Goal: Task Accomplishment & Management: Use online tool/utility

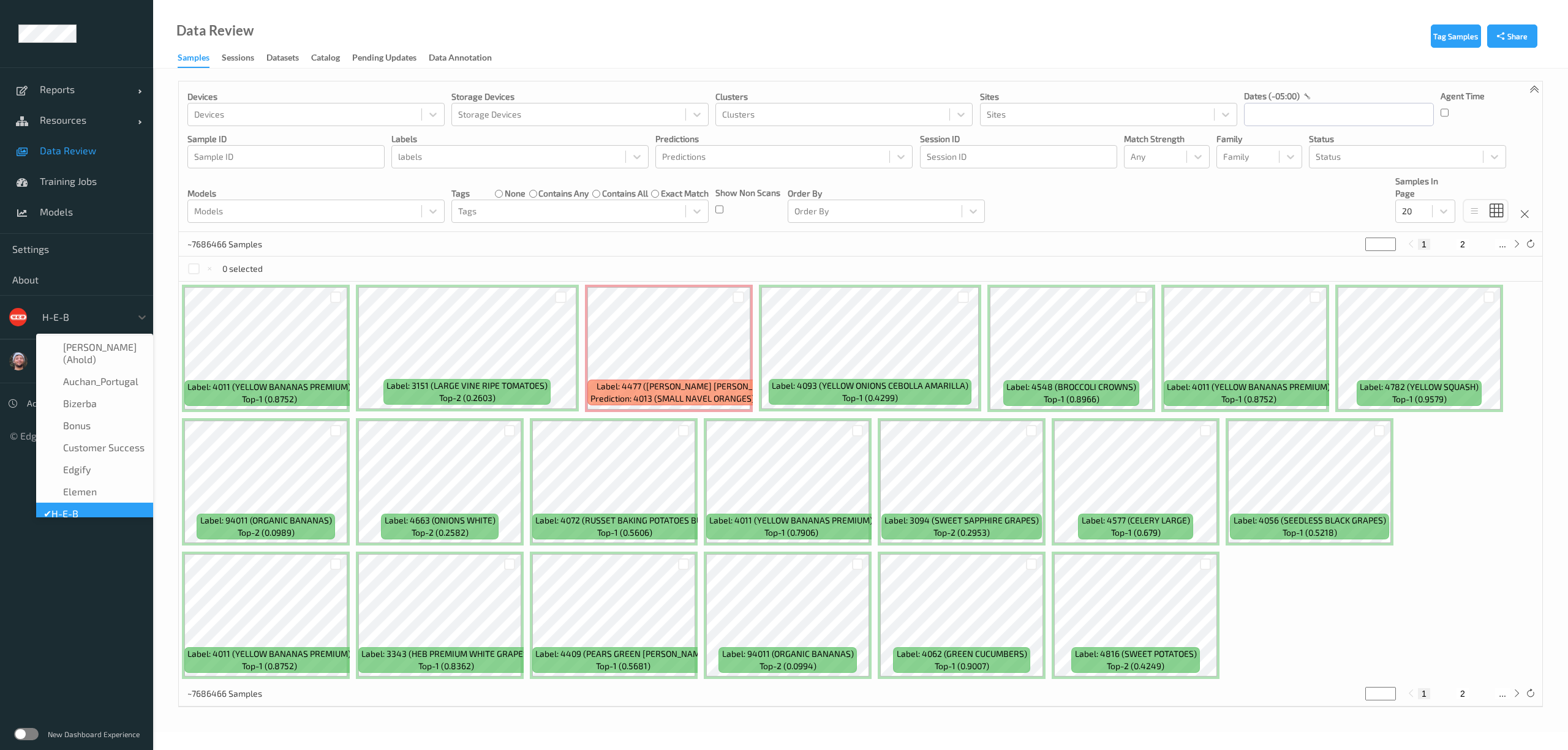
click at [64, 319] on div at bounding box center [83, 317] width 83 height 15
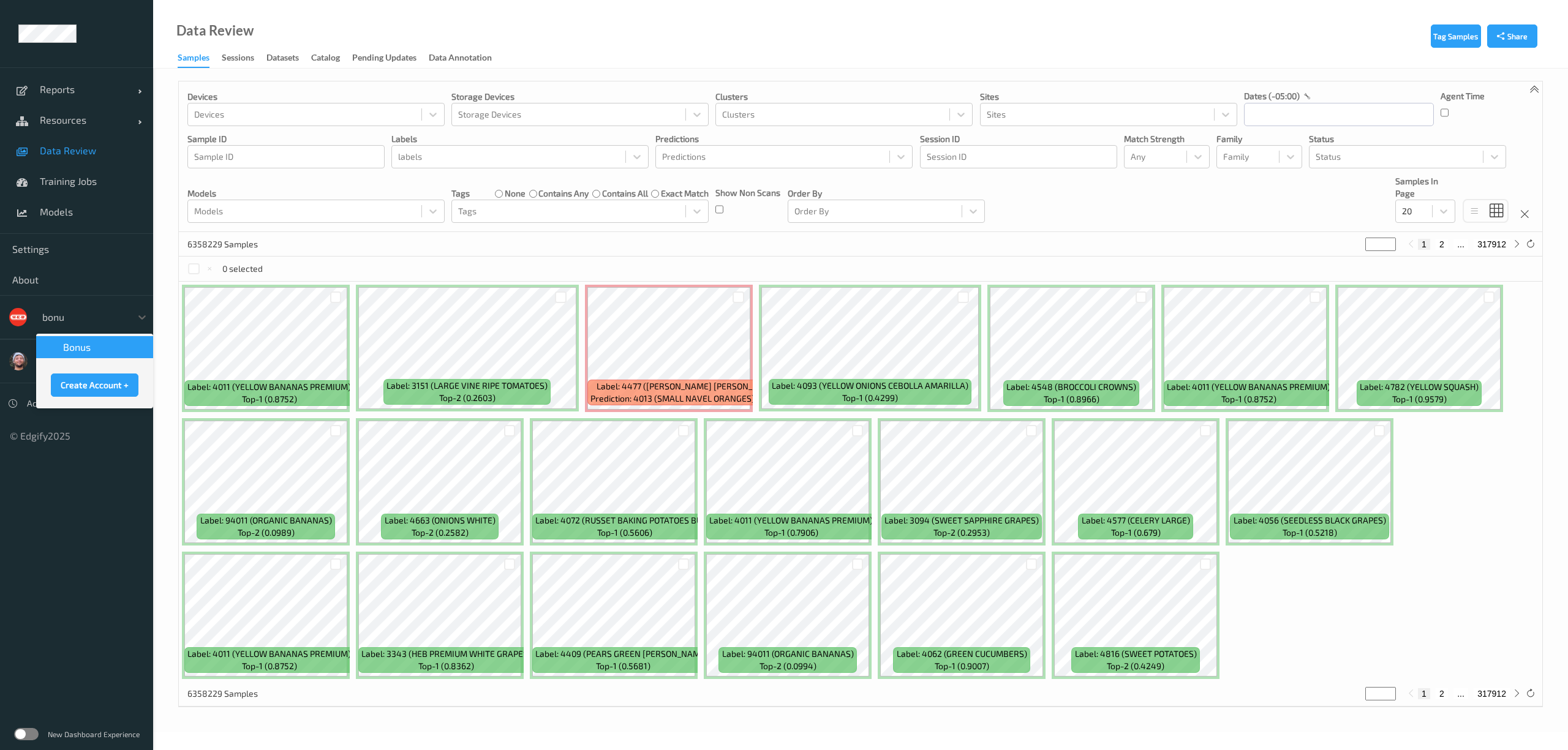
type input "bonus"
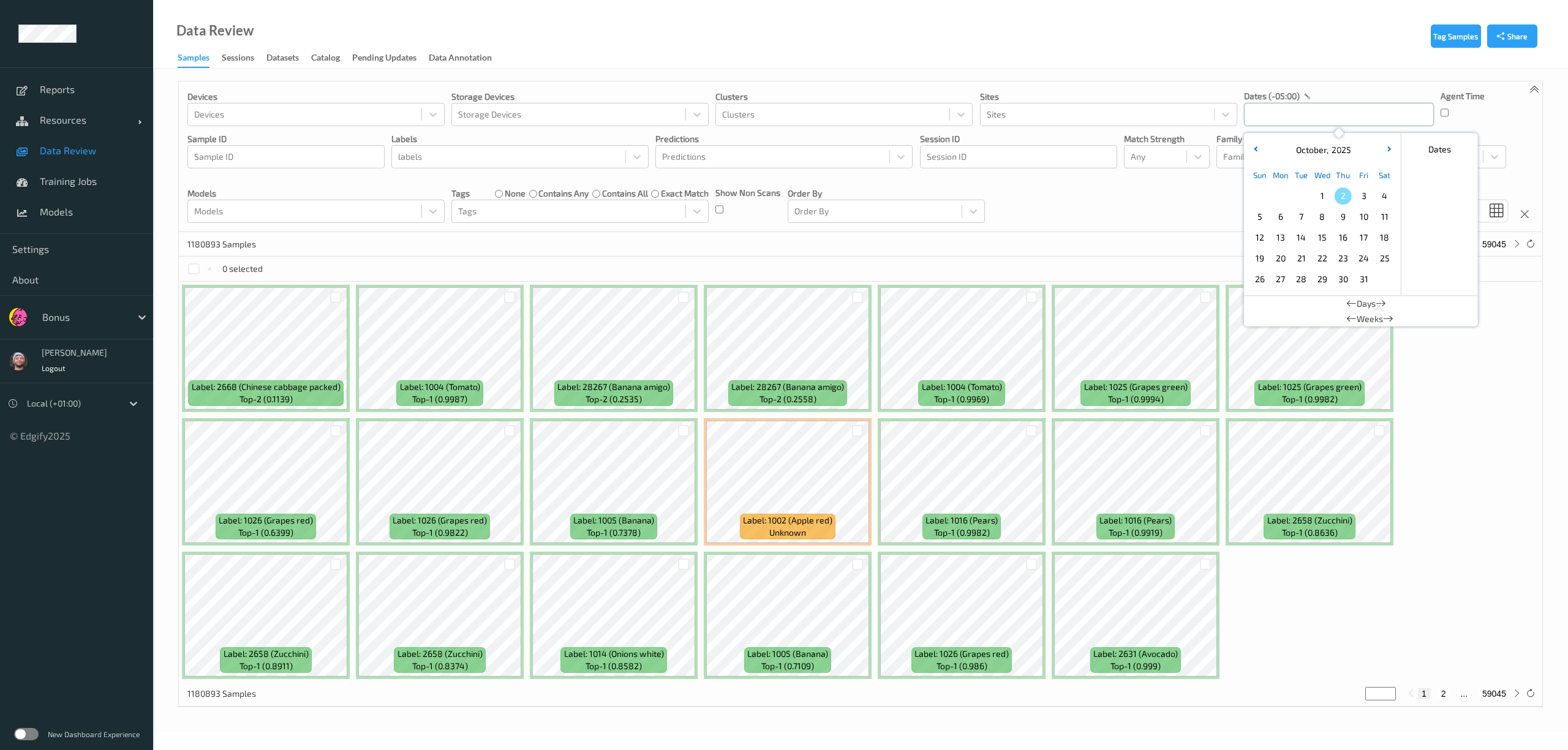
click at [1290, 121] on input "text" at bounding box center [1339, 114] width 190 height 23
click at [1336, 199] on span "2" at bounding box center [1343, 195] width 17 height 17
type input "02/10/2025 00:00 -> 02/10/2025 23:59"
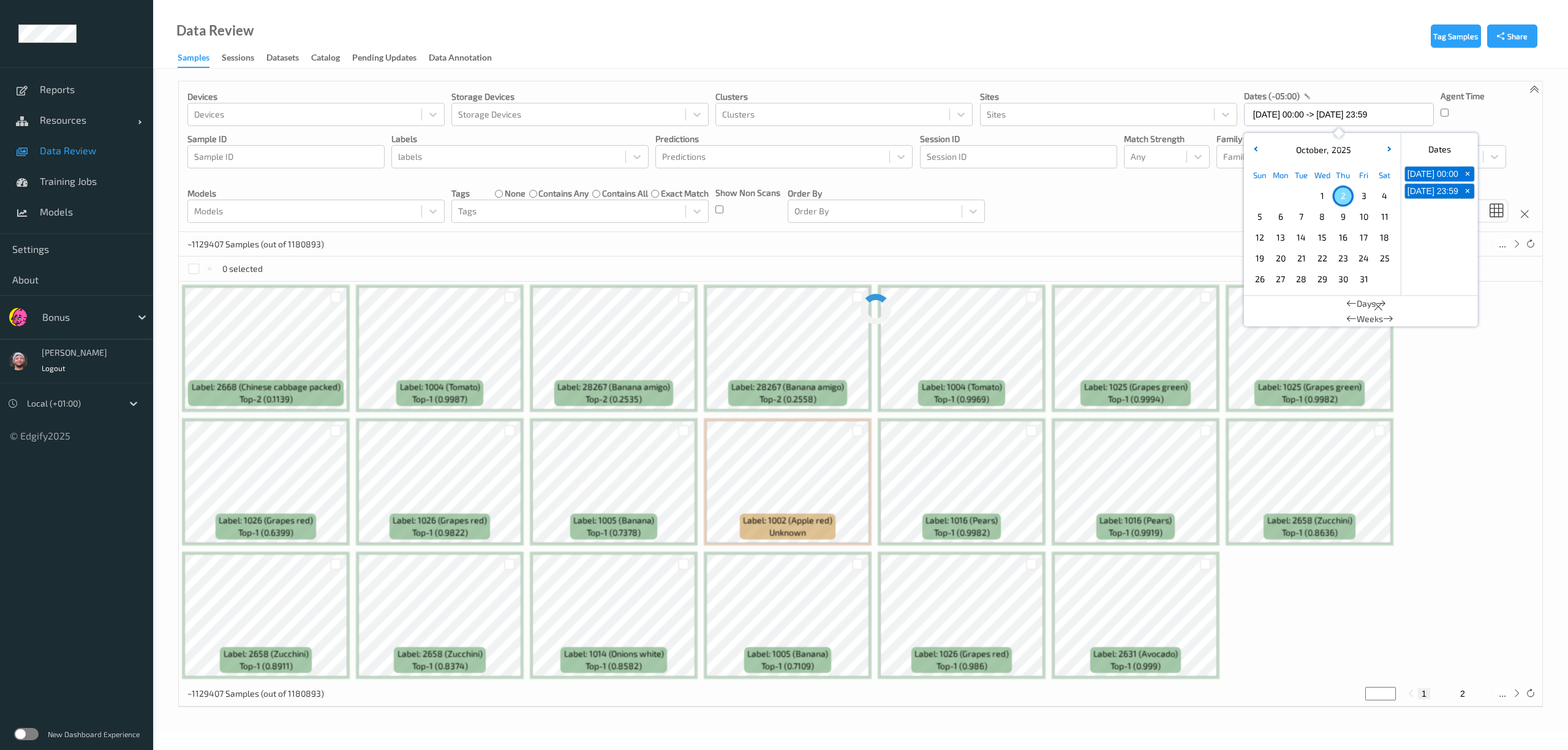
click at [1176, 217] on div "Devices Devices Storage Devices Storage Devices Clusters Clusters Sites Sites d…" at bounding box center [861, 156] width 1364 height 150
click at [1146, 161] on div at bounding box center [1156, 157] width 50 height 15
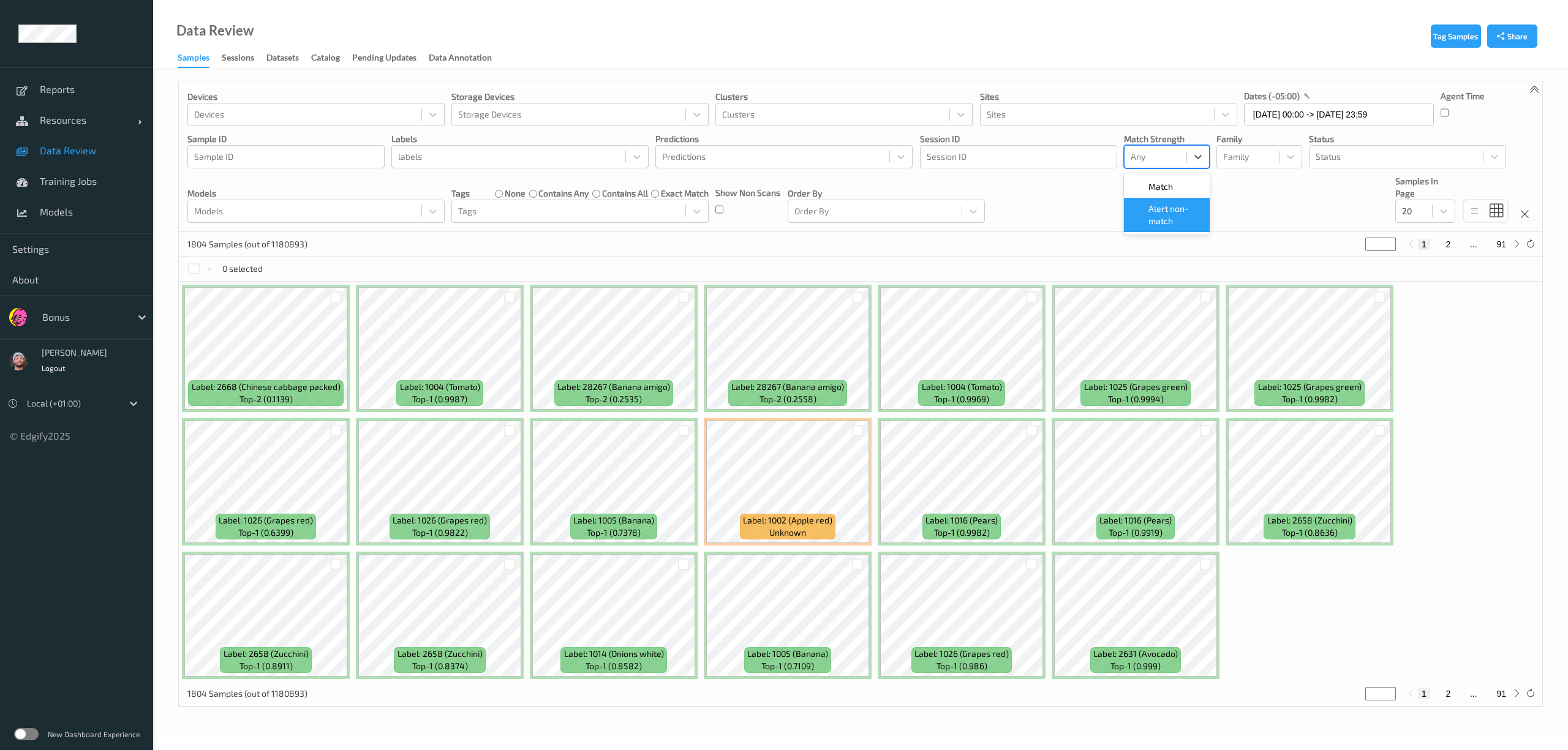
click at [1163, 213] on span "Alert non-match" at bounding box center [1176, 215] width 54 height 25
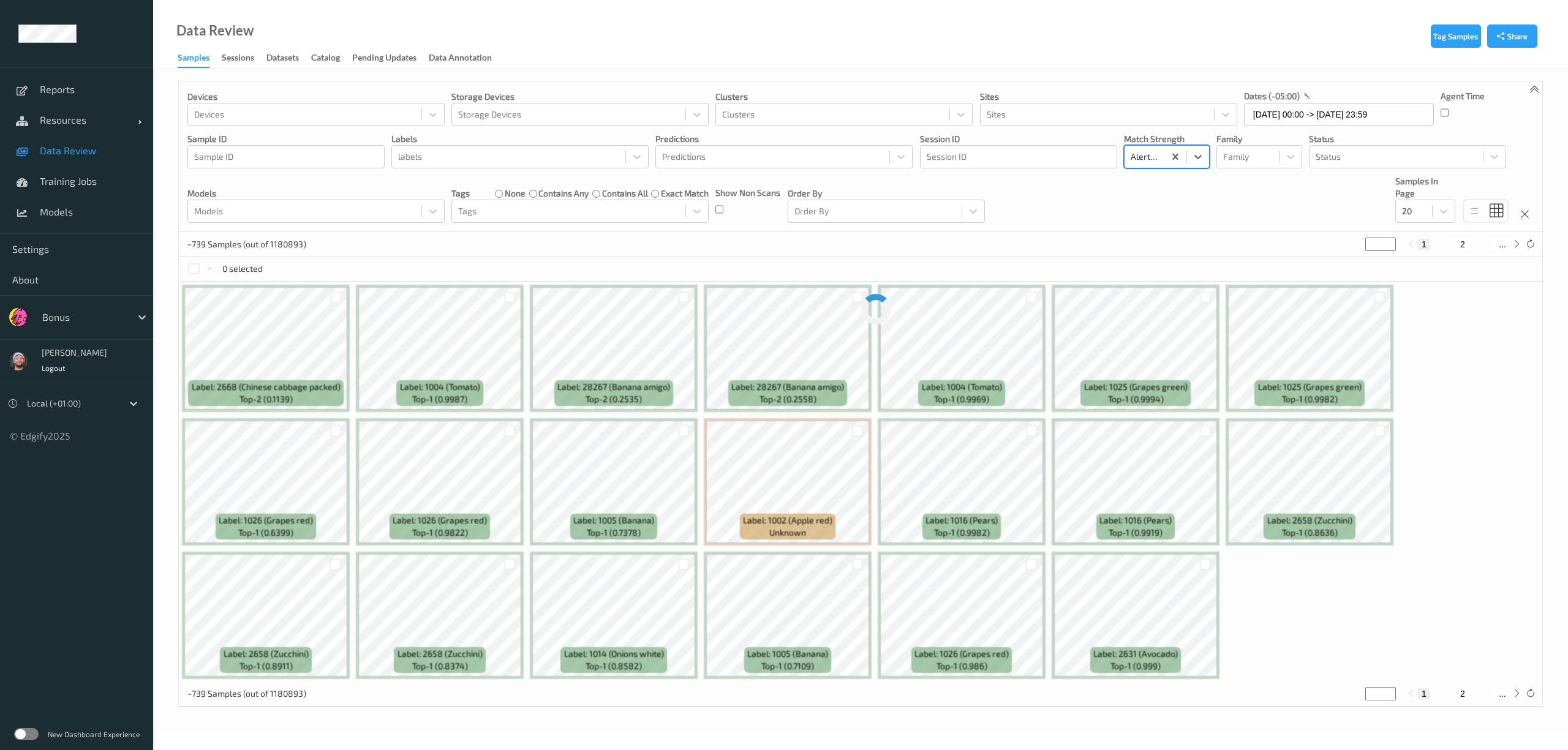
click at [1115, 59] on div "Data Review Samples Sessions Datasets Catalog Pending Updates Data Annotation" at bounding box center [861, 34] width 1415 height 68
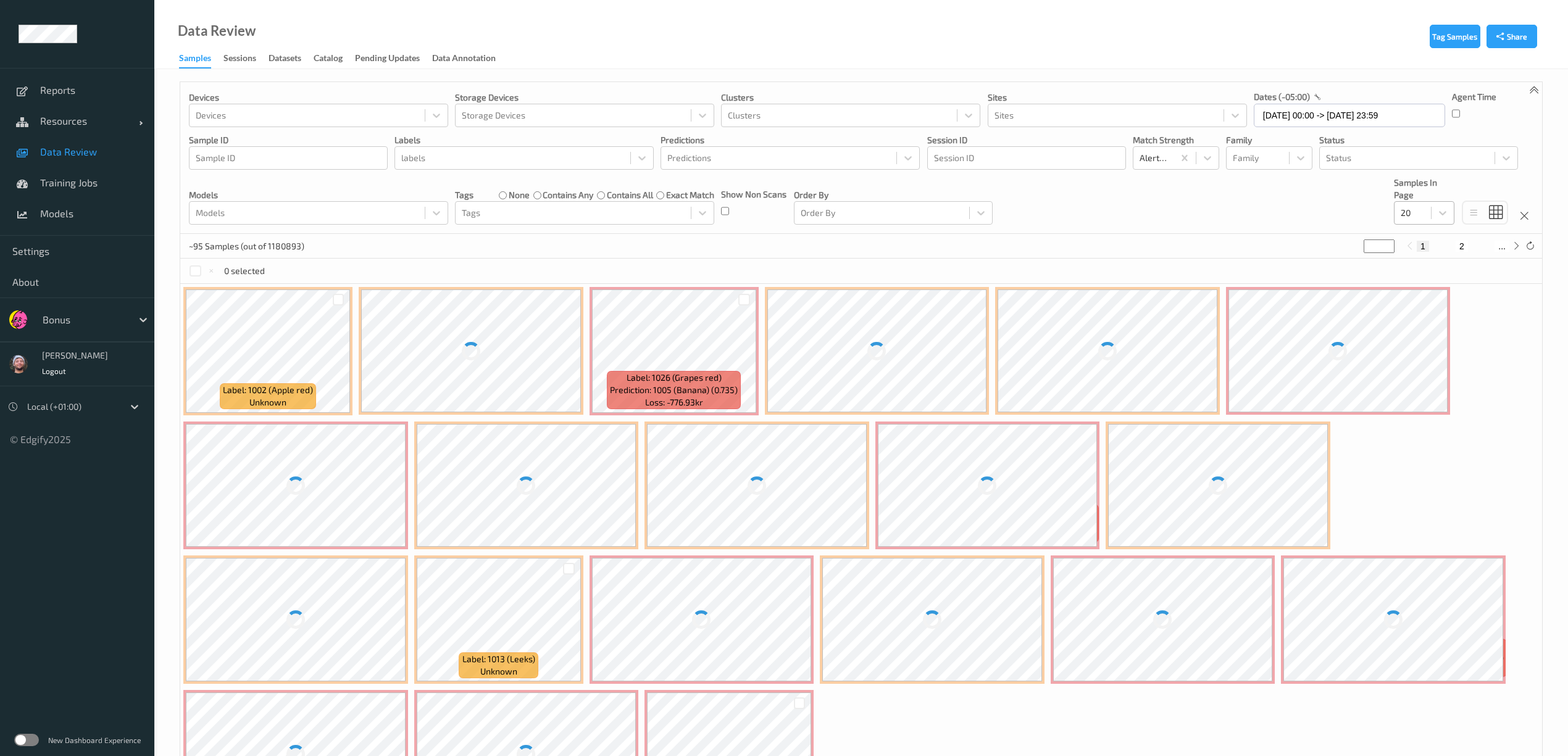
click at [1426, 216] on div "20" at bounding box center [1413, 213] width 36 height 20
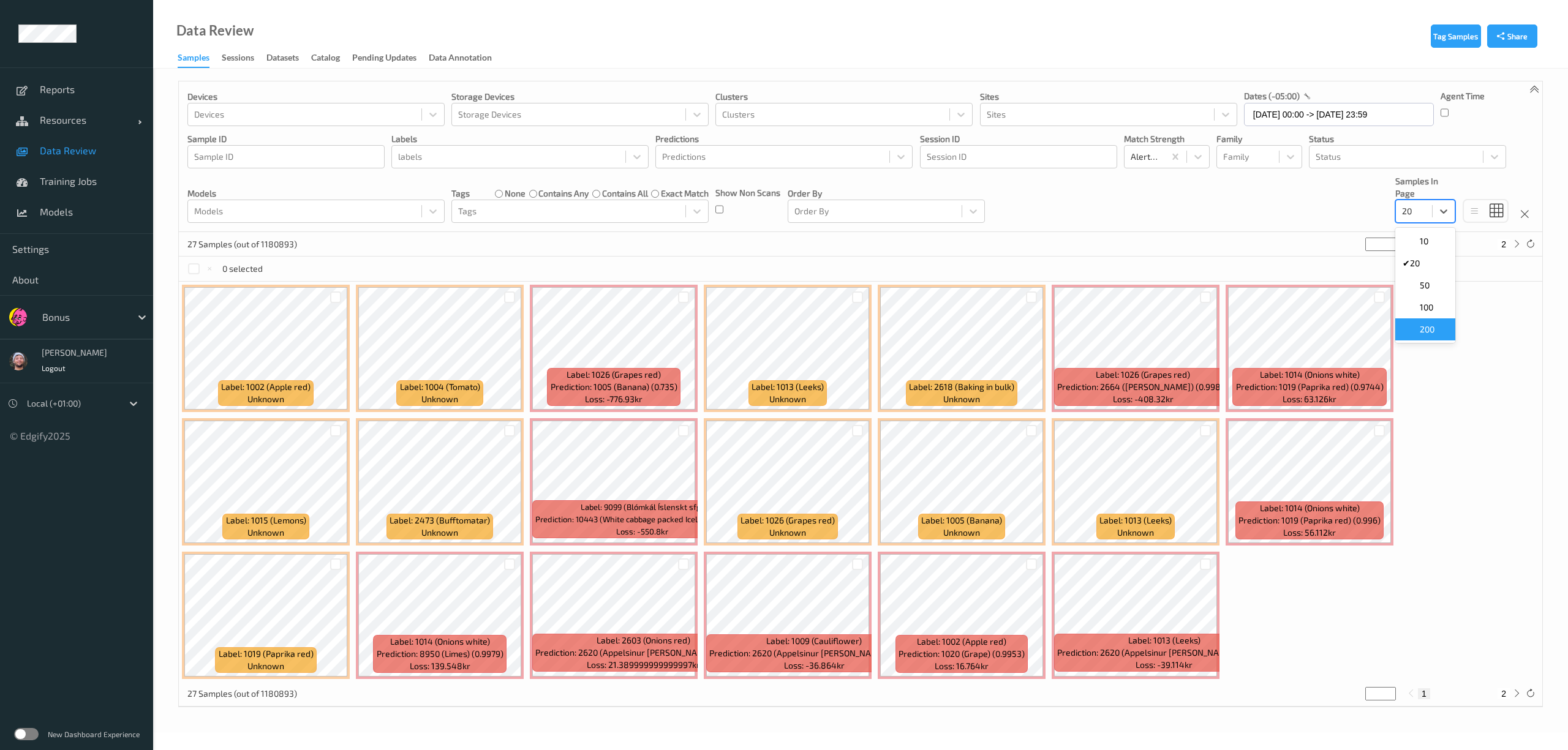
click at [1407, 326] on span at bounding box center [1411, 329] width 17 height 12
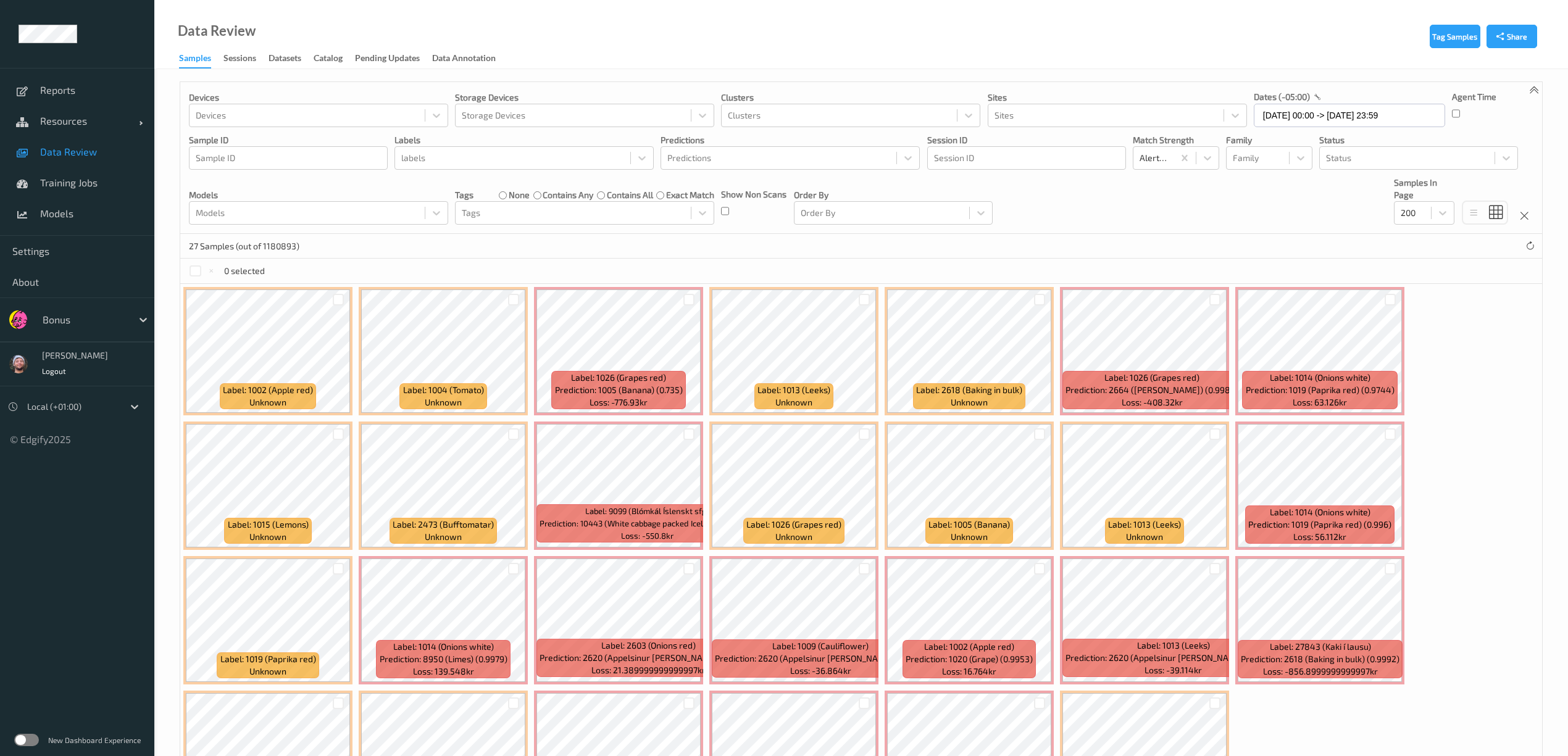
click at [1064, 206] on div "Devices Devices Storage Devices Storage Devices Clusters Clusters Sites Sites d…" at bounding box center [861, 158] width 1362 height 152
click at [1383, 175] on div "Devices Devices Storage Devices Storage Devices Clusters Clusters Sites Sites d…" at bounding box center [861, 158] width 1362 height 152
click at [1379, 161] on div at bounding box center [1407, 158] width 162 height 15
click at [1361, 192] on span "Top 1" at bounding box center [1353, 188] width 19 height 12
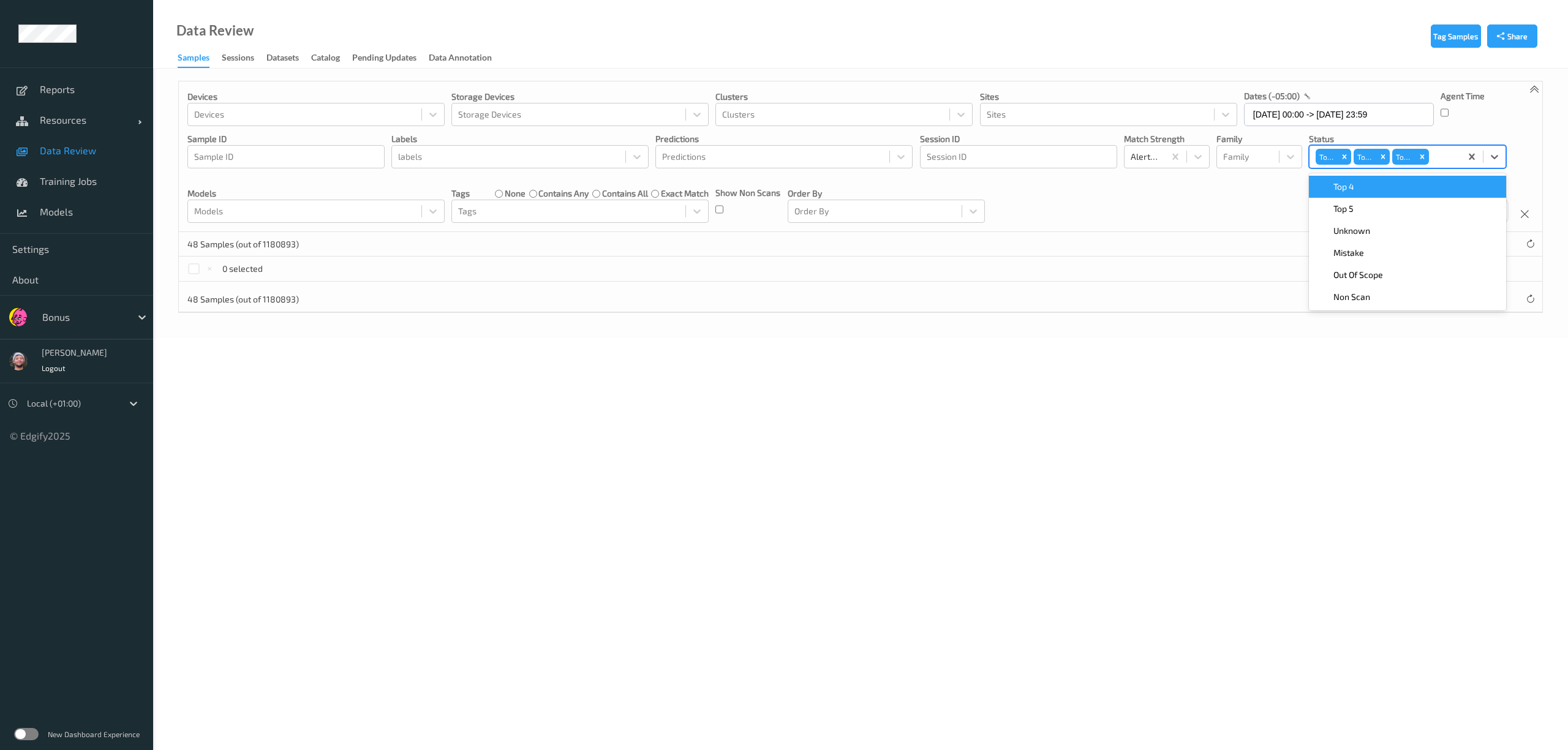
click at [1456, 158] on div "Top 1 Top 2 Top 3" at bounding box center [1385, 157] width 151 height 21
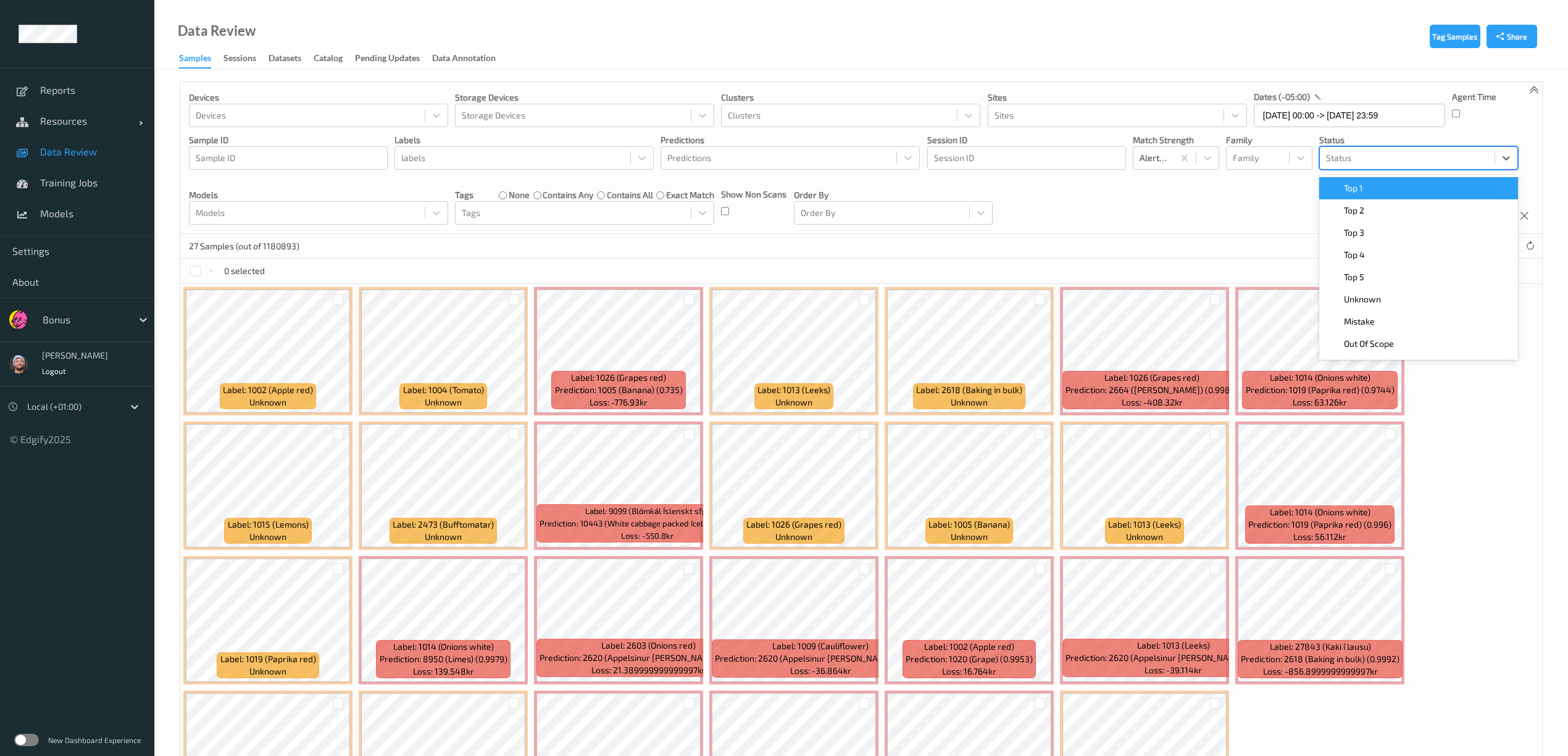
click at [1404, 161] on div at bounding box center [1407, 158] width 162 height 15
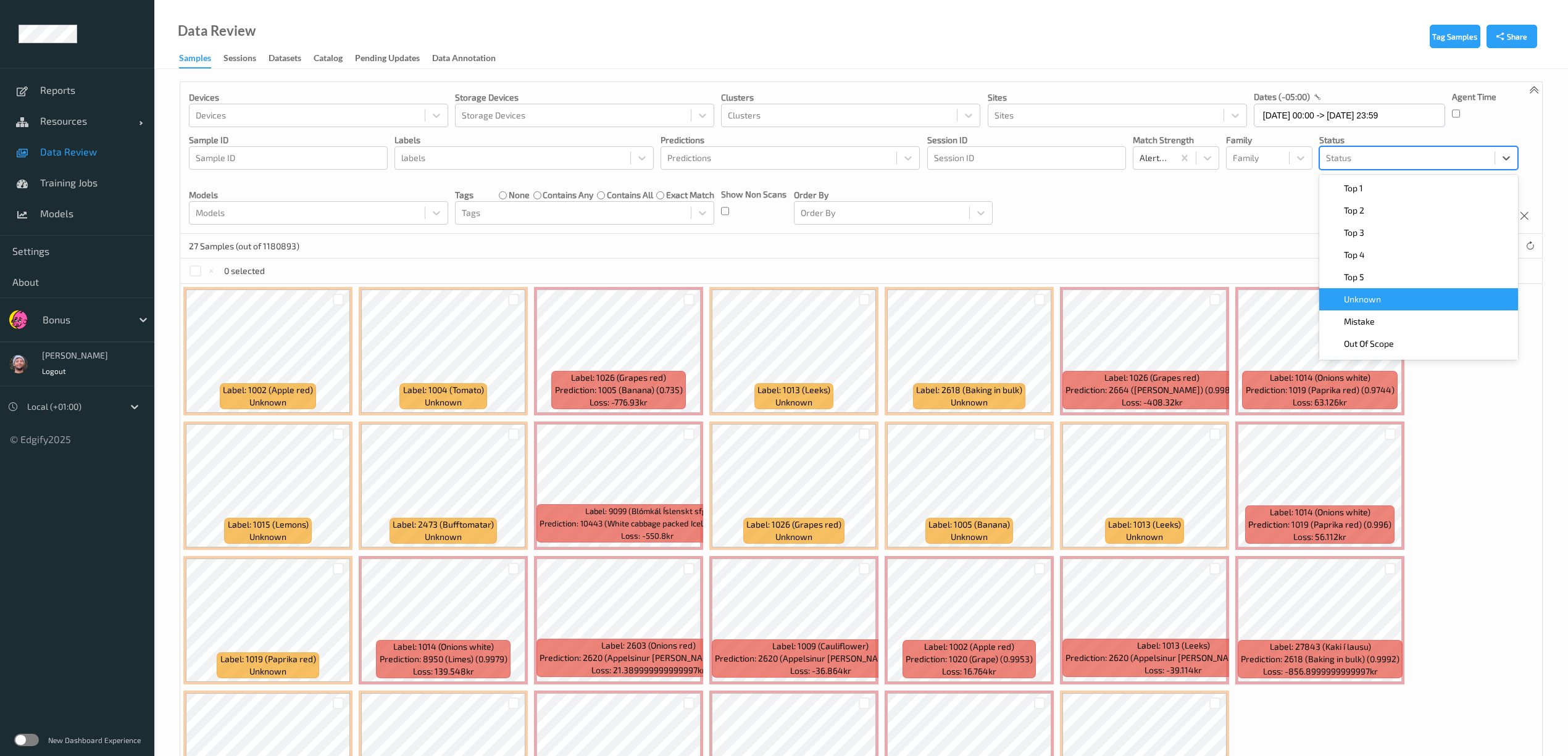
click at [1385, 290] on div "Unknown" at bounding box center [1419, 299] width 198 height 22
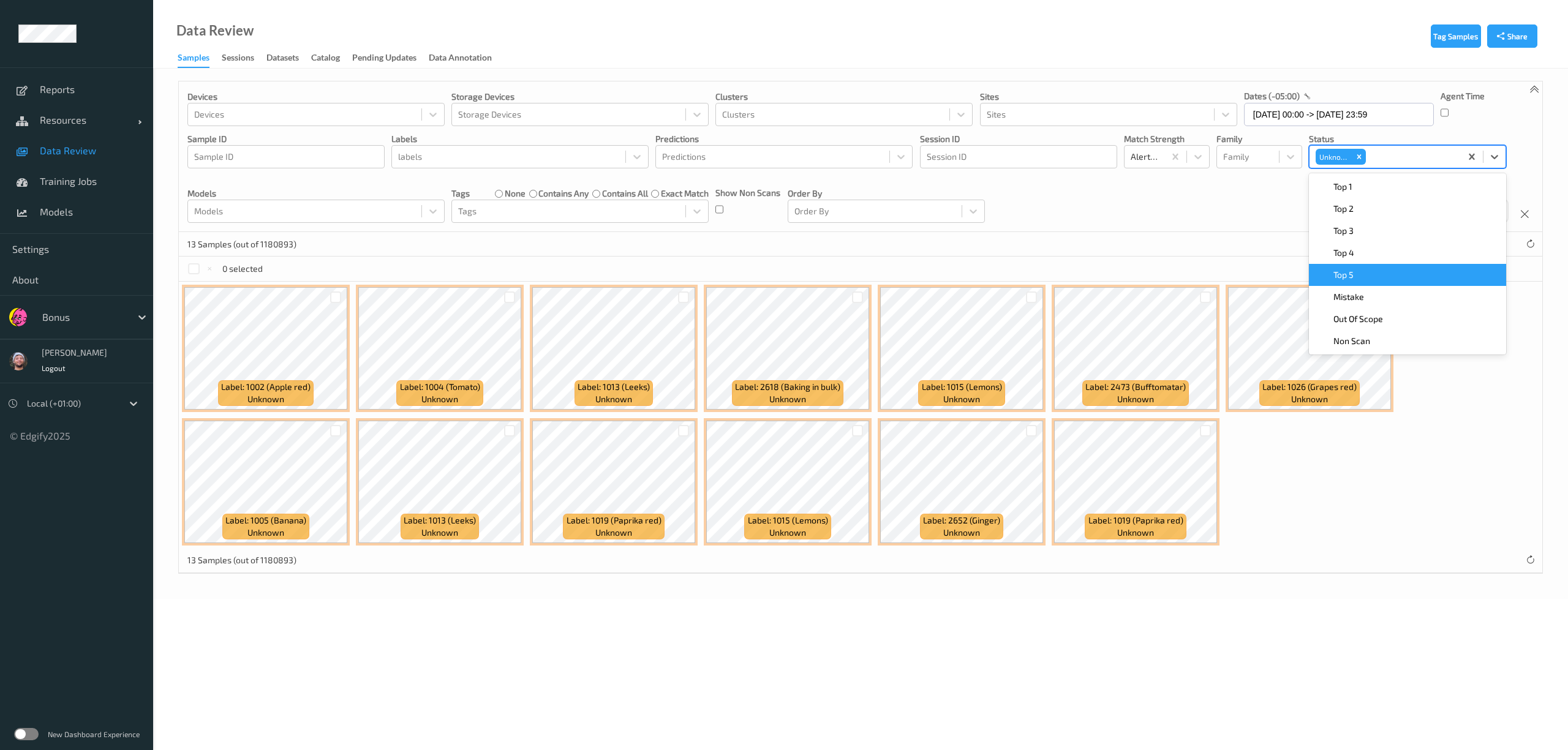
click at [1215, 204] on div "Devices Devices Storage Devices Storage Devices Clusters Clusters Sites Sites d…" at bounding box center [861, 156] width 1364 height 150
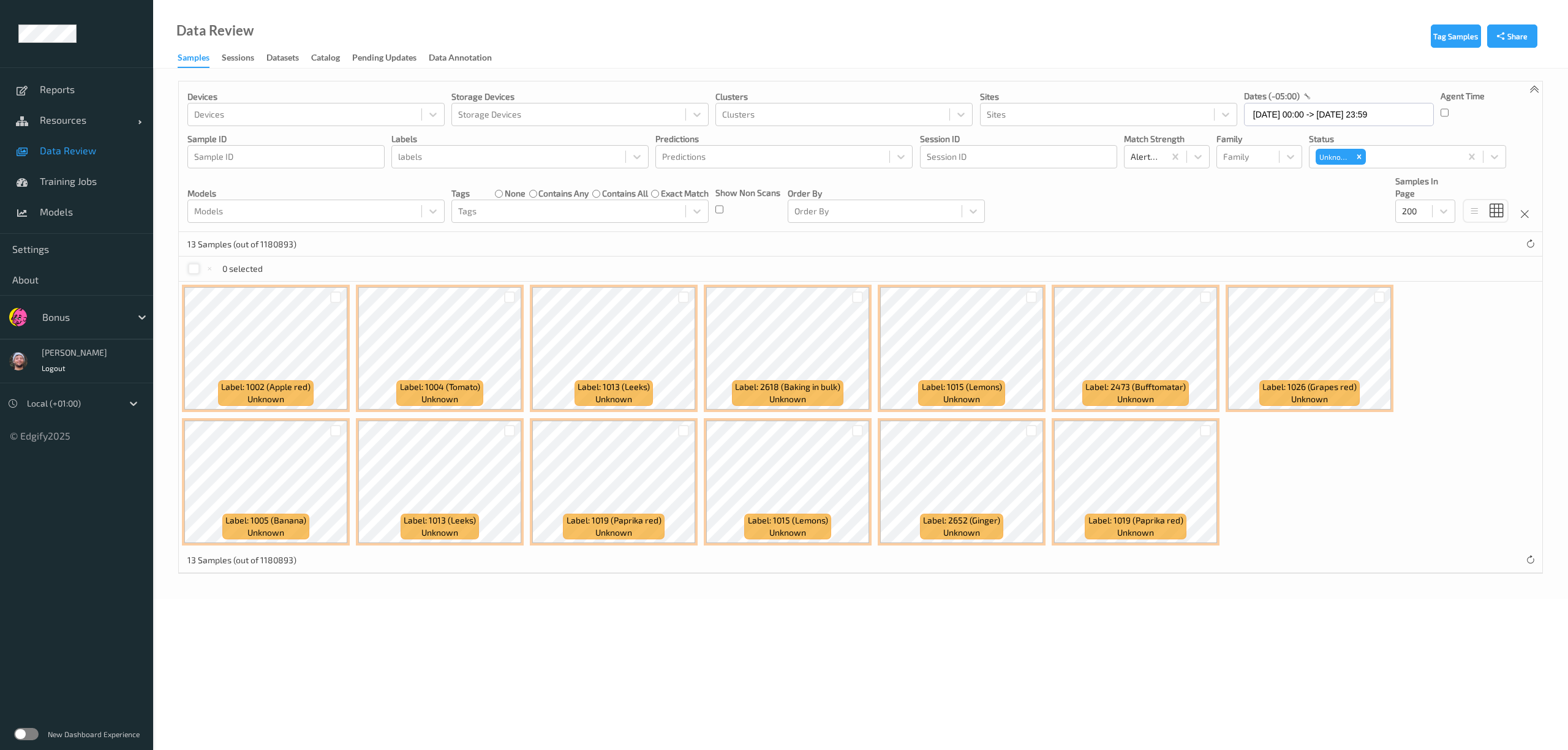
click at [190, 265] on div at bounding box center [193, 268] width 11 height 11
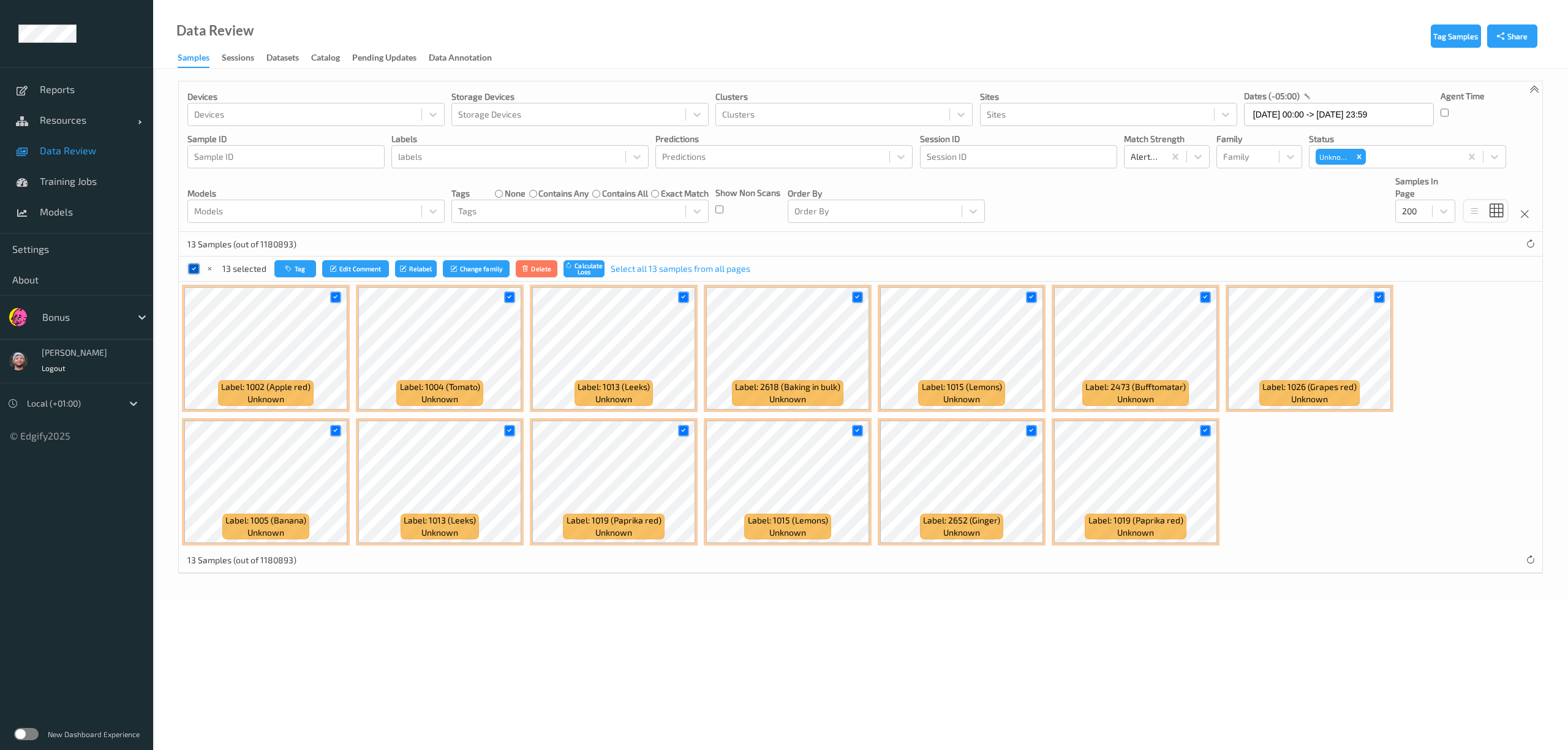
click at [190, 265] on div at bounding box center [193, 268] width 11 height 11
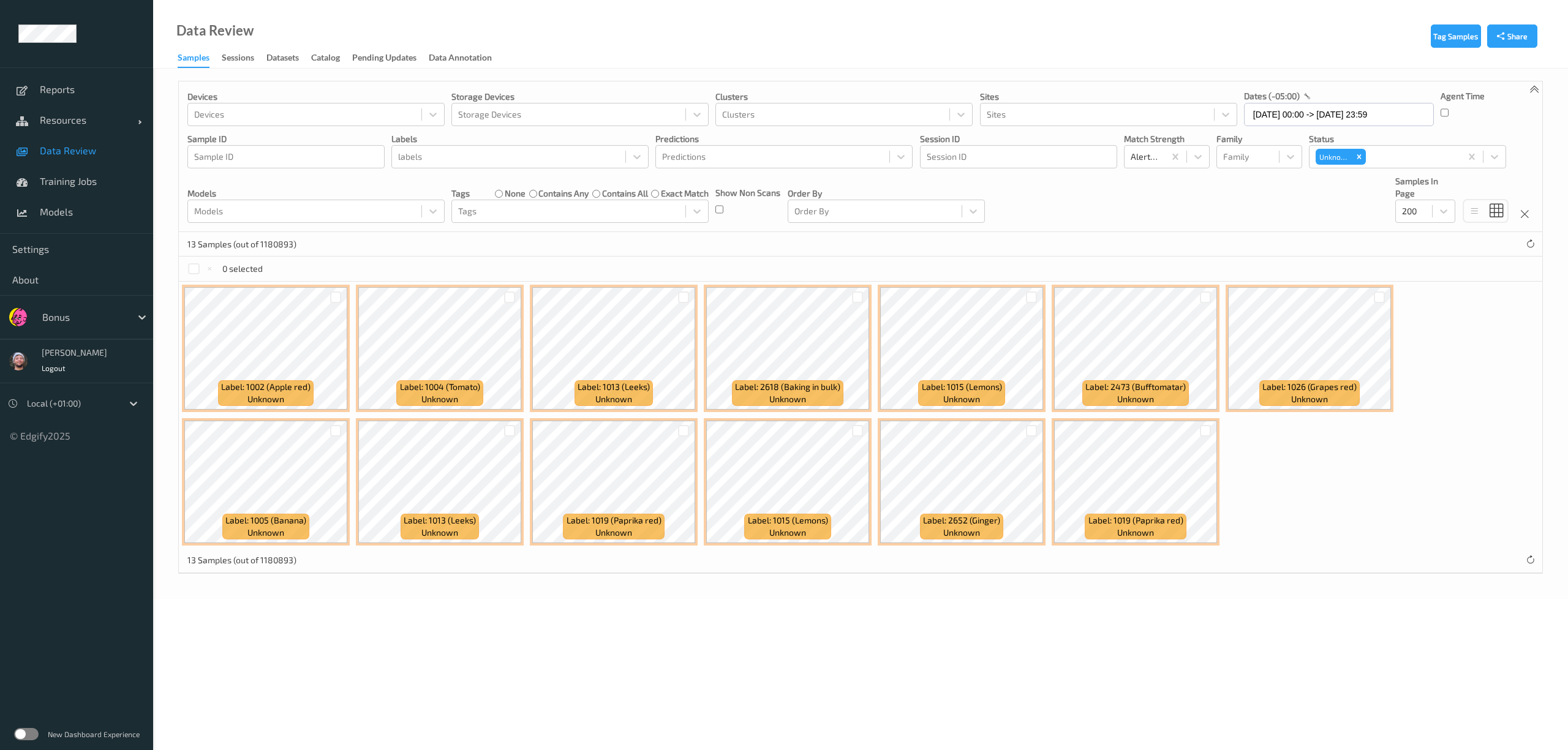
click at [501, 296] on div at bounding box center [510, 297] width 23 height 20
click at [683, 293] on div at bounding box center [683, 297] width 11 height 11
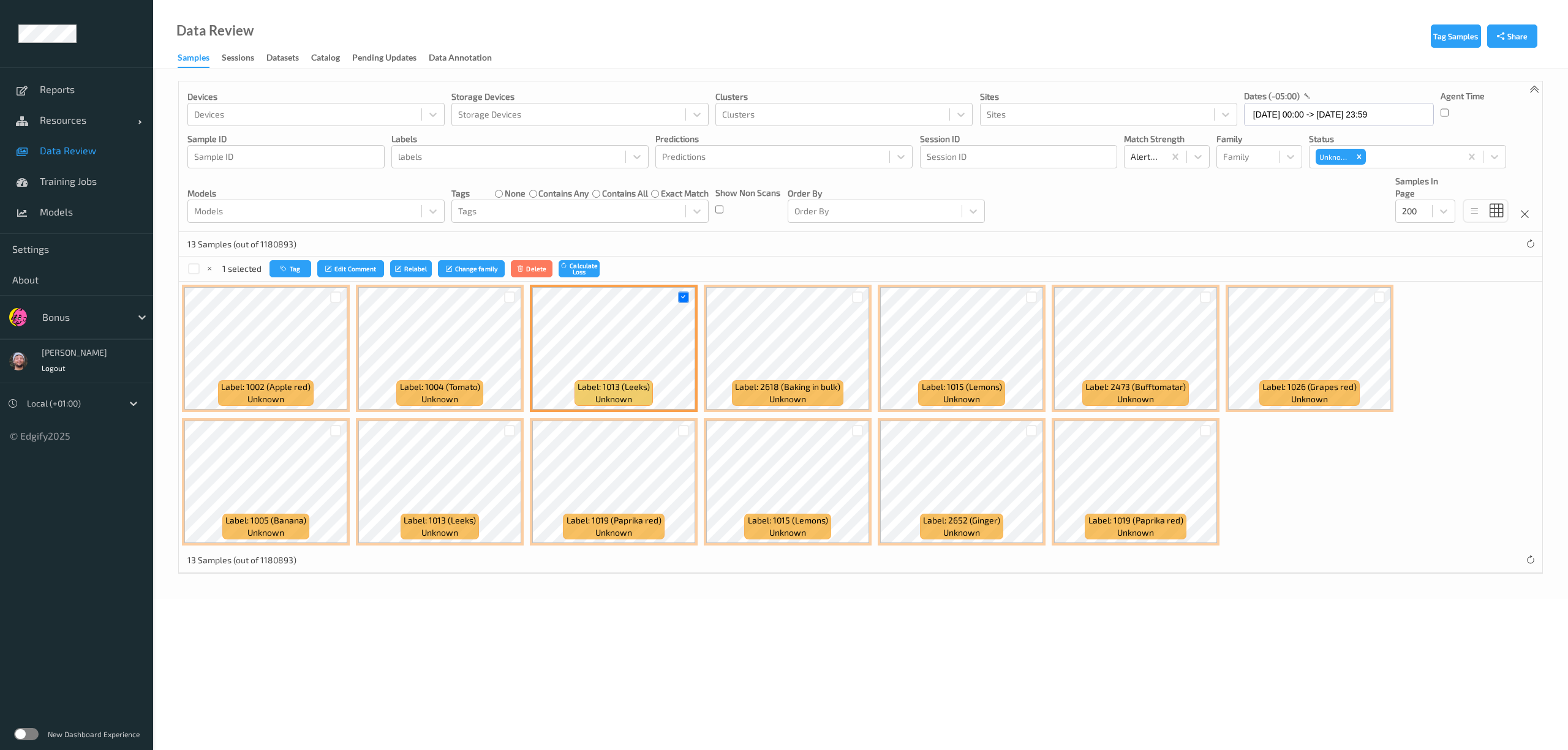
click at [503, 295] on div at bounding box center [510, 297] width 23 height 20
click at [508, 296] on div at bounding box center [510, 297] width 11 height 11
click at [861, 300] on div at bounding box center [858, 297] width 11 height 11
click at [1028, 300] on div at bounding box center [1031, 297] width 11 height 11
click at [1207, 302] on div at bounding box center [1206, 297] width 11 height 11
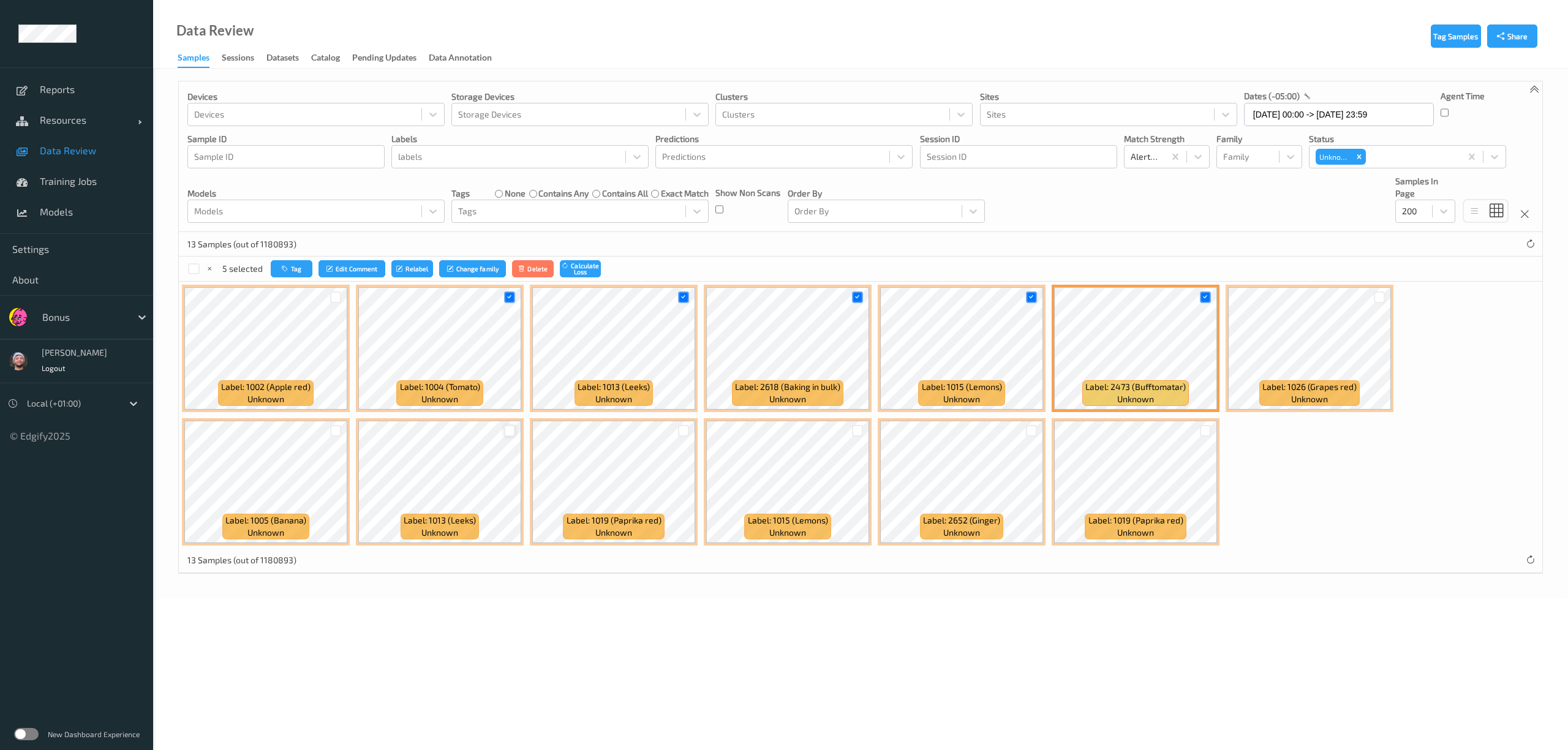
click at [505, 432] on div at bounding box center [510, 431] width 11 height 11
click at [337, 429] on div at bounding box center [335, 431] width 11 height 11
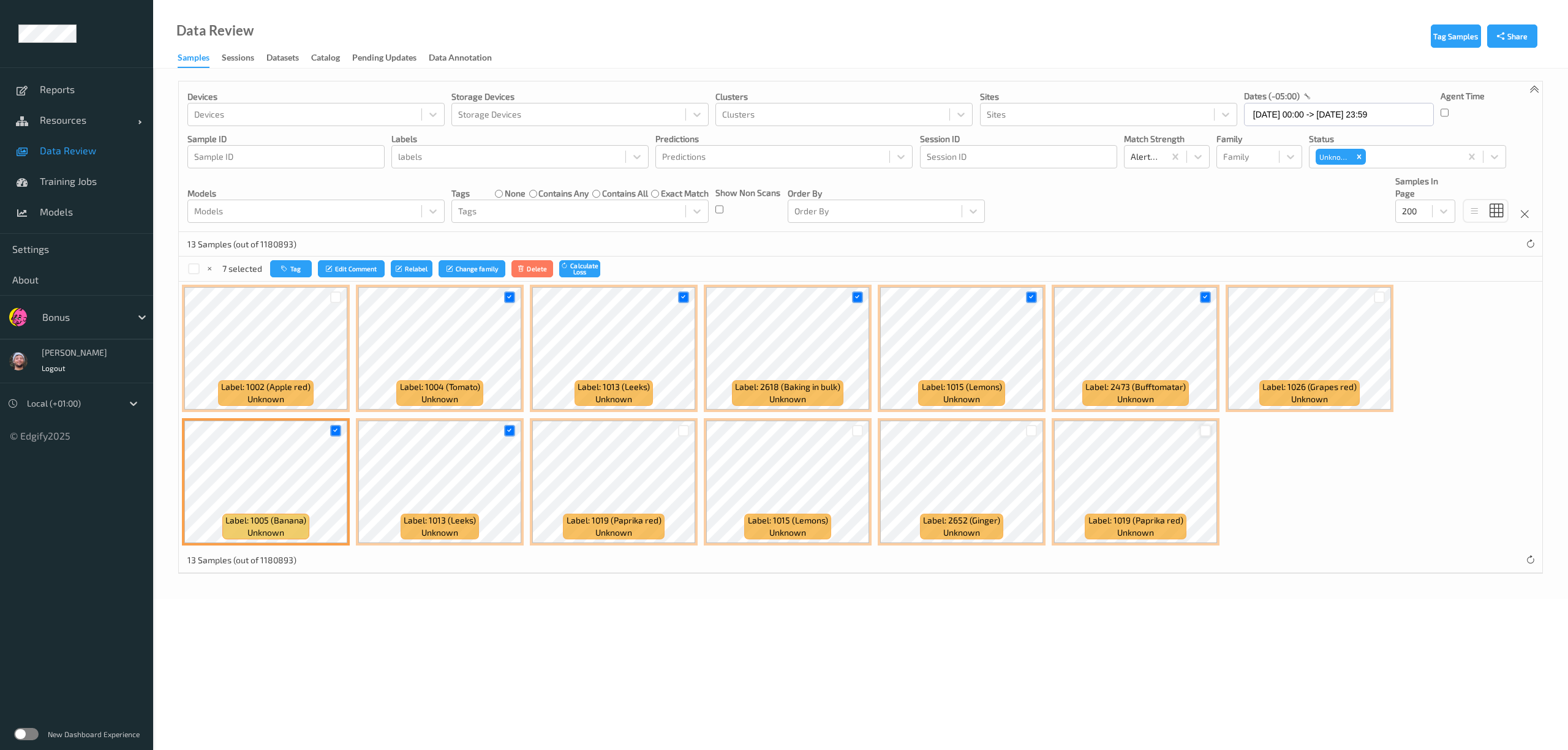
click at [1211, 430] on div at bounding box center [1206, 431] width 11 height 11
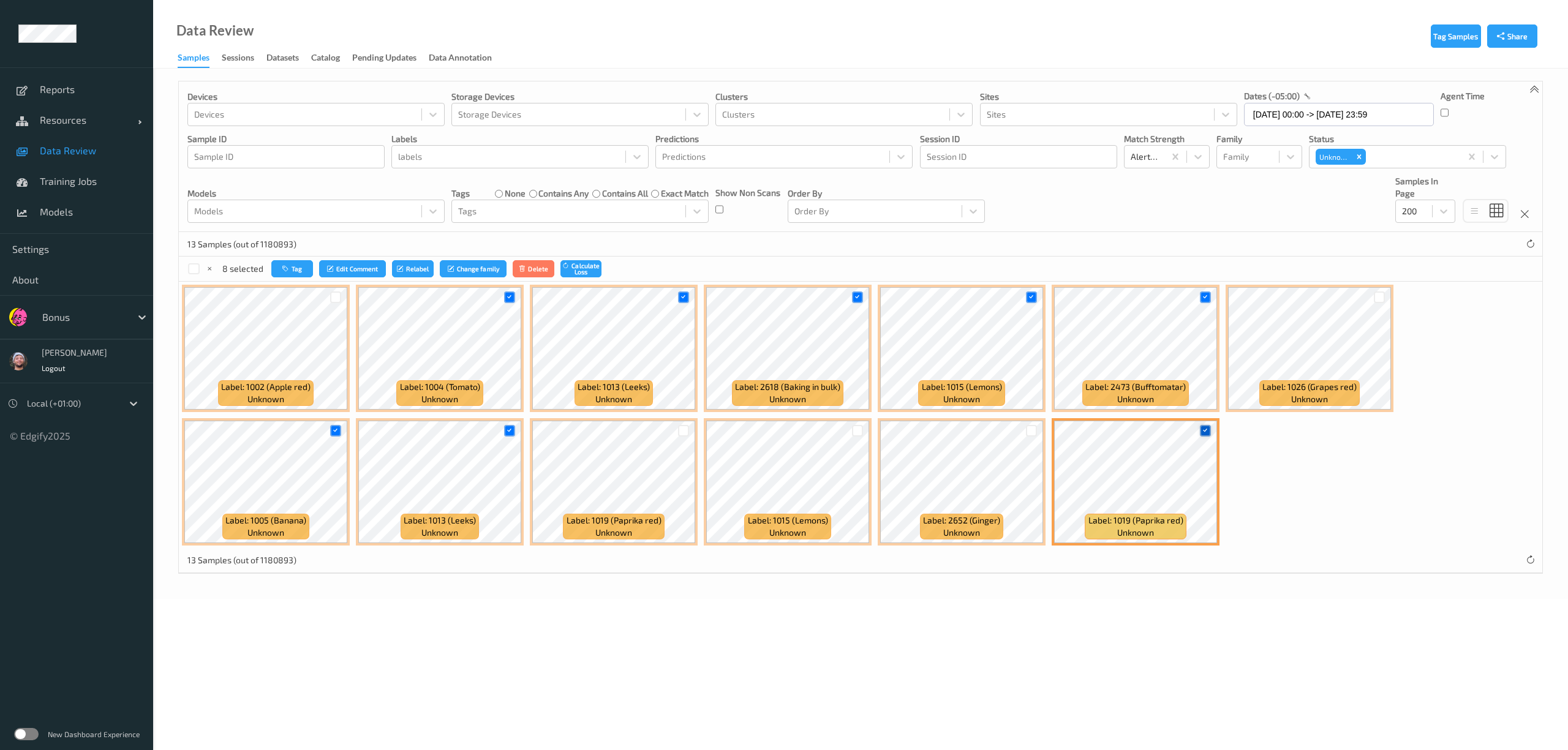
click at [1210, 430] on div at bounding box center [1206, 431] width 11 height 11
click at [1382, 299] on div at bounding box center [1379, 297] width 11 height 11
click at [284, 276] on button "Tag" at bounding box center [291, 269] width 41 height 18
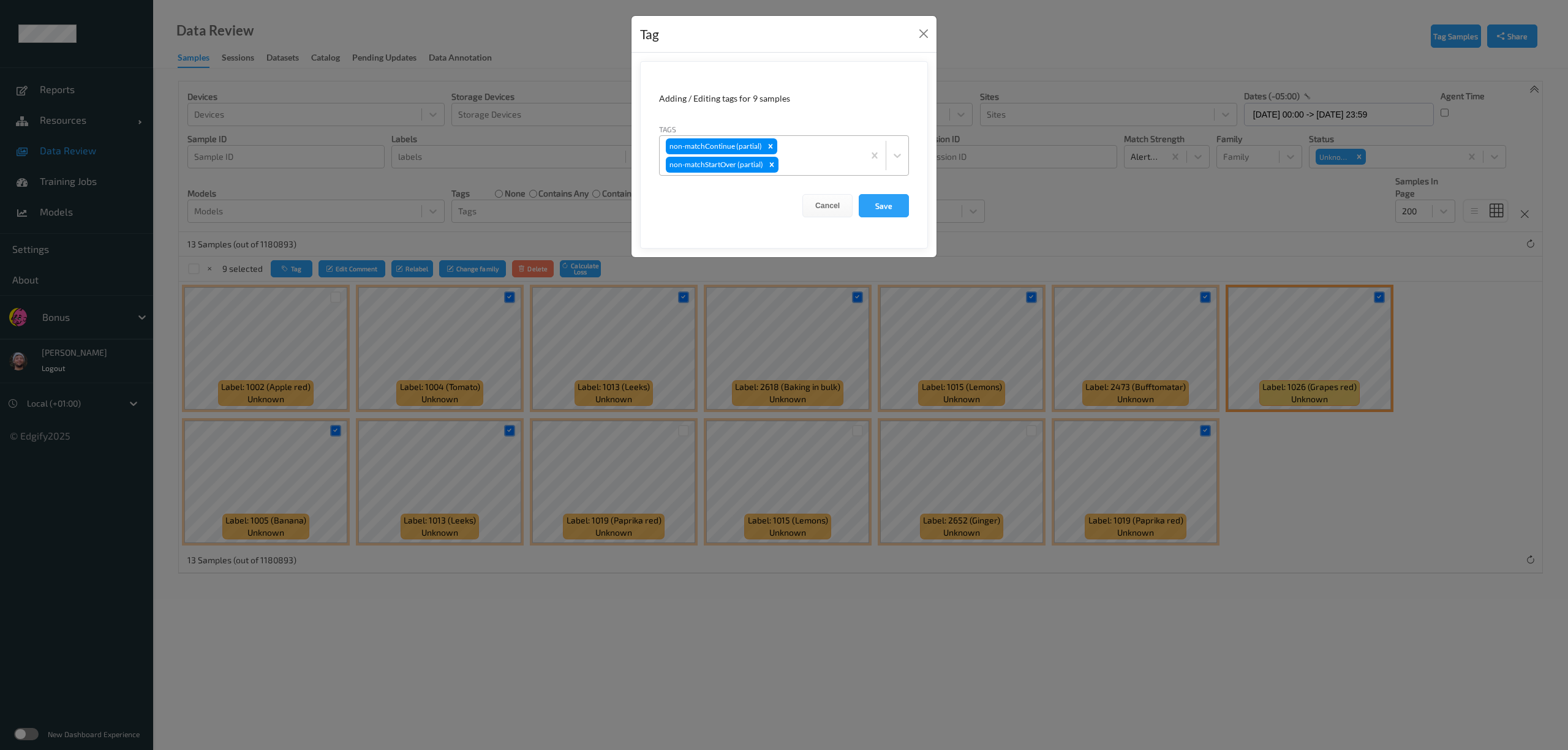
click at [819, 153] on div "non-matchContinue (partial) non-matchStartOver (partial)" at bounding box center [761, 156] width 204 height 39
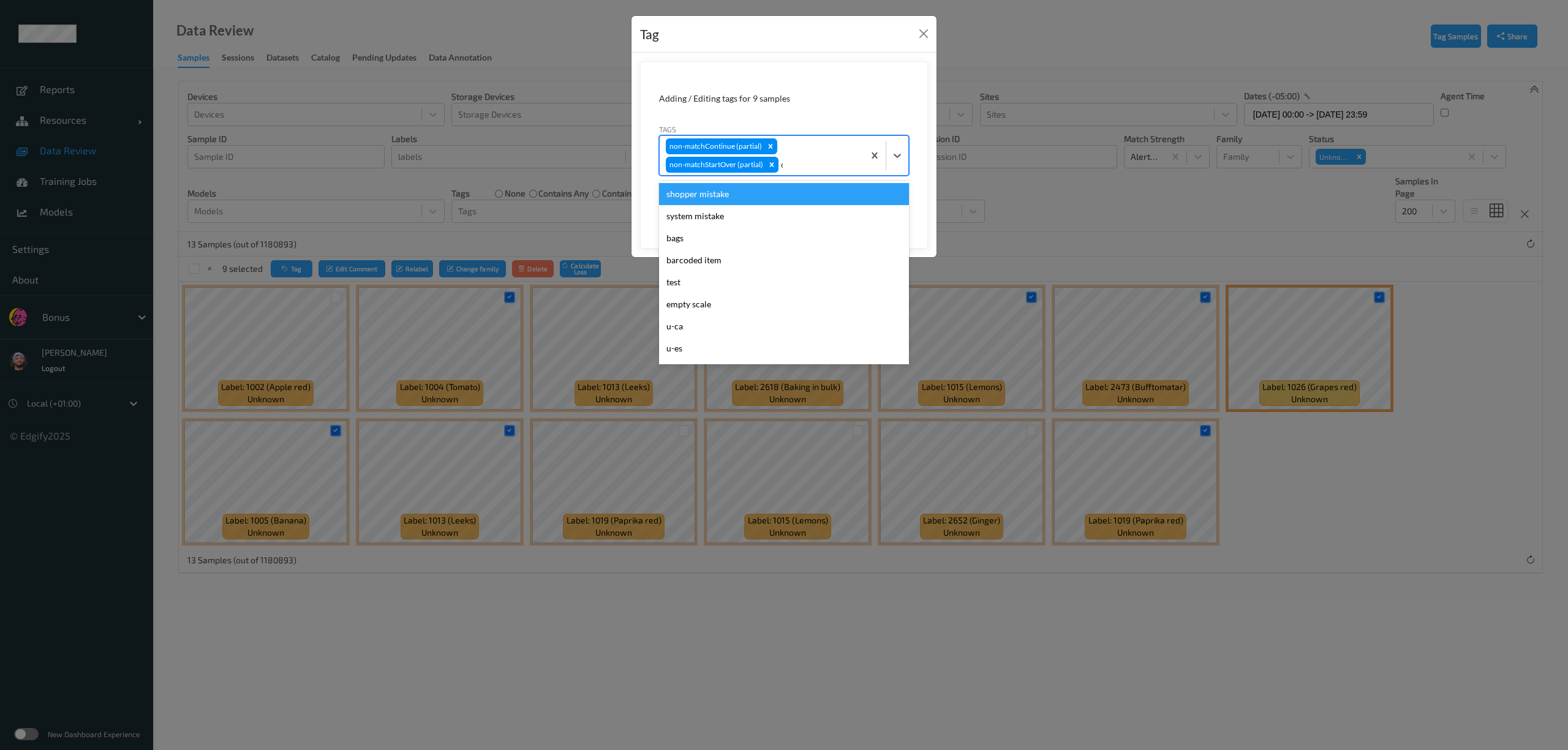
type input "ca"
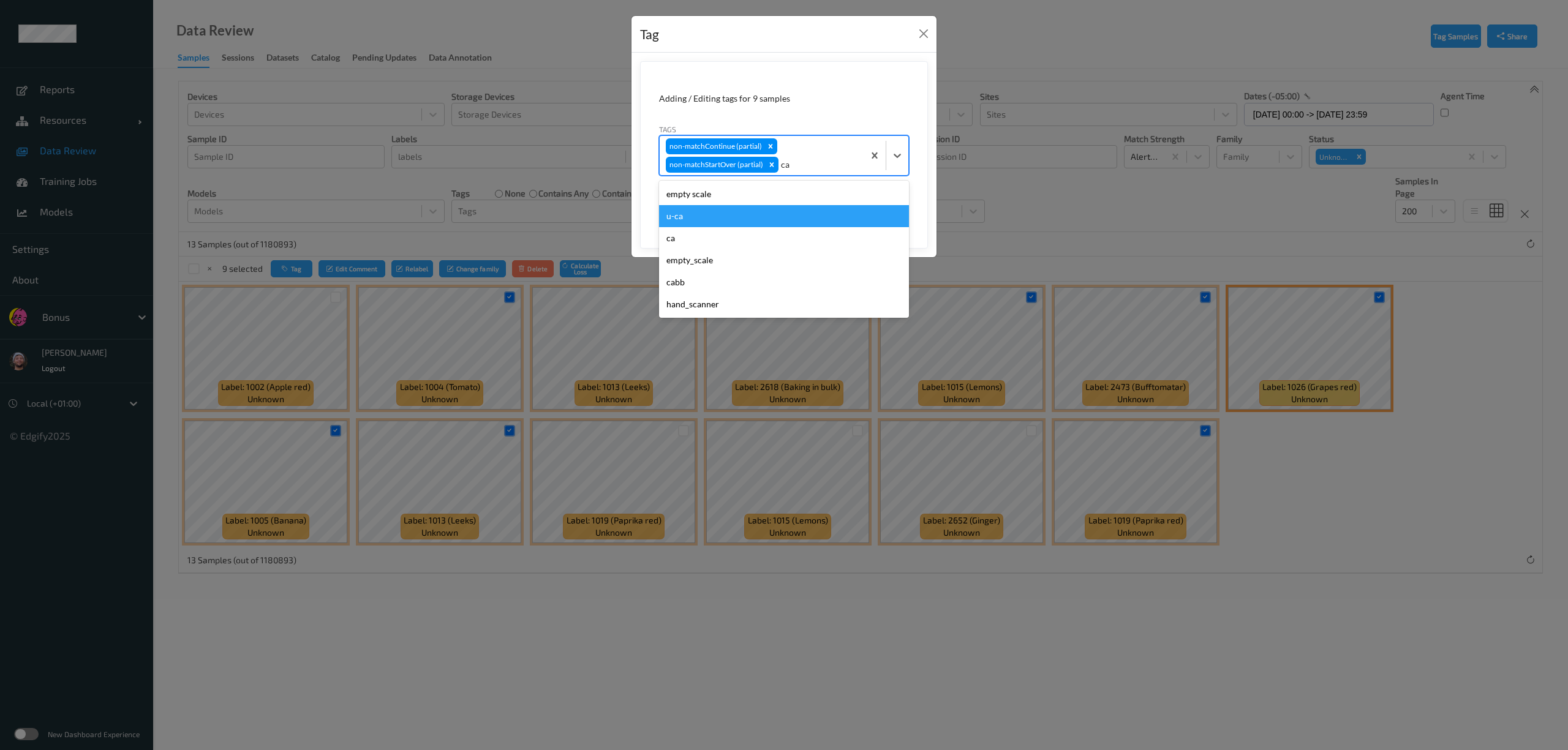
click at [740, 210] on div "u-ca" at bounding box center [784, 216] width 250 height 22
type input "s"
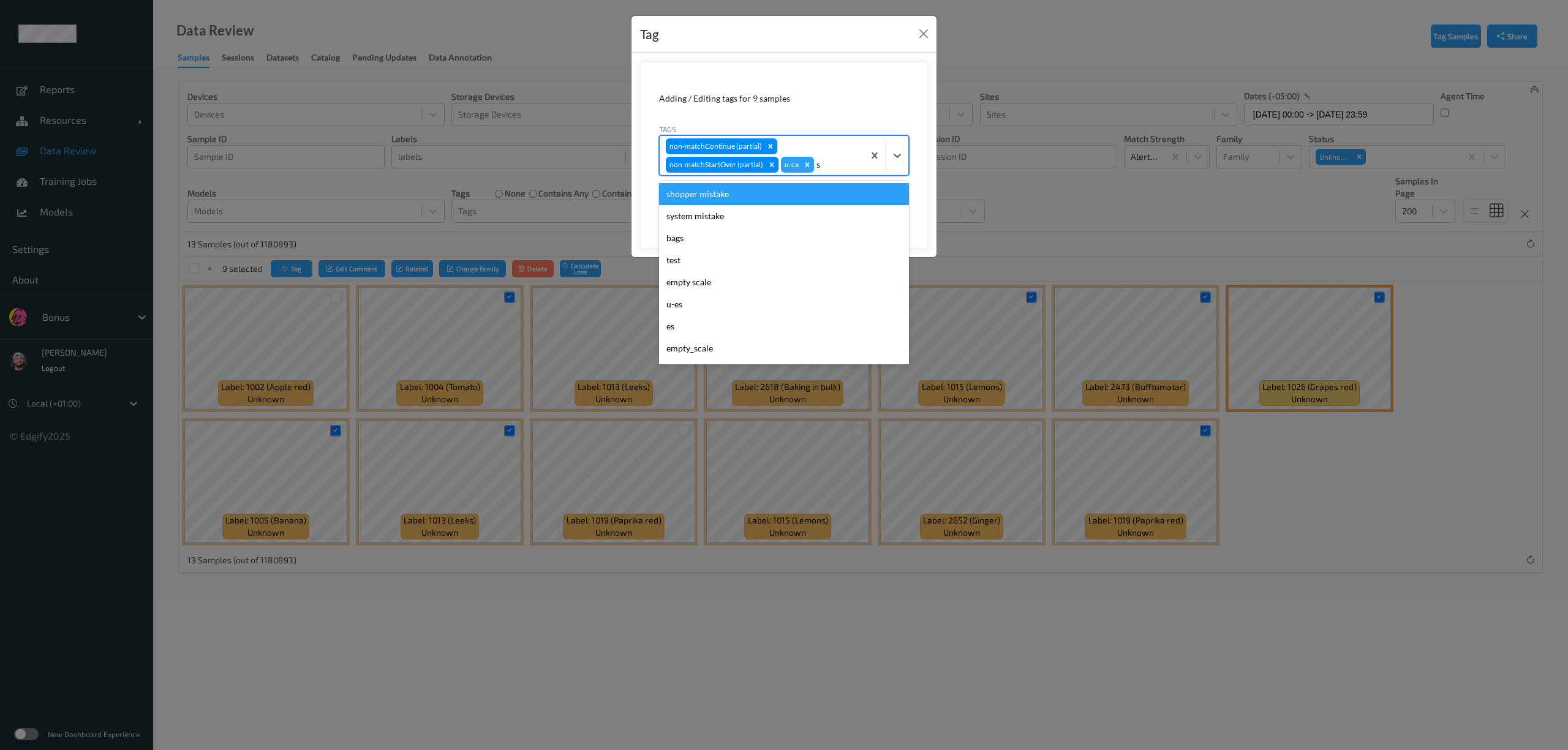
click at [734, 198] on div "shopper mistake" at bounding box center [784, 194] width 250 height 22
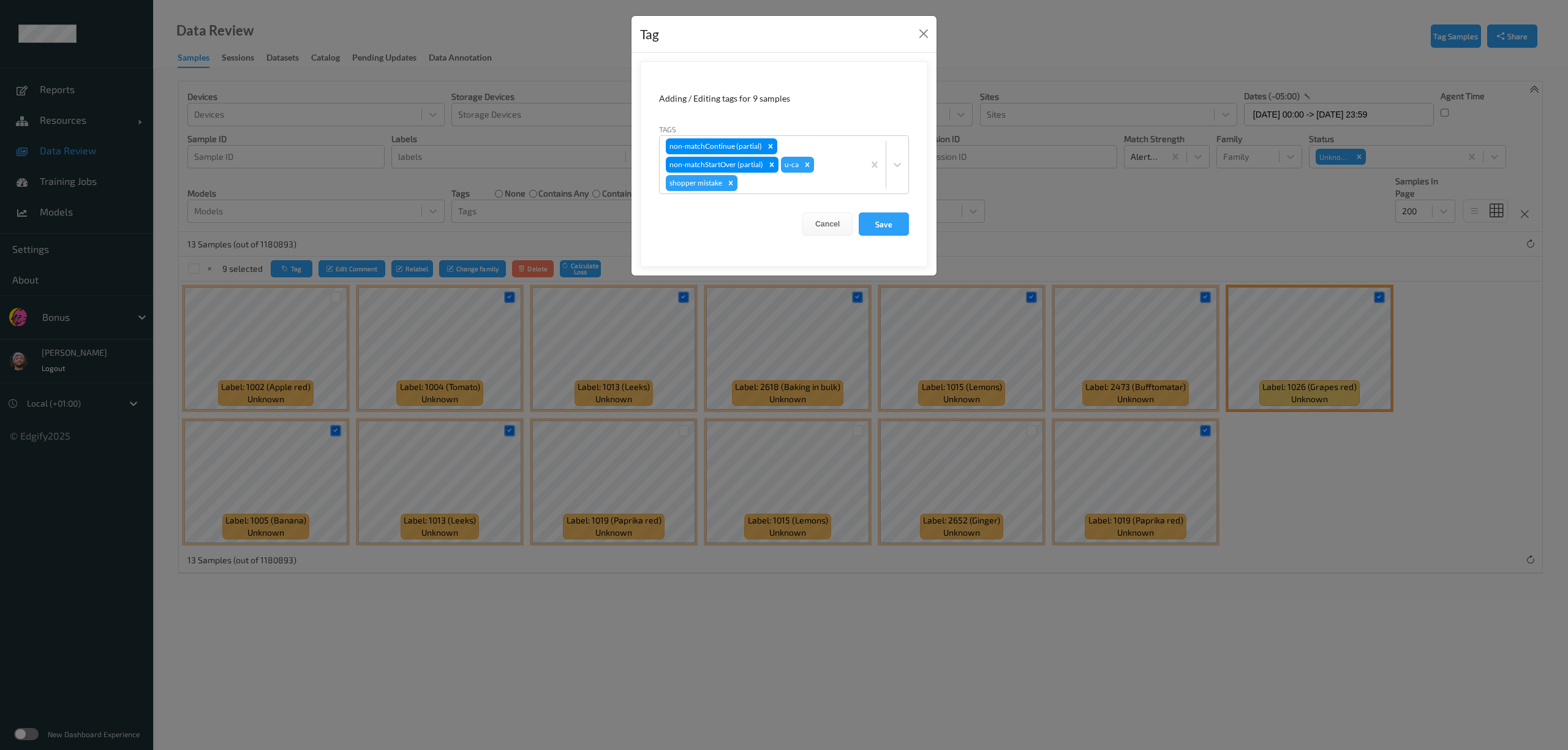
click at [879, 212] on form "Adding / Editing tags for 9 samples Tags non-matchContinue (partial) non-matchS…" at bounding box center [784, 165] width 288 height 206
click at [879, 218] on button "Save" at bounding box center [884, 224] width 50 height 23
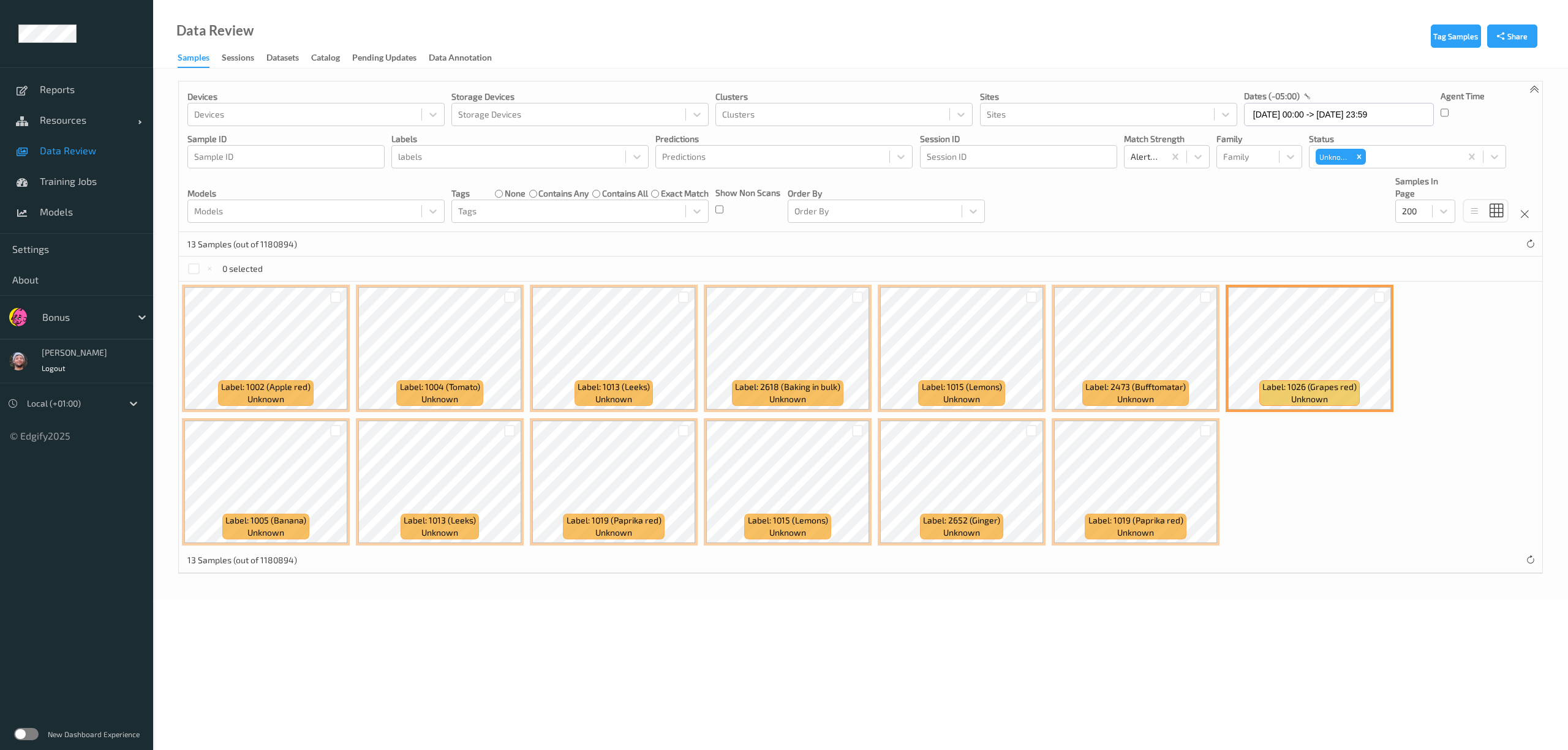
click at [512, 197] on label "none" at bounding box center [516, 193] width 21 height 12
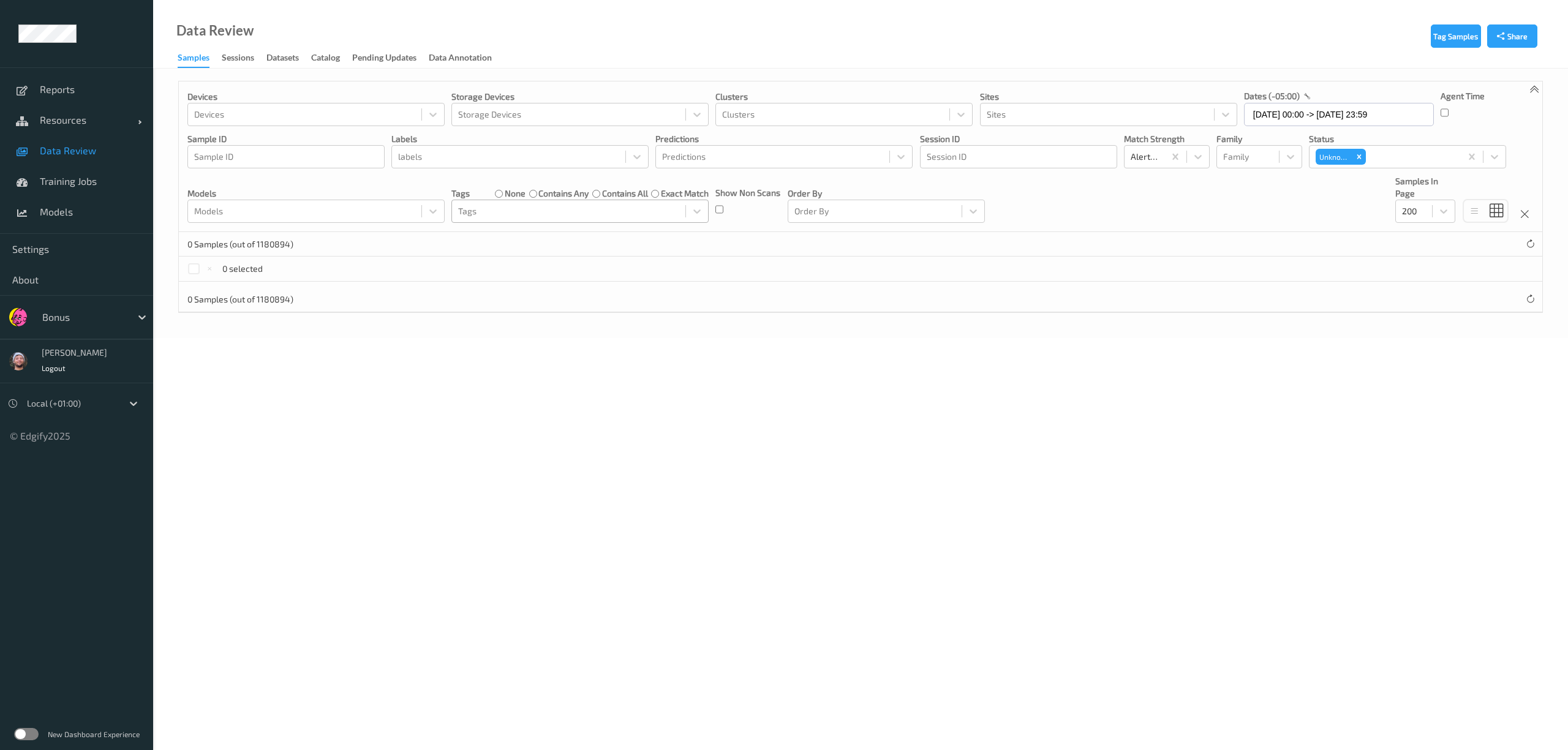
click at [505, 204] on div at bounding box center [569, 211] width 221 height 15
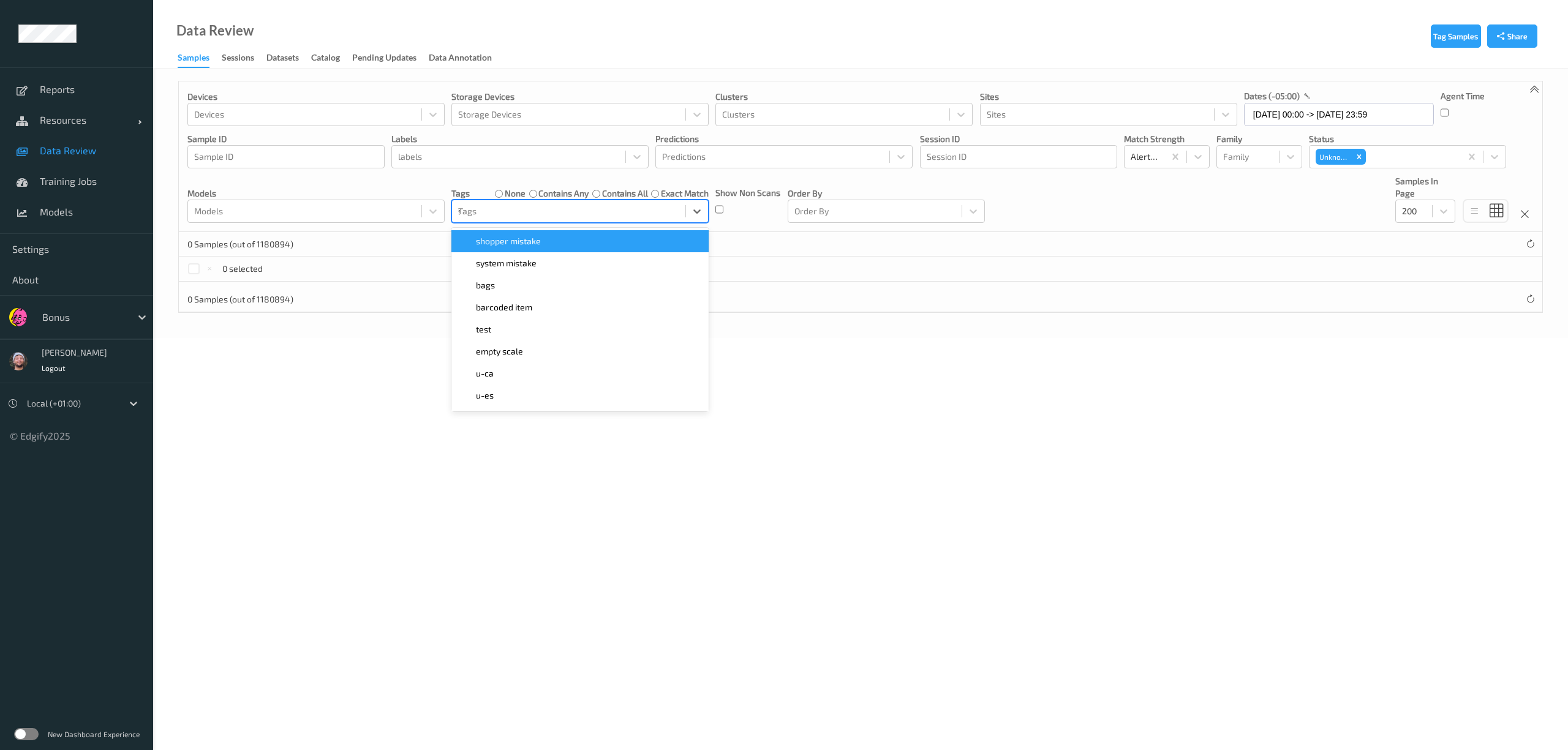
type input "sh"
click at [508, 241] on span "shopper mistake" at bounding box center [508, 241] width 65 height 12
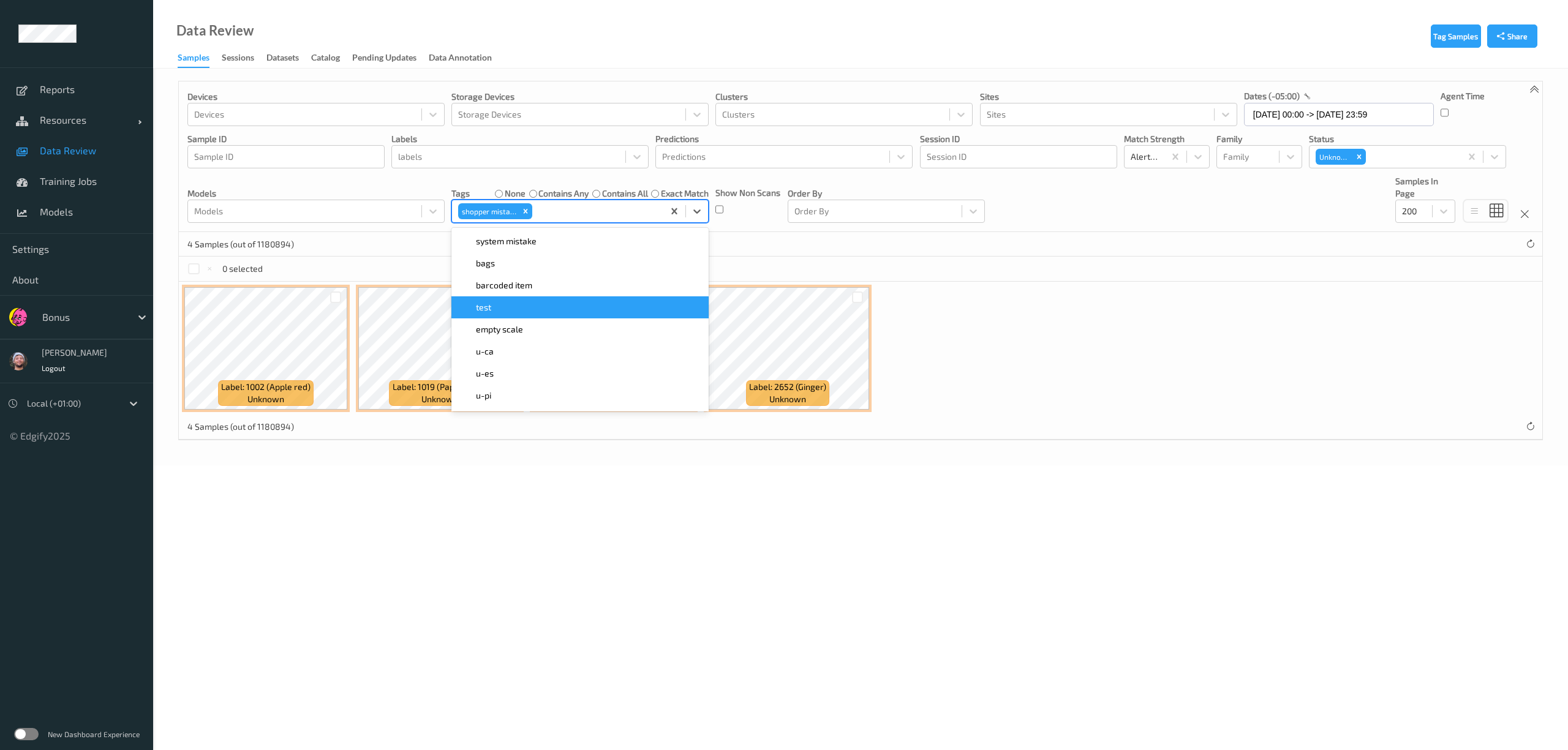
click at [863, 307] on div at bounding box center [858, 297] width 23 height 20
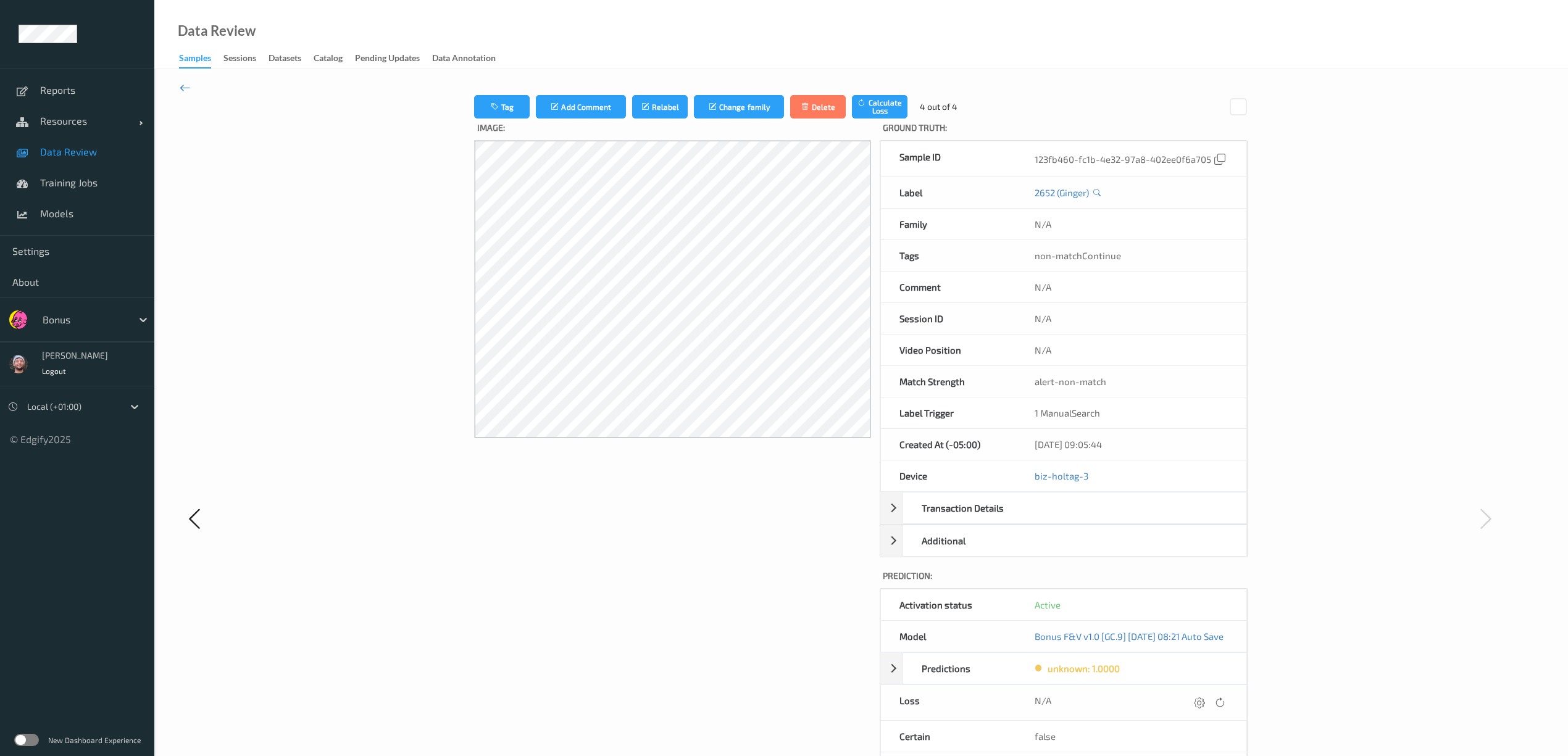
click at [186, 81] on icon at bounding box center [185, 88] width 11 height 14
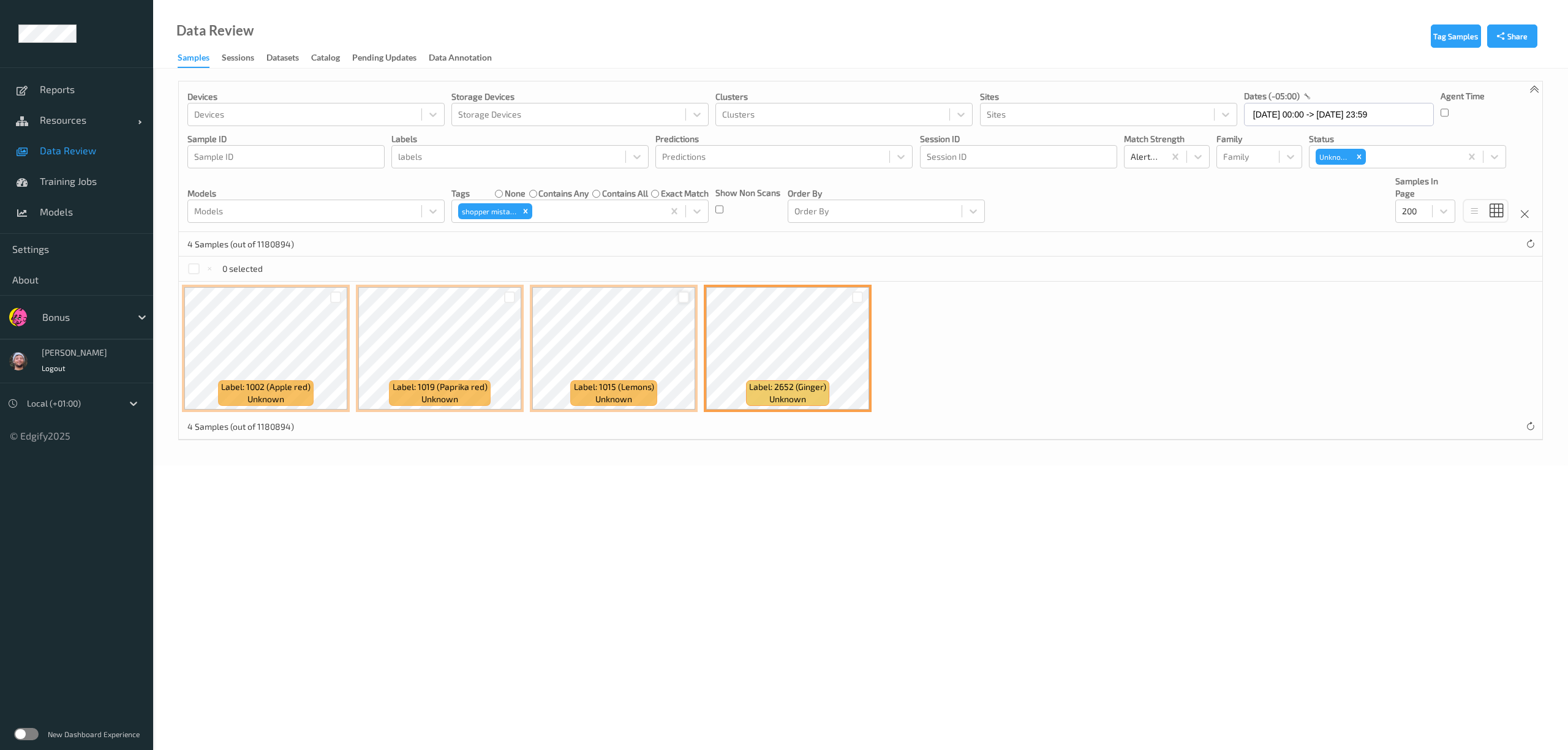
click at [684, 298] on div at bounding box center [683, 297] width 11 height 11
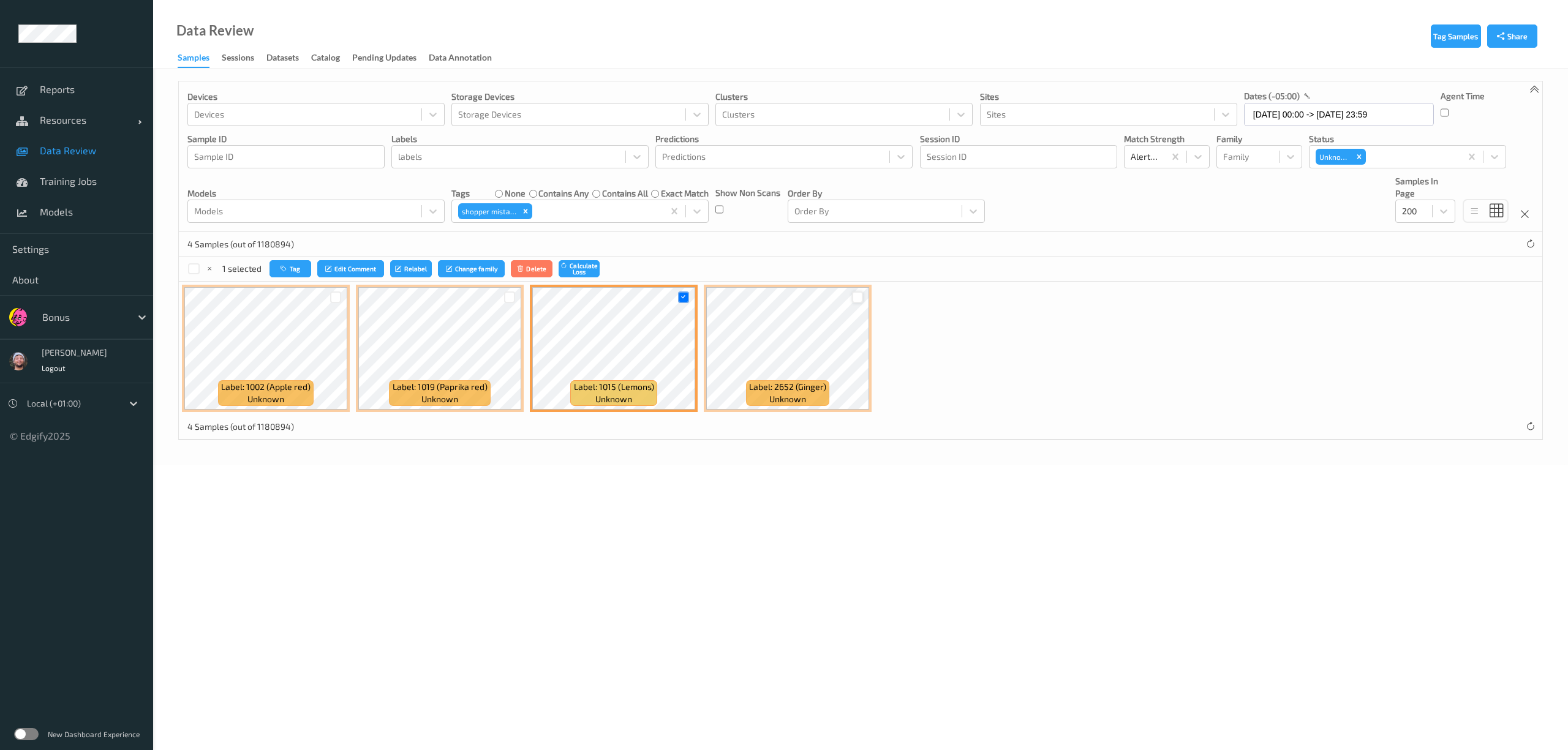
click at [860, 298] on div at bounding box center [858, 297] width 11 height 11
click at [288, 265] on icon "button" at bounding box center [286, 269] width 9 height 8
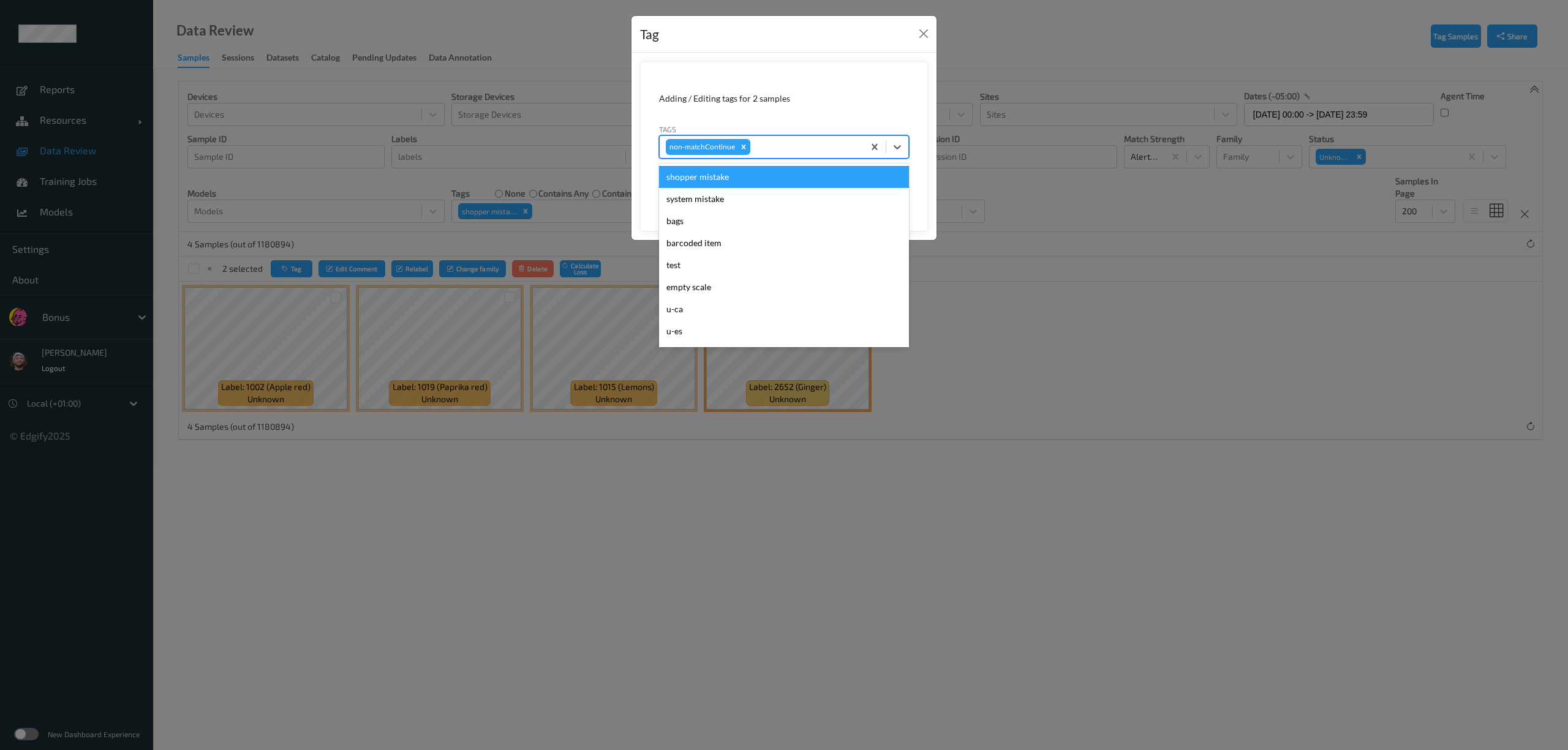
click at [834, 154] on div at bounding box center [805, 147] width 104 height 15
type input "pi"
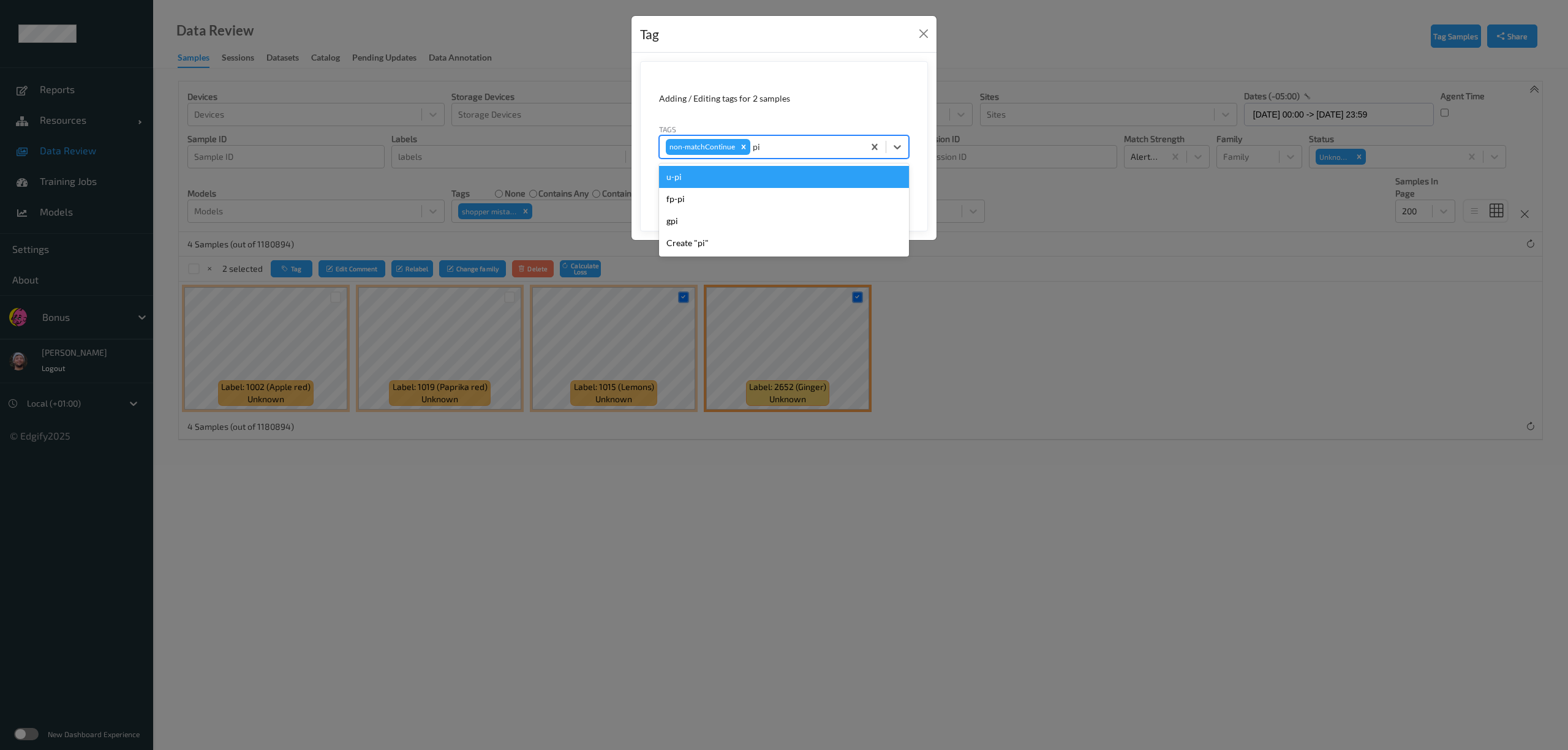
click at [743, 181] on div "u-pi" at bounding box center [784, 177] width 250 height 22
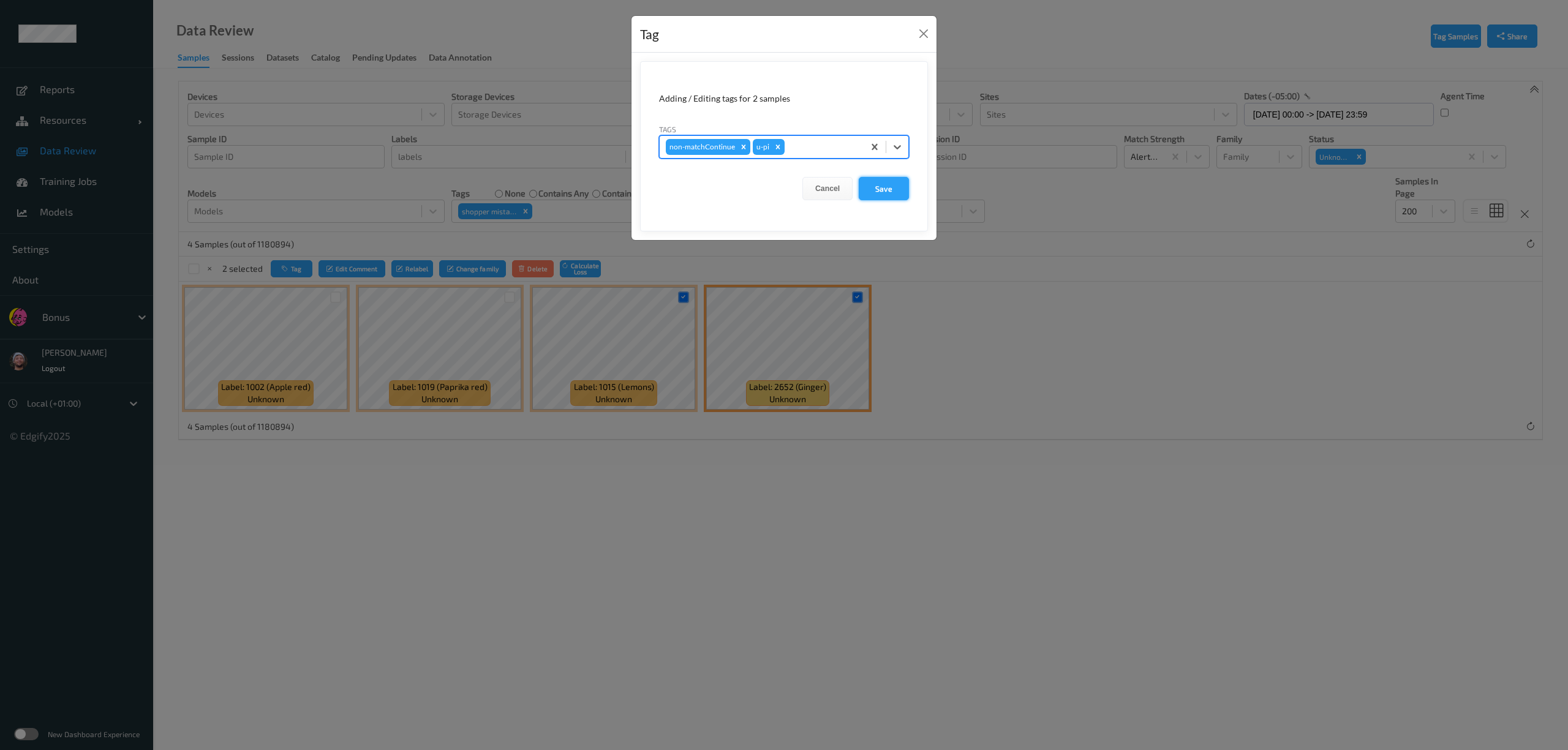
click at [877, 196] on button "Save" at bounding box center [884, 189] width 50 height 23
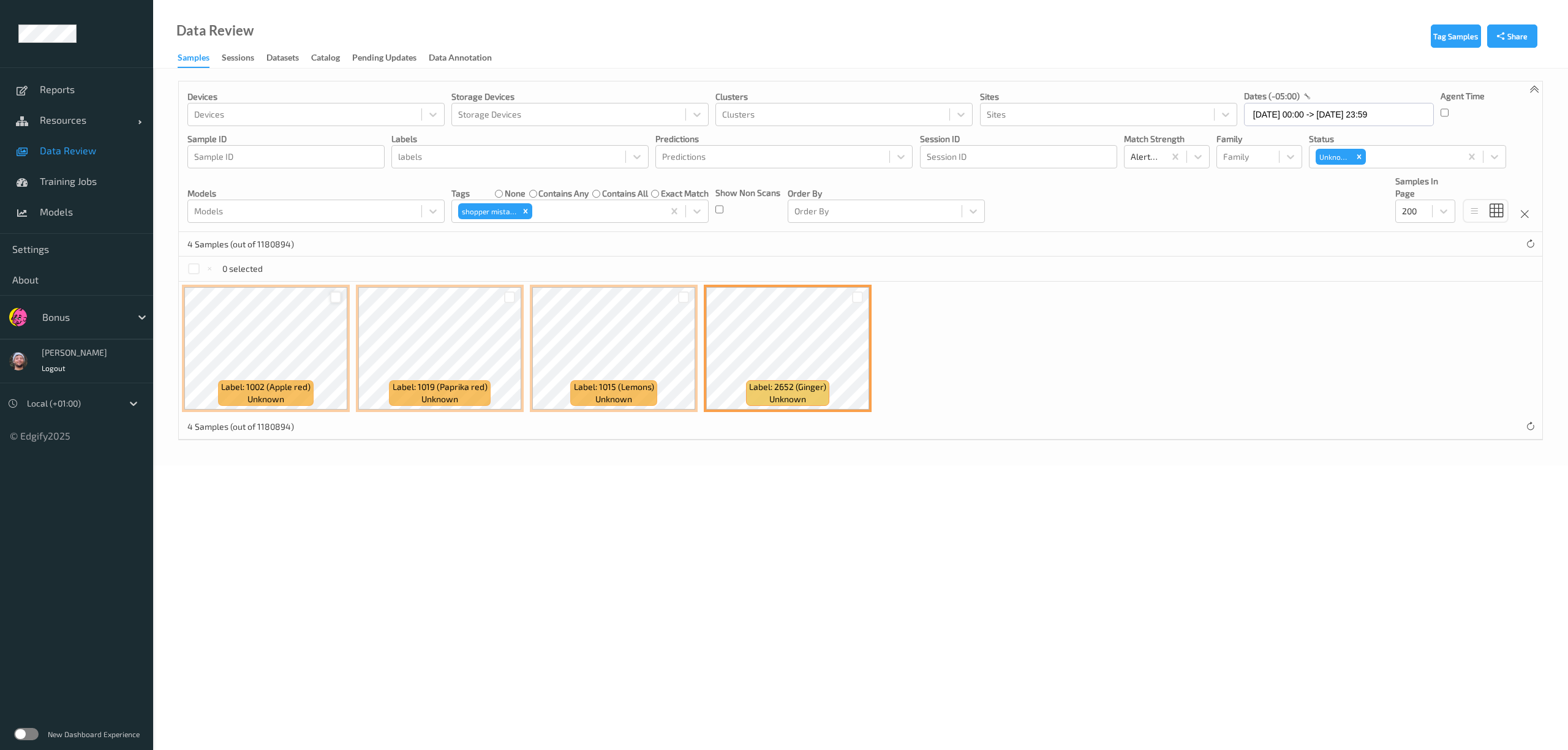
click at [337, 295] on div at bounding box center [335, 297] width 11 height 11
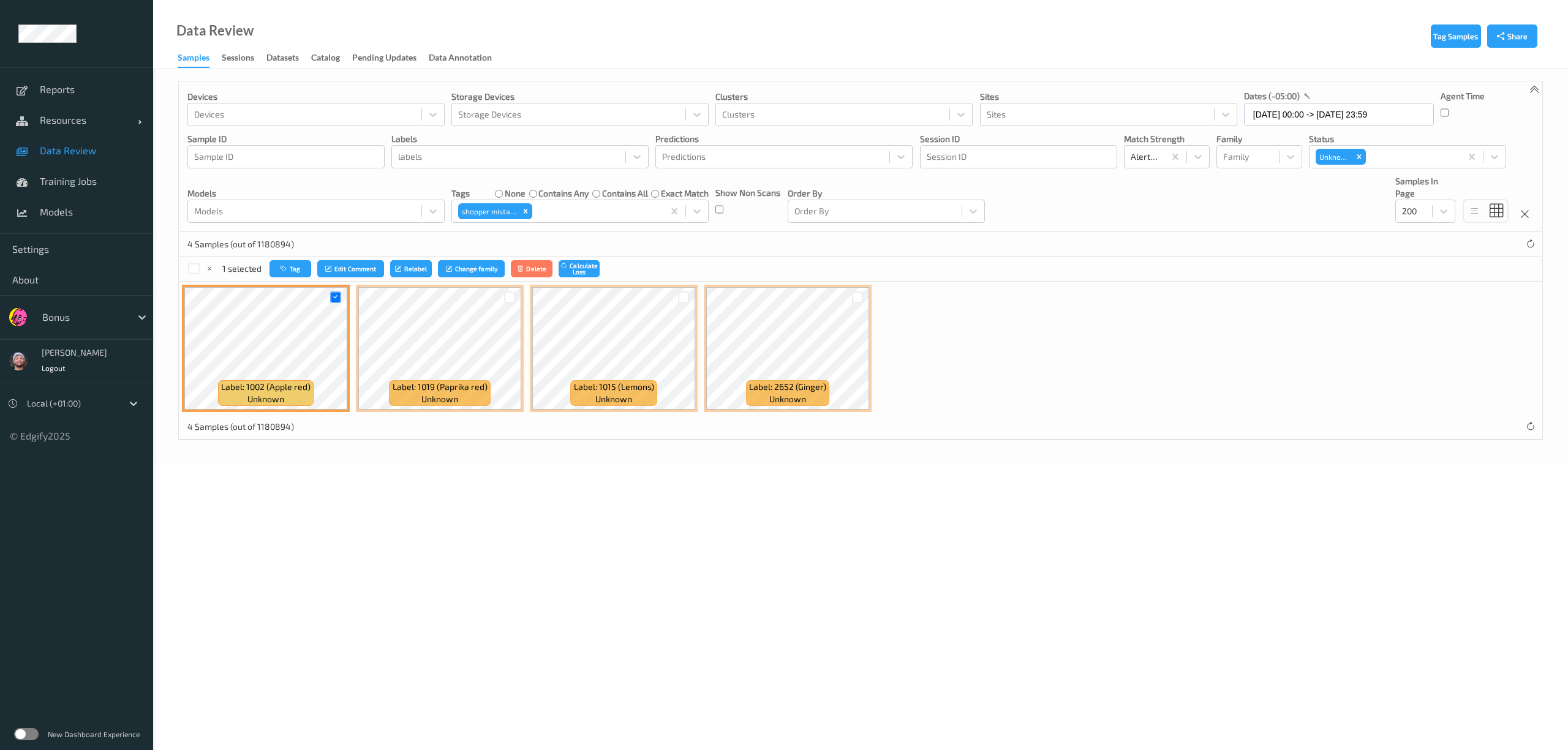
click at [300, 260] on div "1 selected Tag Edit Comment Relabel Change family Delete Calculate Loss" at bounding box center [861, 268] width 1364 height 25
click at [300, 274] on button "Tag" at bounding box center [290, 269] width 41 height 18
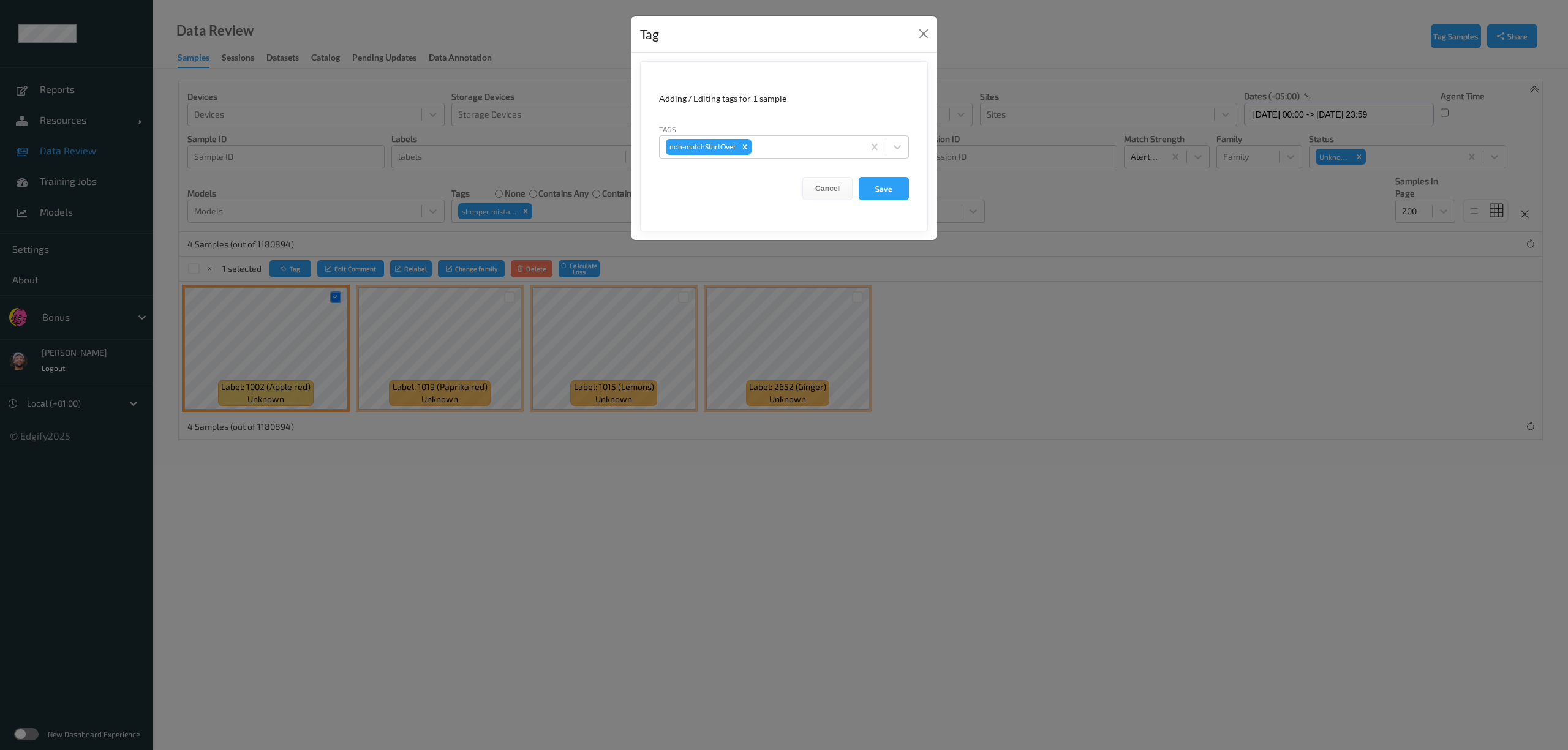
click at [782, 131] on div "Tags non-matchStartOver" at bounding box center [784, 141] width 250 height 35
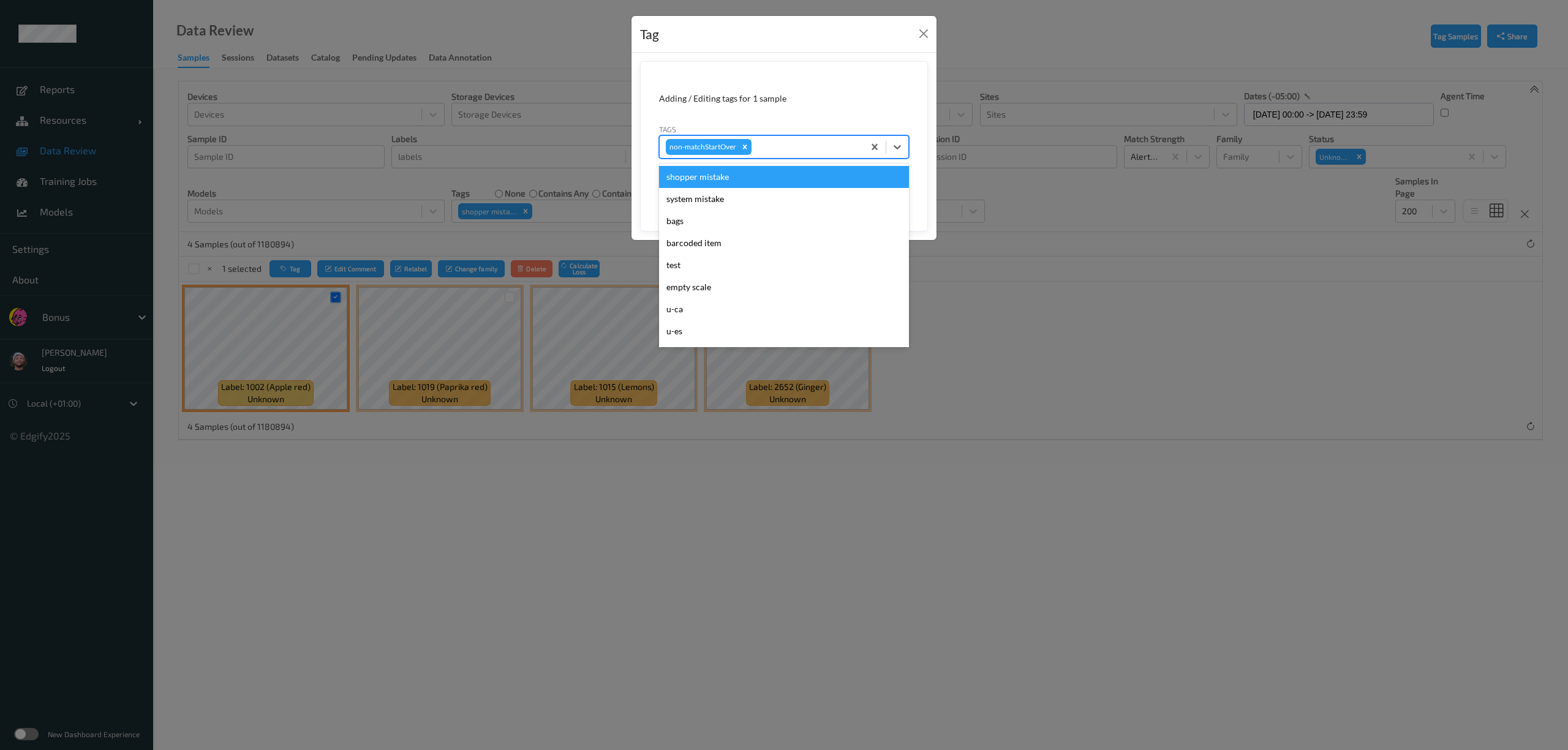
click at [770, 158] on div "non-matchStartOver" at bounding box center [784, 147] width 250 height 23
type input "ca"
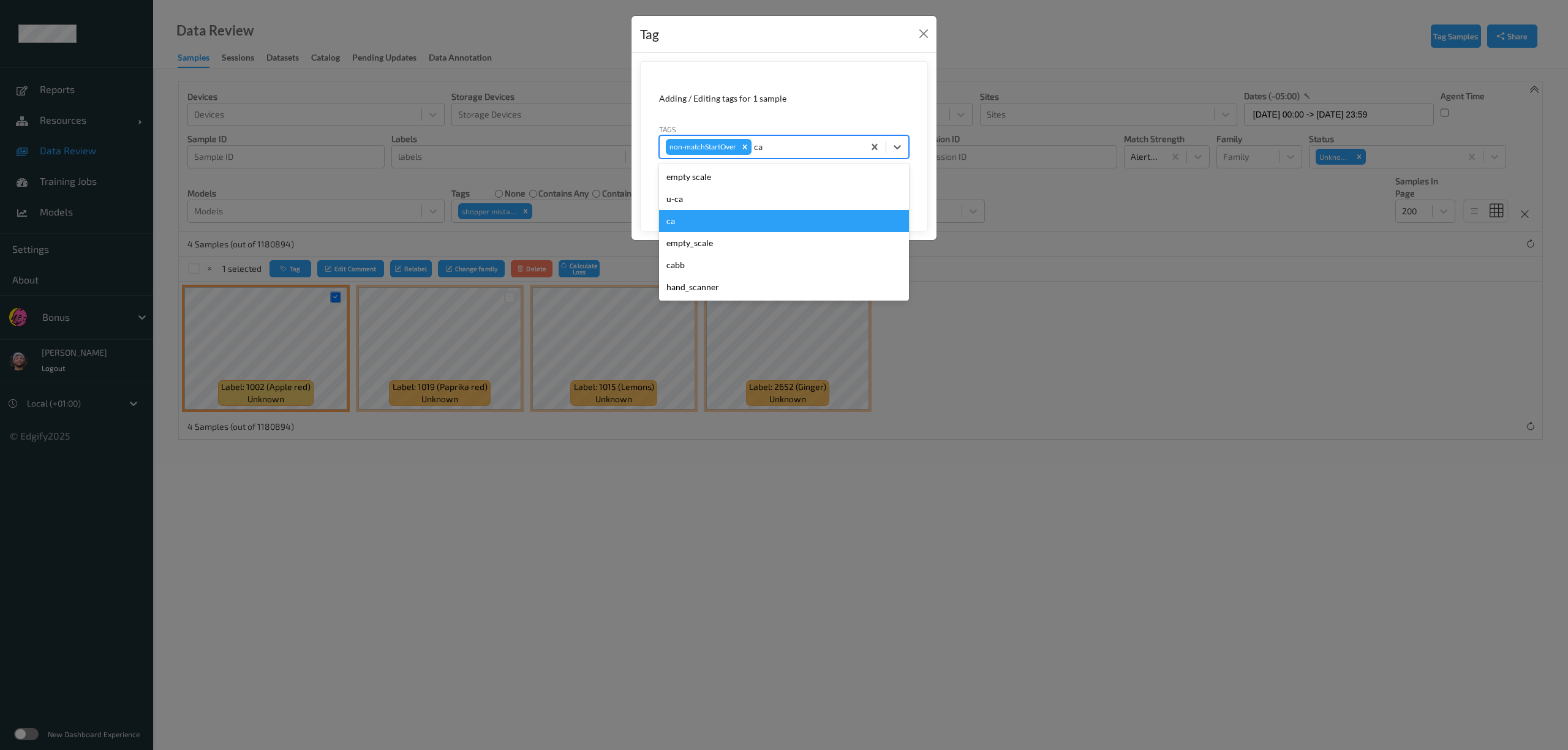
click at [694, 213] on div "ca" at bounding box center [784, 221] width 250 height 22
type input "s"
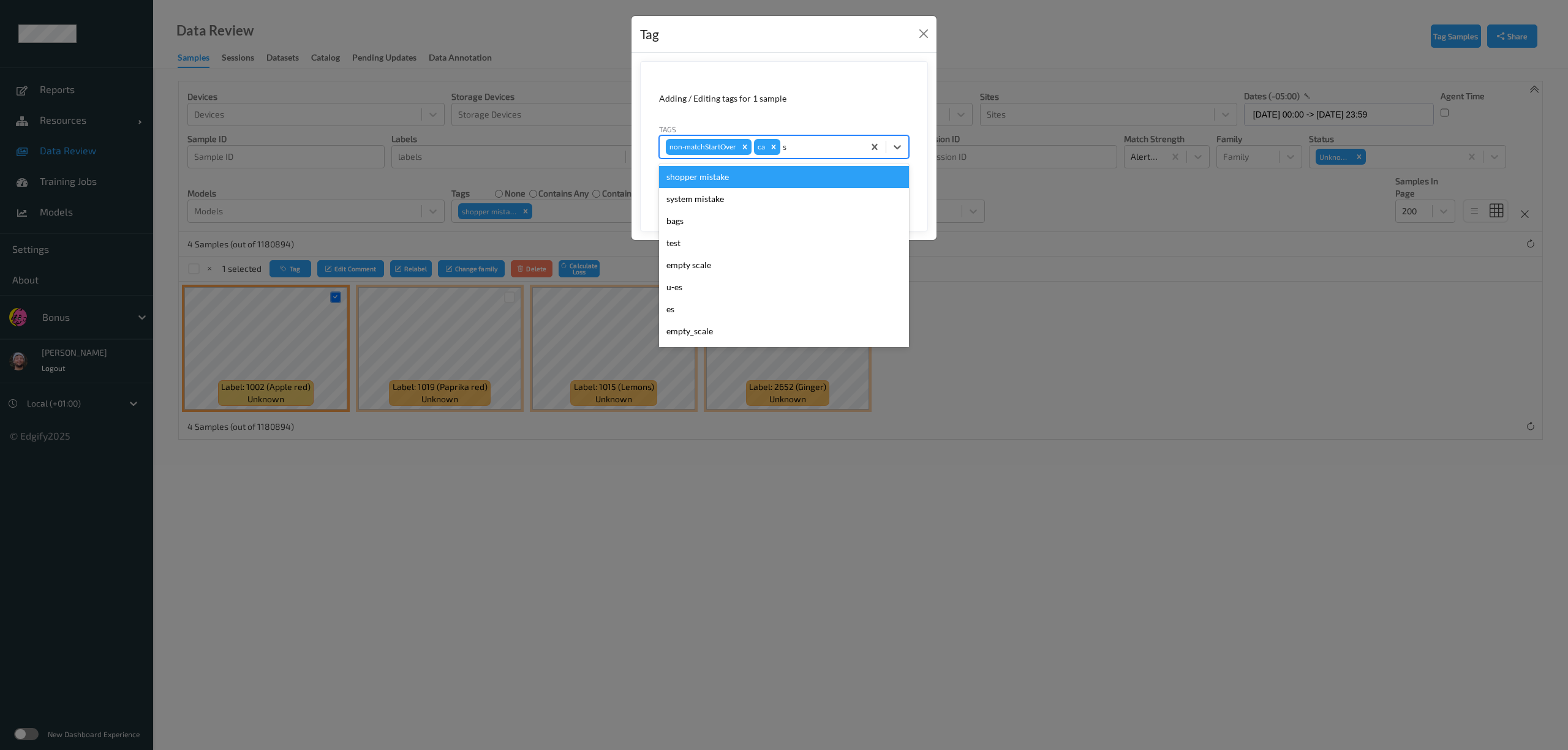
click at [708, 184] on div "shopper mistake" at bounding box center [784, 177] width 250 height 22
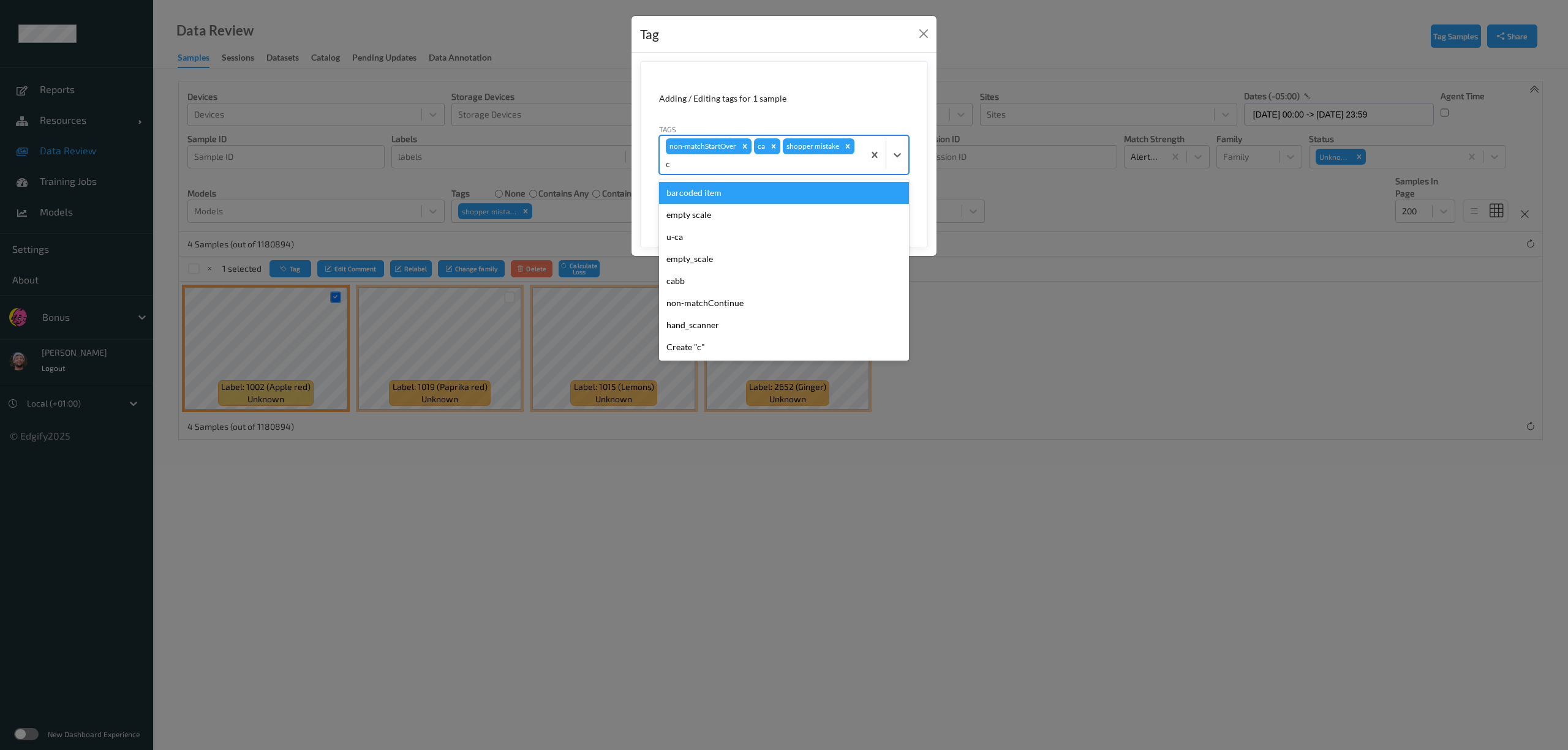
type input "ca"
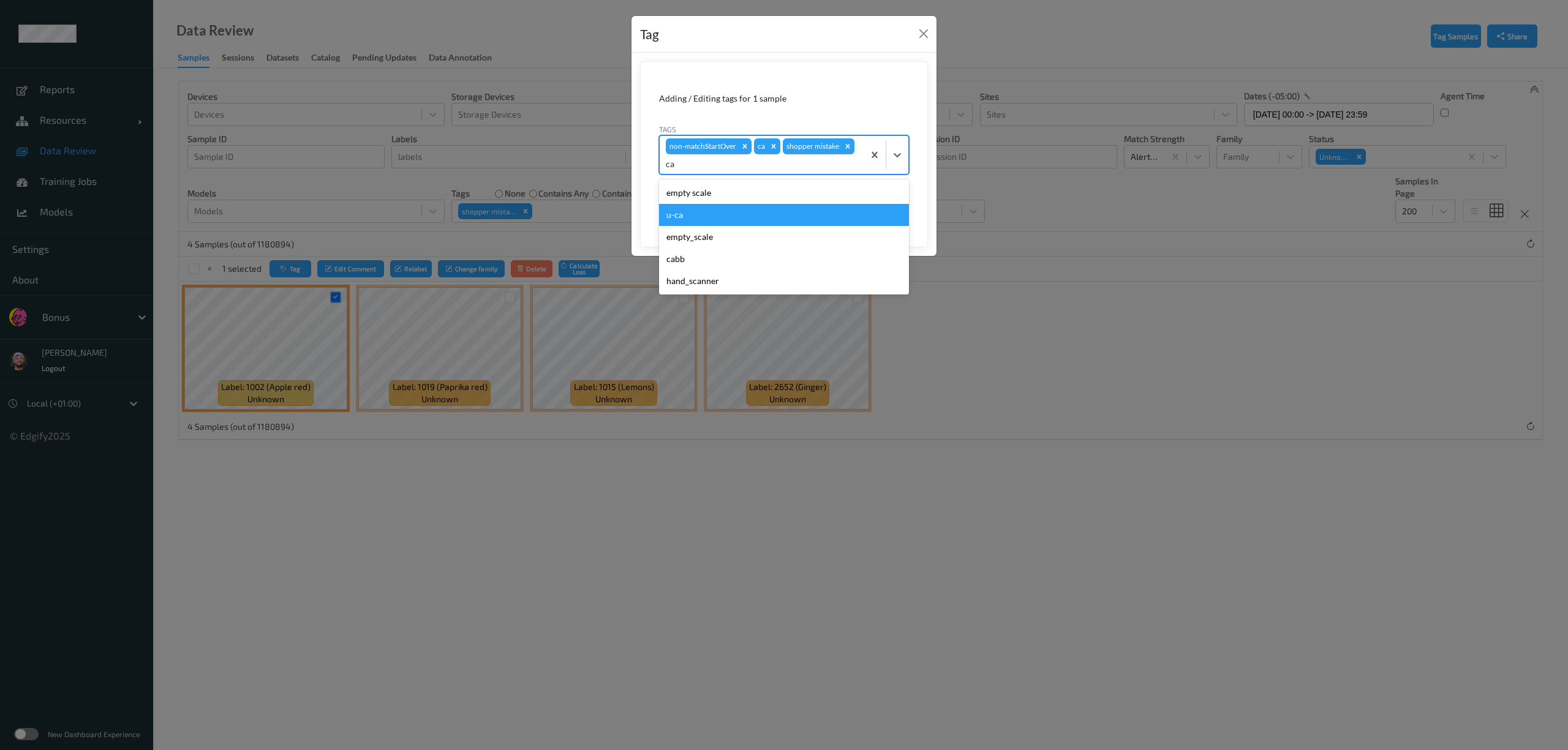
click at [697, 219] on div "u-ca" at bounding box center [784, 214] width 250 height 22
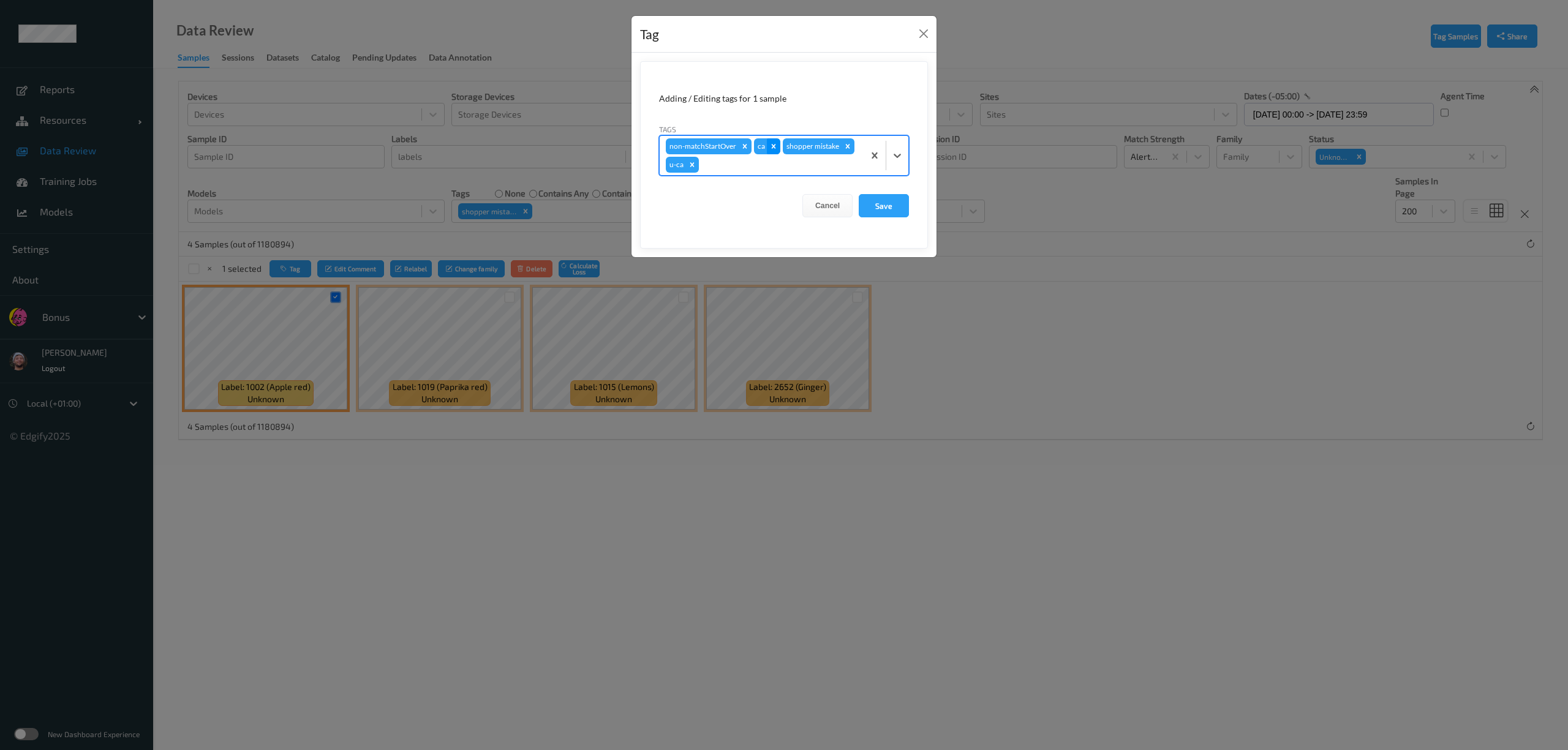
click at [770, 142] on div "Remove ca" at bounding box center [773, 146] width 14 height 16
drag, startPoint x: 879, startPoint y: 207, endPoint x: 875, endPoint y: 214, distance: 8.1
click at [879, 207] on button "Save" at bounding box center [884, 205] width 50 height 23
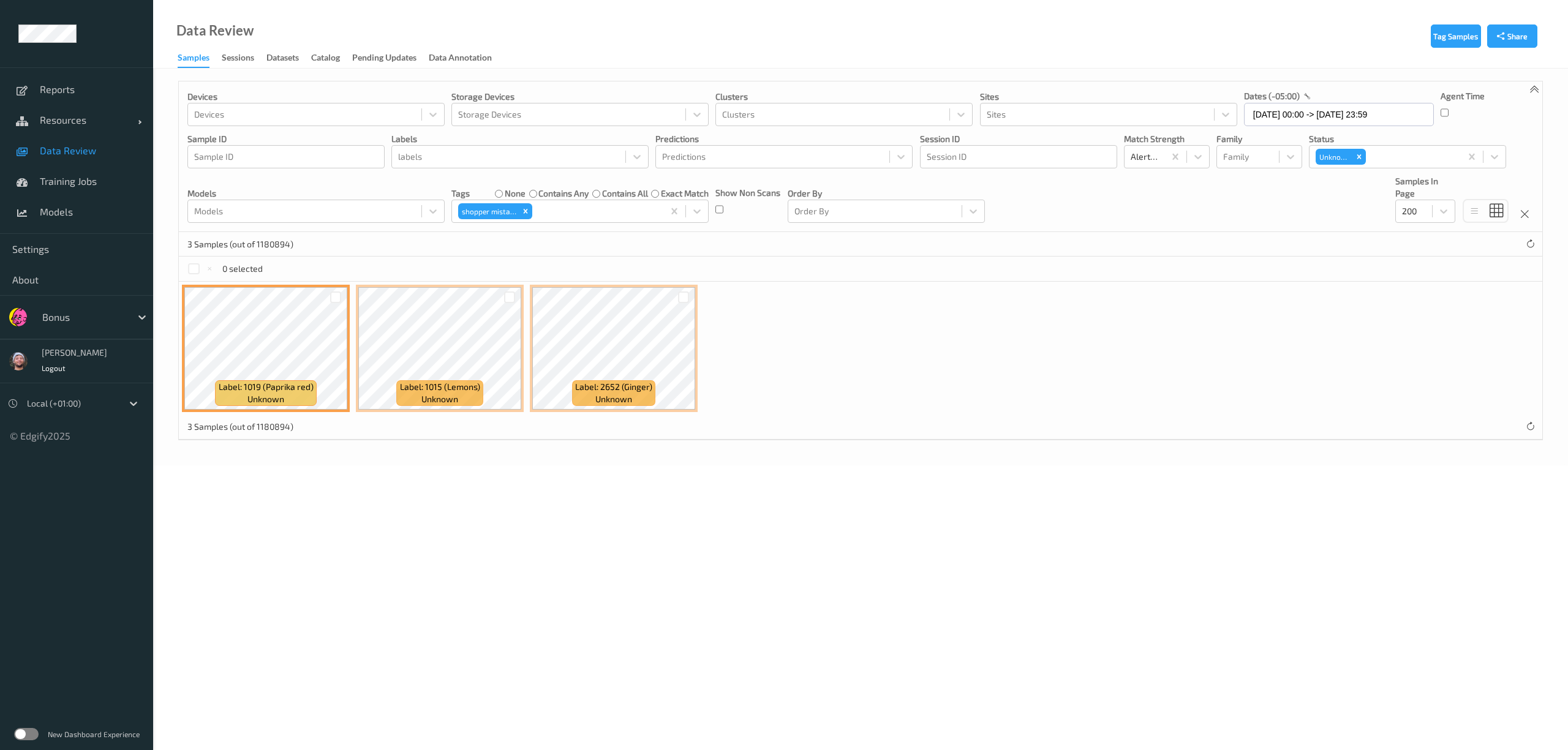
click at [511, 299] on div at bounding box center [510, 297] width 11 height 11
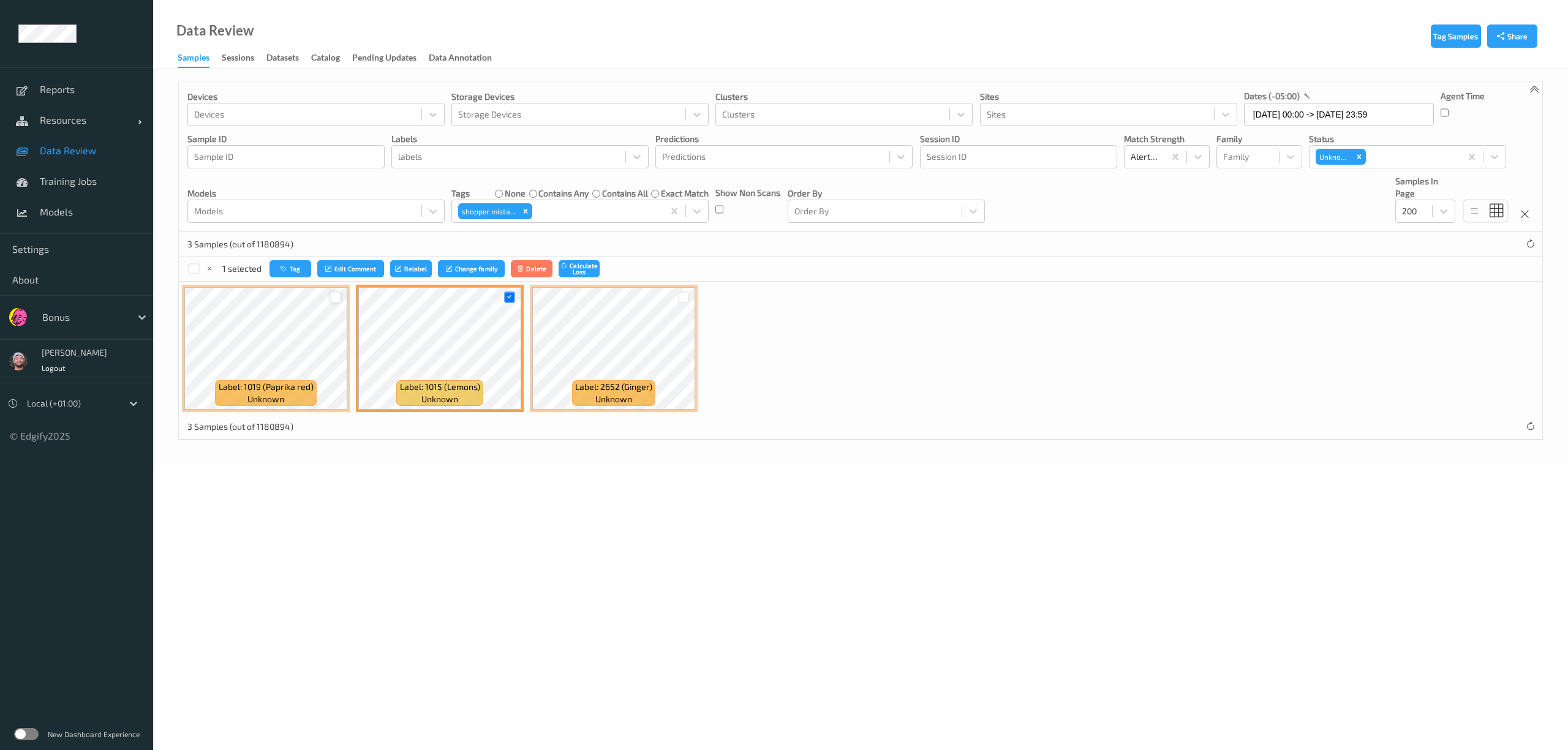
click at [336, 297] on div at bounding box center [335, 297] width 11 height 11
click at [512, 295] on icon at bounding box center [509, 297] width 8 height 8
click at [302, 271] on button "Tag" at bounding box center [290, 269] width 41 height 18
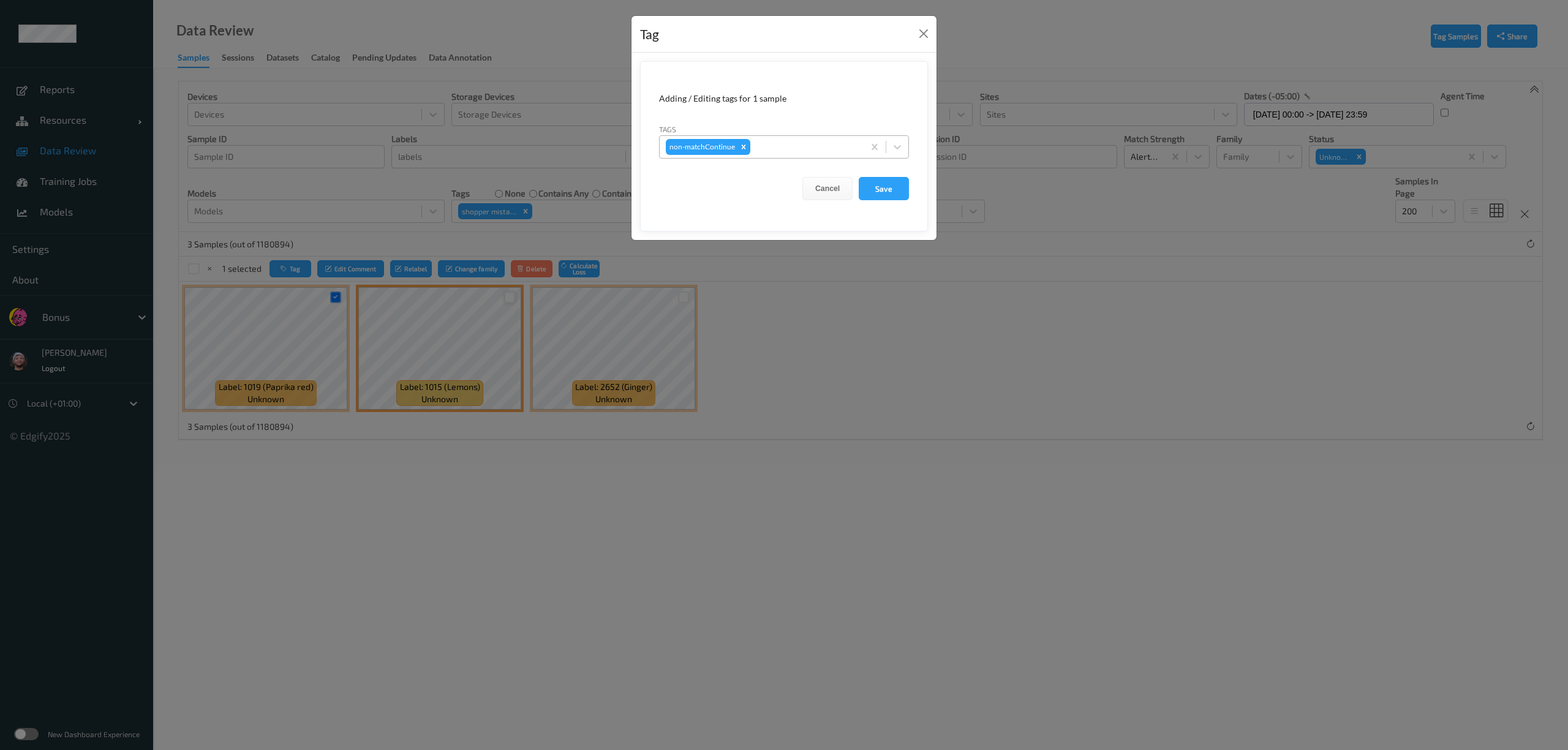
click at [776, 150] on div at bounding box center [805, 147] width 104 height 15
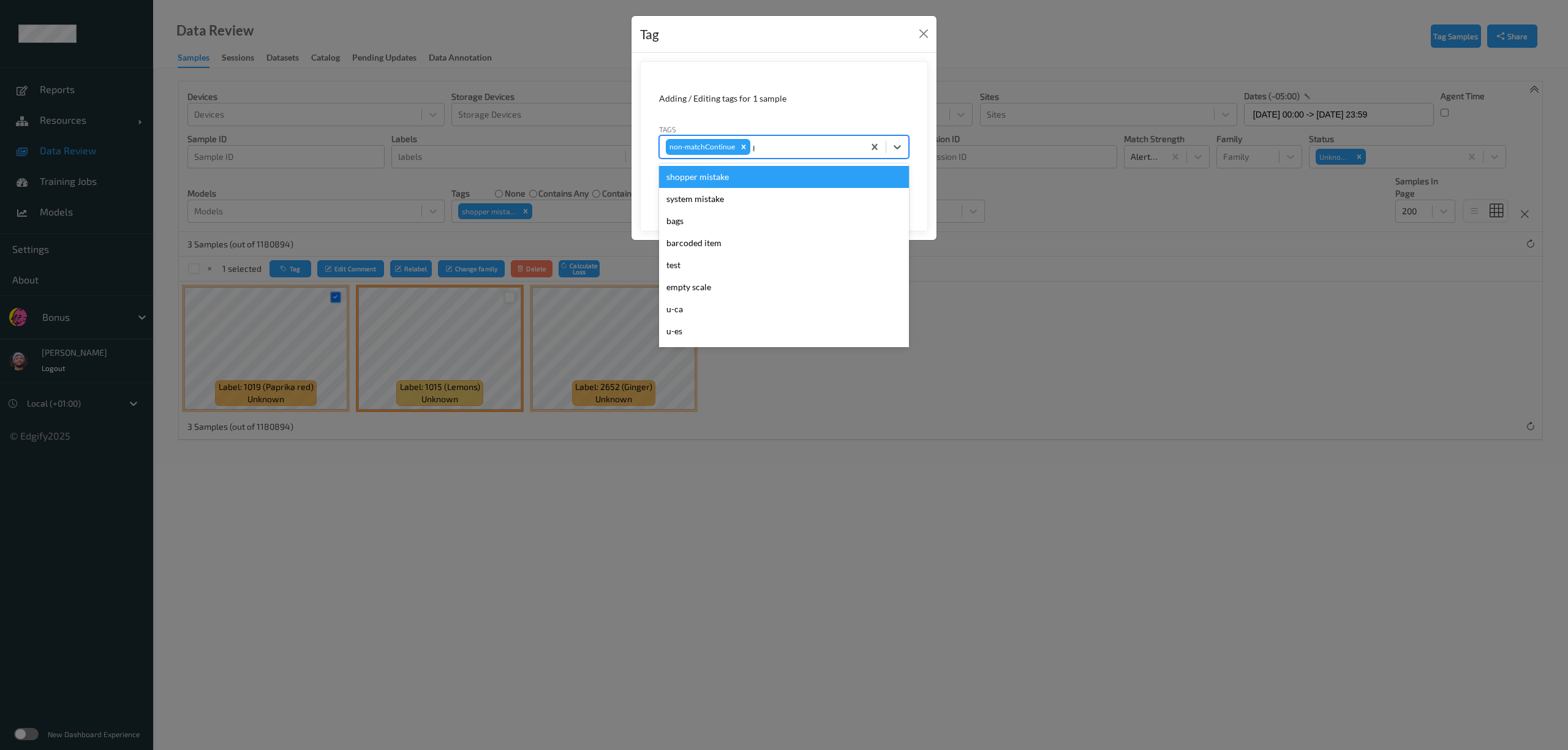
type input "gi"
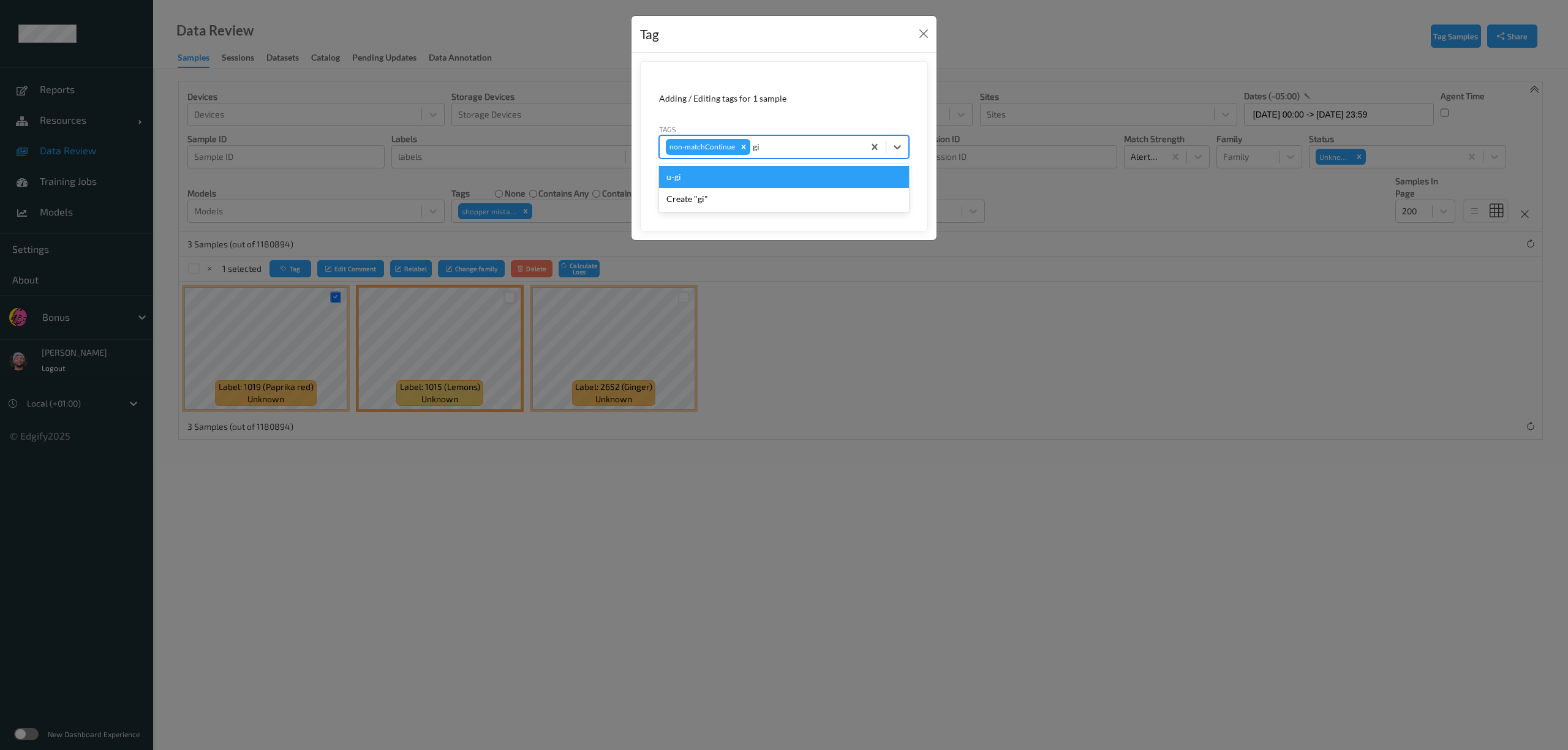
click at [788, 187] on div "u-gi" at bounding box center [784, 177] width 250 height 22
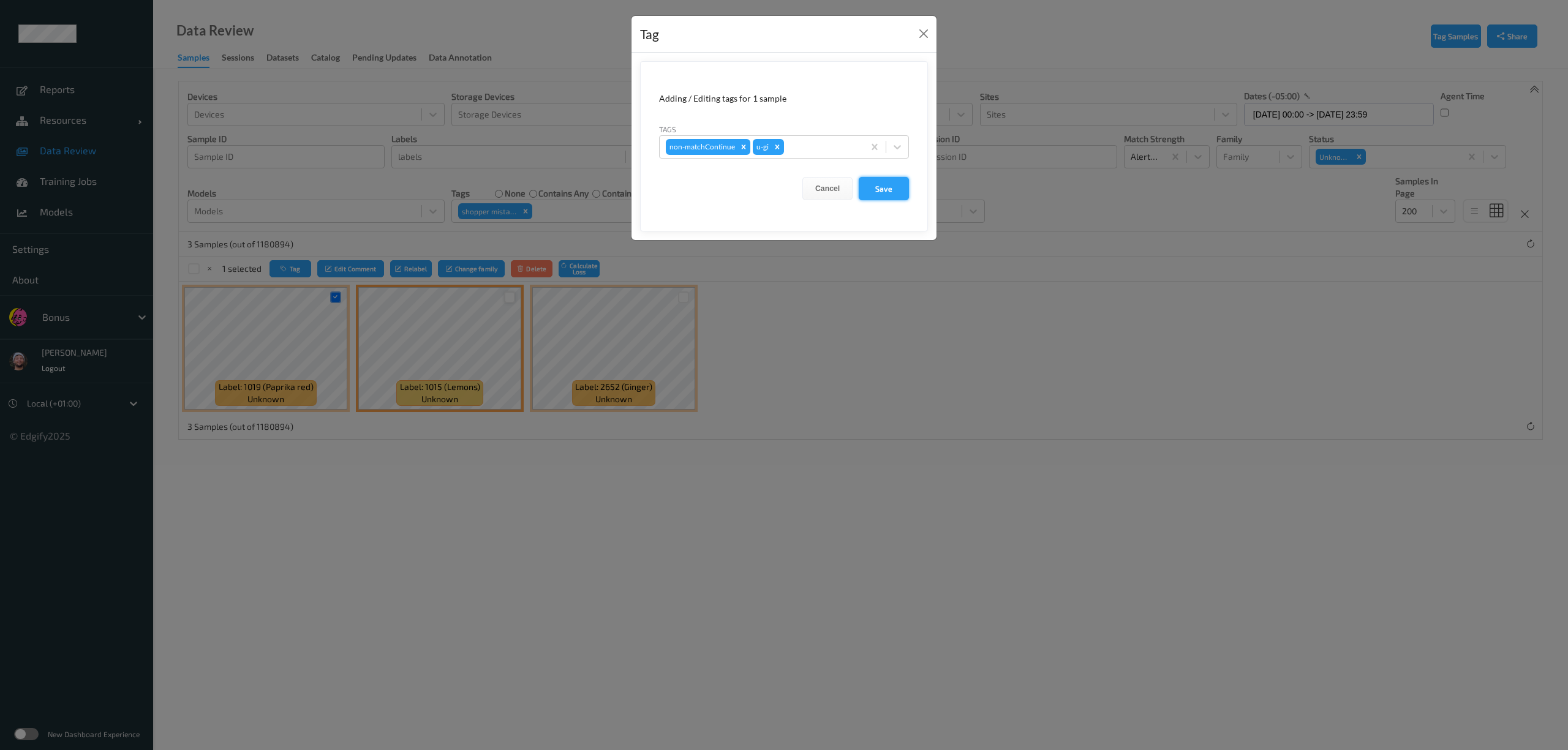
click at [871, 192] on button "Save" at bounding box center [884, 189] width 50 height 23
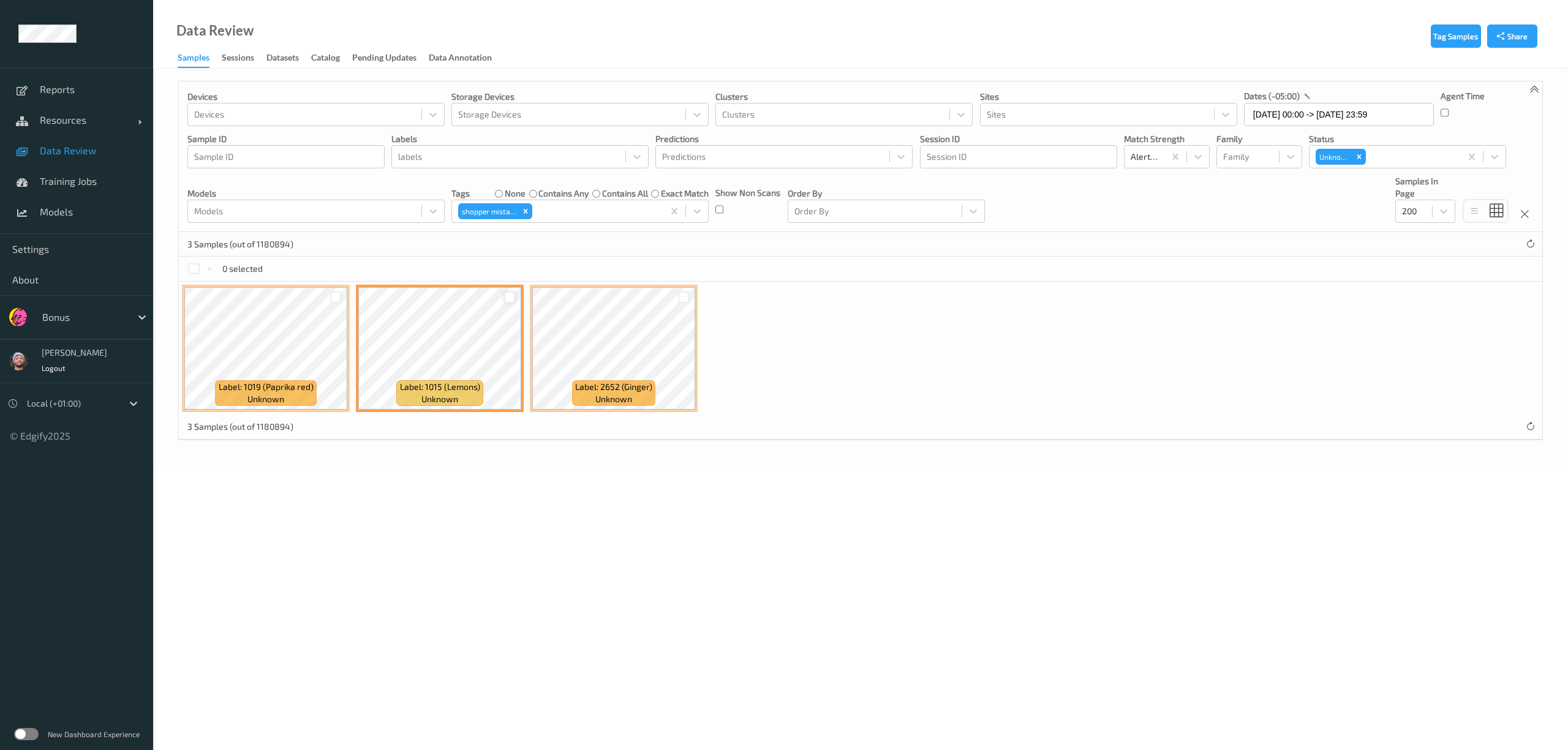
click at [1079, 366] on div "Label: 1019 (Paprika red) unknown Label: 1015 (Lemons) unknown Label: 2652 (Gin…" at bounding box center [861, 349] width 1364 height 134
click at [1367, 161] on div "Remove Unknown" at bounding box center [1360, 156] width 14 height 16
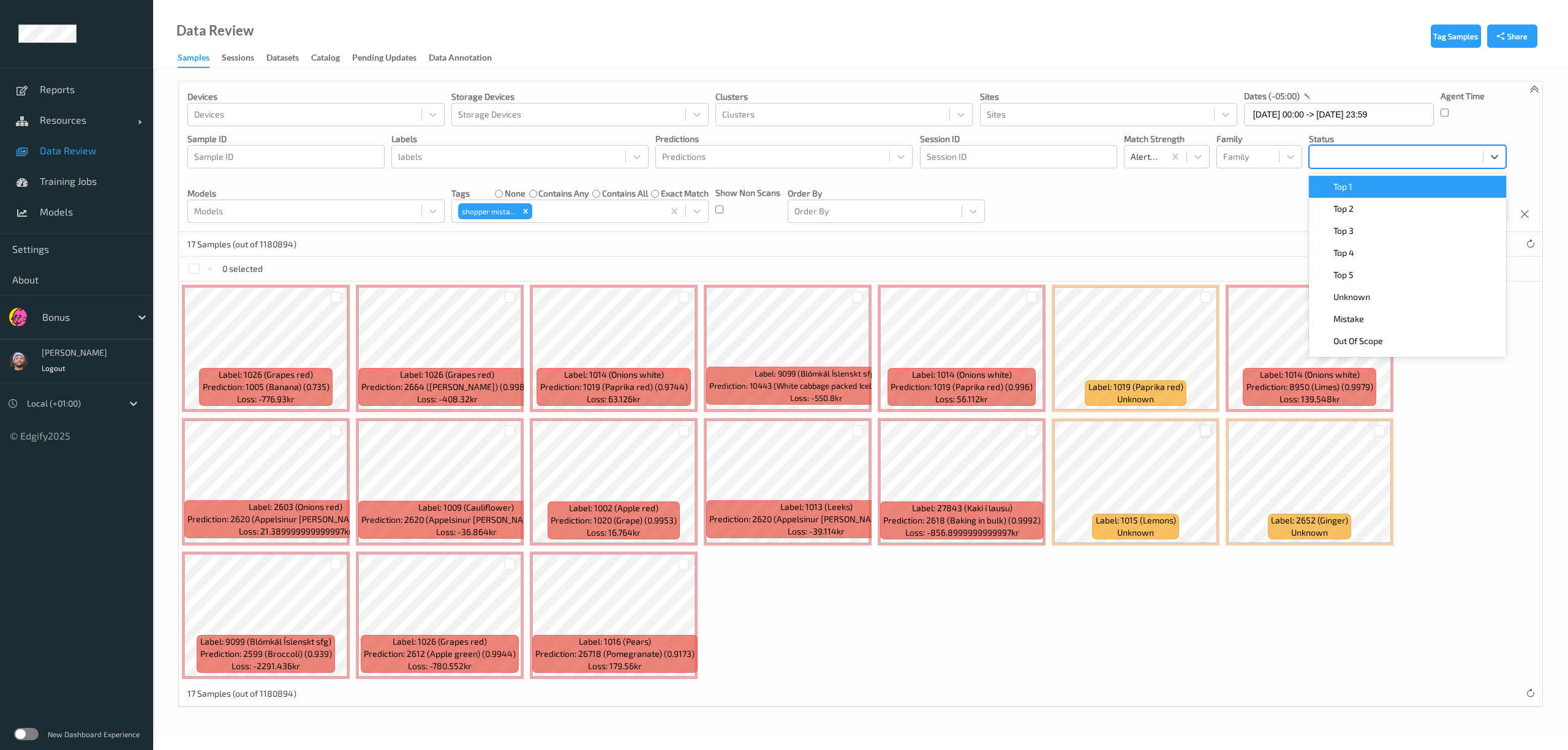
click at [1376, 161] on div at bounding box center [1397, 157] width 161 height 15
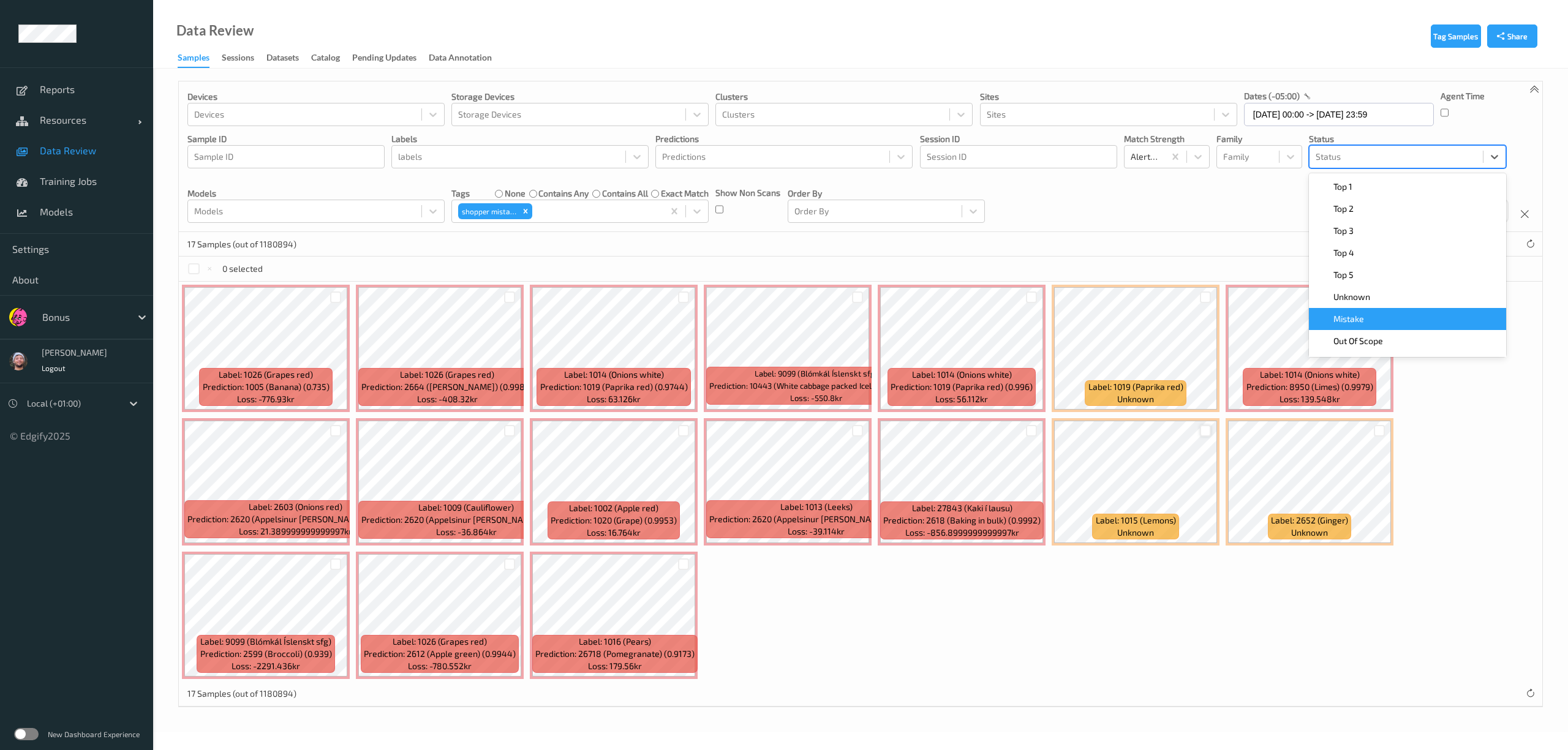
click at [1400, 316] on div "Mistake" at bounding box center [1407, 319] width 183 height 12
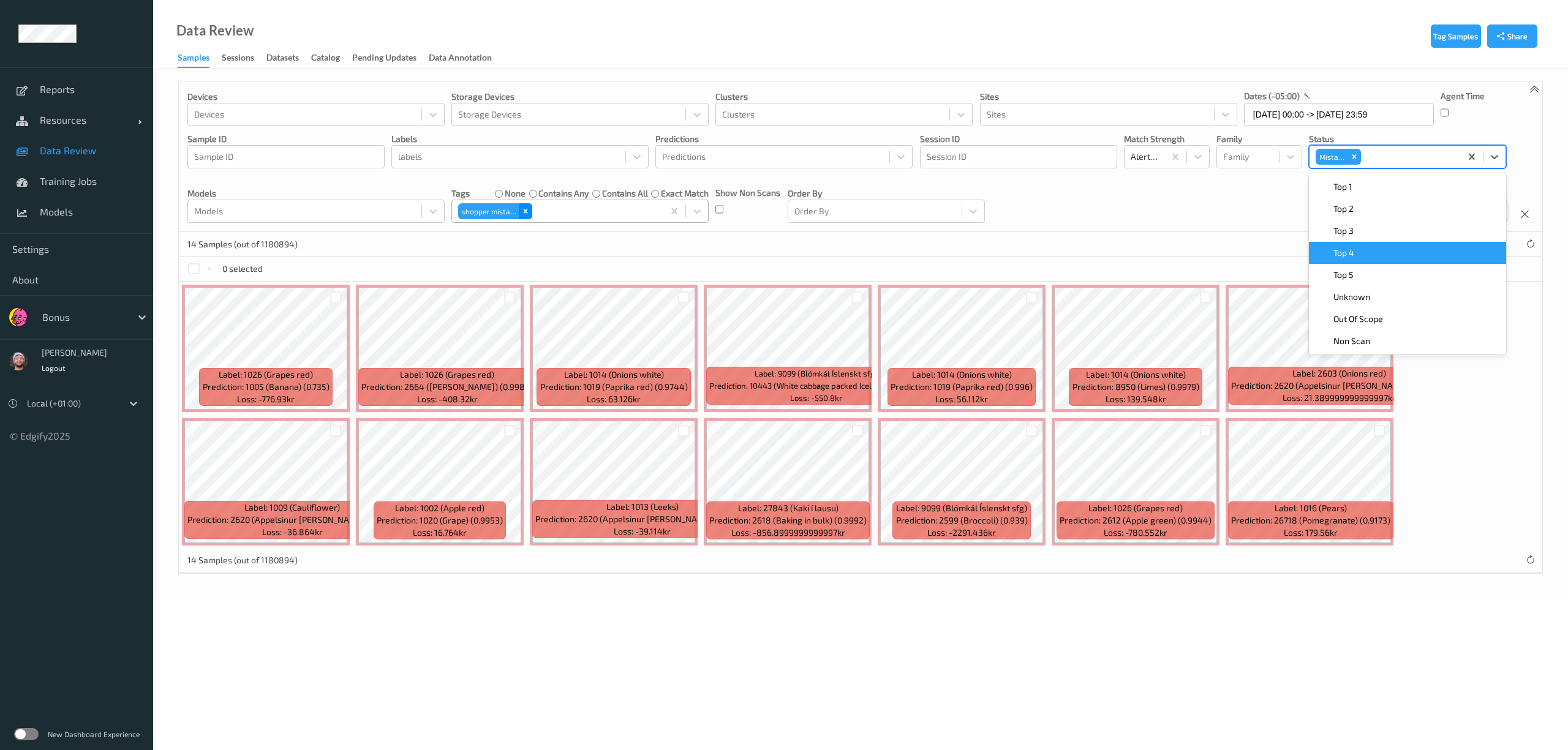
click at [522, 214] on icon "Remove shopper mistake" at bounding box center [525, 210] width 8 height 8
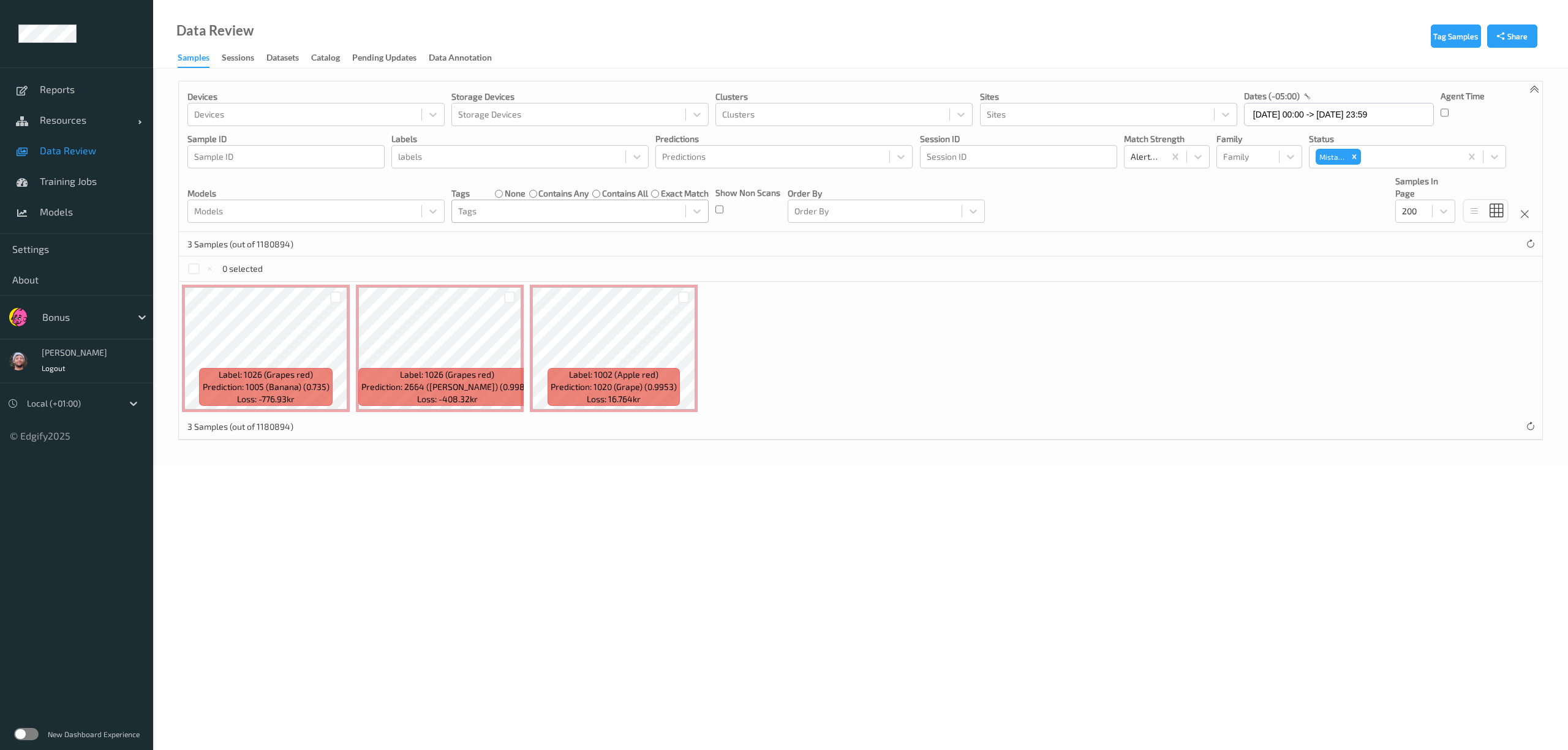
click at [580, 194] on label "contains any" at bounding box center [563, 193] width 50 height 12
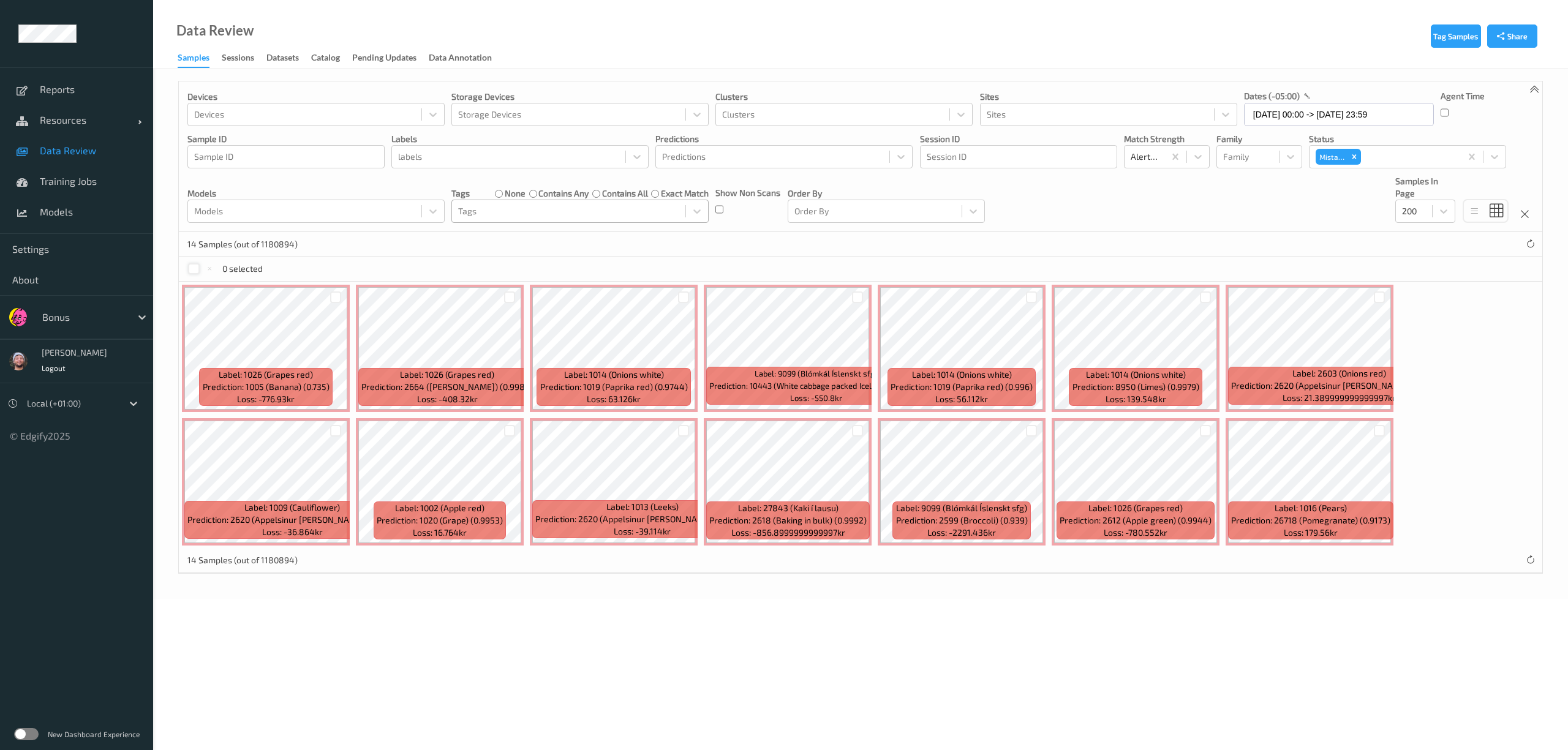
click at [194, 274] on div at bounding box center [193, 268] width 11 height 11
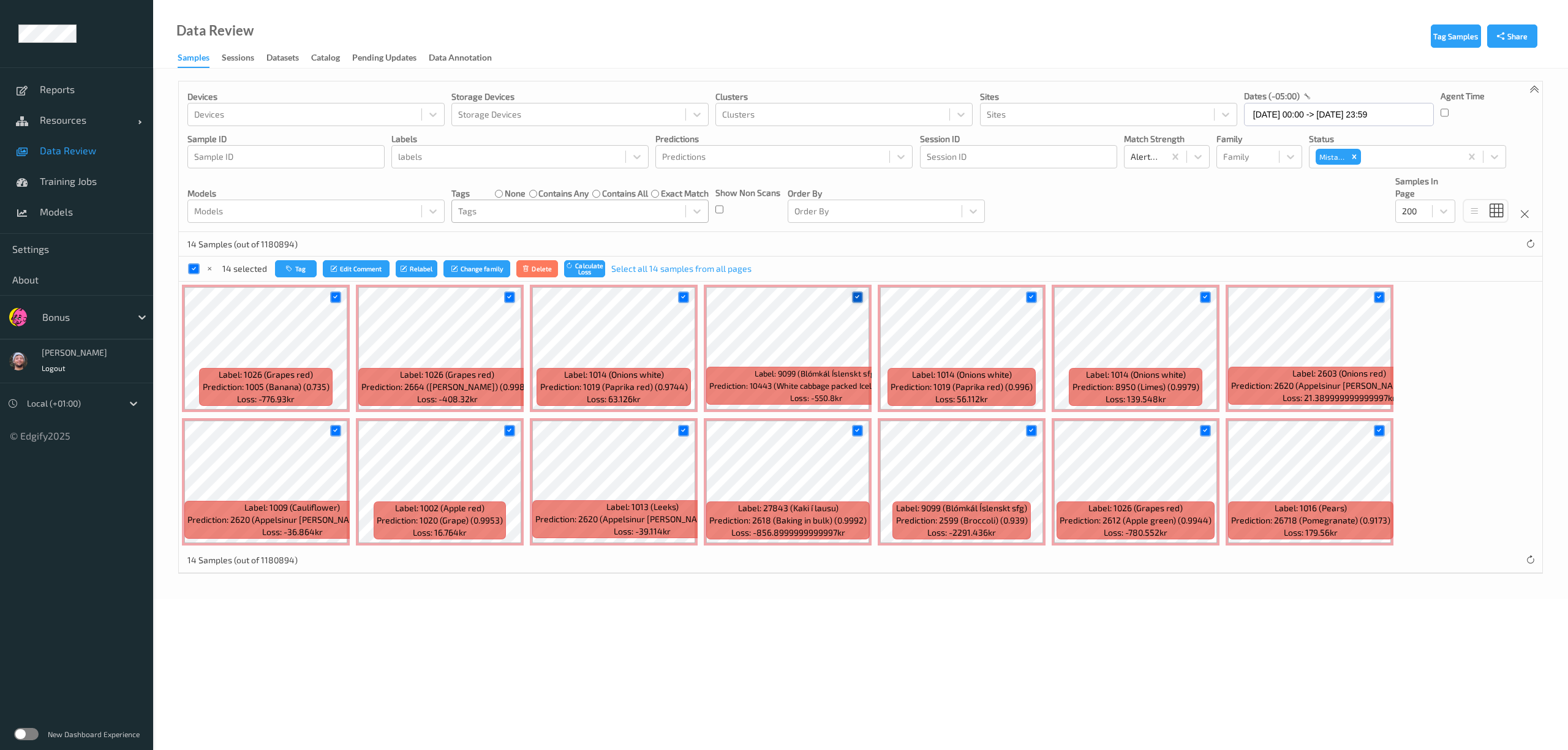
click at [860, 298] on icon at bounding box center [857, 297] width 8 height 8
click at [1028, 429] on icon at bounding box center [1031, 431] width 8 height 8
click at [859, 432] on icon at bounding box center [857, 431] width 8 height 8
click at [287, 267] on icon "button" at bounding box center [289, 269] width 9 height 8
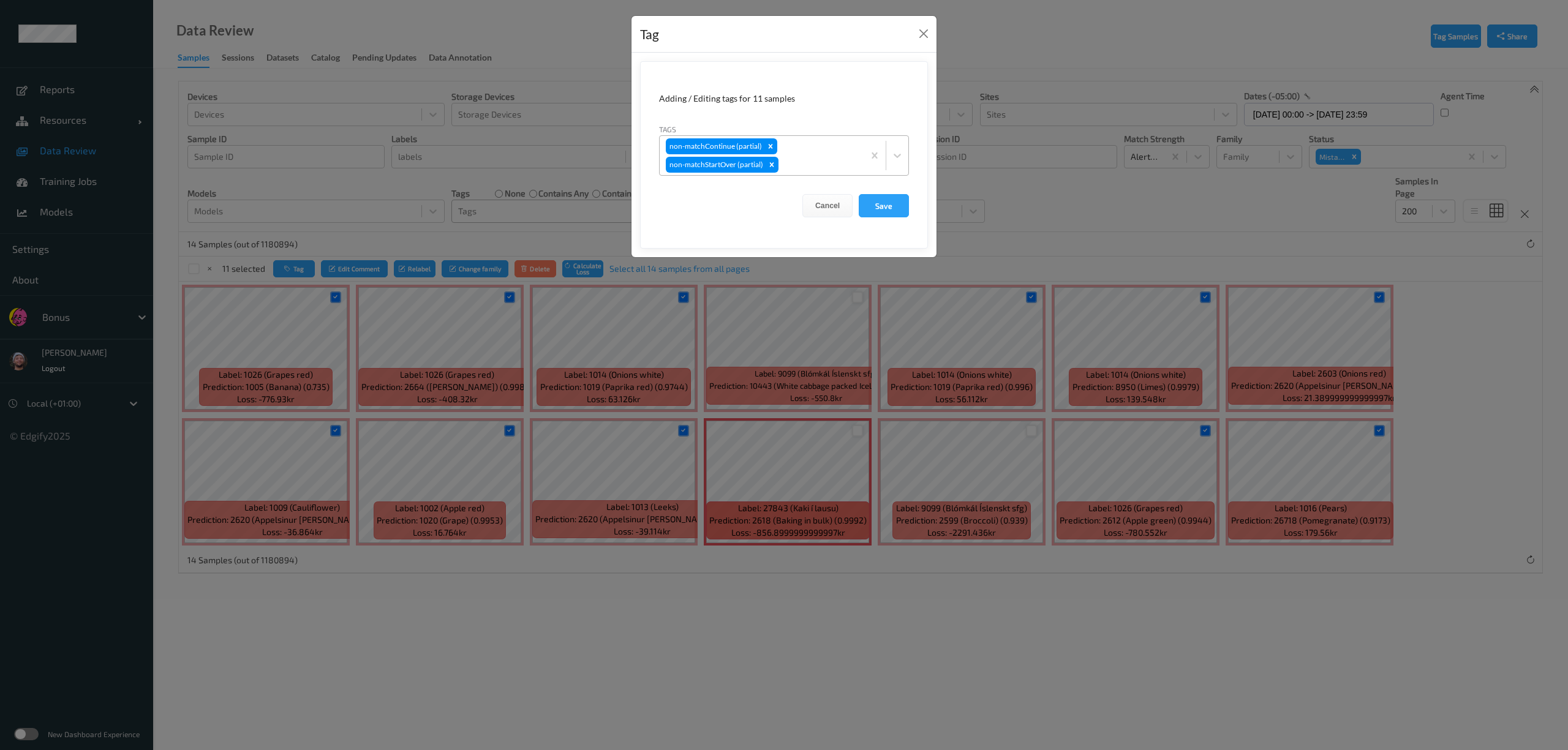
click at [797, 160] on div at bounding box center [819, 165] width 77 height 15
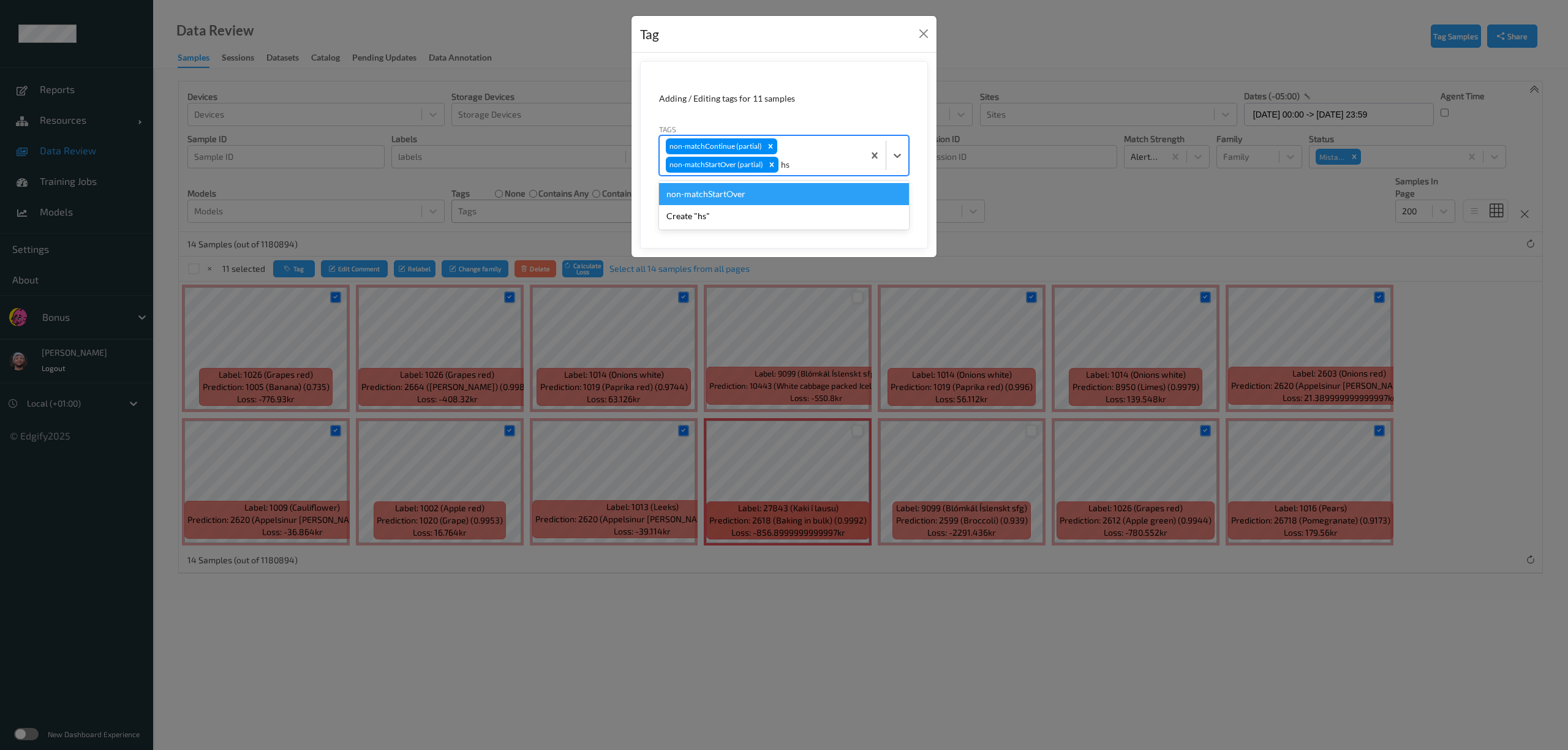
type input "hs"
click at [879, 107] on form "Adding / Editing tags for 11 samples Tags option non-matchStartOver focused, 1 …" at bounding box center [784, 155] width 288 height 187
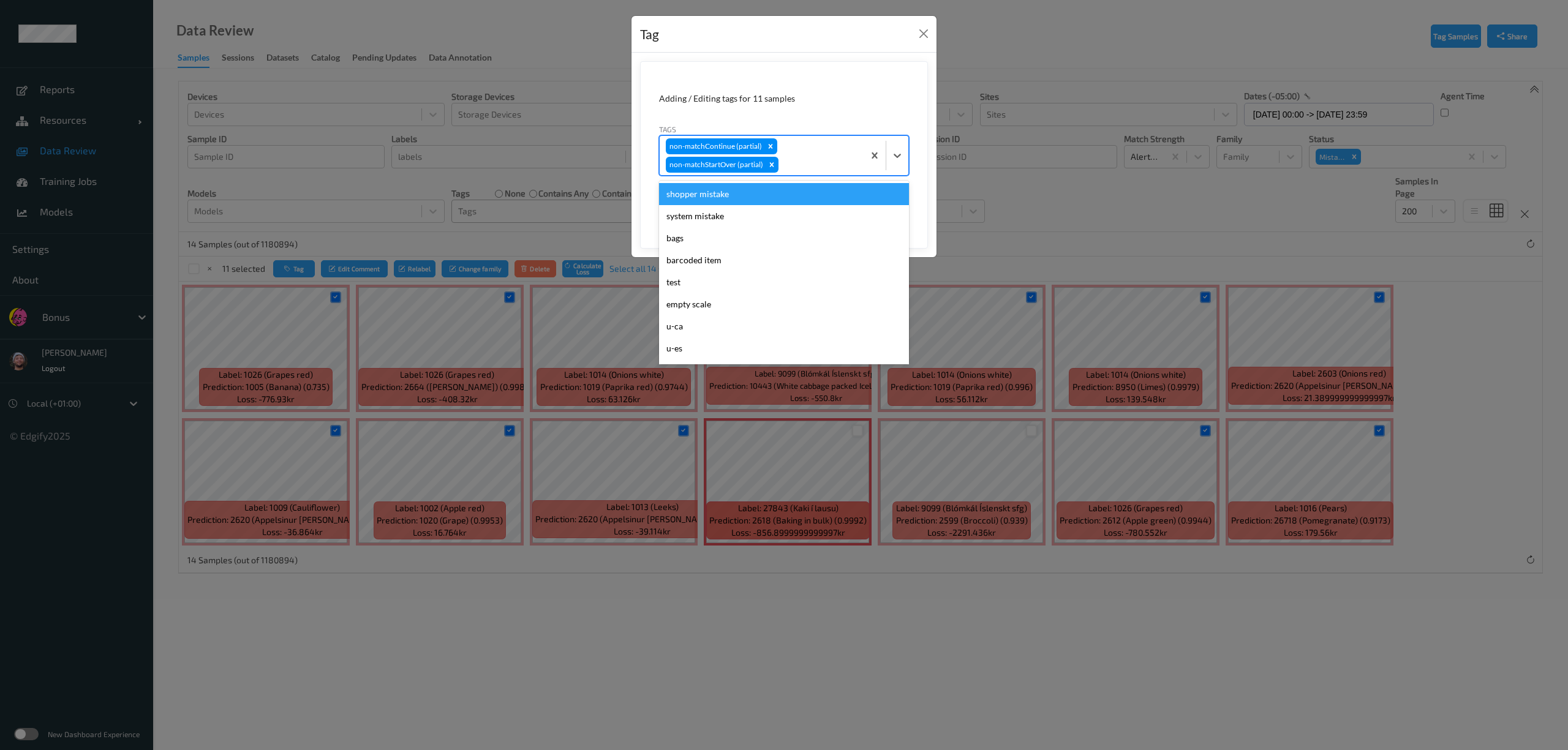
click at [825, 157] on div "non-matchContinue (partial) non-matchStartOver (partial)" at bounding box center [761, 156] width 204 height 39
type input "sh"
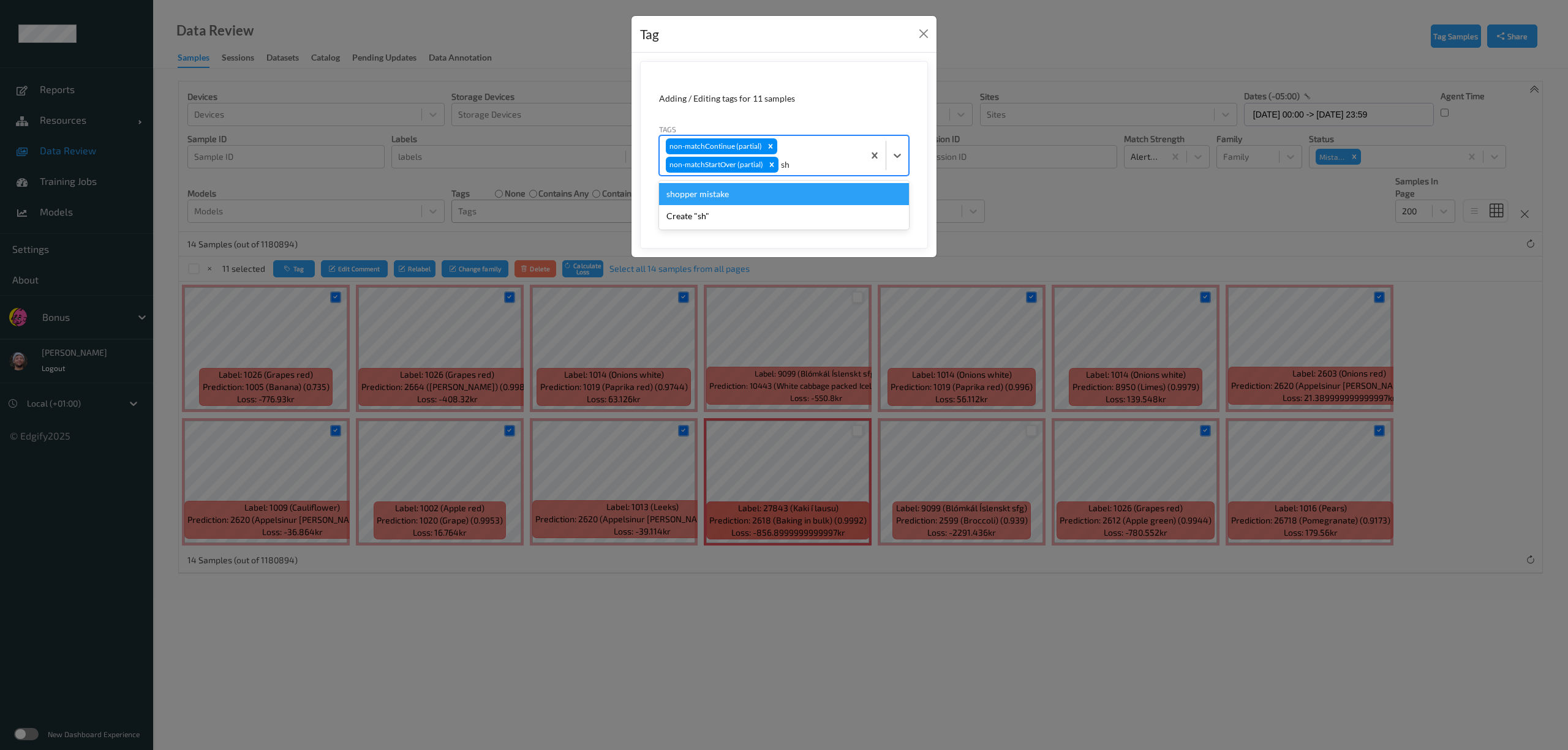
click at [767, 198] on div "shopper mistake" at bounding box center [784, 194] width 250 height 22
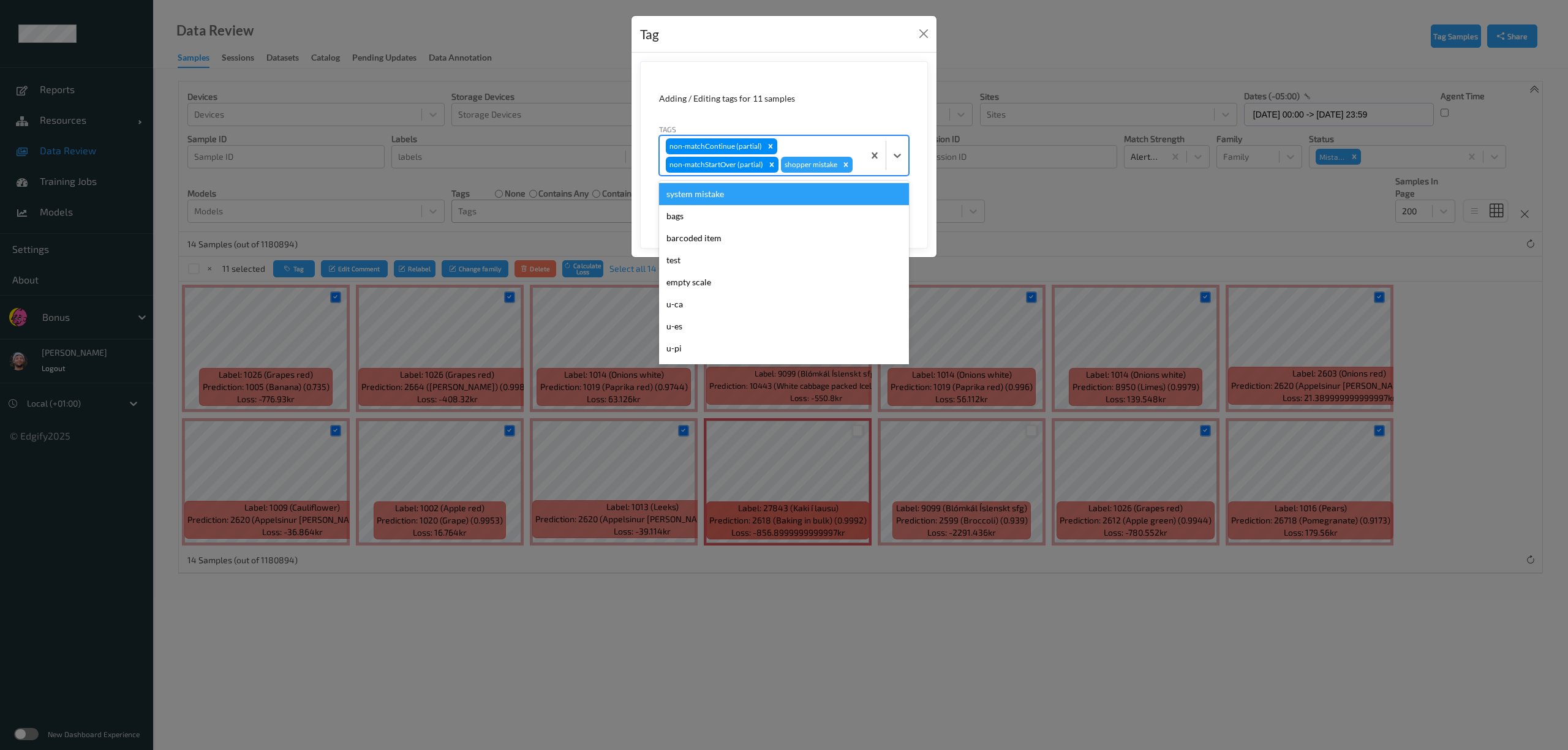
click at [810, 152] on div "non-matchContinue (partial) non-matchStartOver (partial) shopper mistake" at bounding box center [761, 156] width 204 height 39
type input "ca"
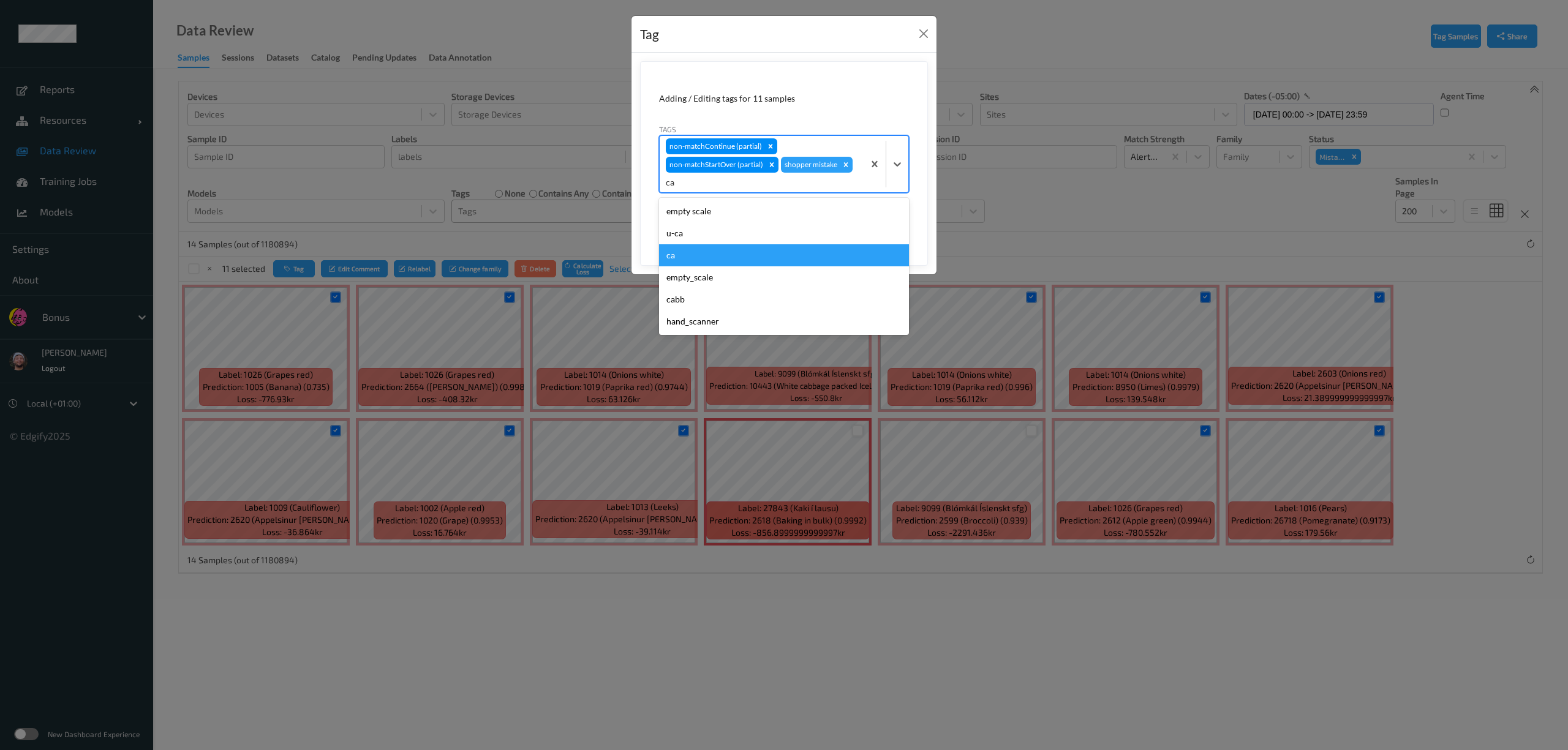
click at [701, 256] on div "ca" at bounding box center [784, 255] width 250 height 22
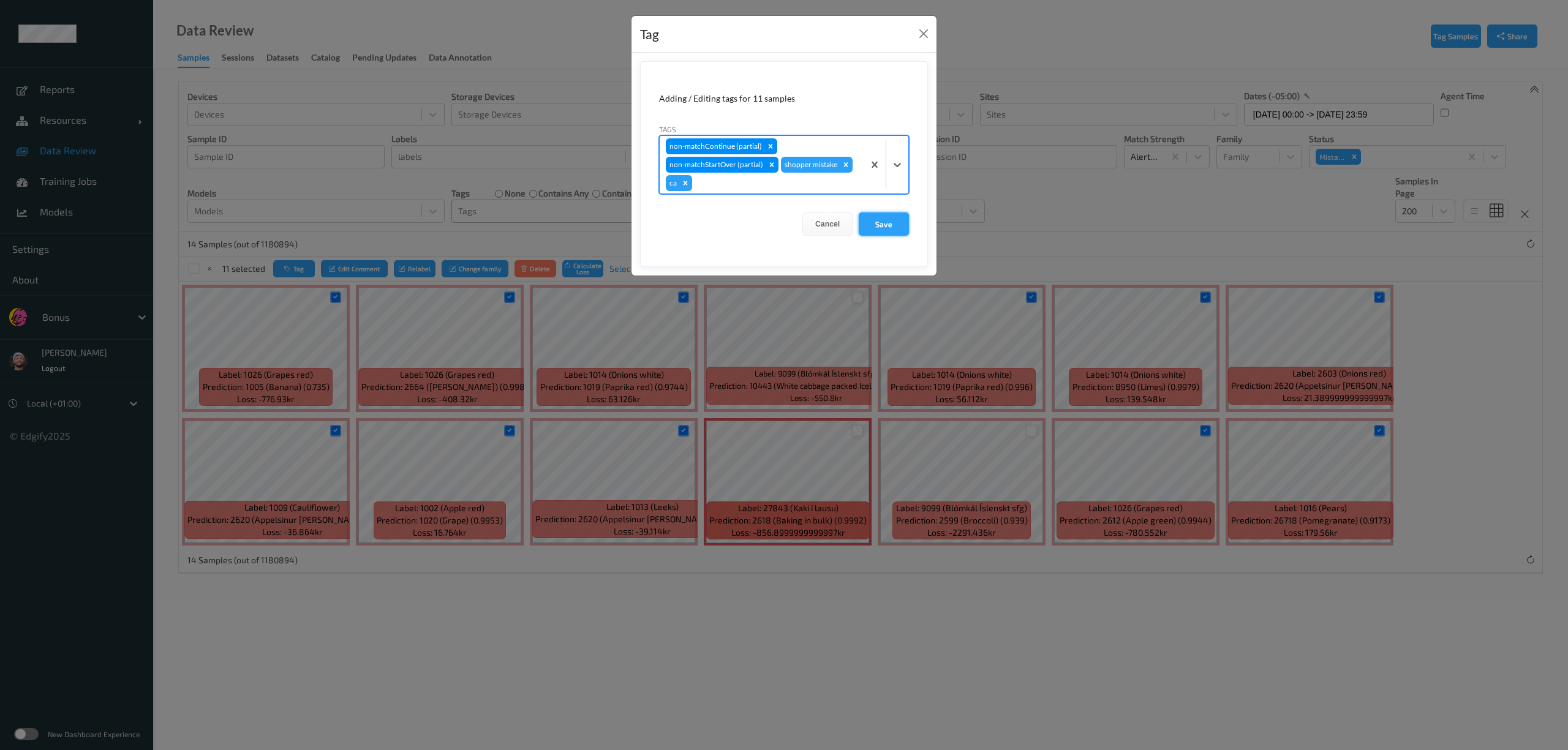
click at [869, 223] on button "Save" at bounding box center [884, 224] width 50 height 23
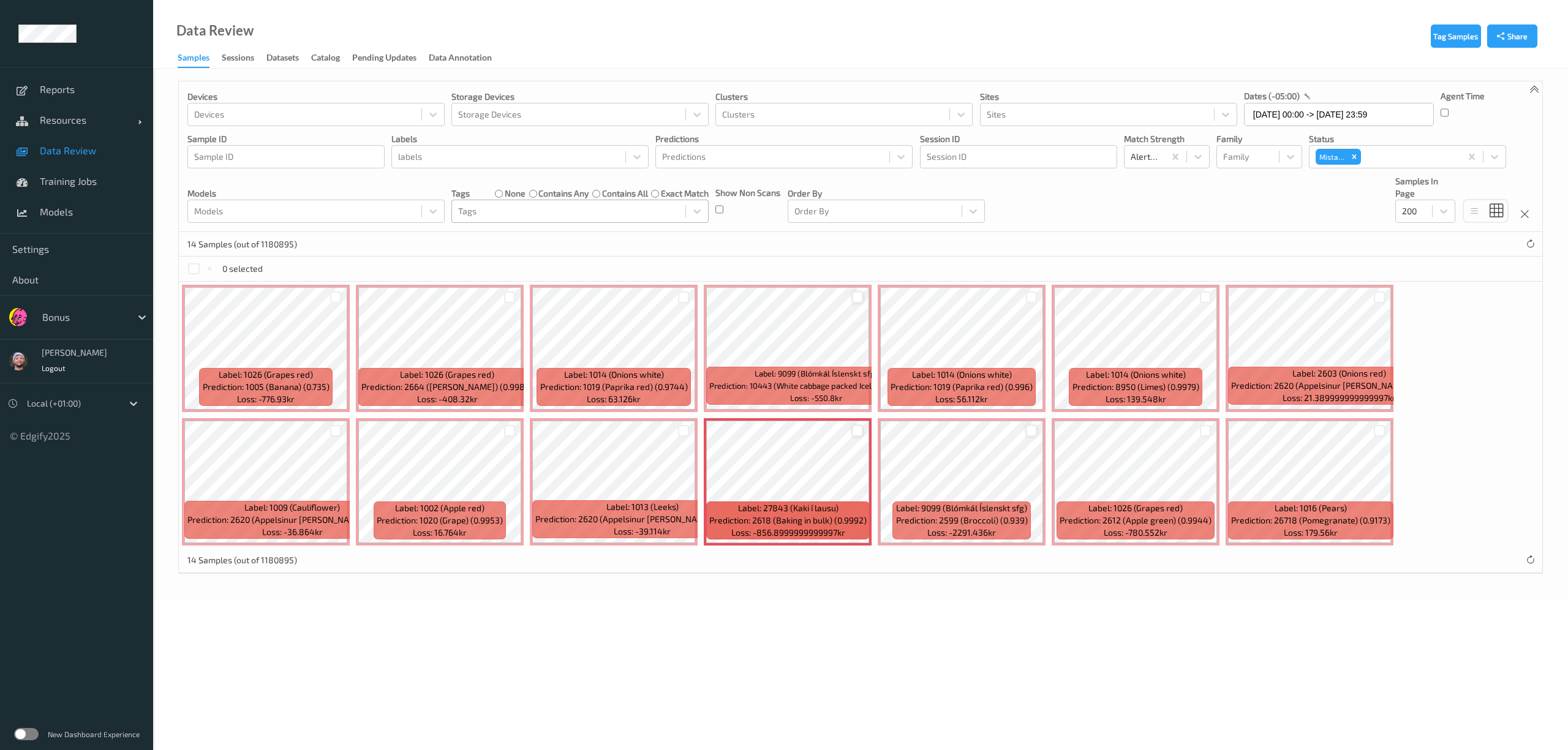
click at [608, 225] on div "Devices Devices Storage Devices Storage Devices Clusters Clusters Sites Sites d…" at bounding box center [861, 156] width 1364 height 150
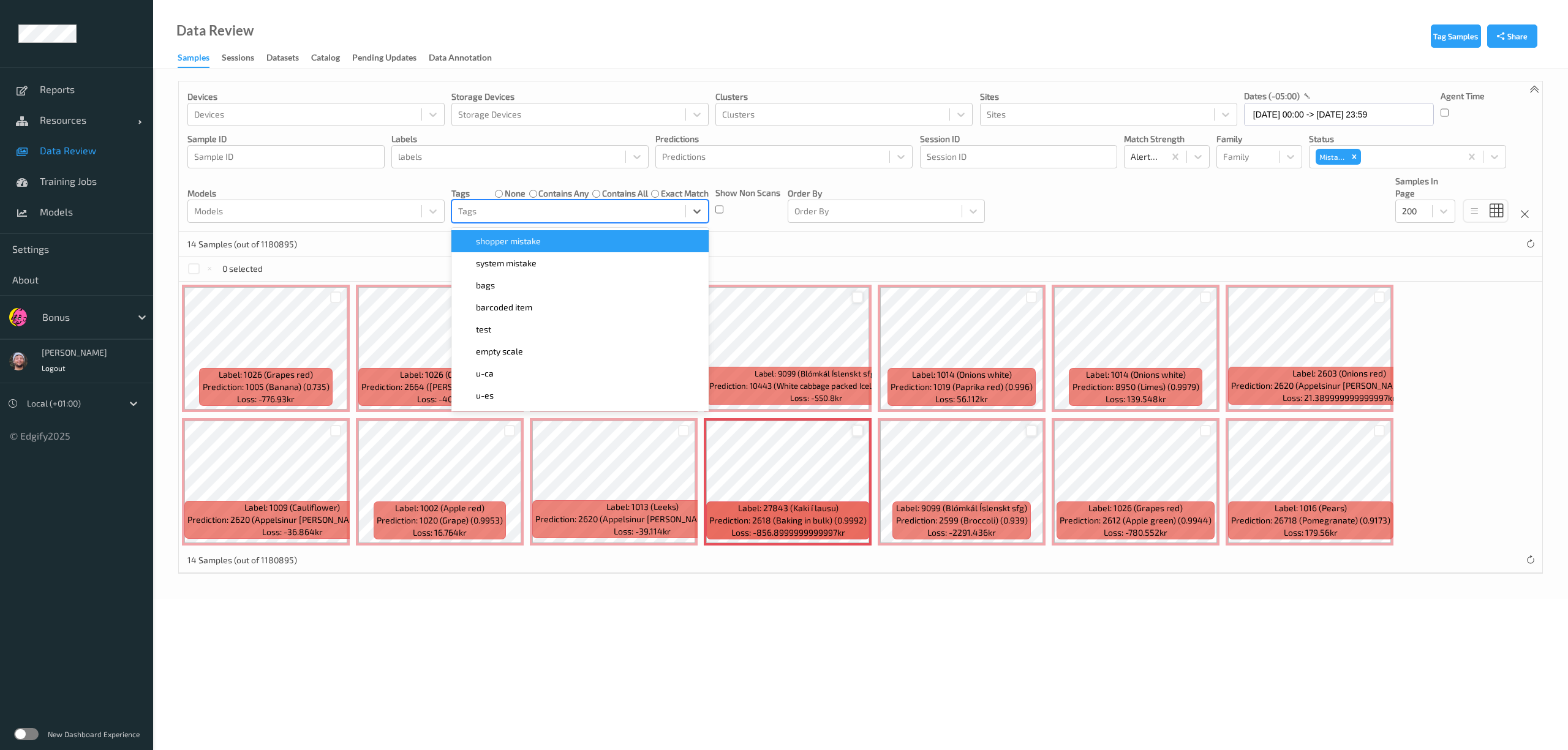
click at [601, 218] on div at bounding box center [569, 211] width 221 height 15
type input "s"
click at [525, 245] on span "shopper mistake" at bounding box center [508, 241] width 65 height 12
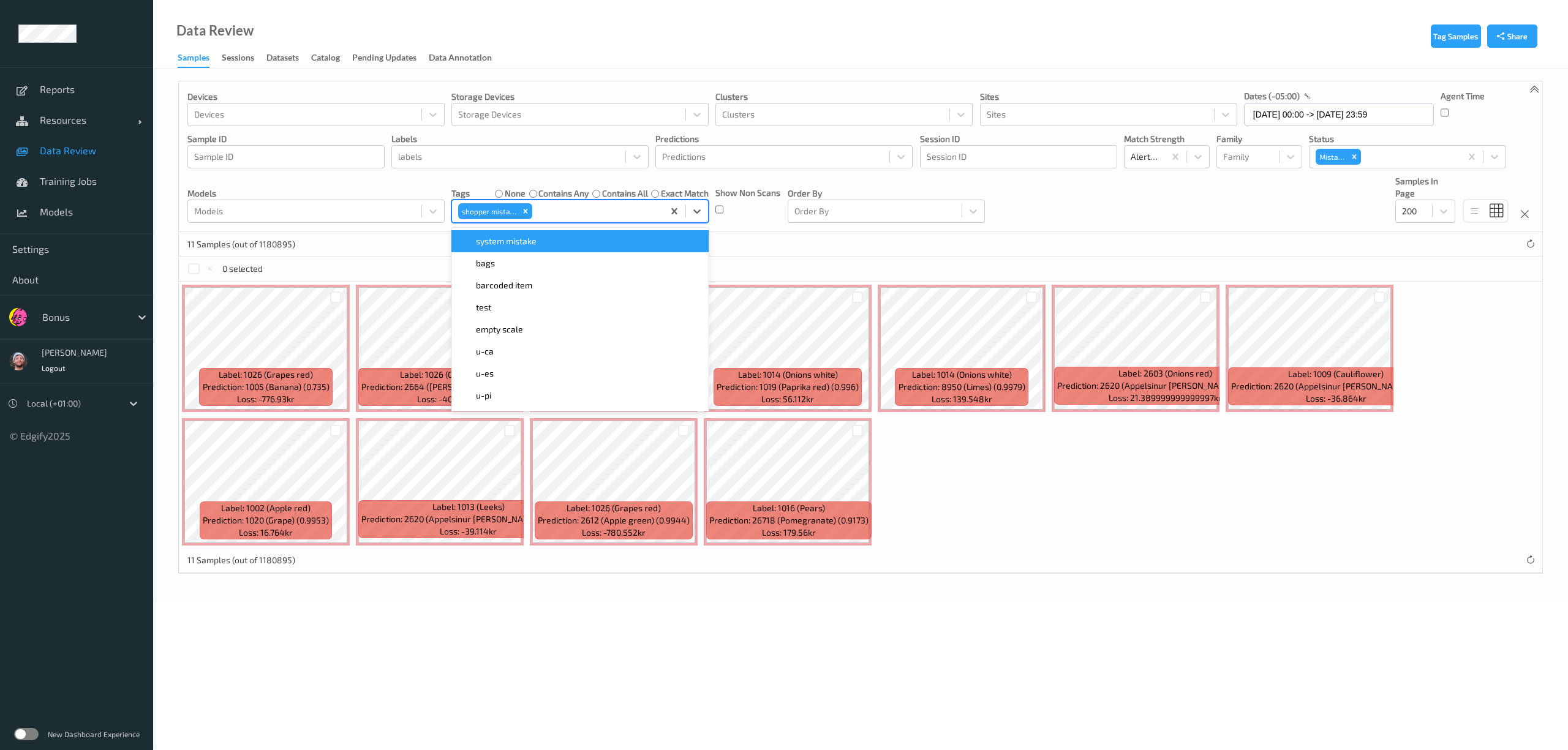
click at [758, 236] on div "11 Samples (out of 1180895)" at bounding box center [861, 244] width 1364 height 25
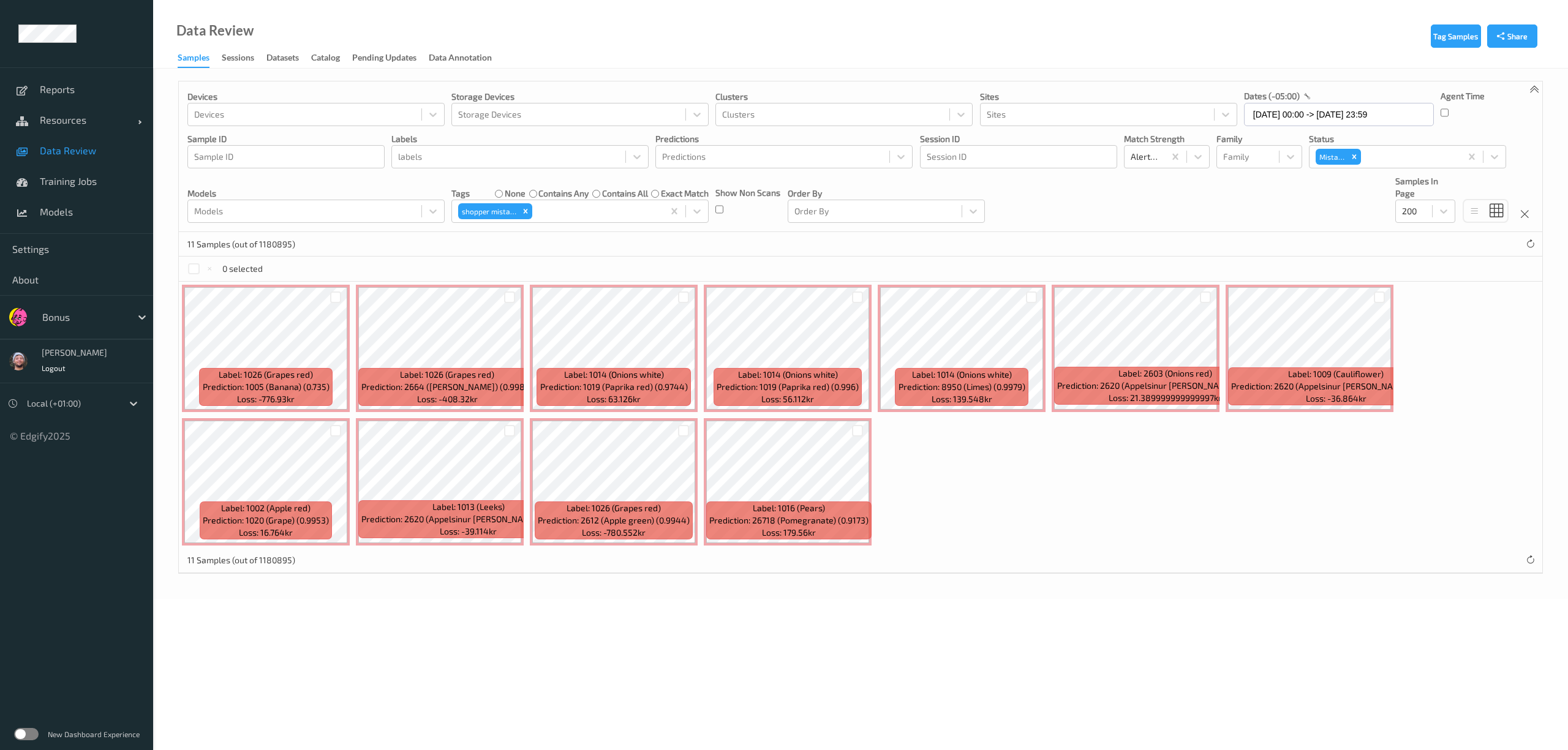
click at [521, 195] on label "none" at bounding box center [516, 193] width 21 height 12
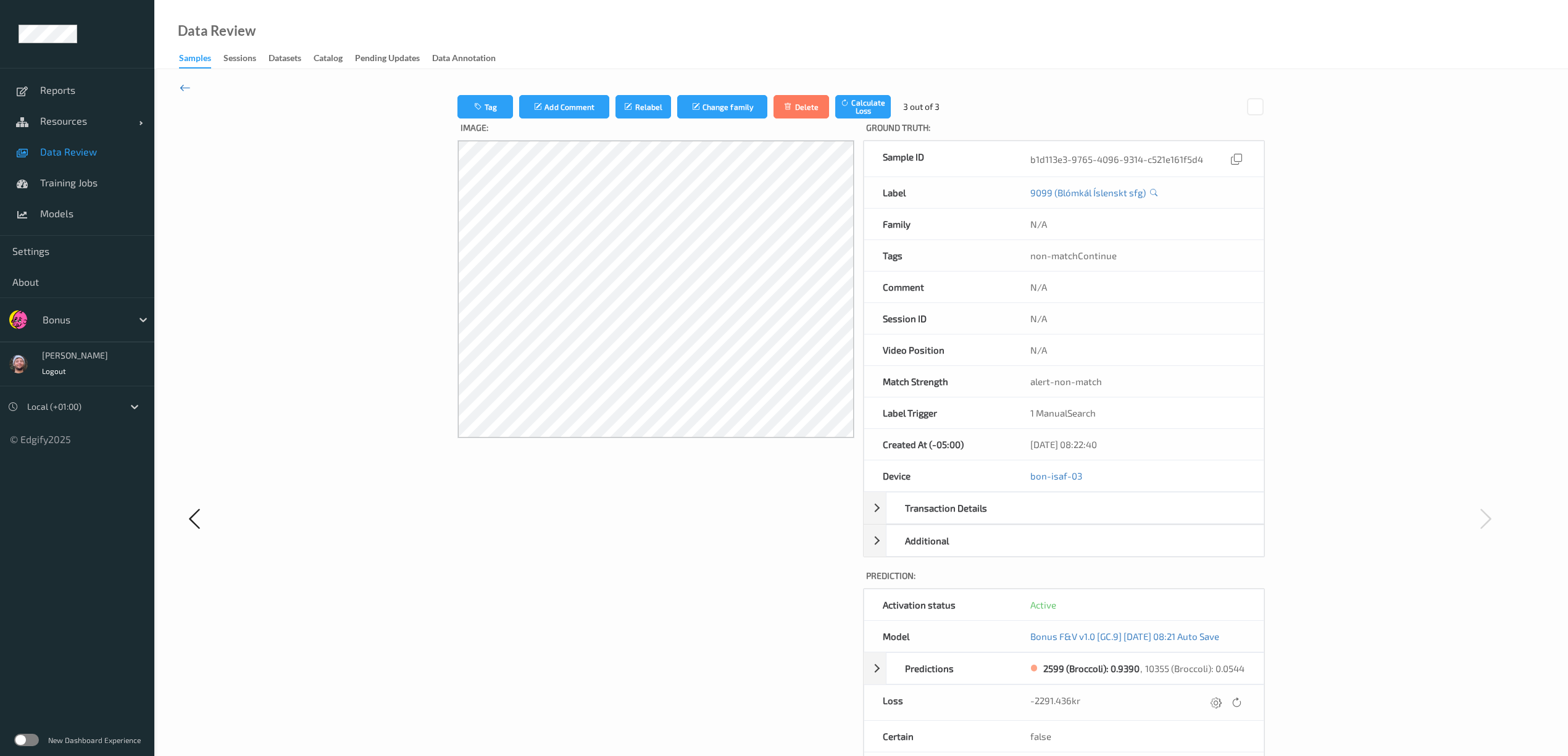
click at [184, 86] on icon at bounding box center [185, 88] width 11 height 14
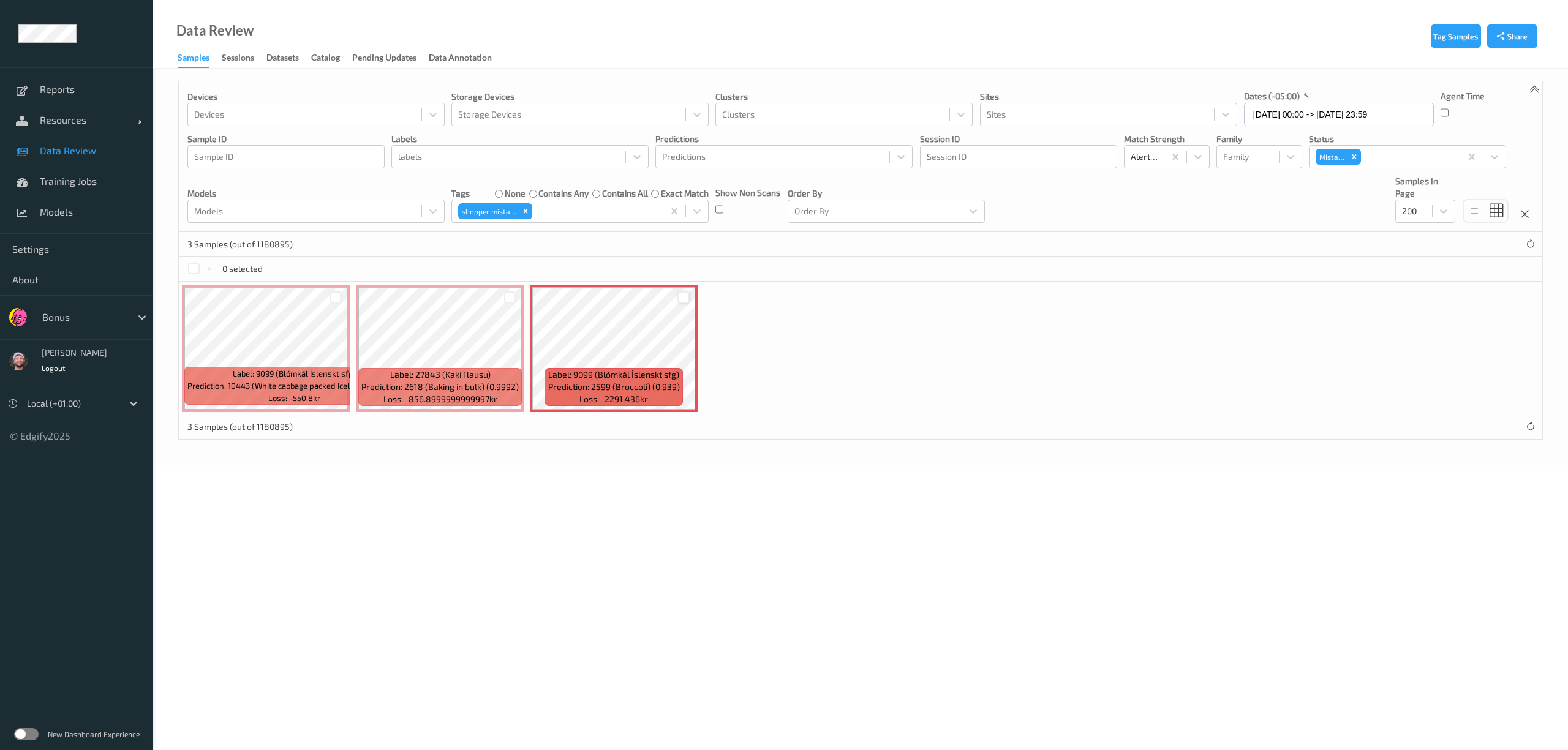
click at [683, 295] on div at bounding box center [683, 297] width 11 height 11
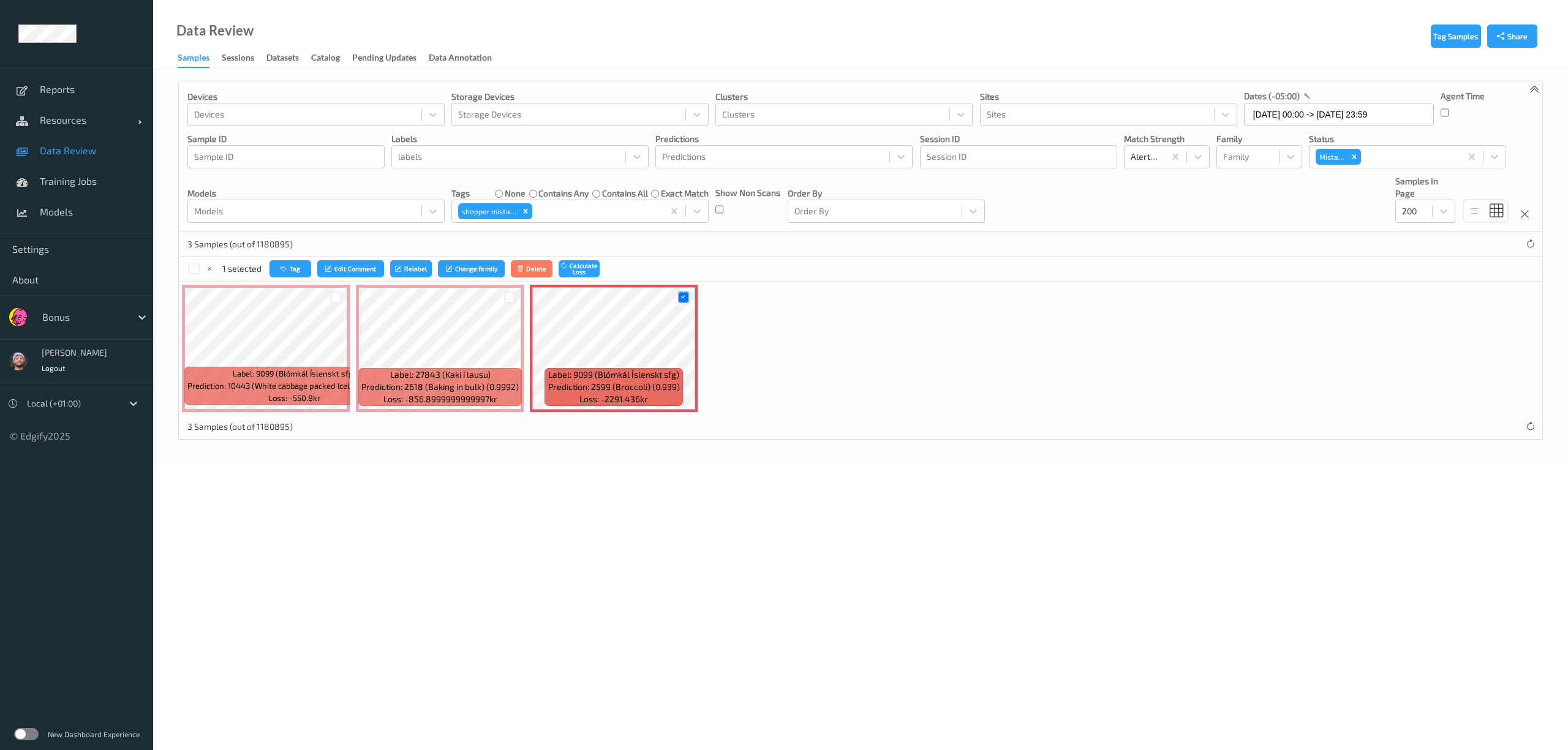
click at [343, 296] on div at bounding box center [335, 297] width 23 height 20
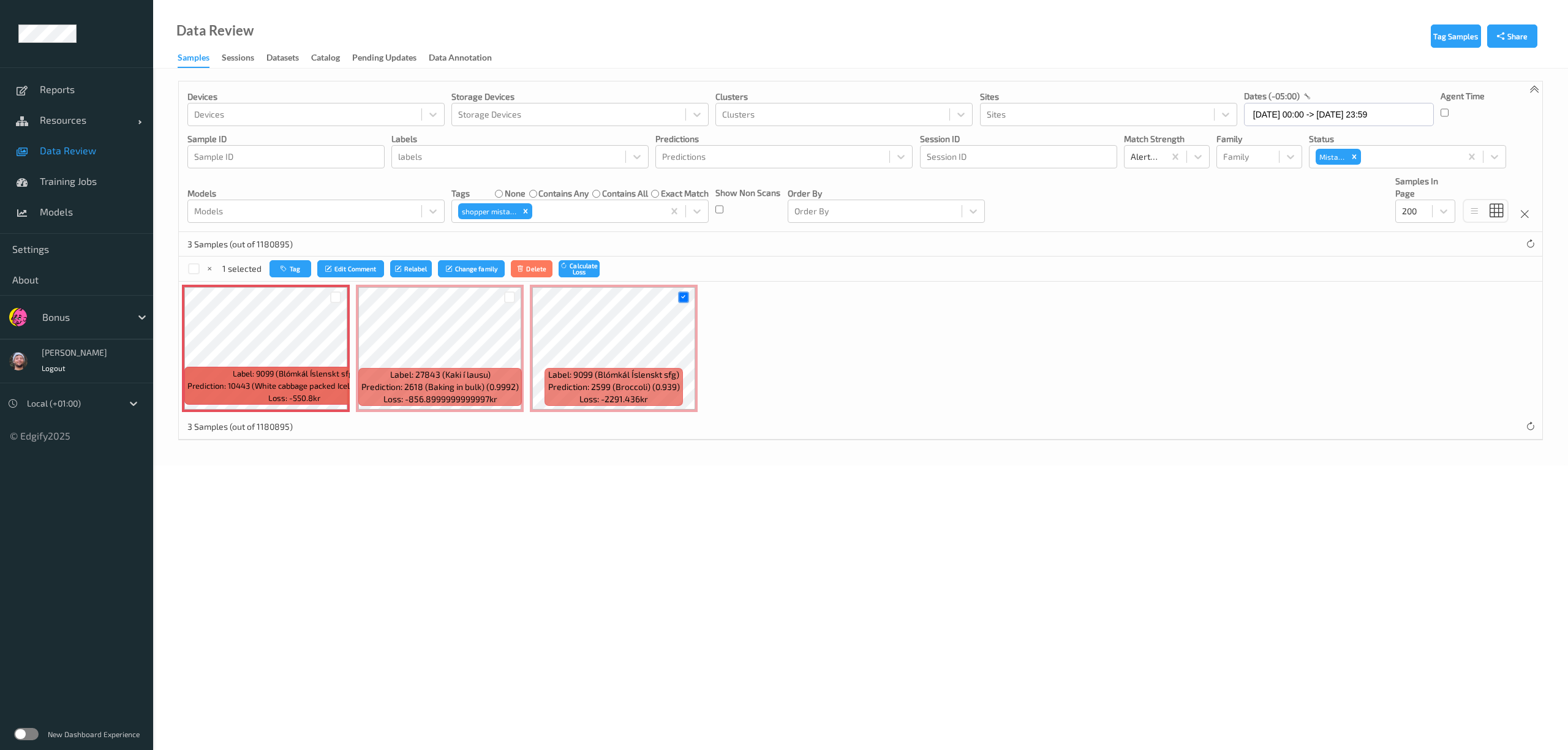
click at [338, 296] on div at bounding box center [335, 297] width 11 height 11
click at [302, 273] on button "Tag" at bounding box center [291, 269] width 41 height 18
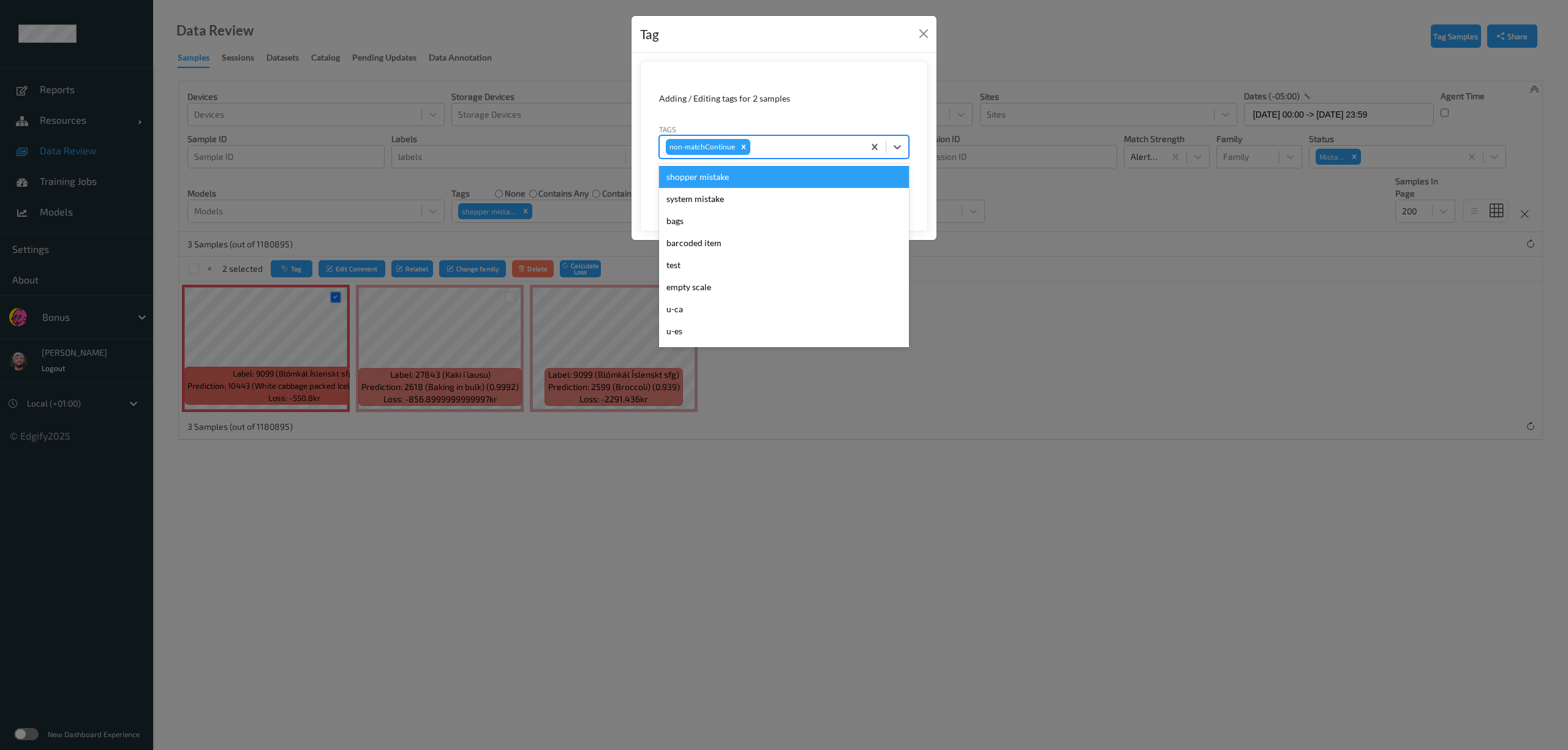
click at [812, 142] on div at bounding box center [805, 147] width 104 height 15
type input "ig"
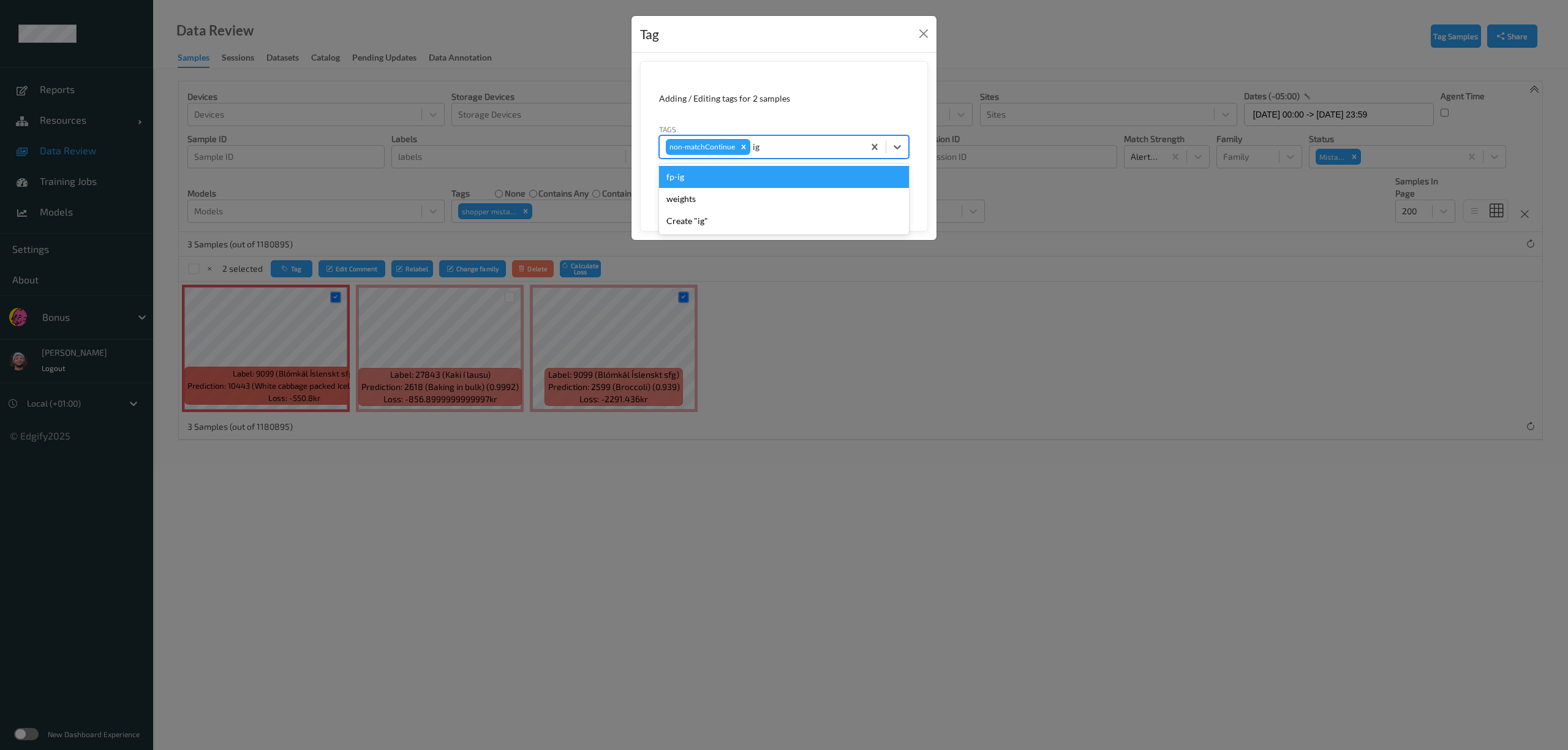
click at [721, 177] on div "fp-ig" at bounding box center [784, 177] width 250 height 22
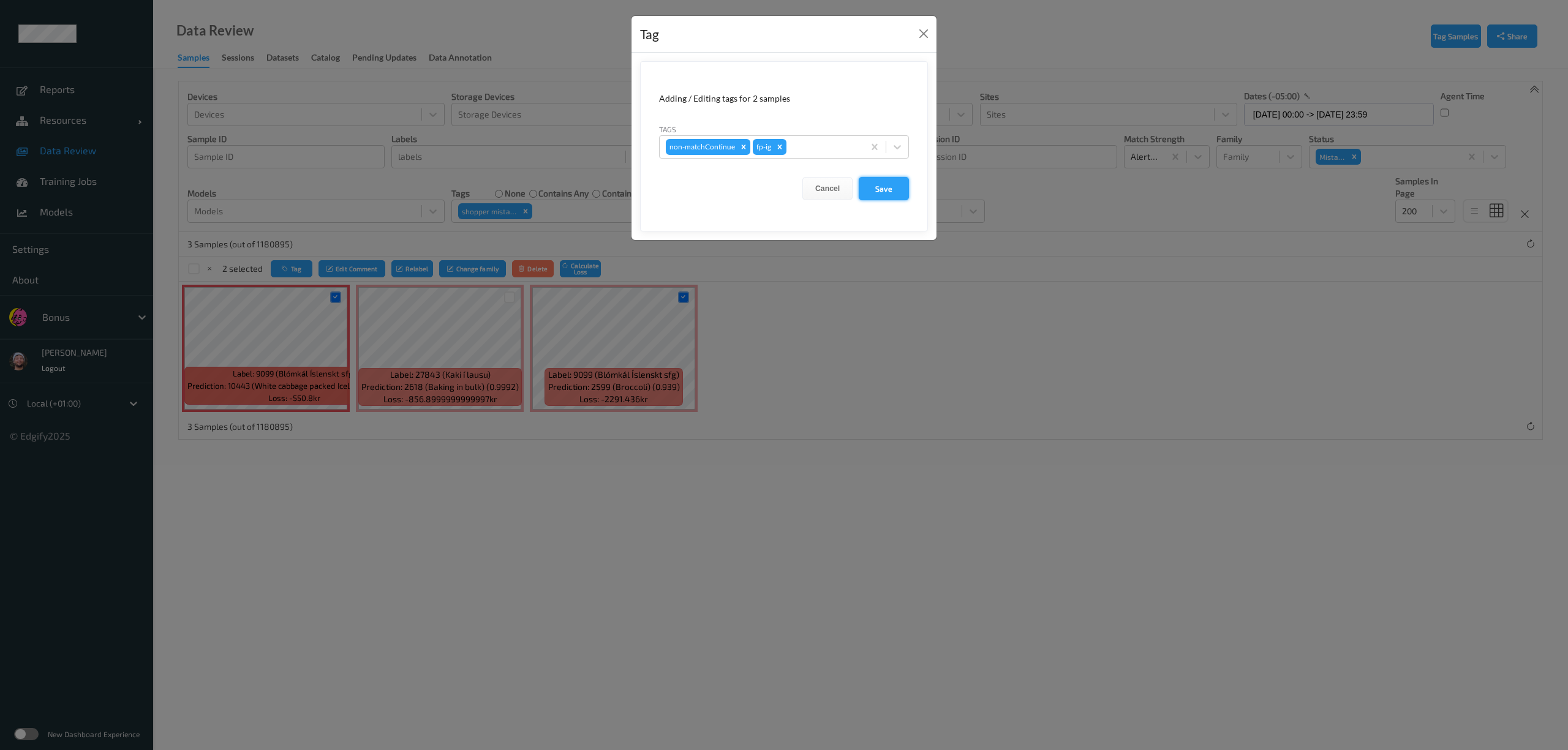
click at [875, 197] on button "Save" at bounding box center [884, 189] width 50 height 23
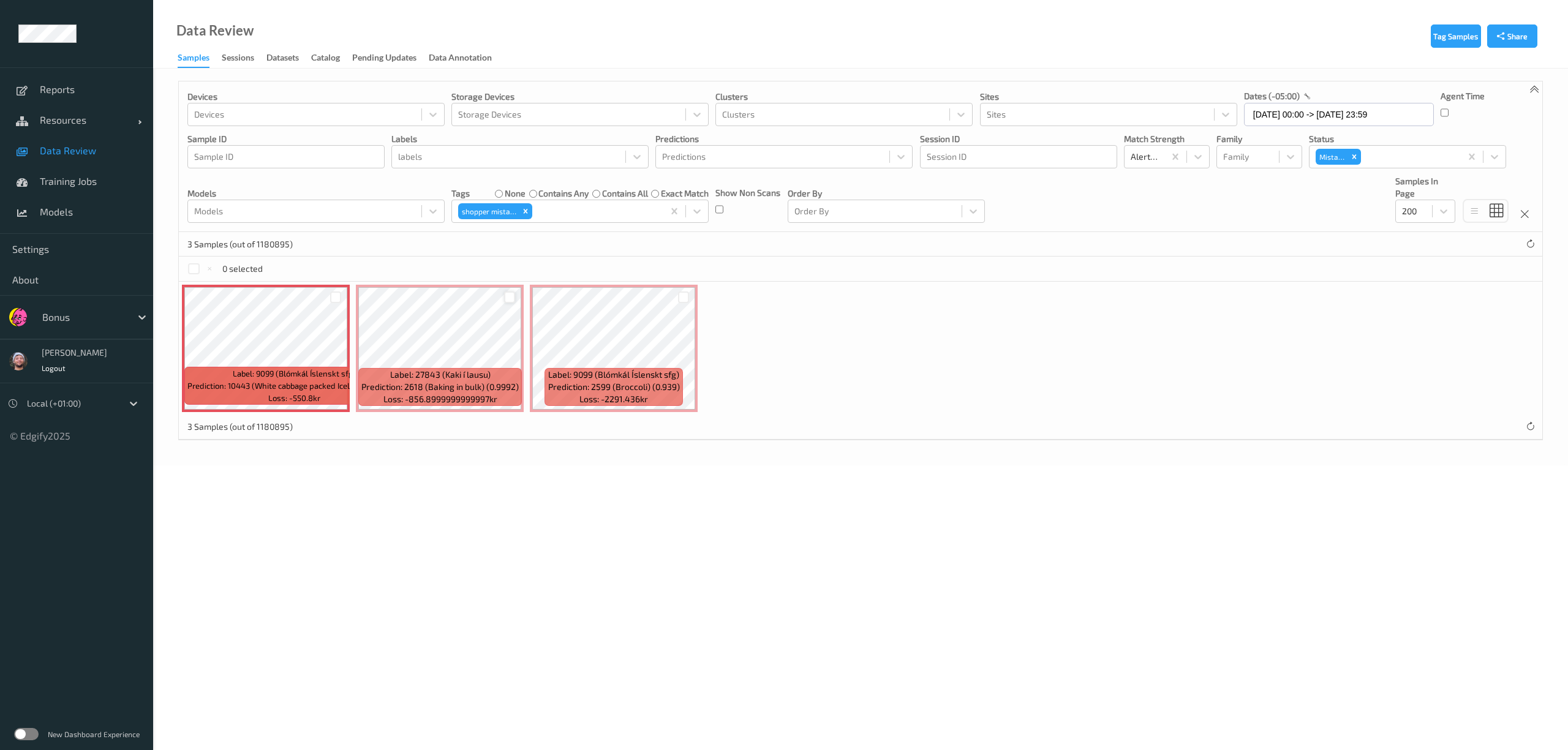
click at [515, 300] on div at bounding box center [510, 297] width 11 height 11
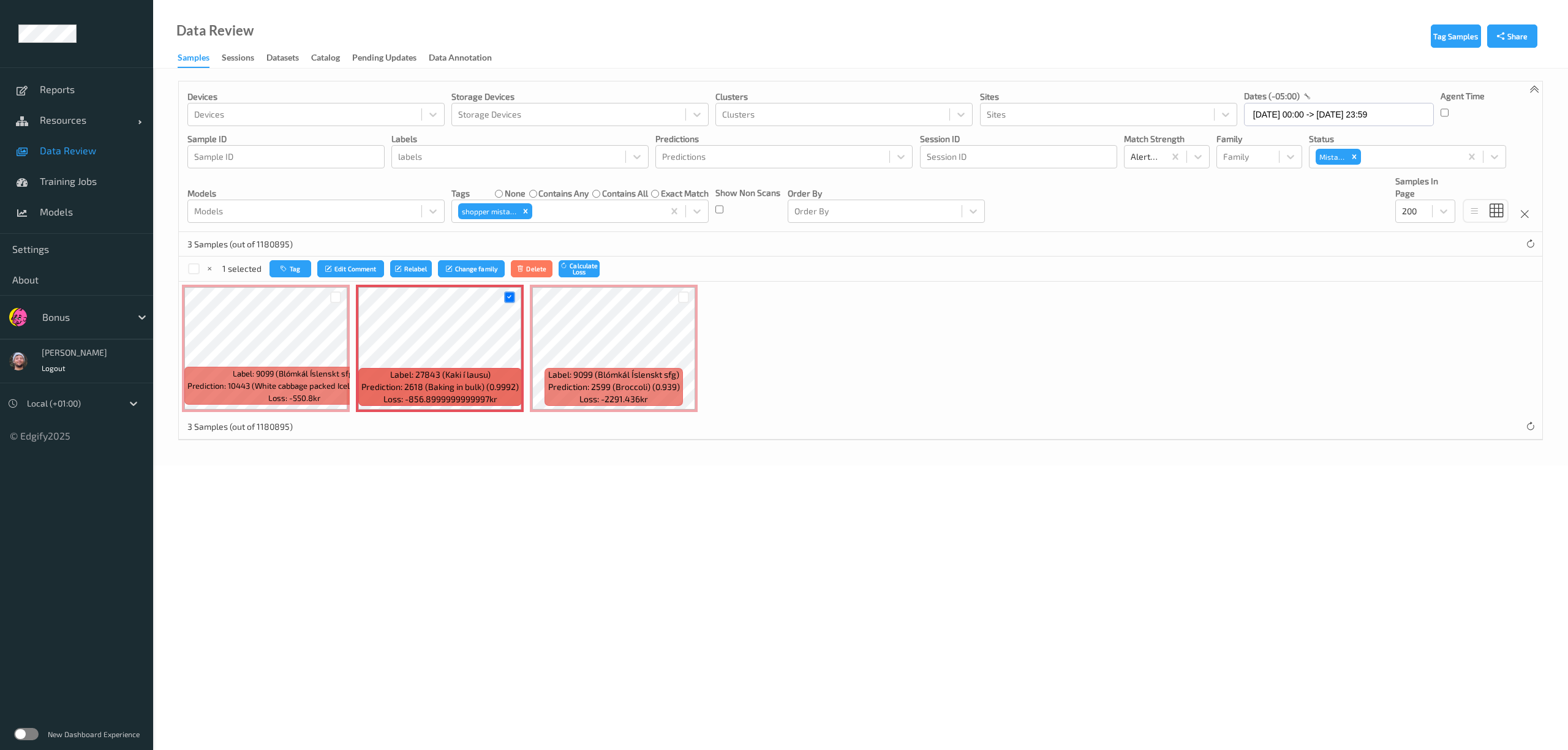
click at [286, 259] on div "1 selected Tag Edit Comment Relabel Change family Delete Calculate Loss" at bounding box center [861, 268] width 1364 height 25
click at [286, 270] on icon "button" at bounding box center [285, 269] width 9 height 8
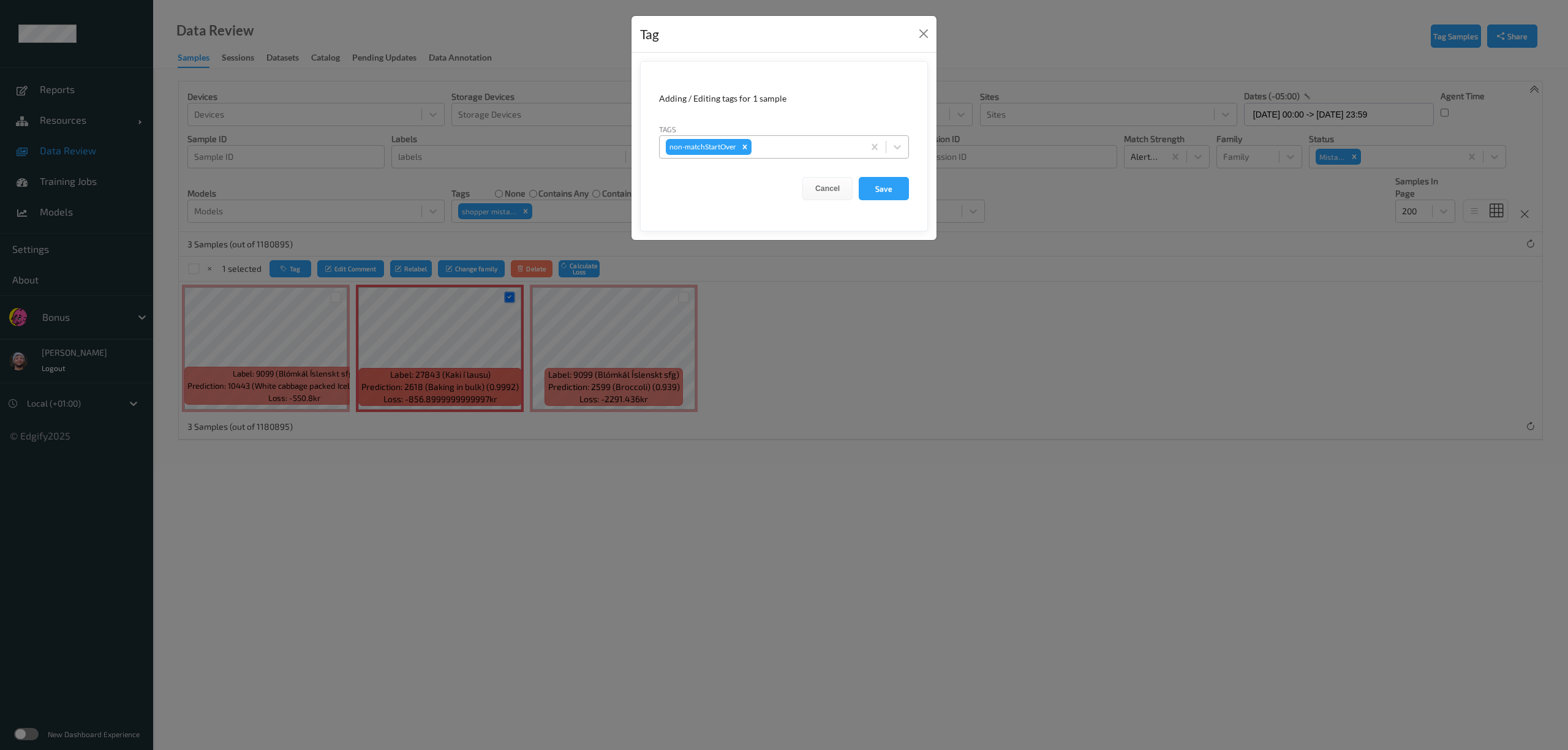
click at [802, 140] on div "non-matchStartOver" at bounding box center [761, 147] width 204 height 21
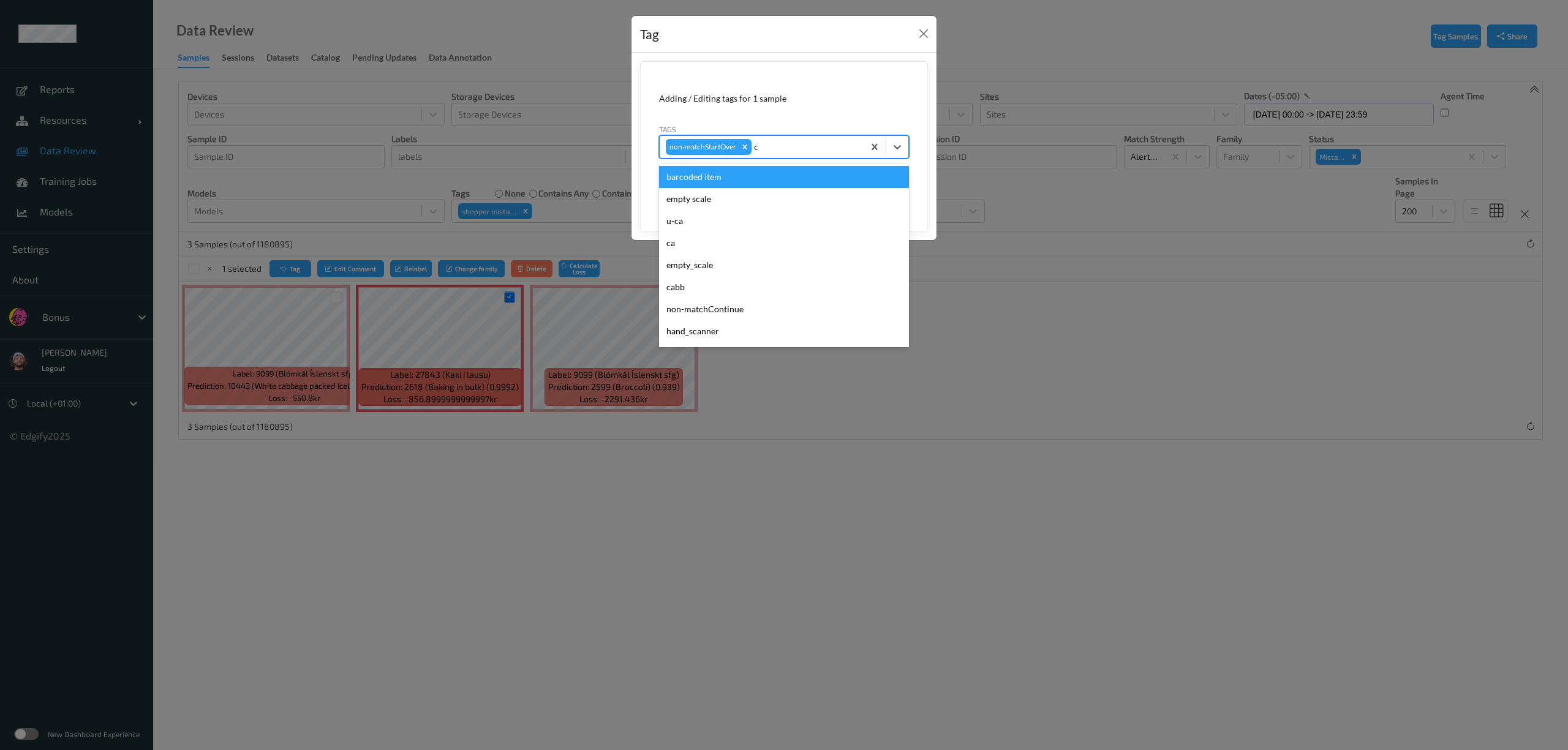
type input "ca"
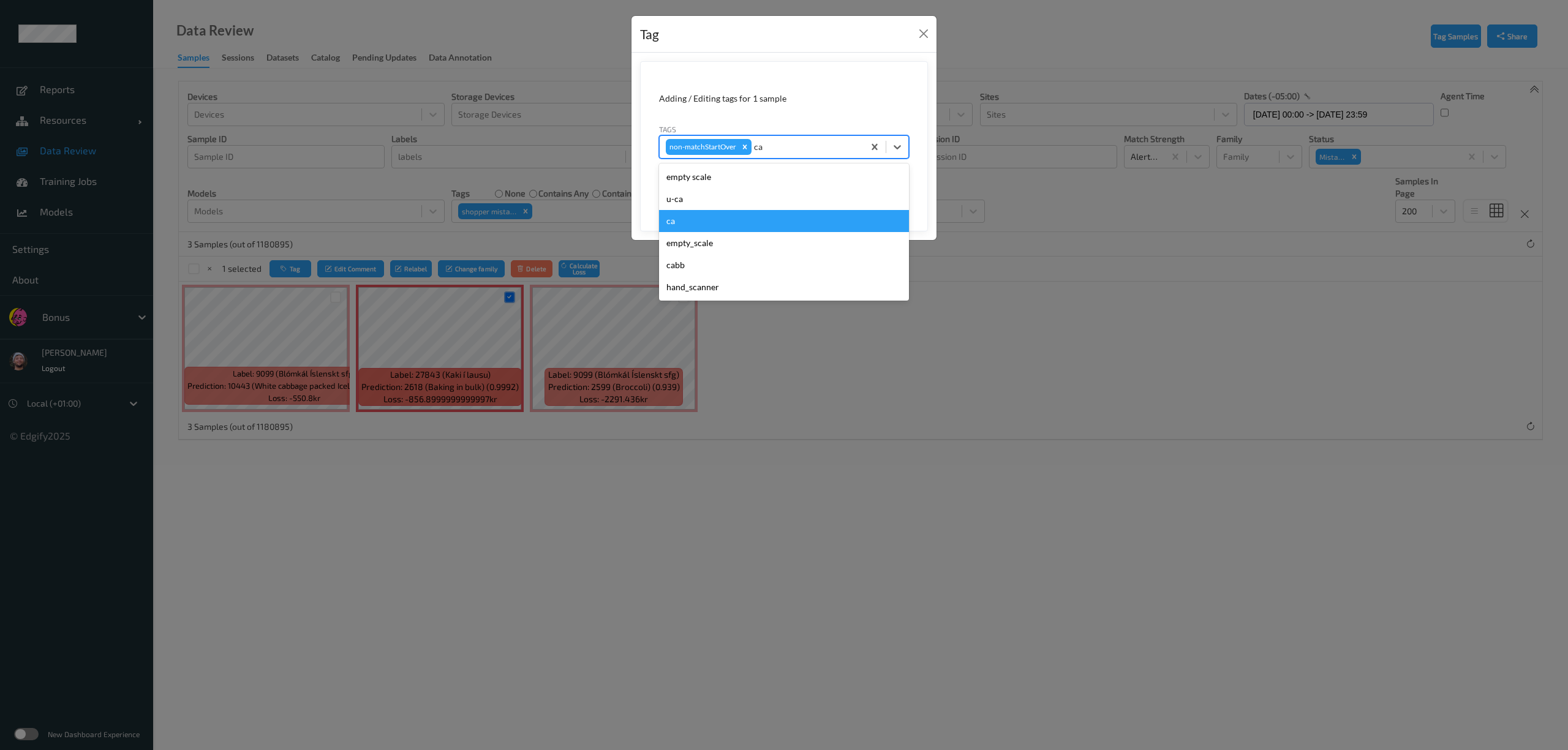
click at [694, 213] on div "ca" at bounding box center [784, 221] width 250 height 22
type input "s"
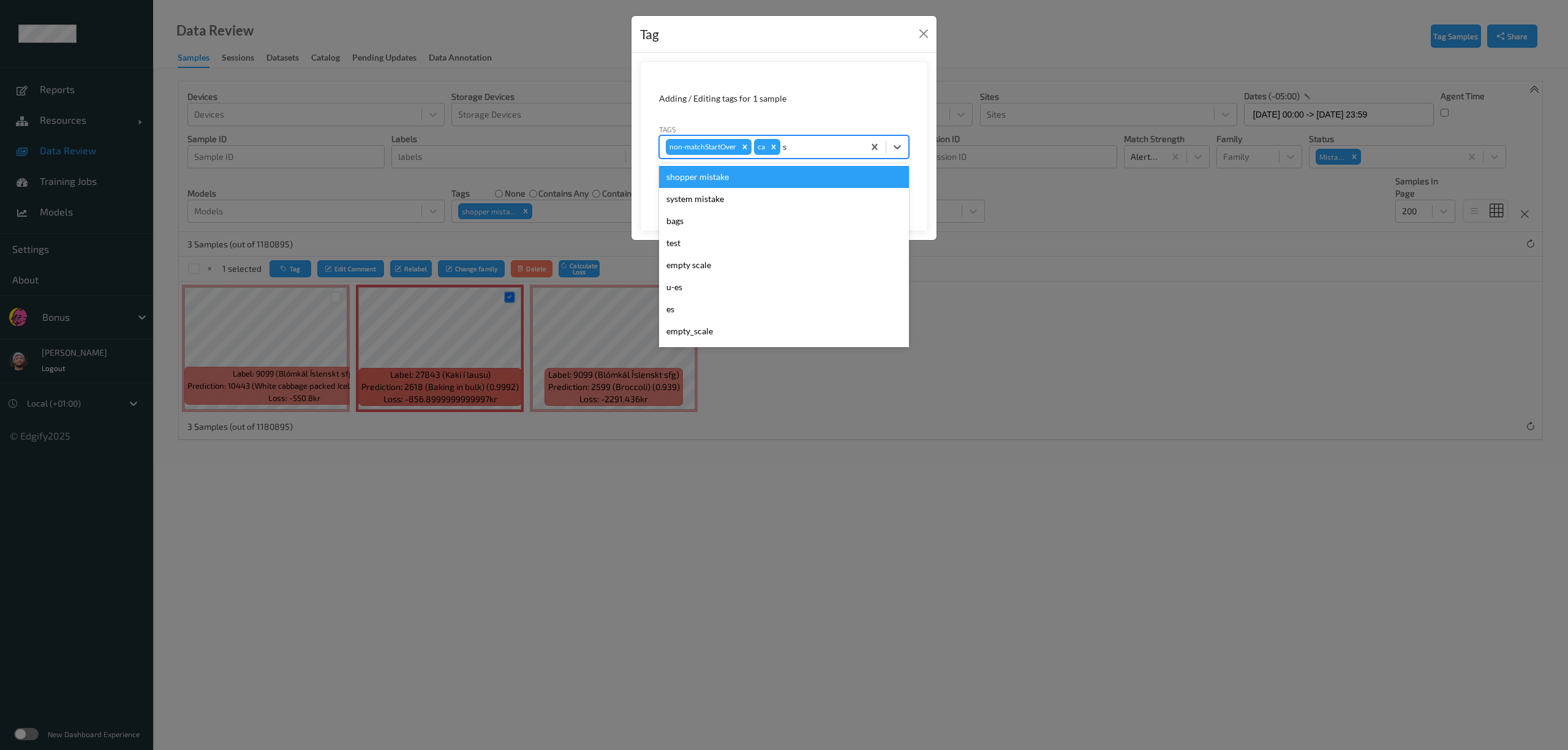
click at [704, 185] on div "shopper mistake" at bounding box center [784, 177] width 250 height 22
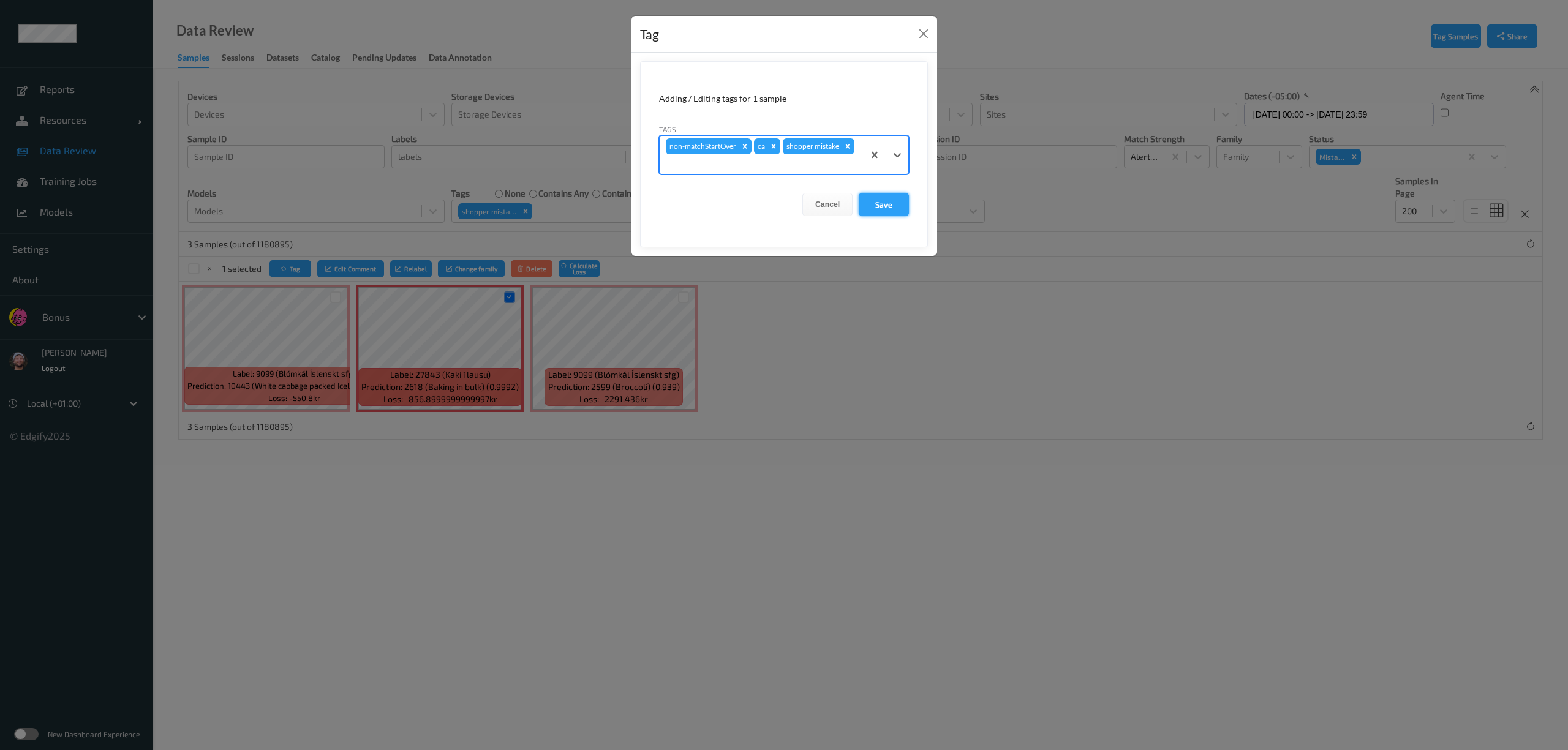
click at [873, 195] on button "Save" at bounding box center [884, 204] width 50 height 23
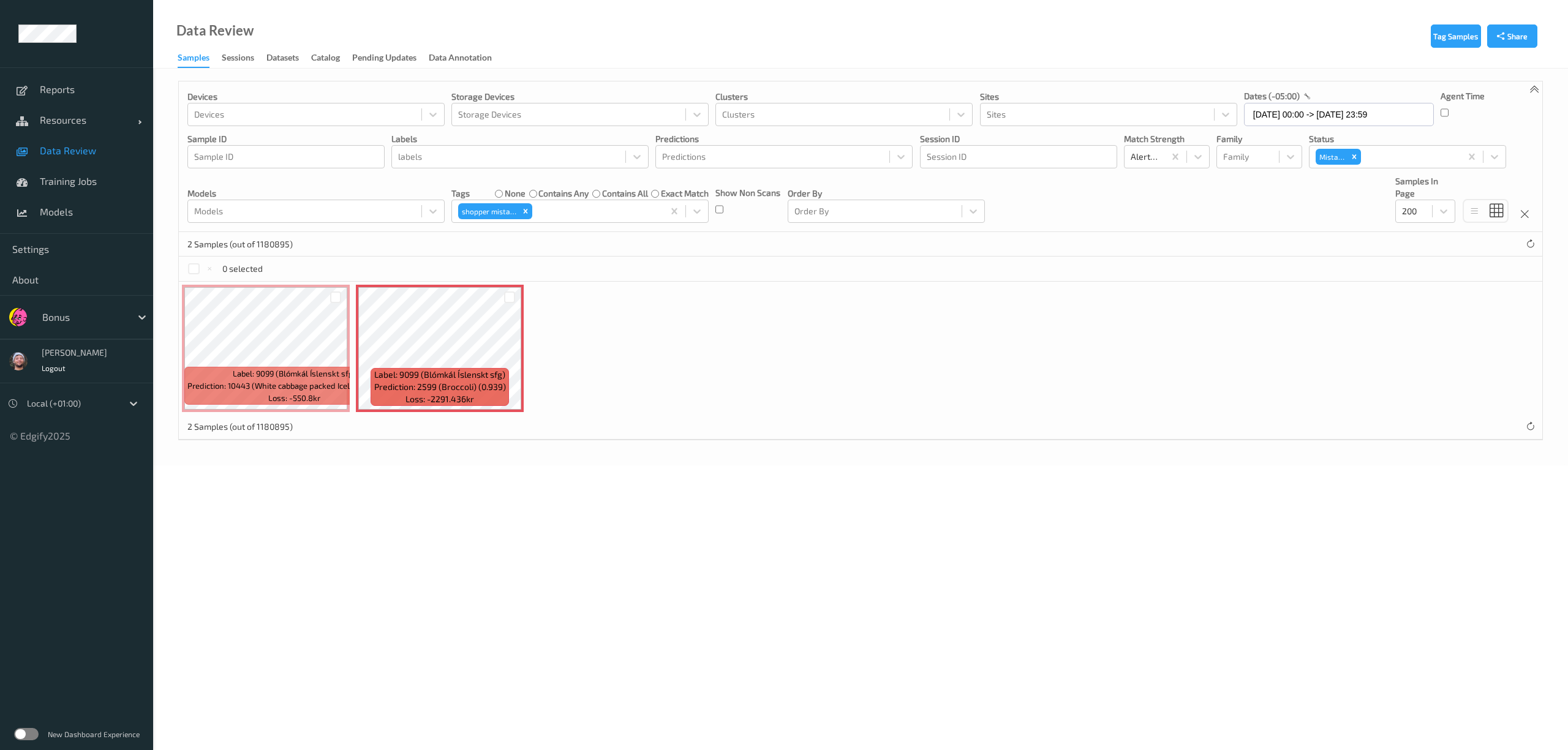
click at [1161, 213] on div "Devices Devices Storage Devices Storage Devices Clusters Clusters Sites Sites d…" at bounding box center [861, 156] width 1364 height 150
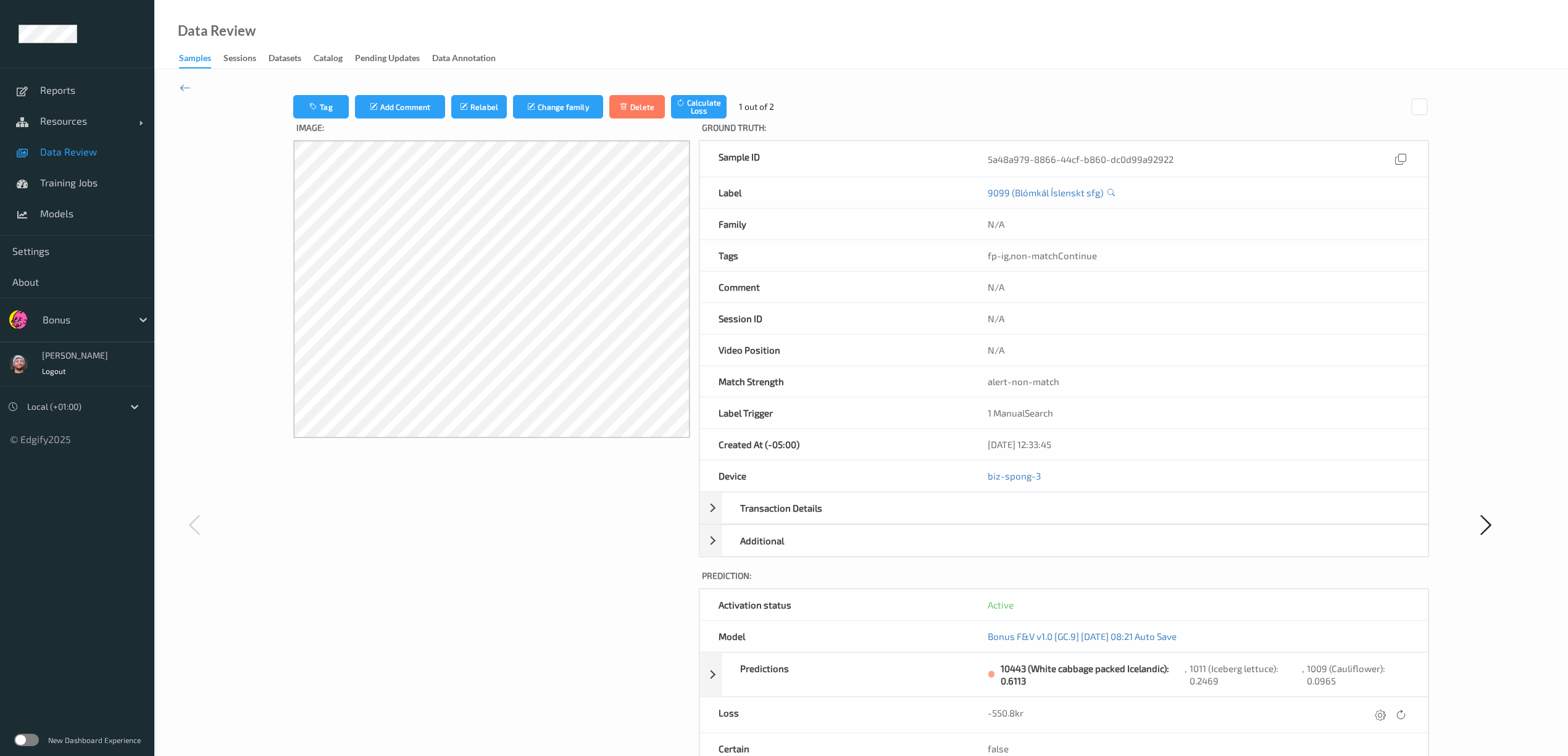
click at [87, 144] on link "Data Review" at bounding box center [77, 152] width 155 height 31
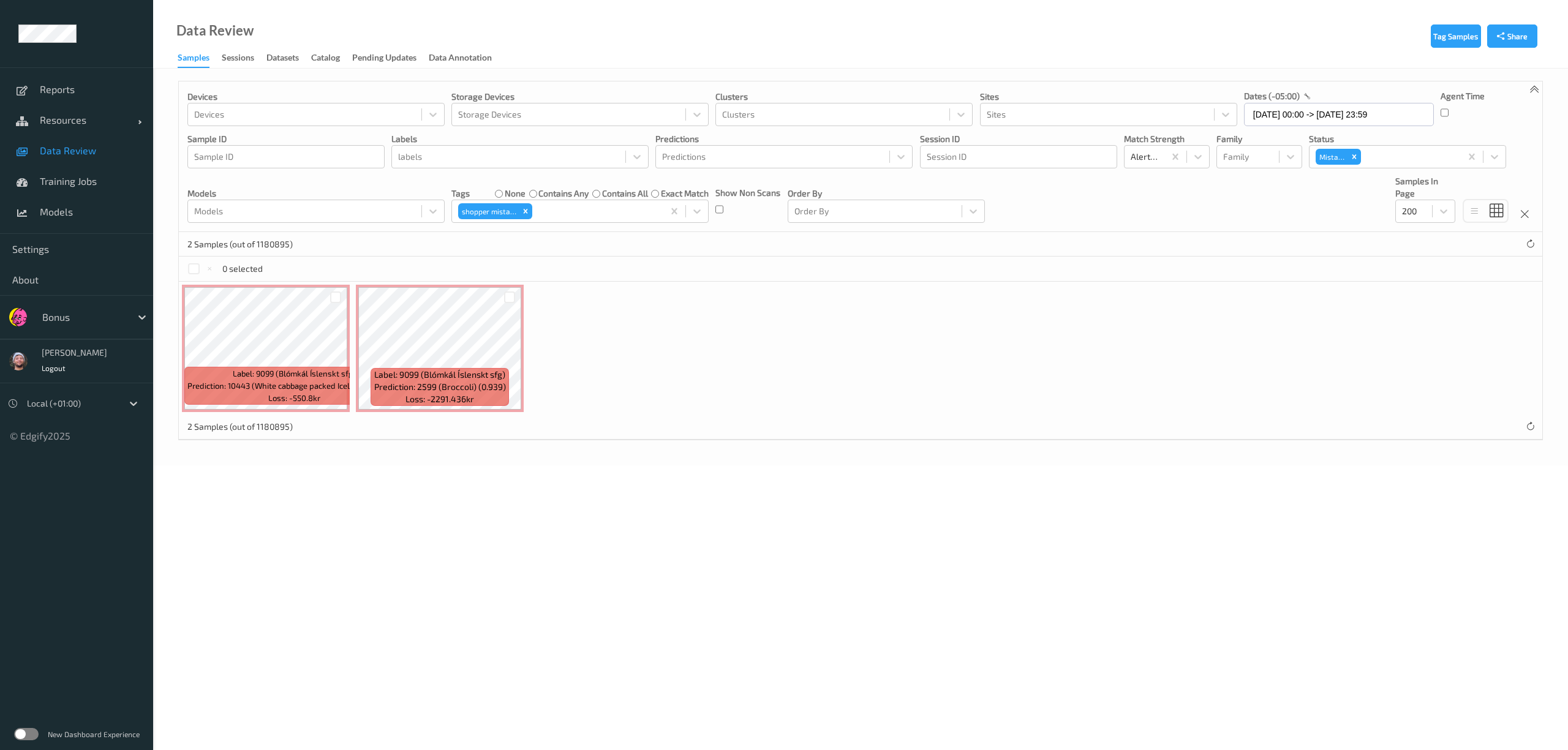
click at [568, 195] on label "contains any" at bounding box center [563, 193] width 50 height 12
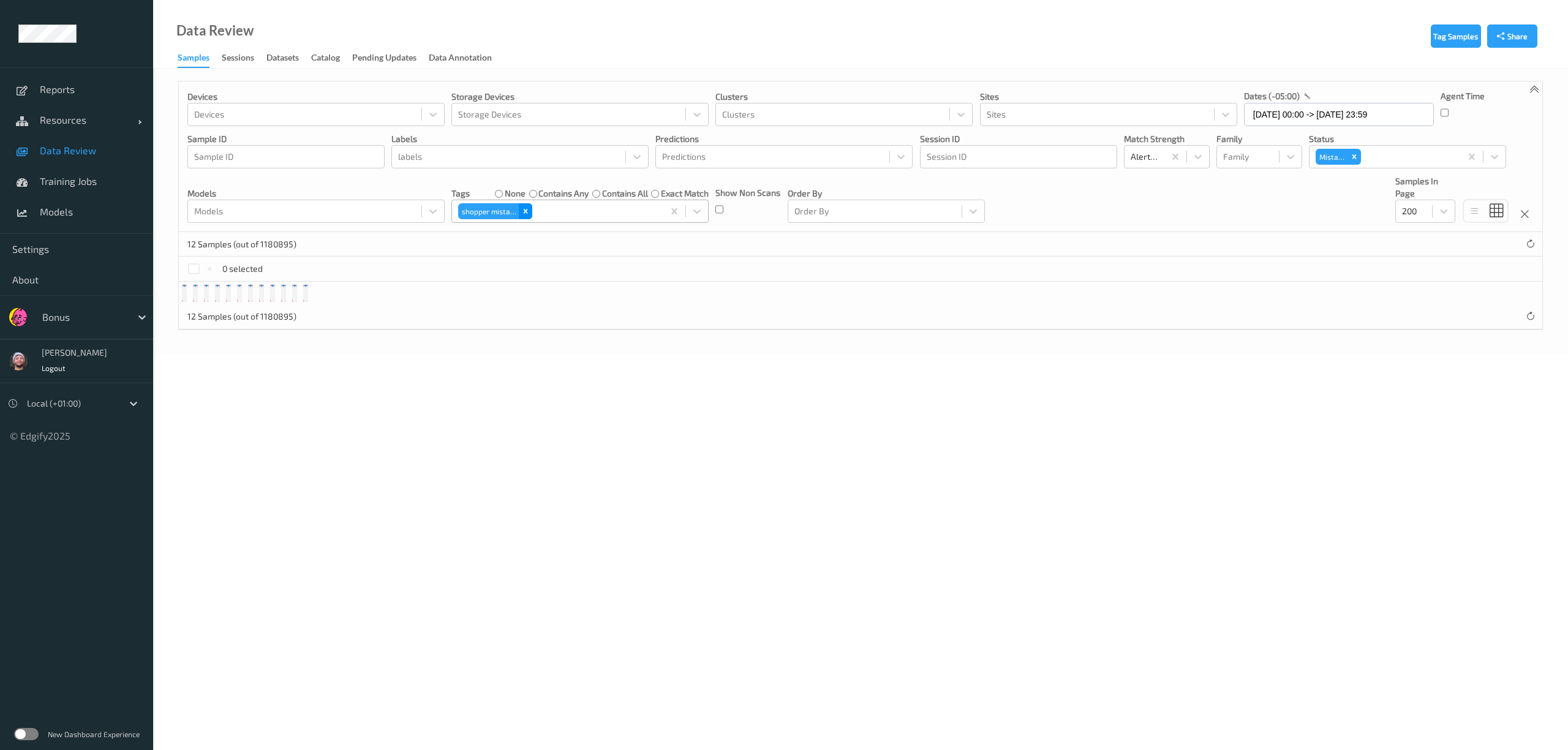
click at [530, 214] on icon "Remove shopper mistake" at bounding box center [525, 210] width 8 height 8
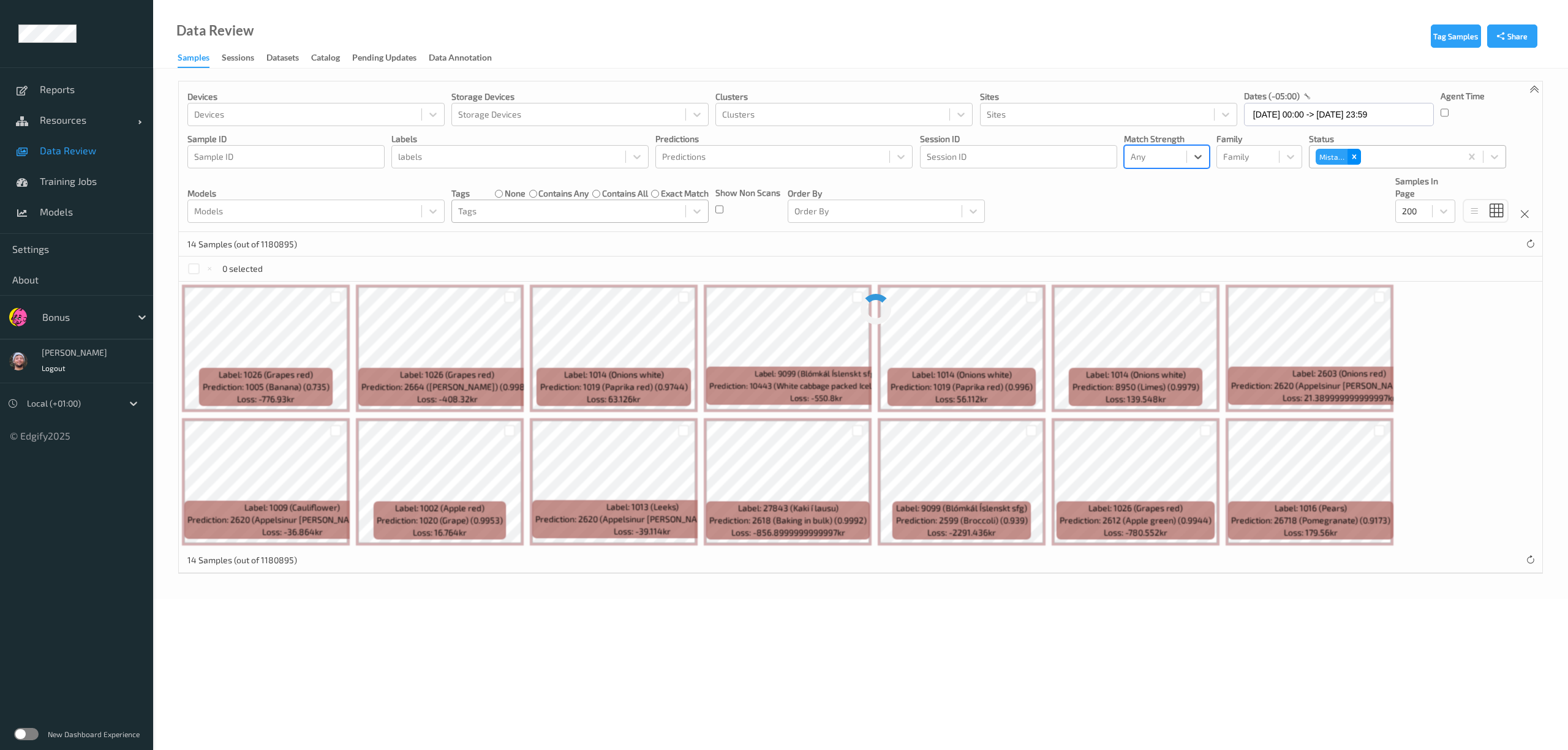
click at [1353, 156] on icon "Remove Mistake" at bounding box center [1354, 156] width 8 height 8
click at [1174, 163] on div at bounding box center [1156, 157] width 50 height 15
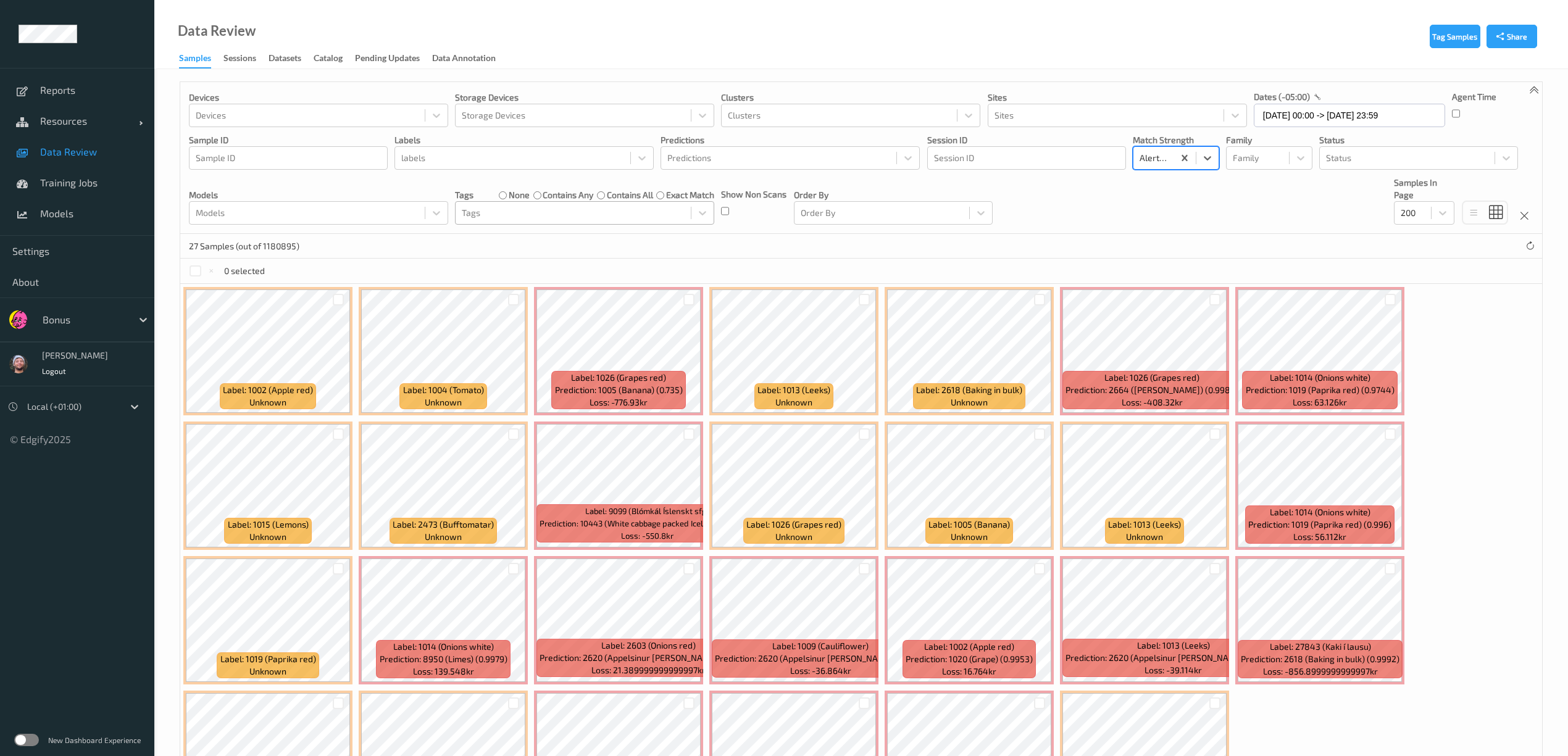
click at [485, 213] on div at bounding box center [573, 213] width 223 height 15
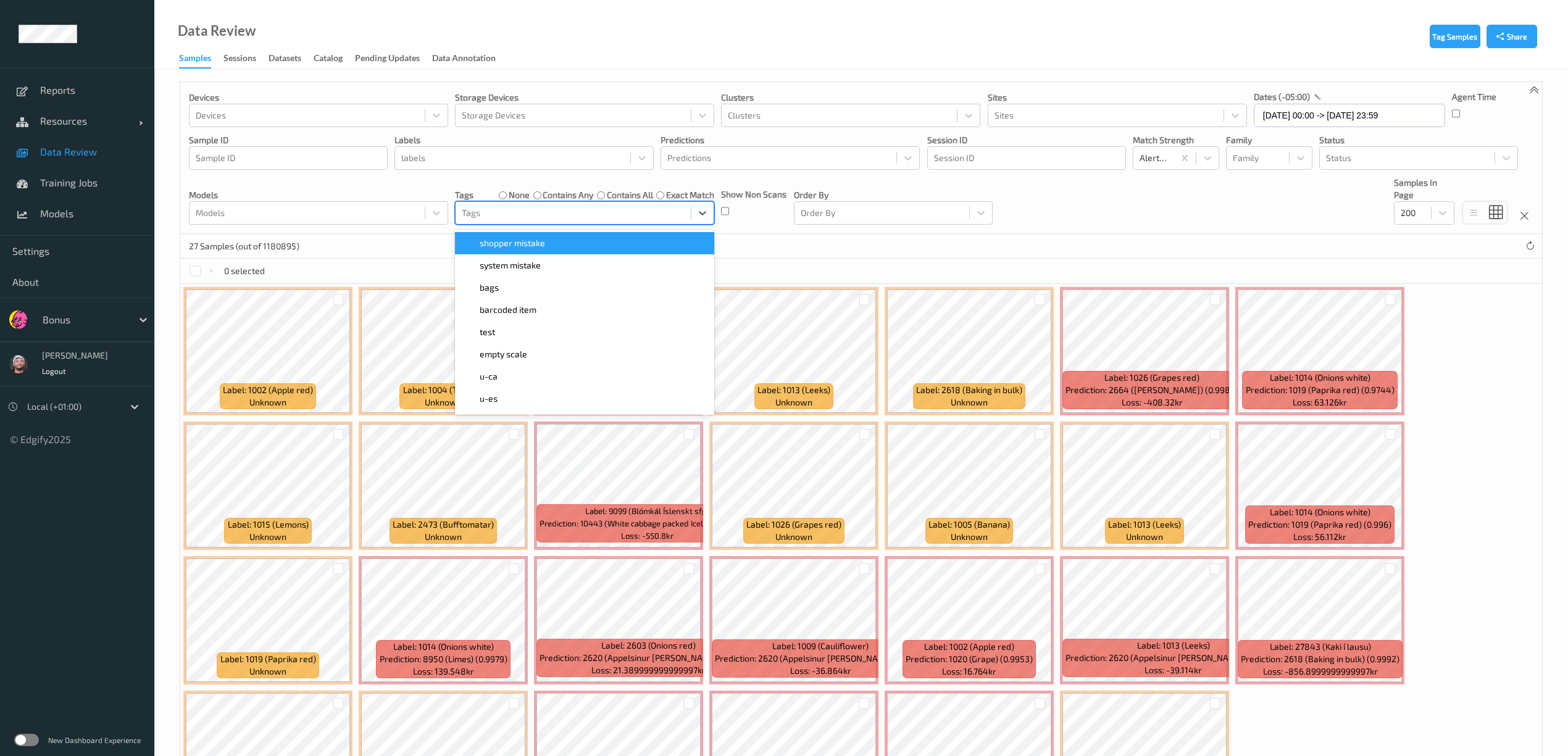
click at [519, 245] on span "shopper mistake" at bounding box center [512, 243] width 65 height 12
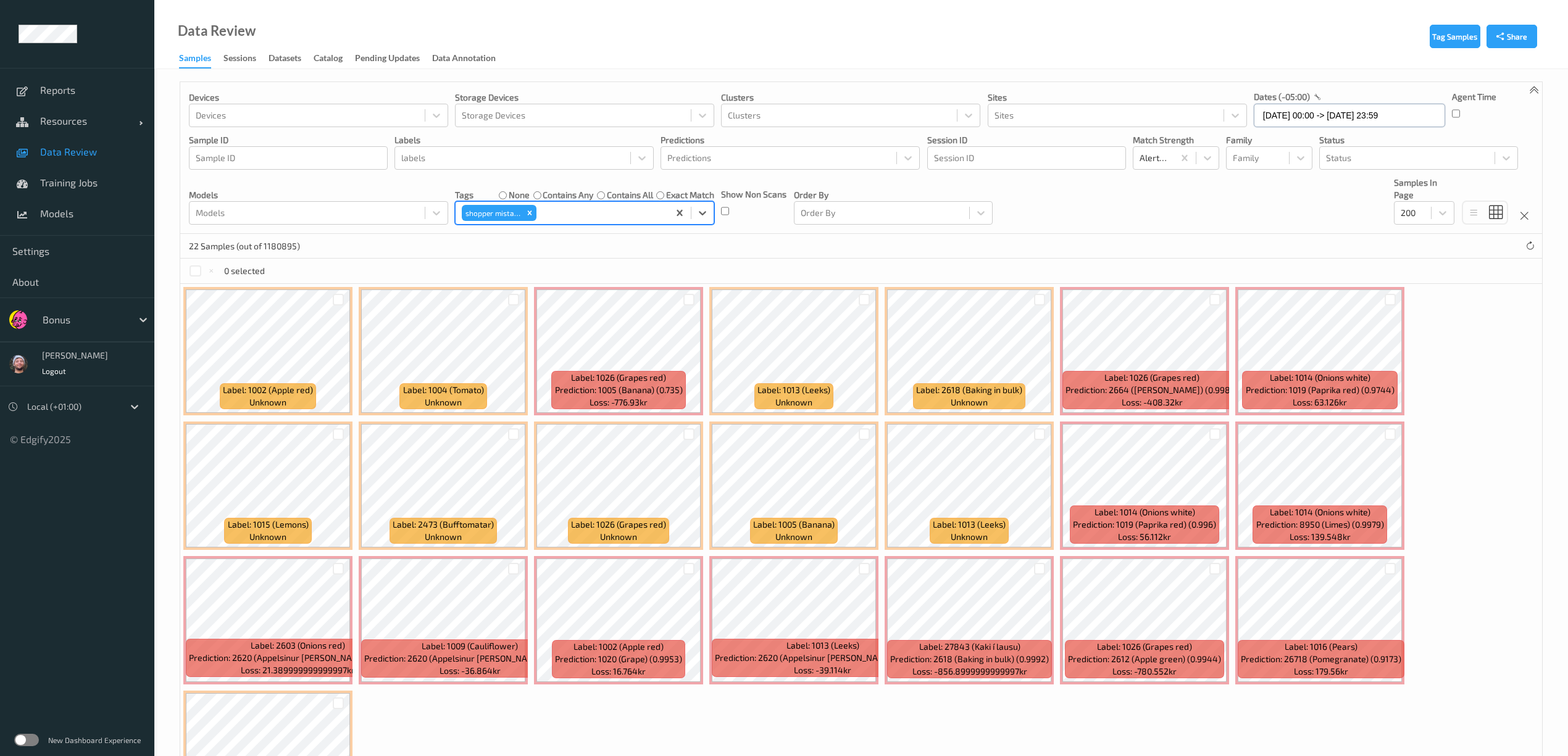
click at [1360, 112] on input "02/10/2025 00:00 -> 02/10/2025 23:59" at bounding box center [1349, 115] width 192 height 23
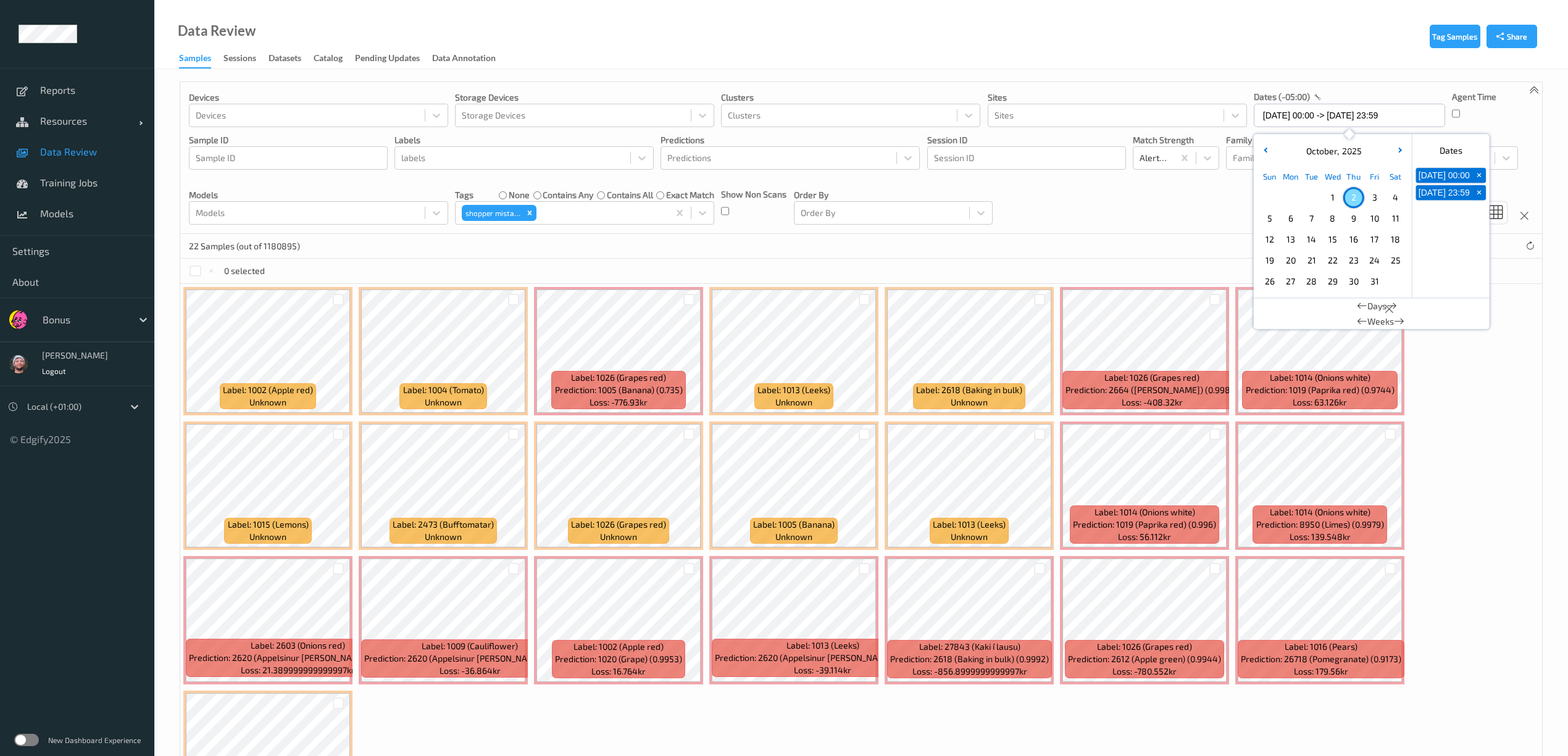
click at [1195, 213] on div "Devices Devices Storage Devices Storage Devices Clusters Clusters Sites Sites d…" at bounding box center [861, 158] width 1362 height 152
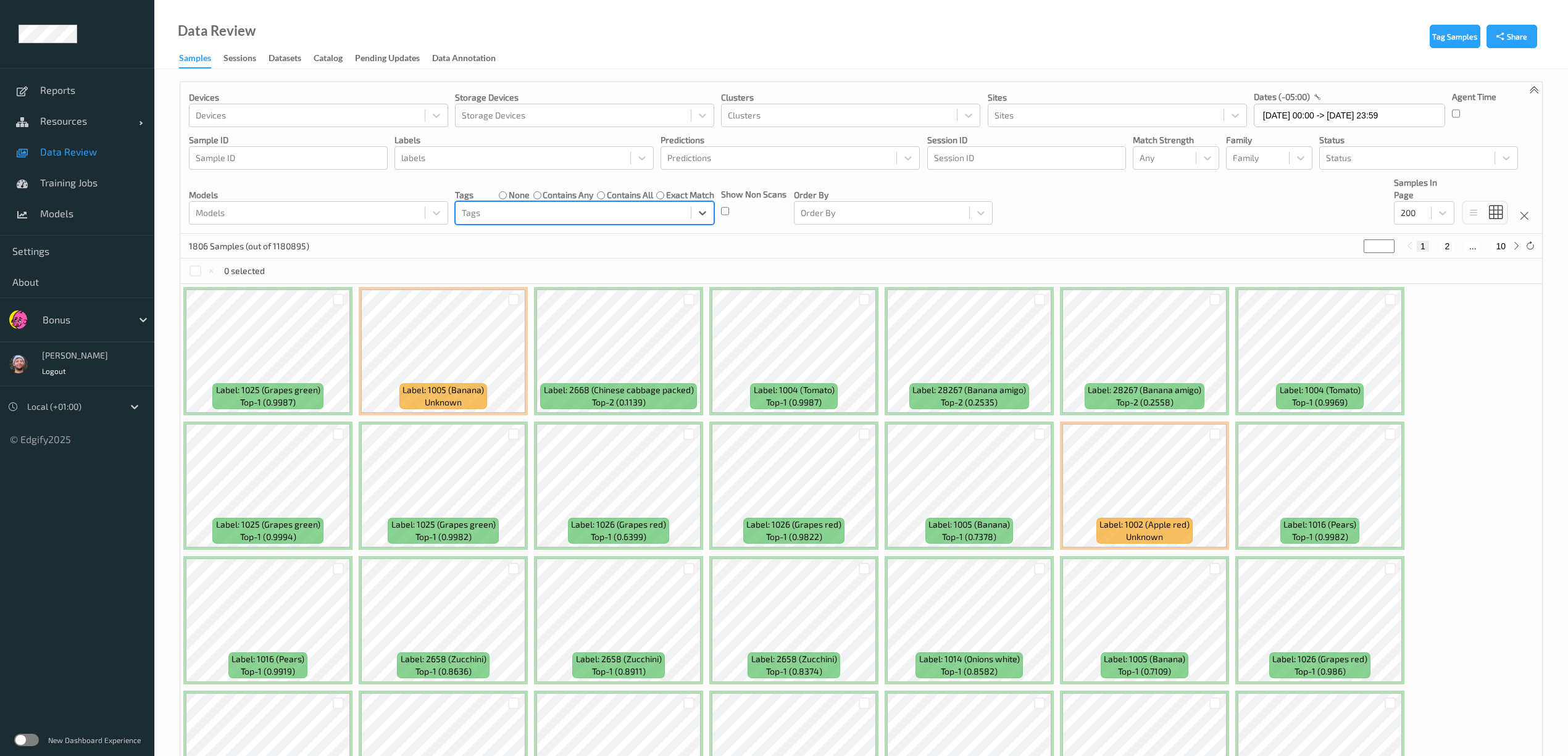
click at [65, 155] on span "Data Review" at bounding box center [91, 152] width 102 height 12
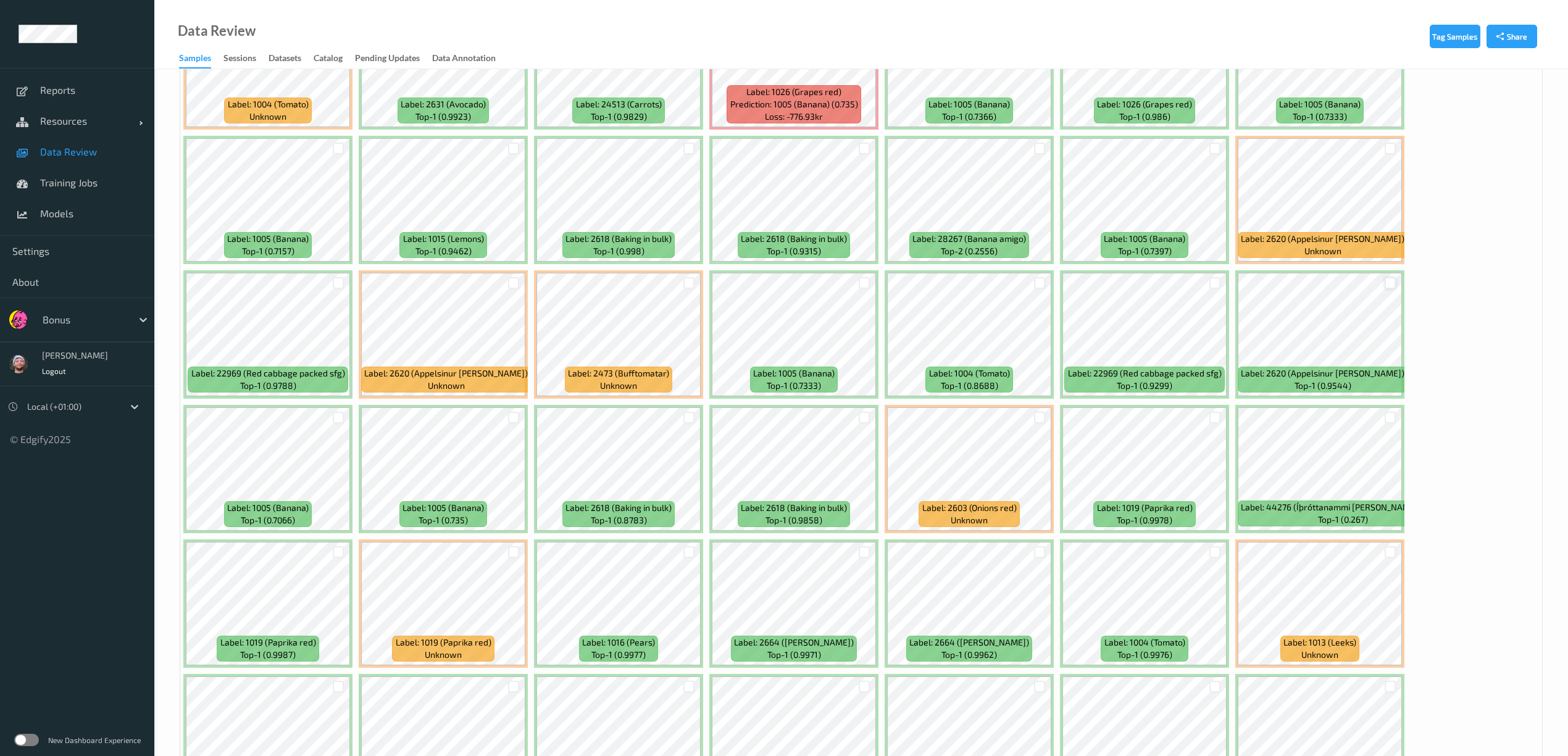
scroll to position [1235, 0]
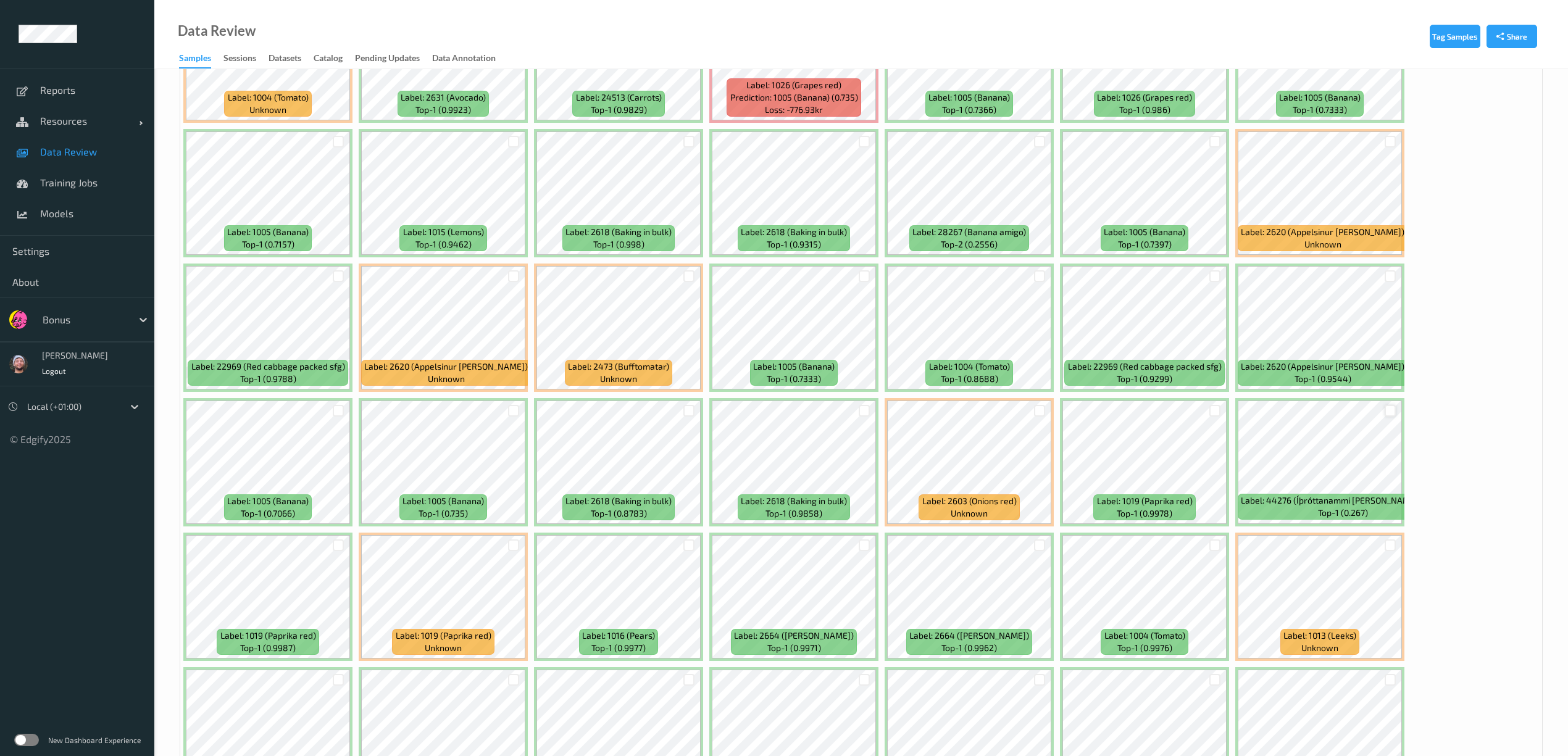
click at [1388, 413] on div at bounding box center [1390, 411] width 11 height 11
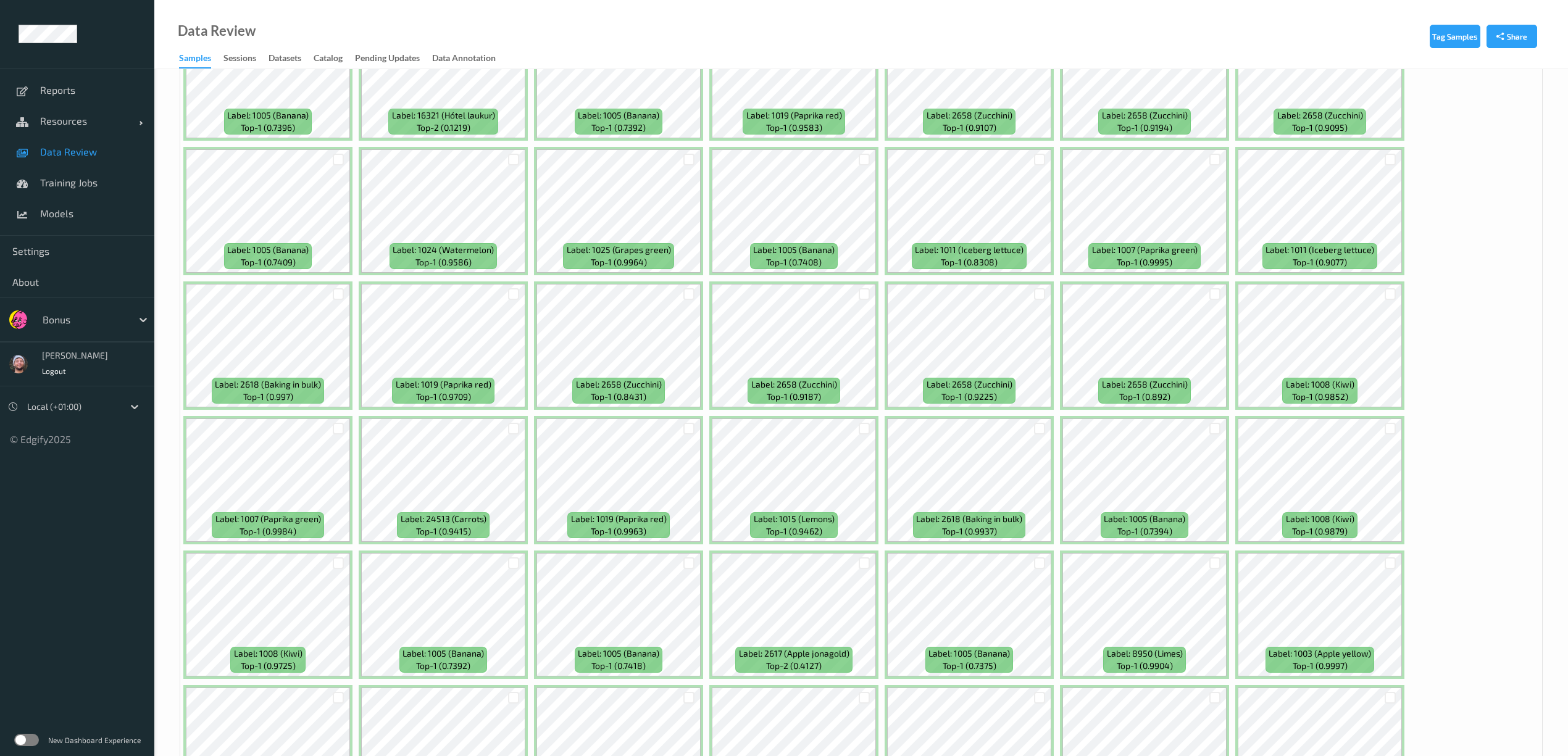
scroll to position [2634, 0]
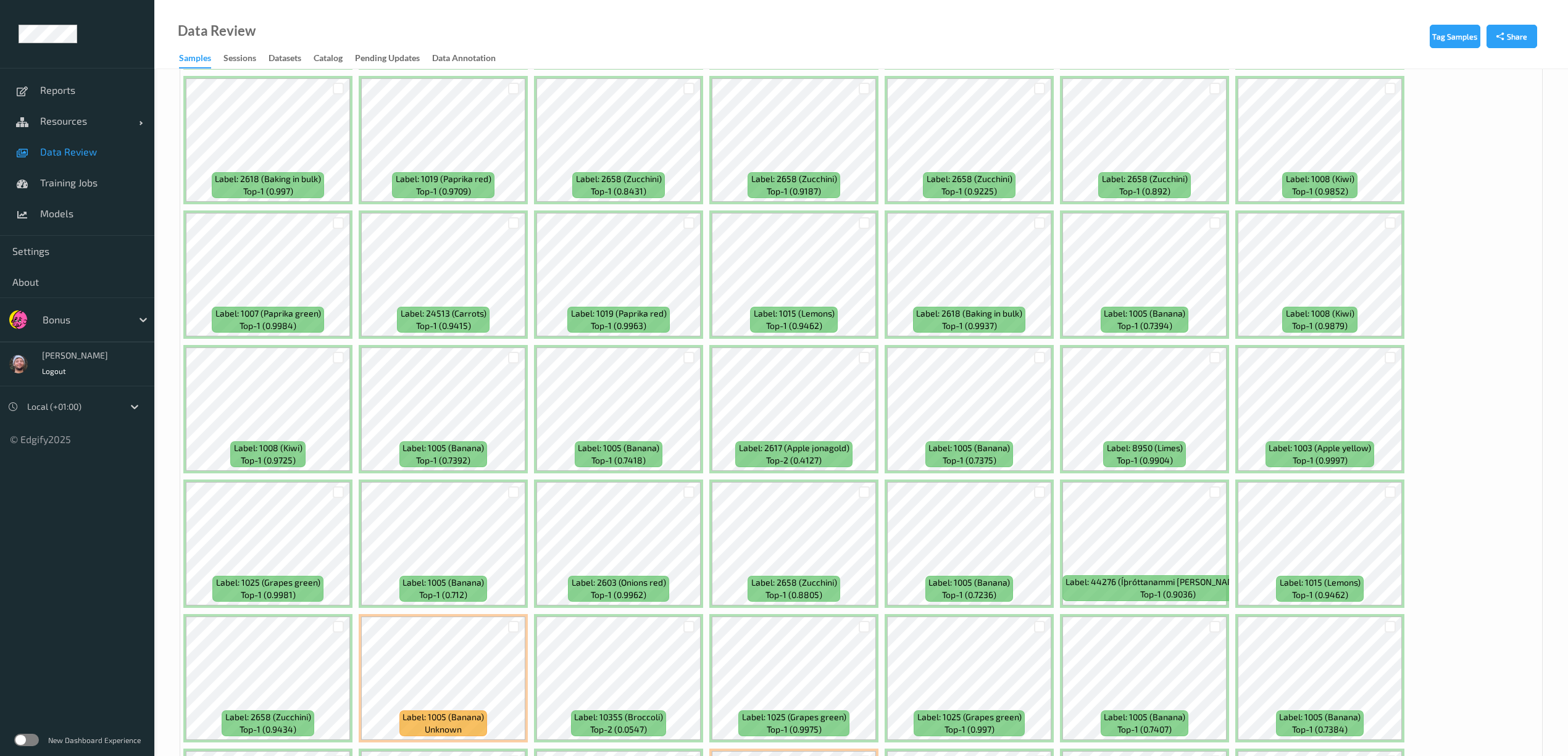
click at [686, 213] on div at bounding box center [689, 223] width 23 height 20
click at [689, 220] on div at bounding box center [689, 223] width 11 height 11
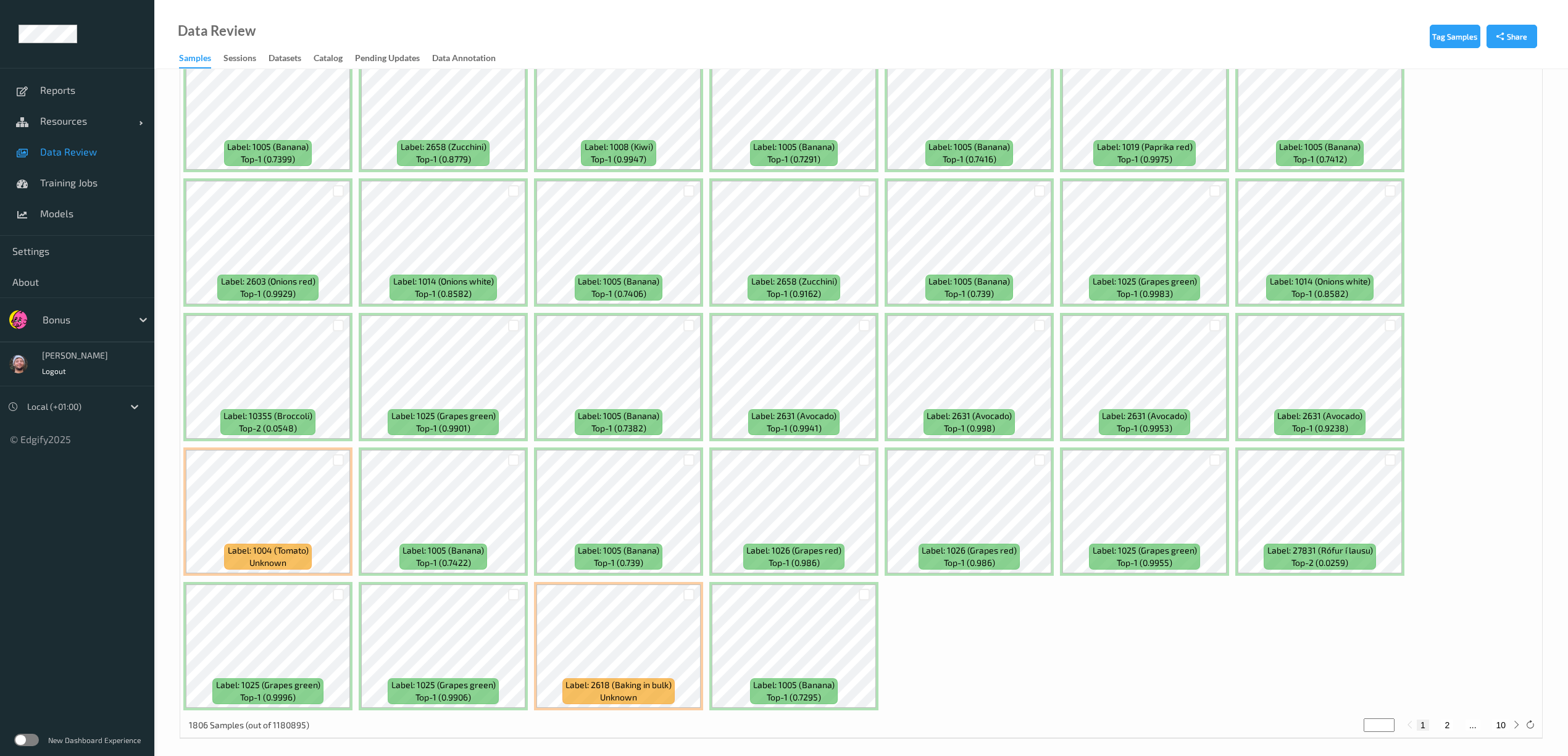
scroll to position [3483, 0]
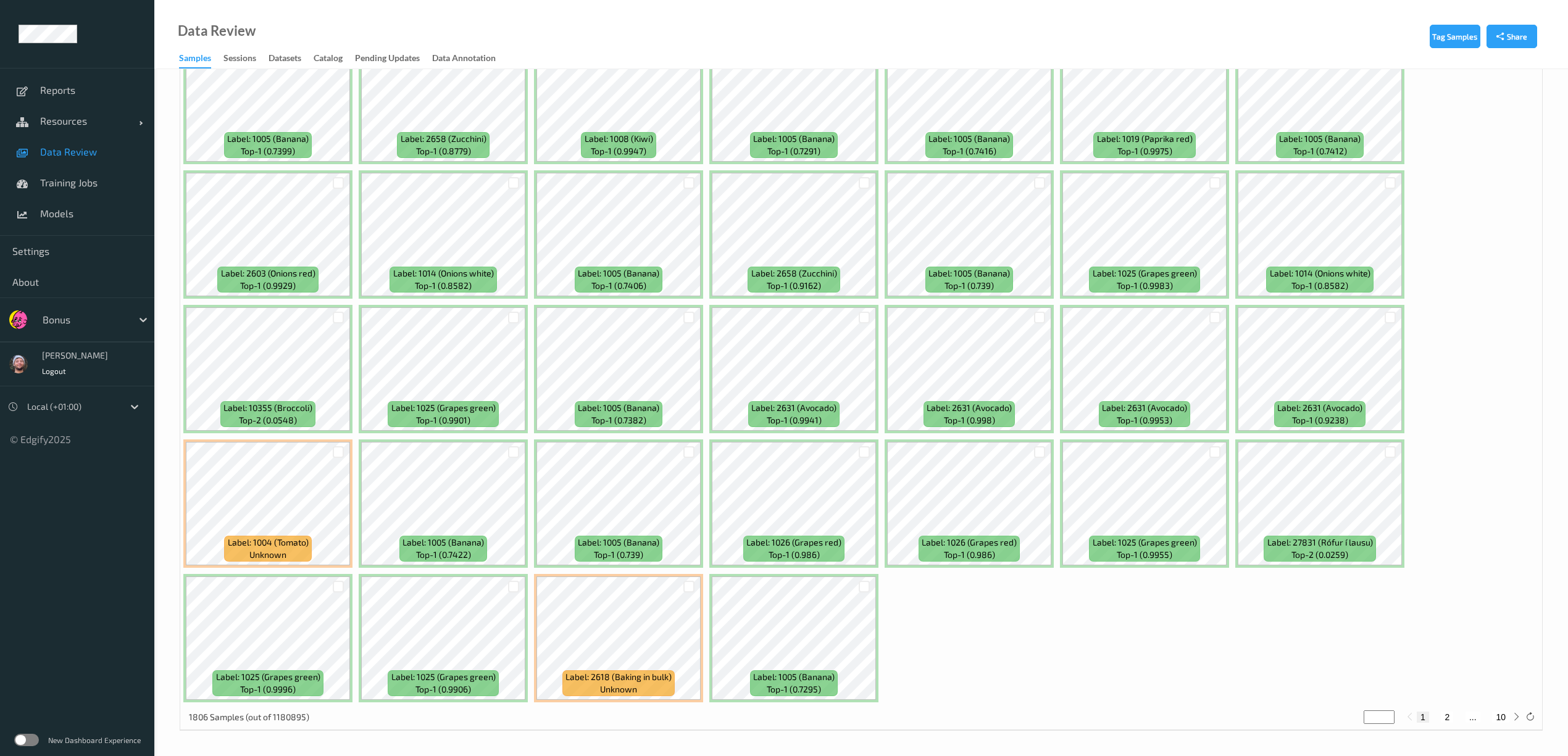
click at [689, 588] on div at bounding box center [689, 586] width 11 height 11
click at [1443, 722] on button "2" at bounding box center [1447, 717] width 12 height 11
type input "*"
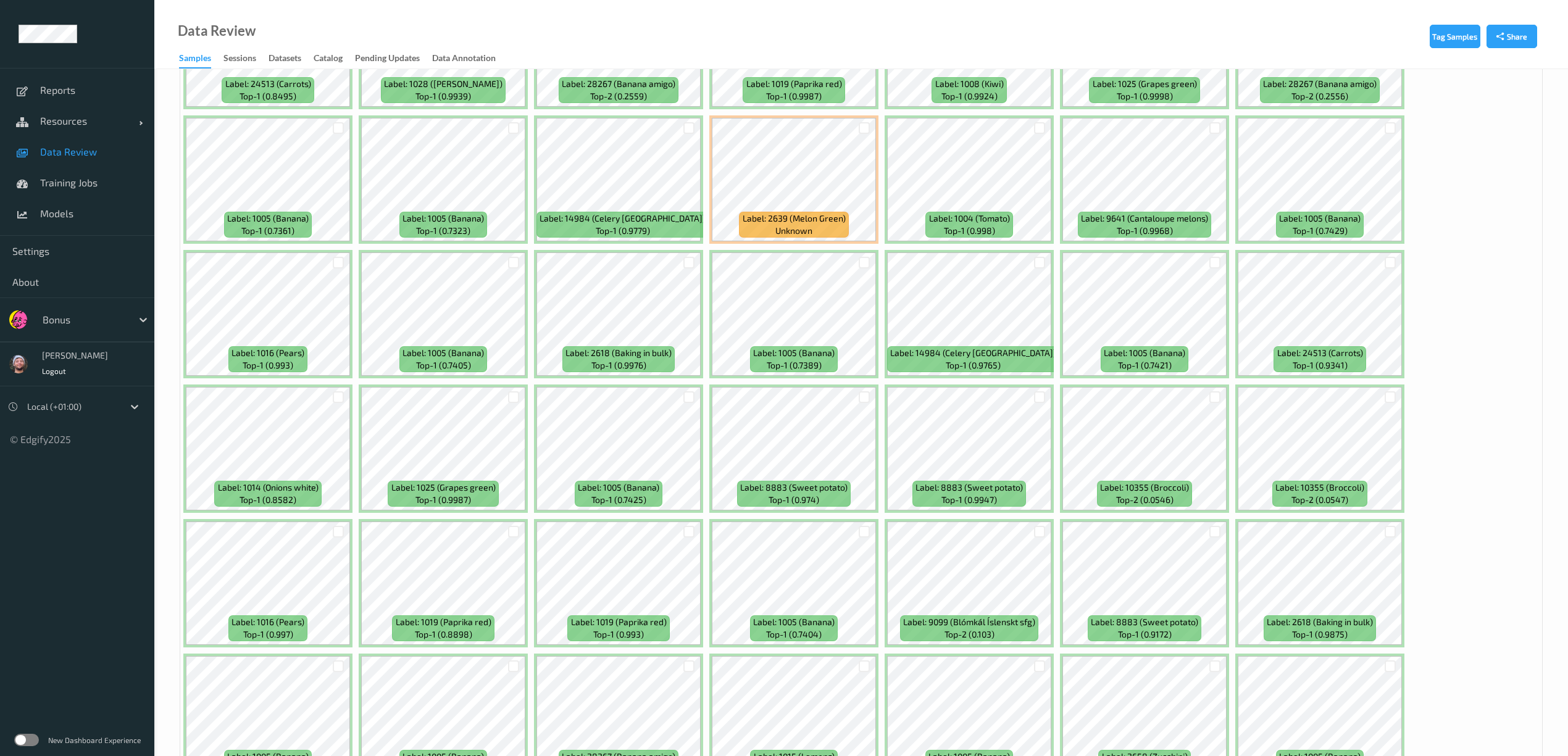
scroll to position [905, 0]
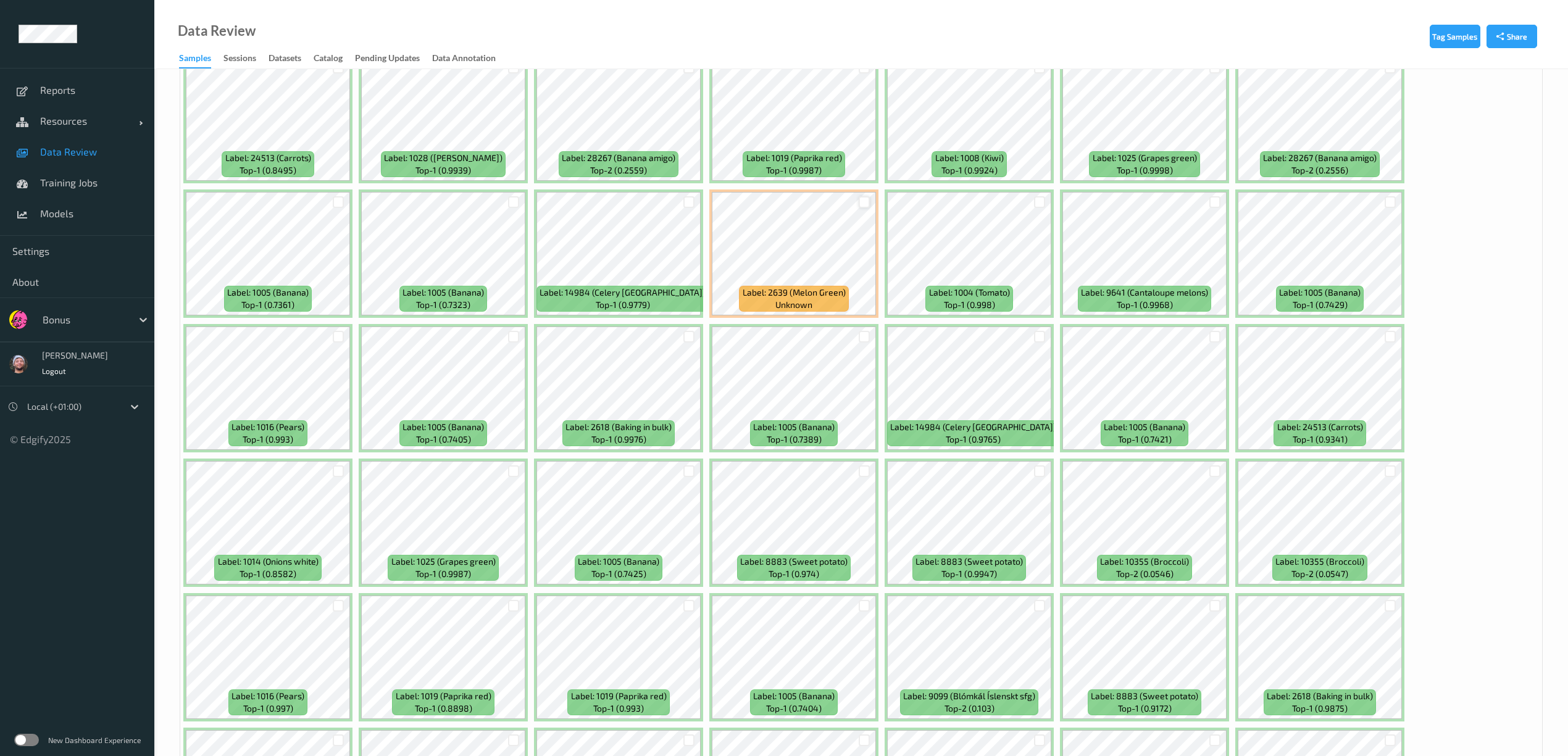
click at [862, 201] on div at bounding box center [864, 201] width 11 height 11
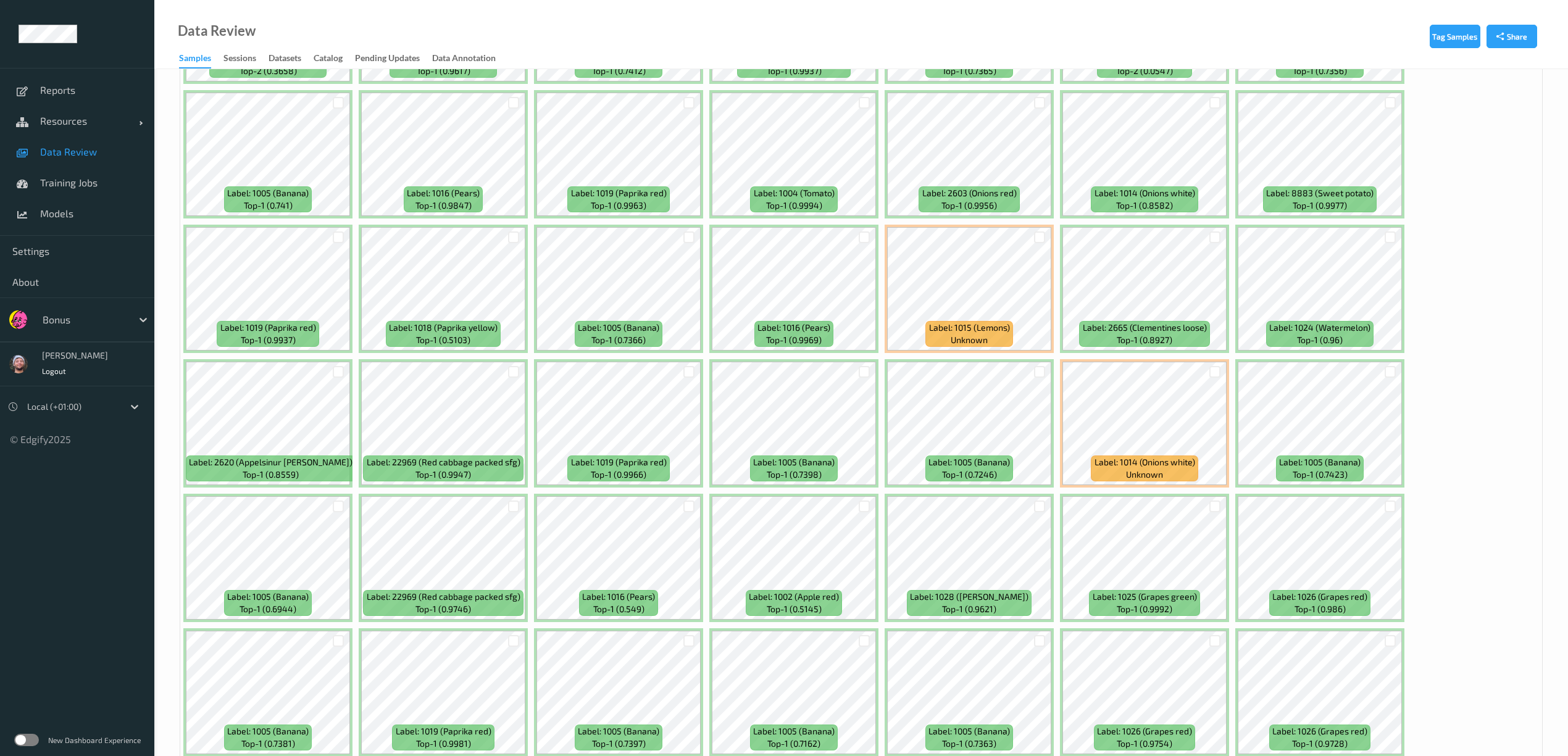
scroll to position [3483, 0]
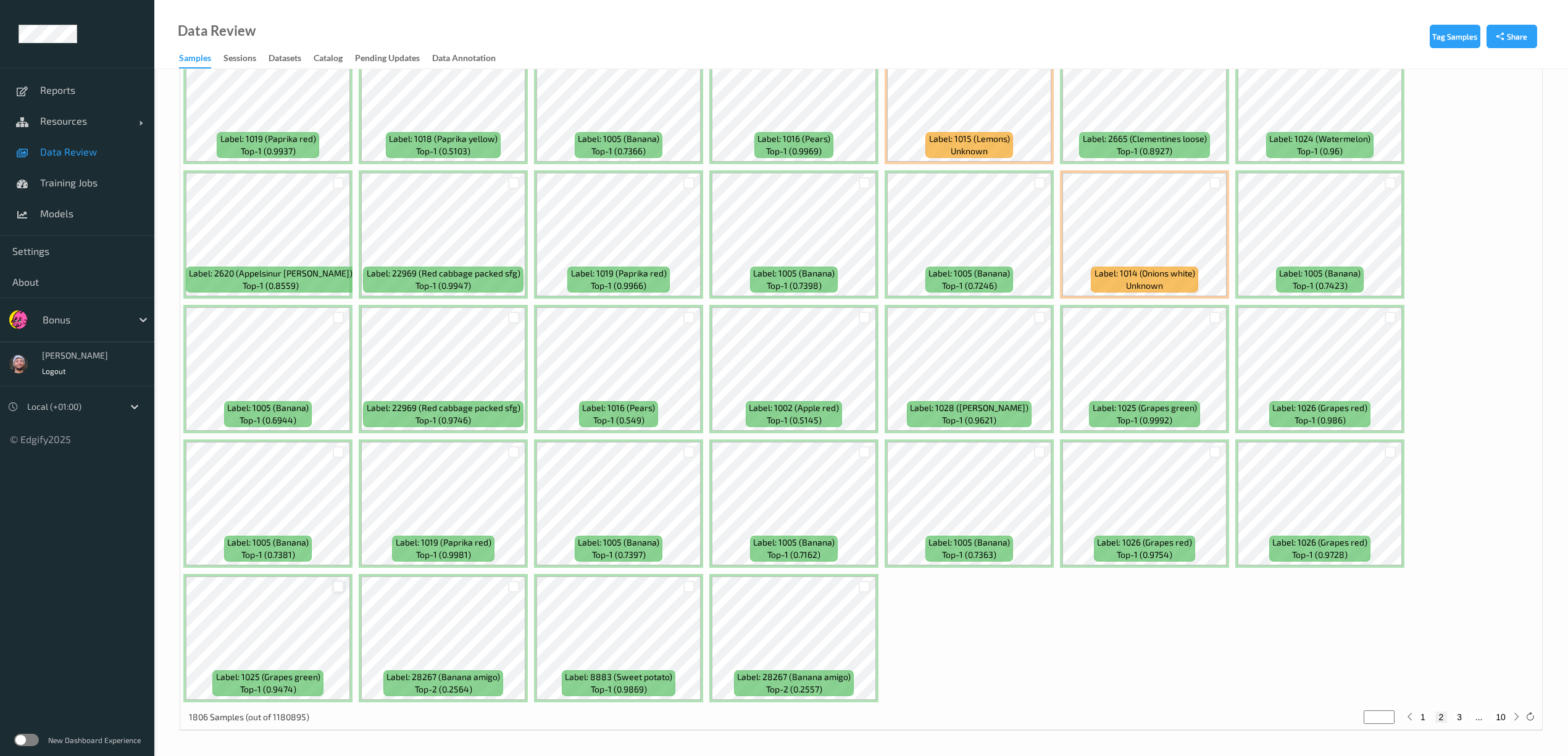
click at [337, 586] on div at bounding box center [338, 586] width 11 height 11
click at [1463, 716] on button "3" at bounding box center [1460, 717] width 12 height 11
type input "*"
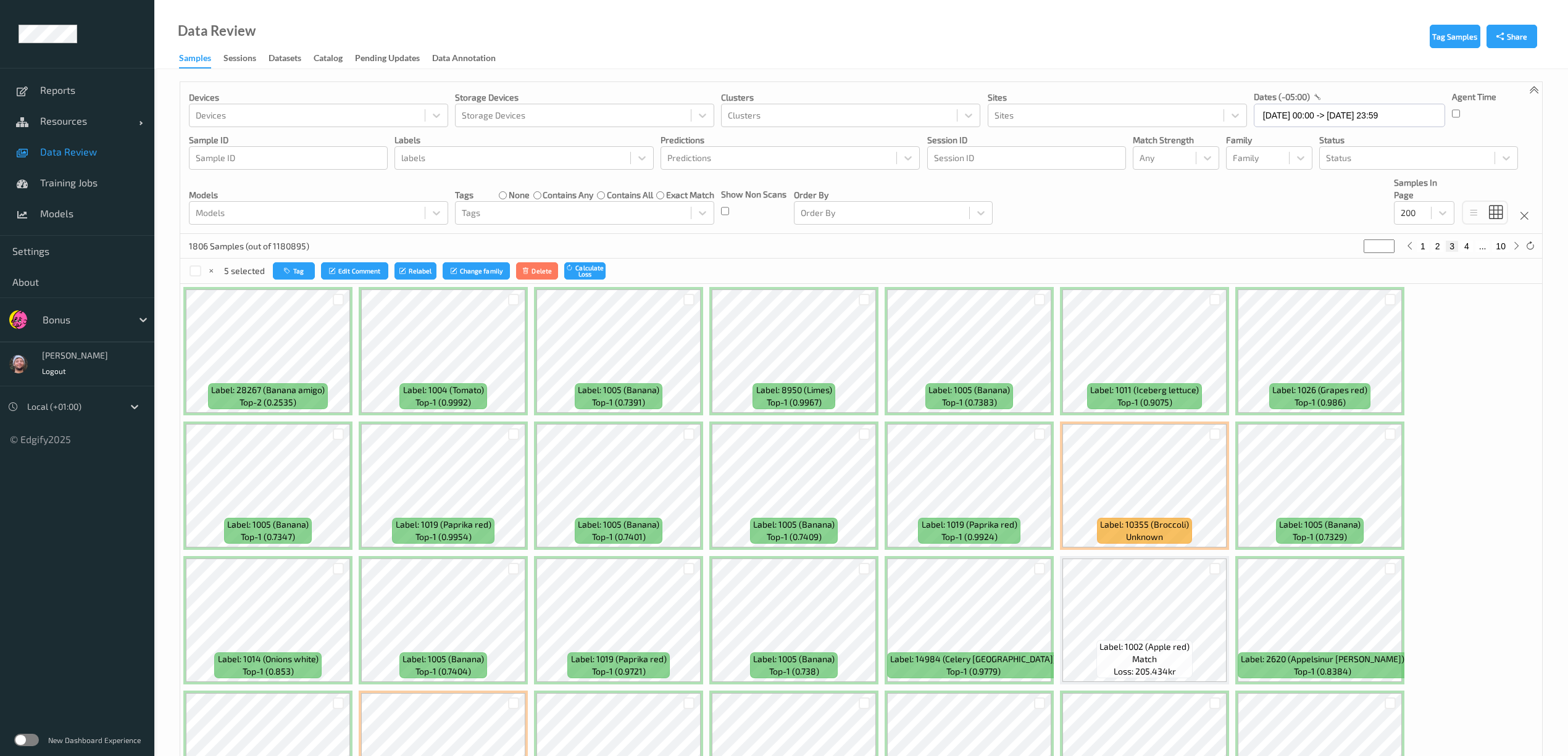
scroll to position [411, 0]
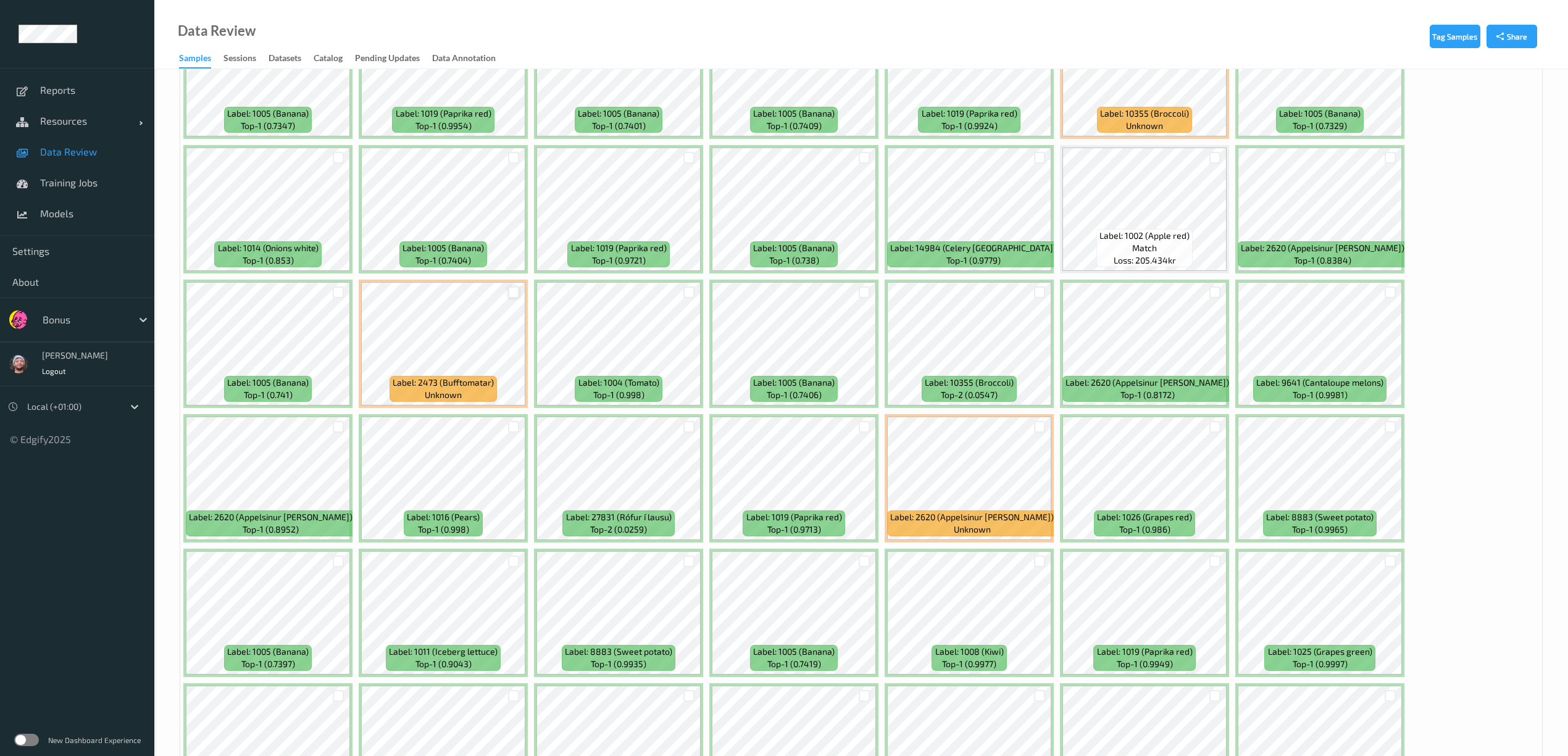
click at [512, 295] on div at bounding box center [514, 292] width 11 height 11
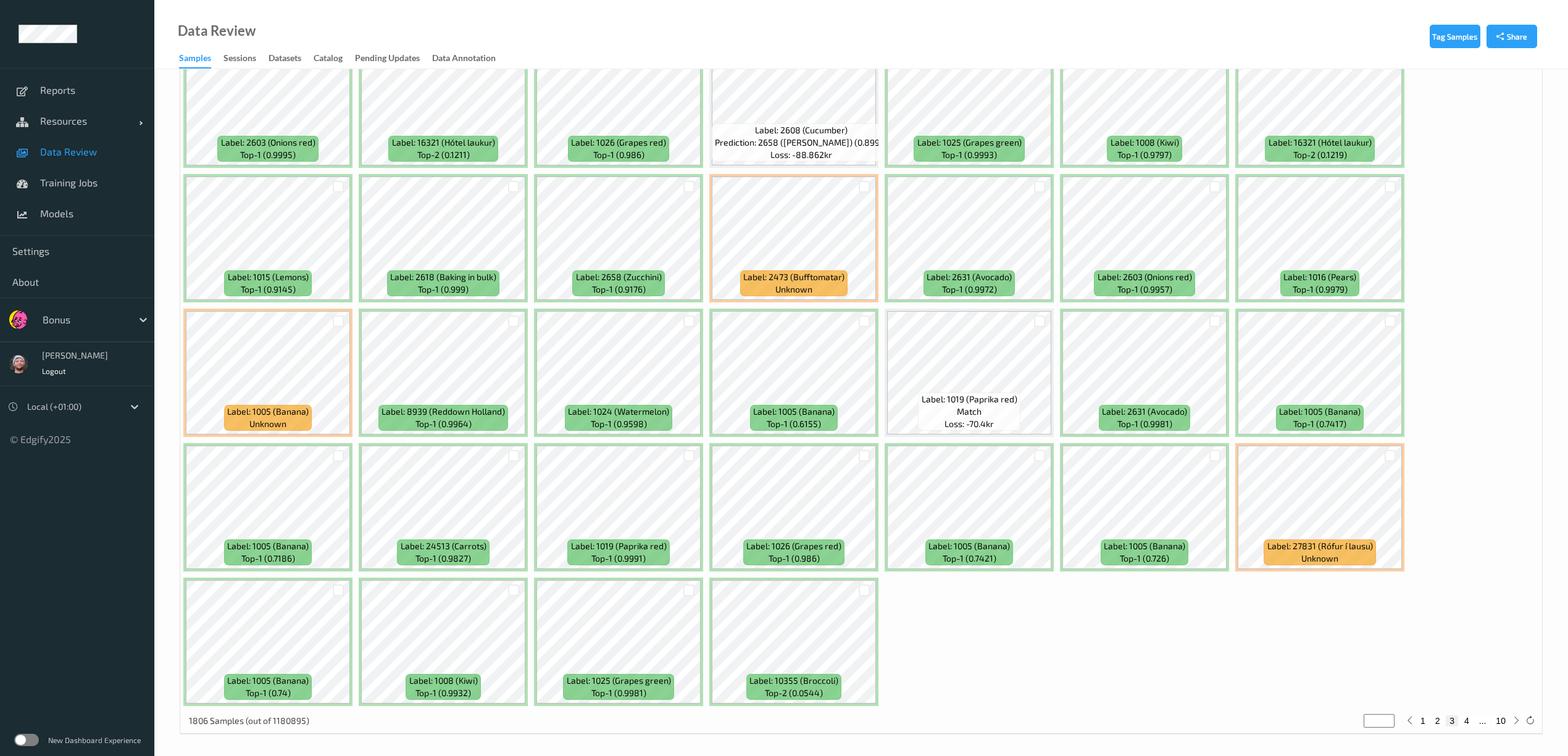
scroll to position [3483, 0]
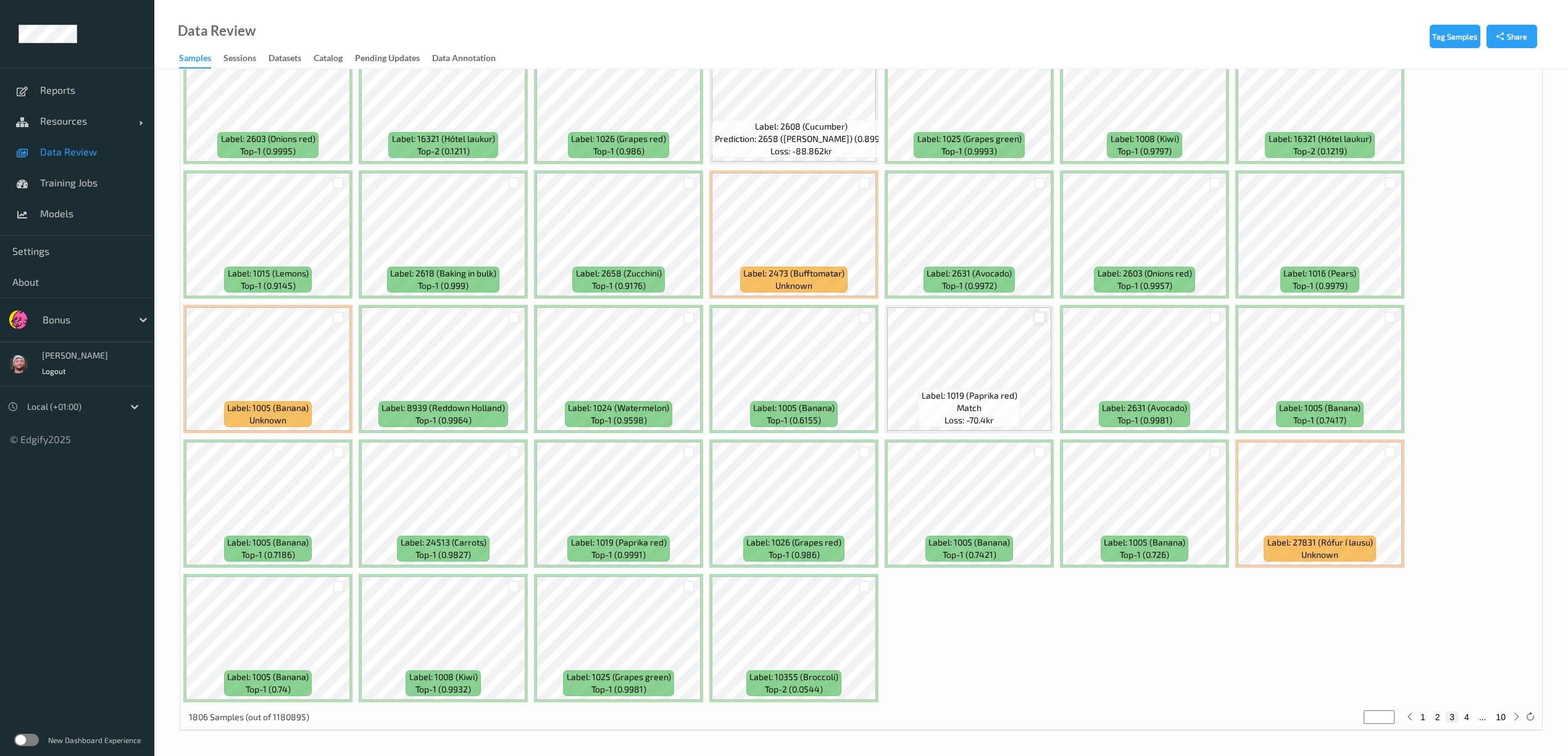
click at [1043, 319] on div at bounding box center [1039, 317] width 11 height 11
click at [1386, 451] on div at bounding box center [1390, 451] width 11 height 11
click at [1466, 713] on button "4" at bounding box center [1466, 717] width 12 height 11
type input "*"
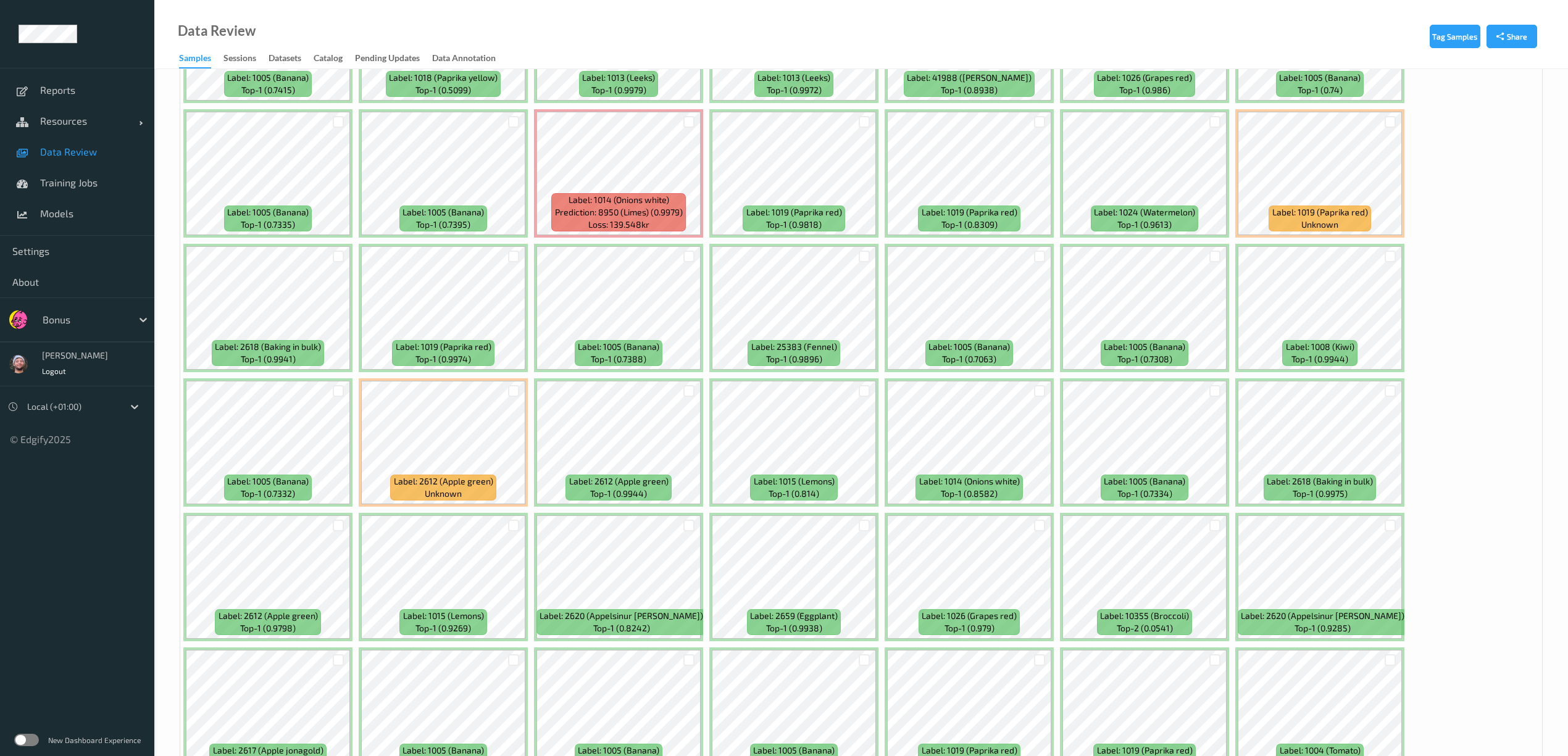
scroll to position [1564, 0]
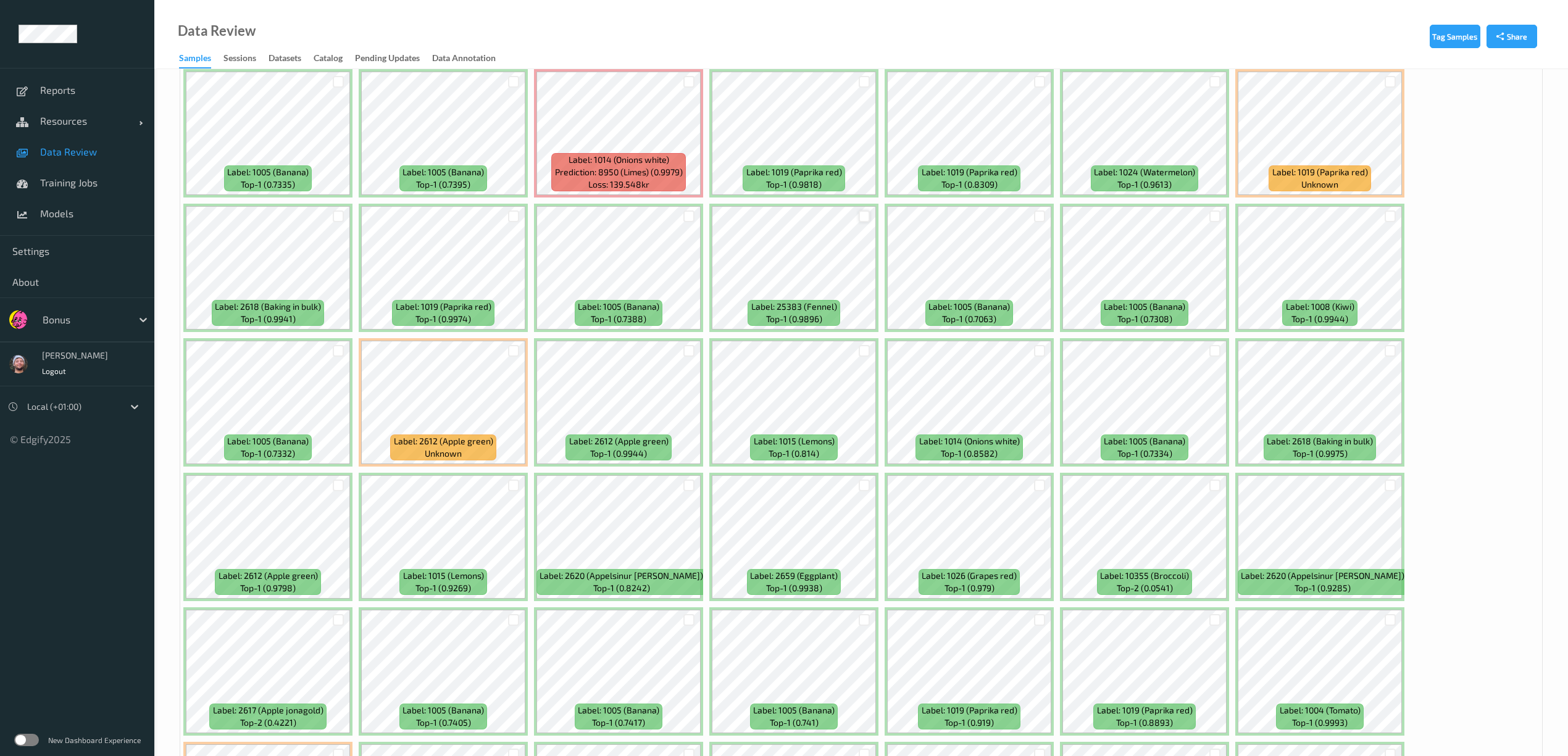
click at [866, 220] on div at bounding box center [864, 216] width 11 height 11
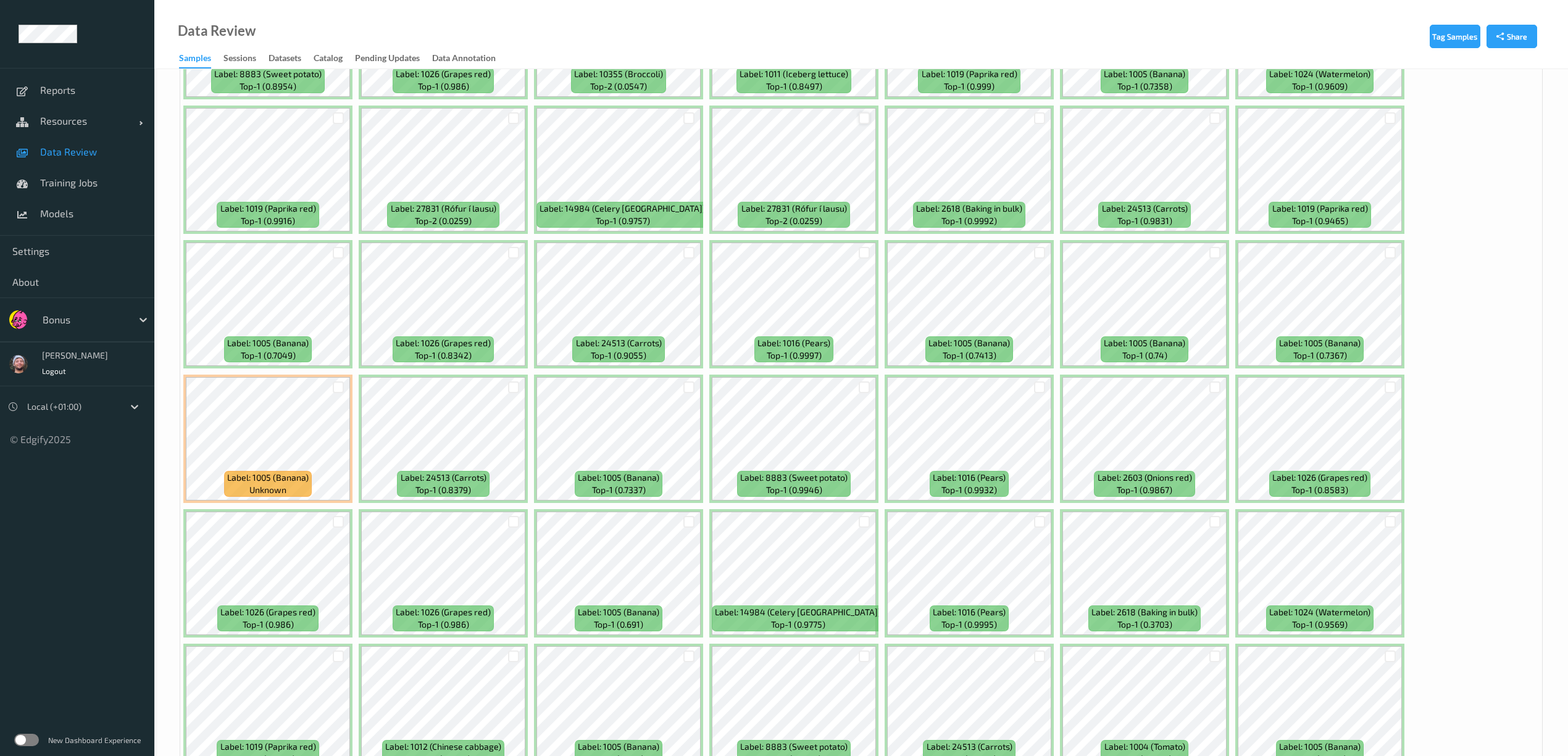
click at [864, 122] on div at bounding box center [864, 117] width 11 height 11
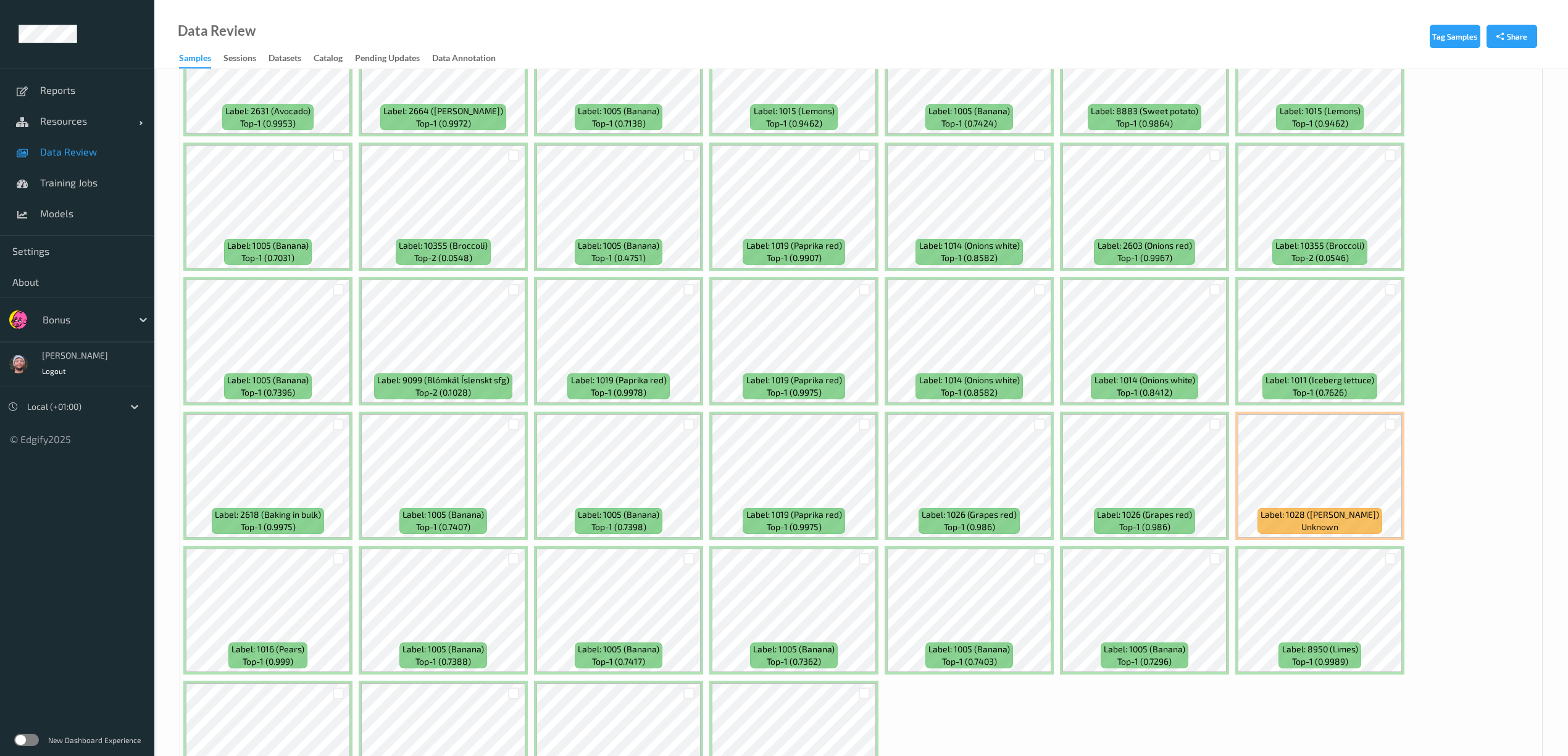
scroll to position [3483, 0]
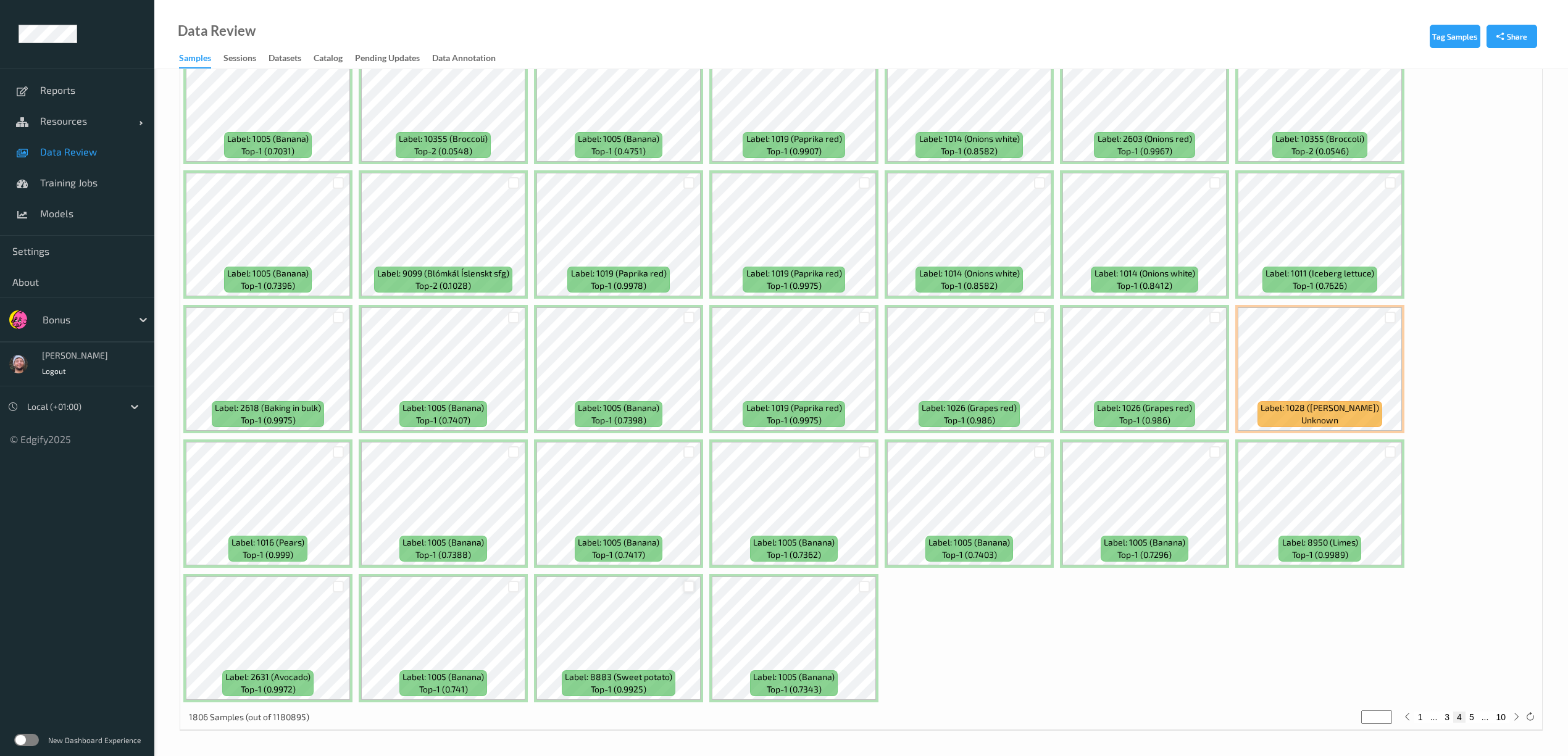
click at [692, 586] on div at bounding box center [689, 586] width 11 height 11
click at [1470, 719] on button "5" at bounding box center [1472, 717] width 12 height 11
type input "*"
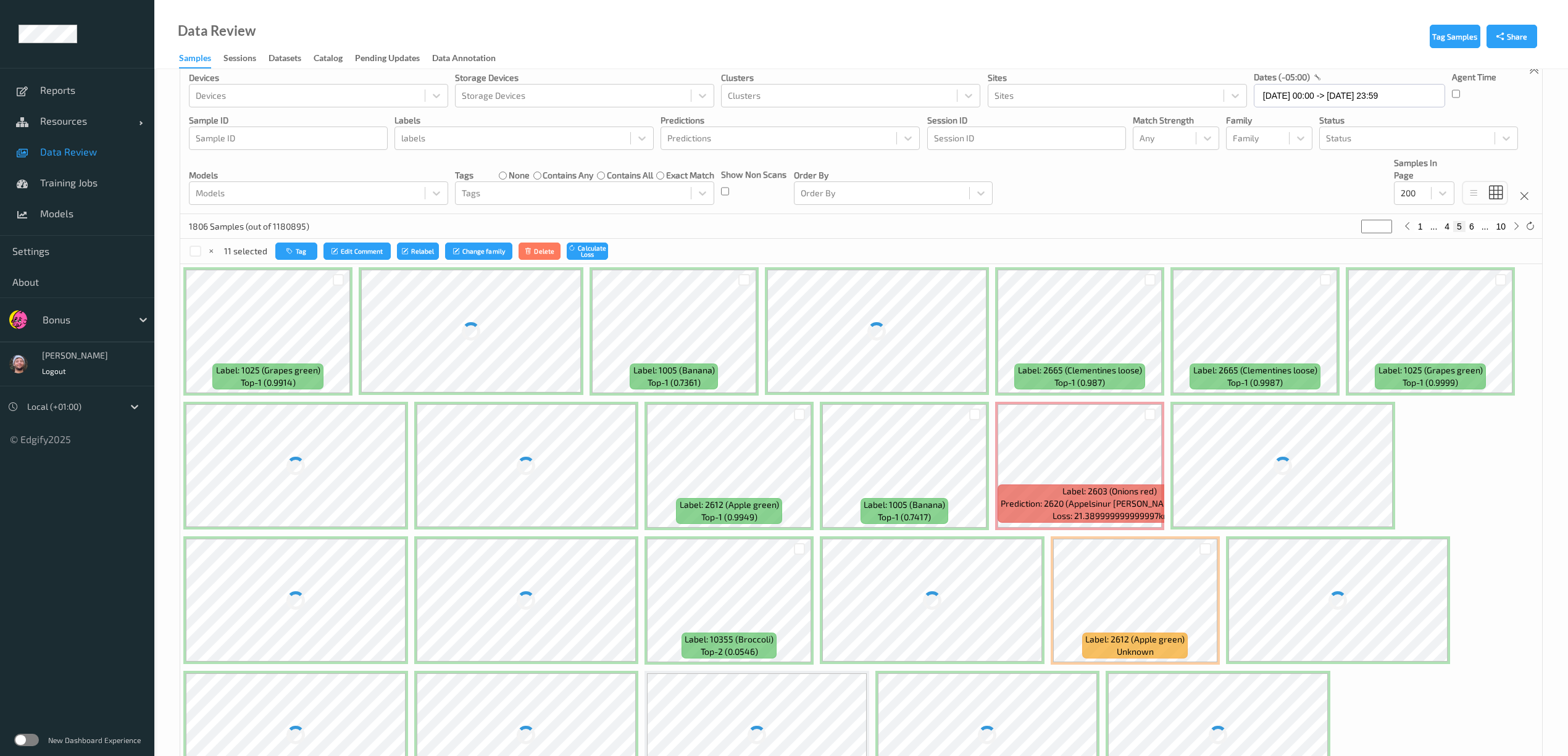
scroll to position [0, 0]
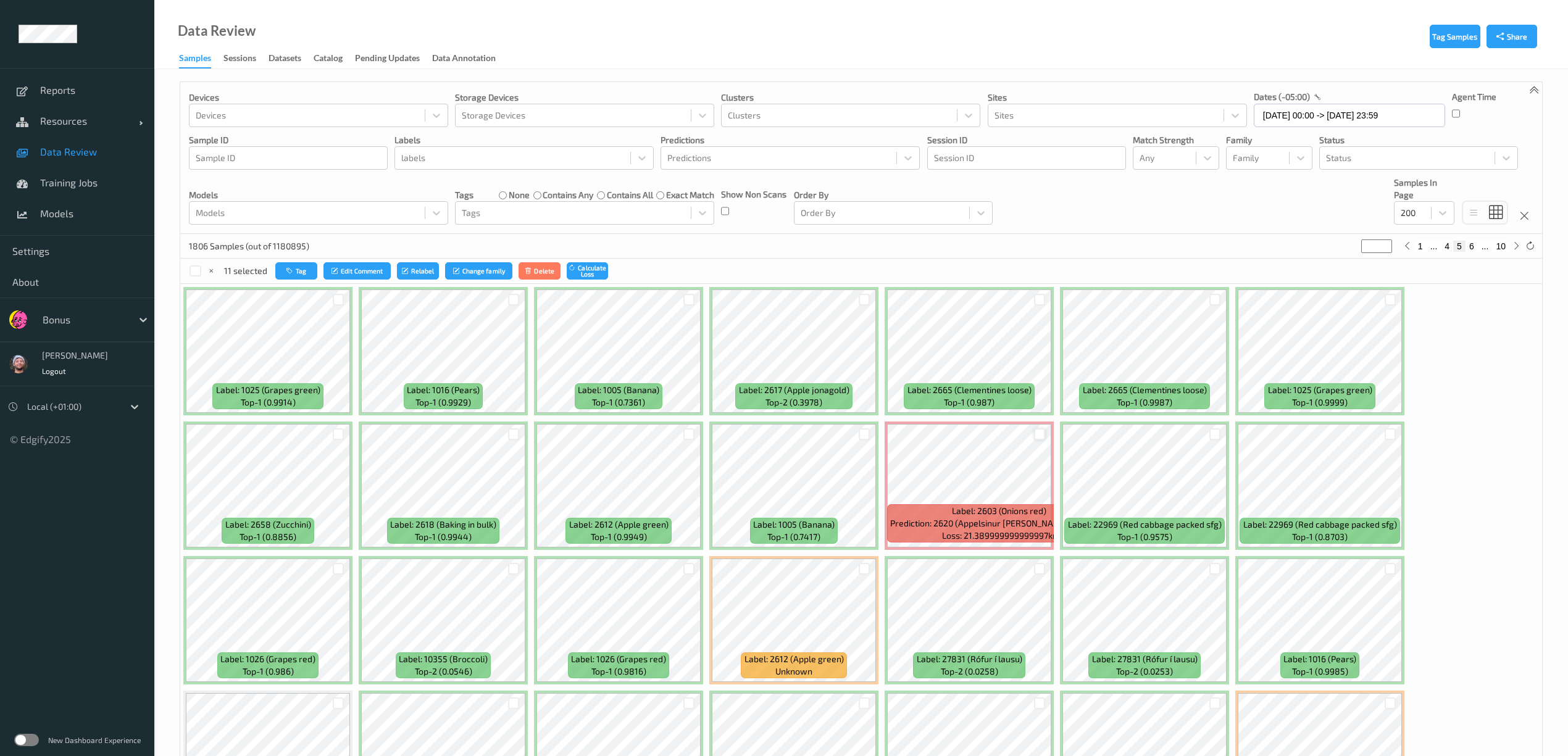
click at [1043, 436] on div at bounding box center [1039, 434] width 11 height 11
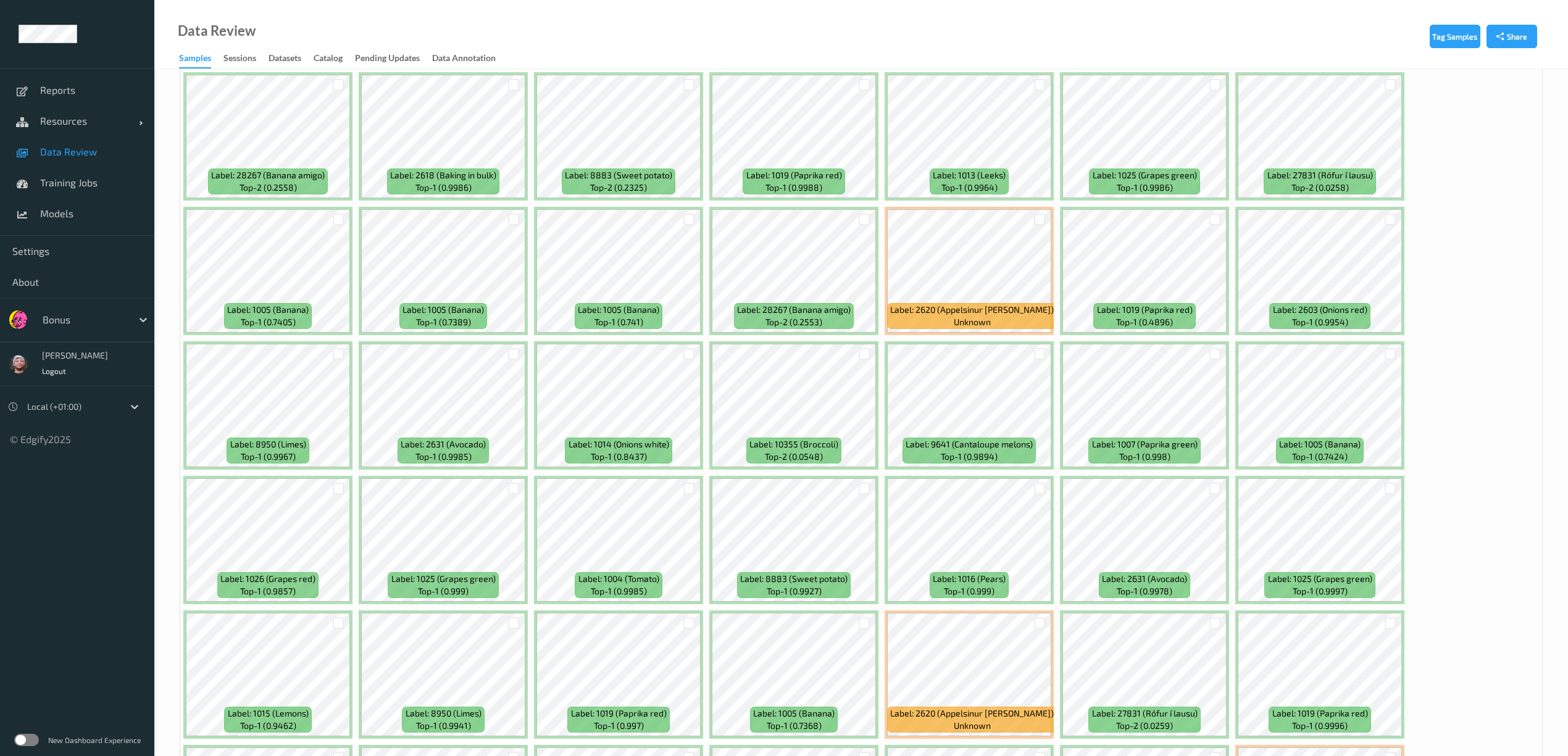
scroll to position [905, 0]
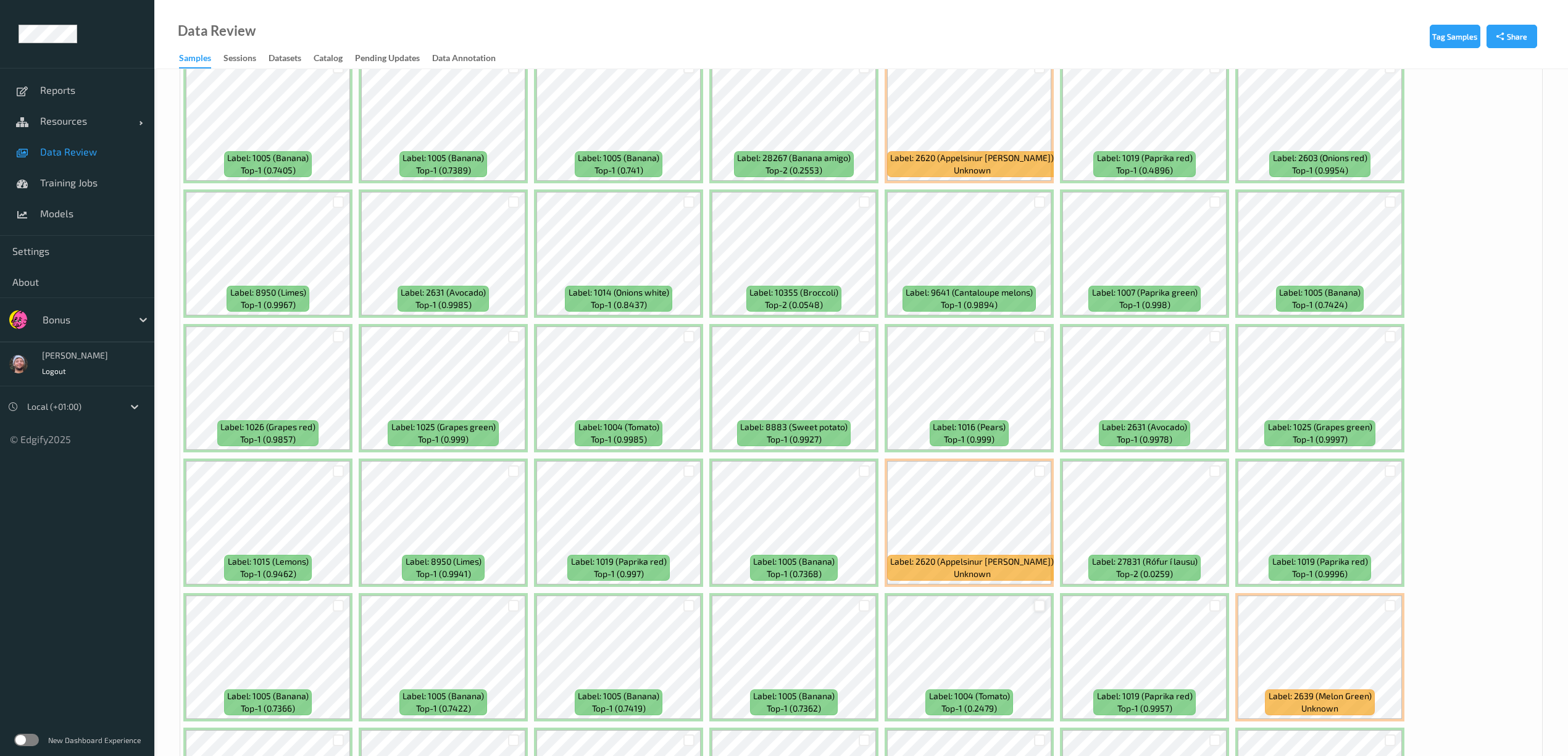
click at [1041, 606] on div at bounding box center [1039, 605] width 11 height 11
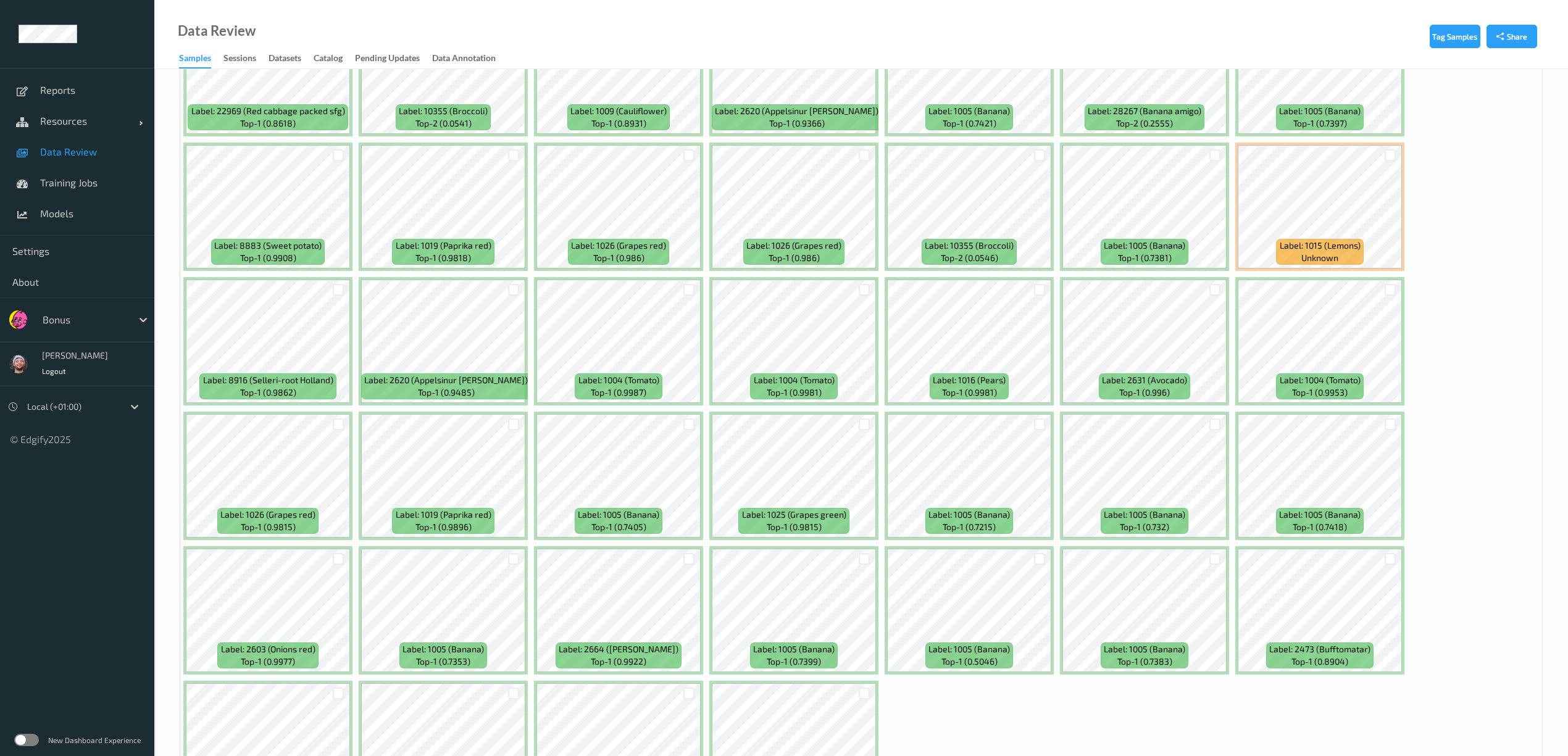
scroll to position [3483, 0]
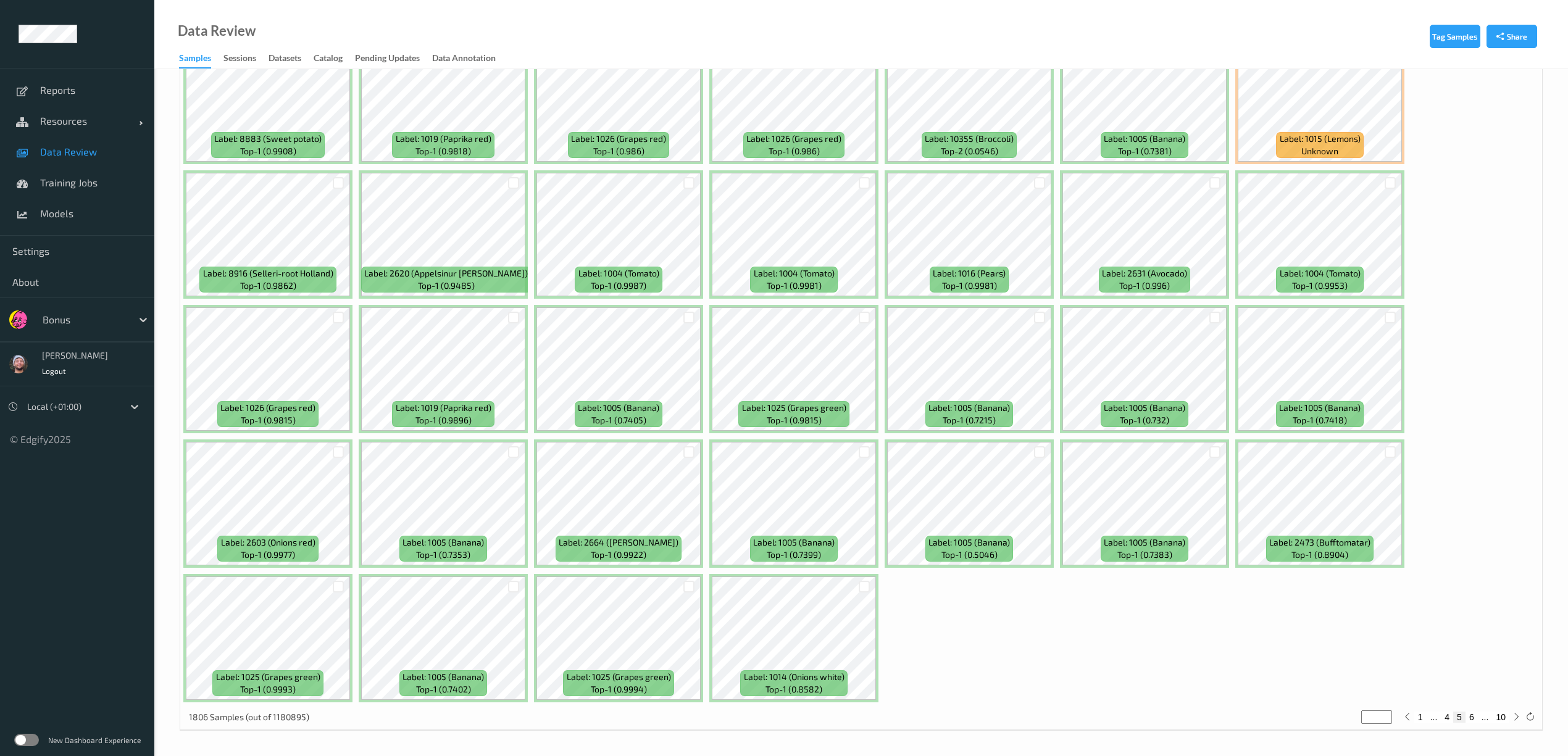
click at [1473, 720] on button "6" at bounding box center [1472, 717] width 12 height 11
type input "*"
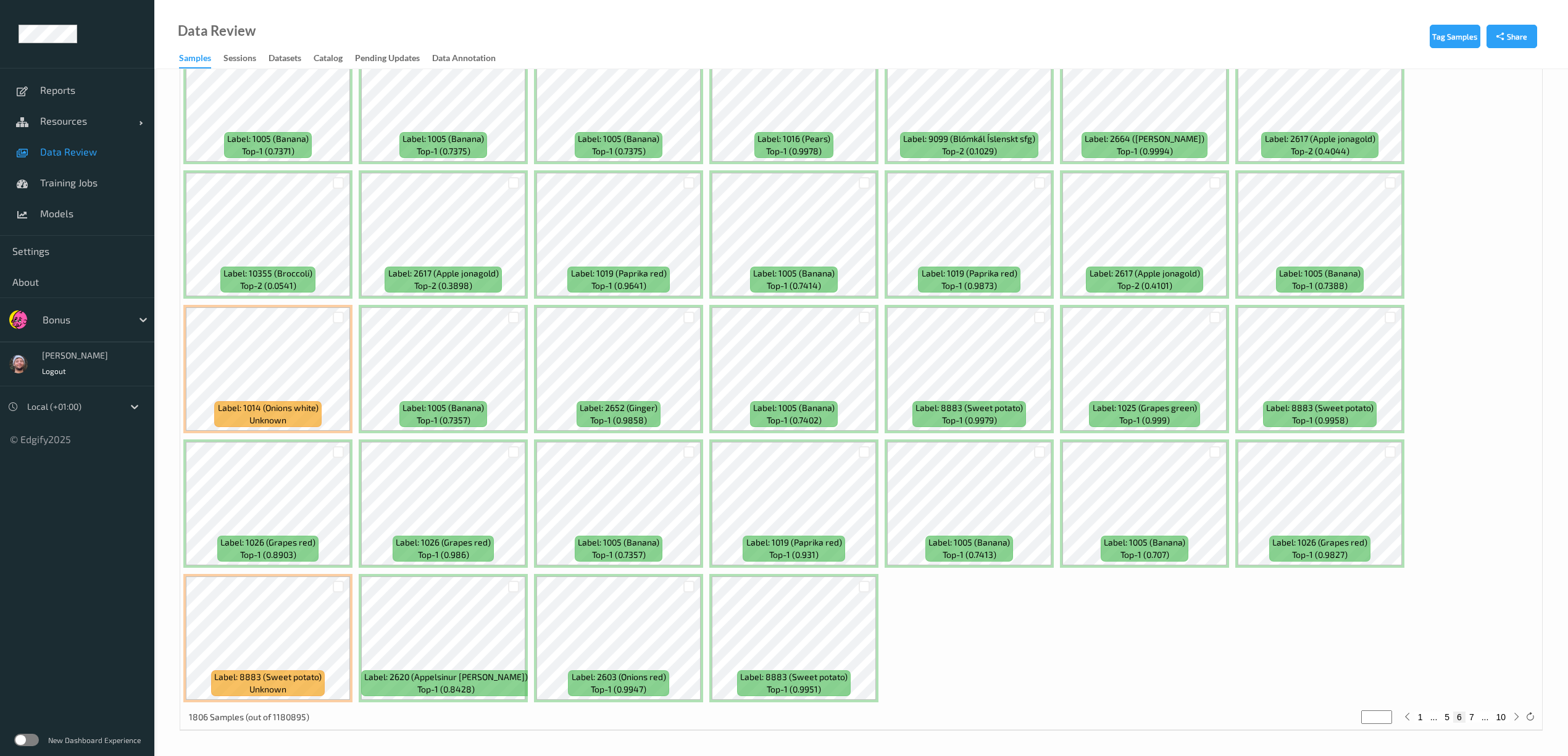
click at [1470, 716] on button "7" at bounding box center [1472, 717] width 12 height 11
type input "*"
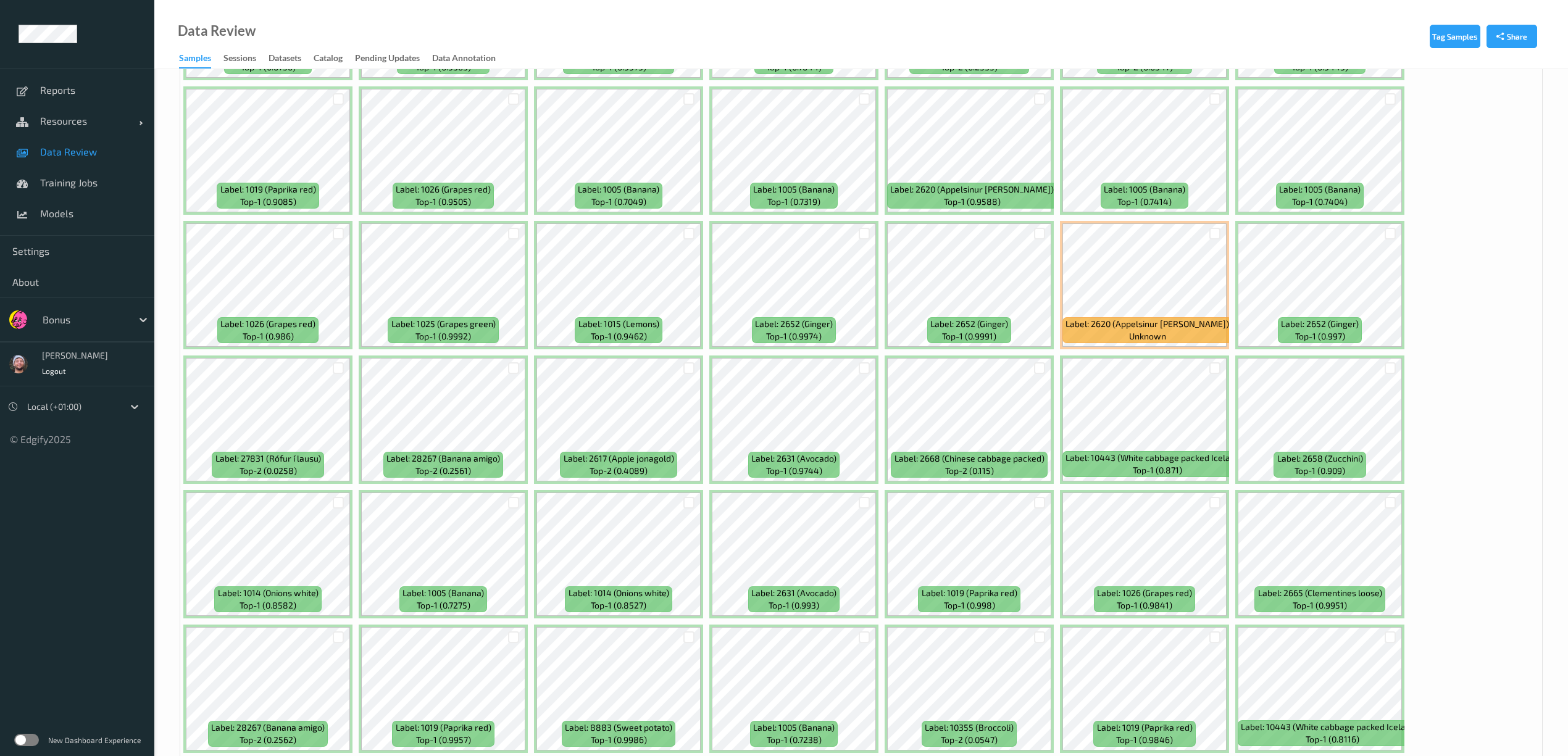
scroll to position [741, 0]
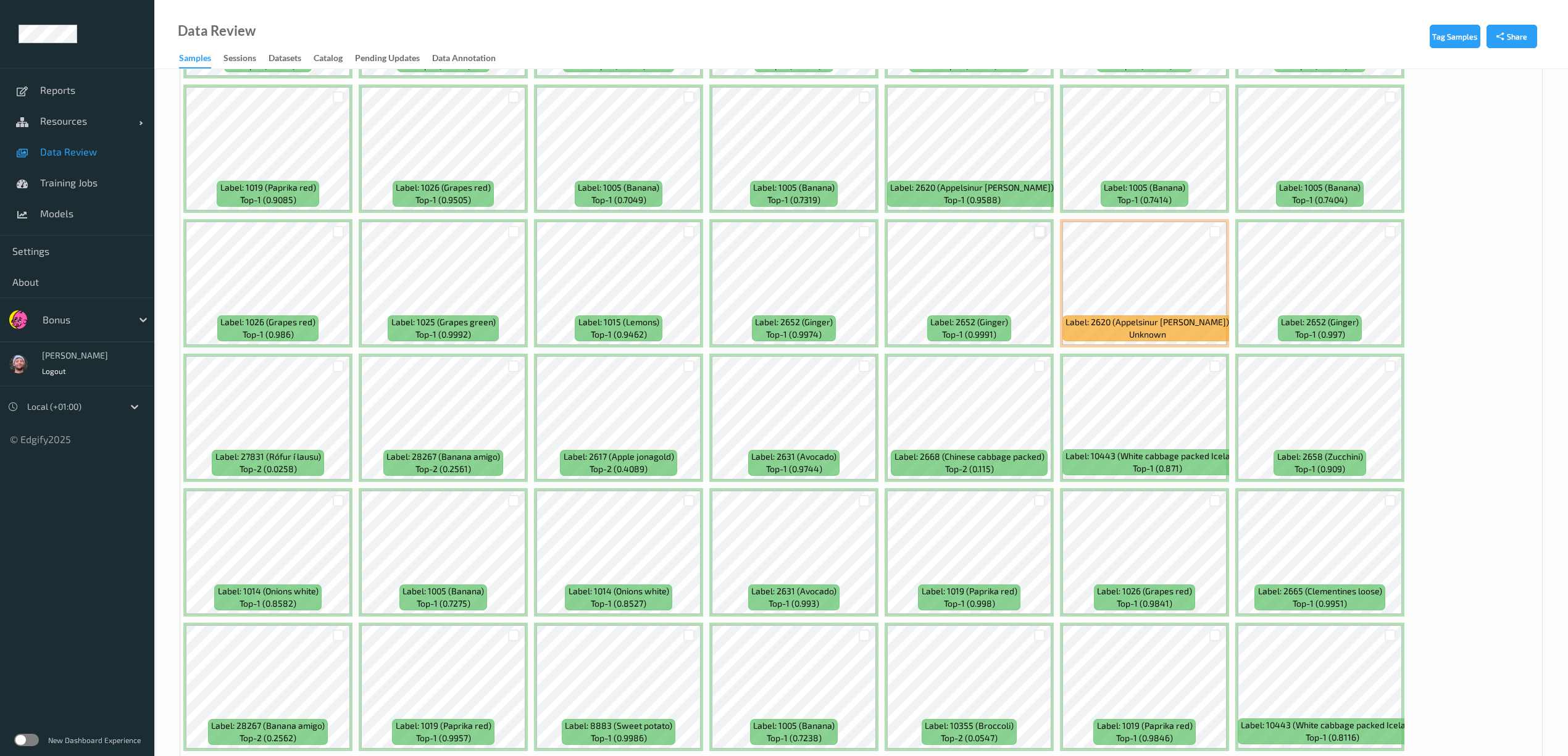
click at [1043, 230] on div at bounding box center [1039, 231] width 11 height 11
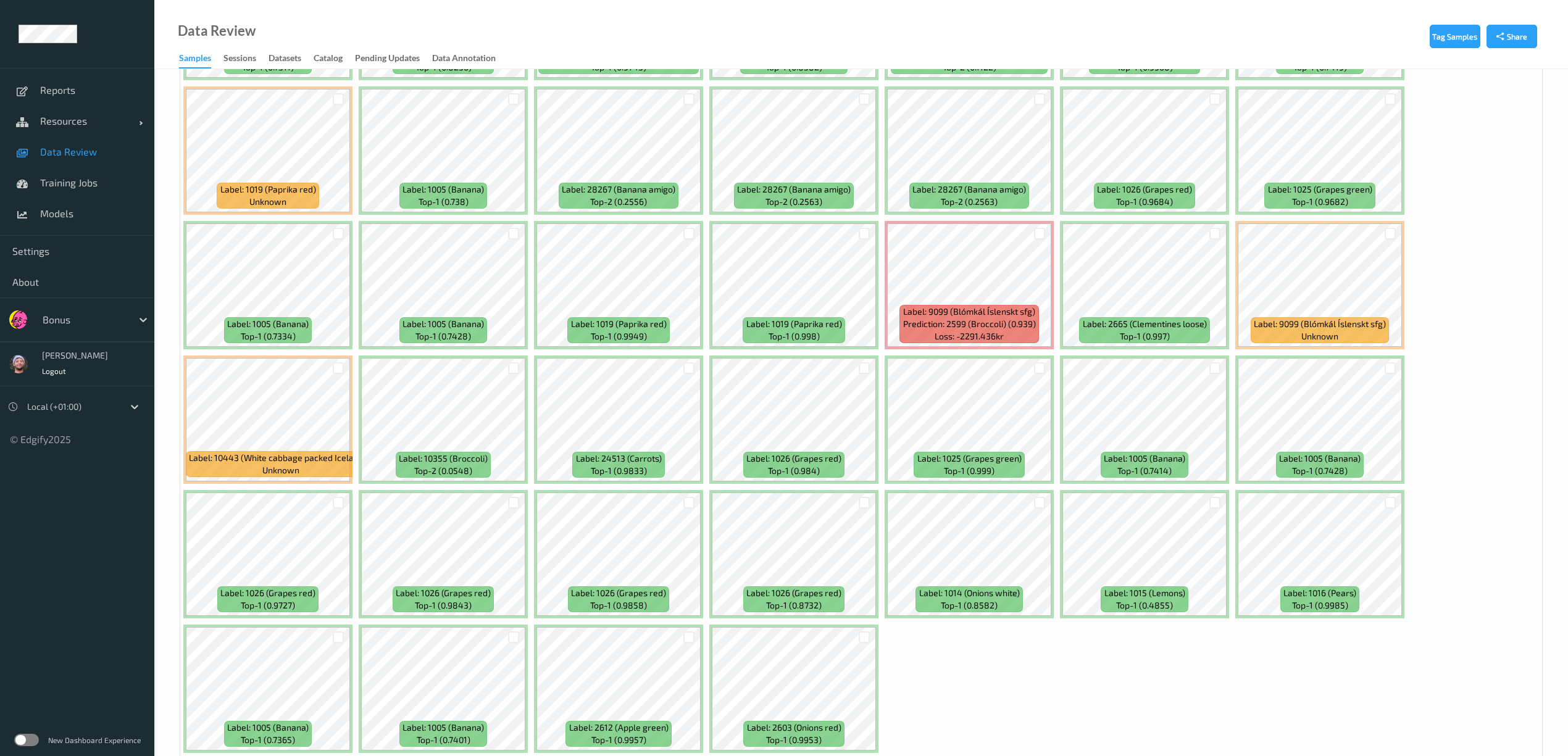
scroll to position [3483, 0]
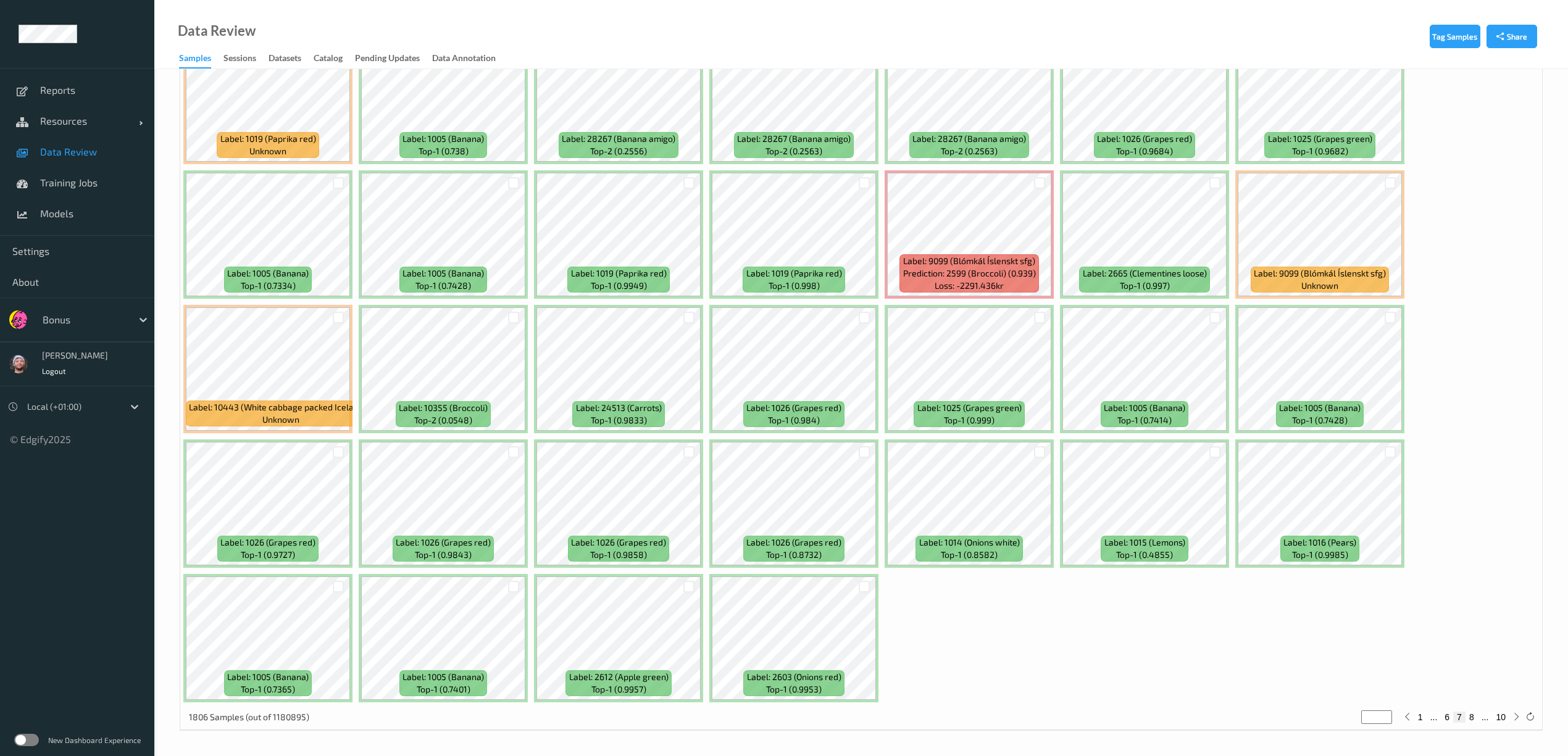
click at [1474, 717] on button "8" at bounding box center [1472, 717] width 12 height 11
type input "*"
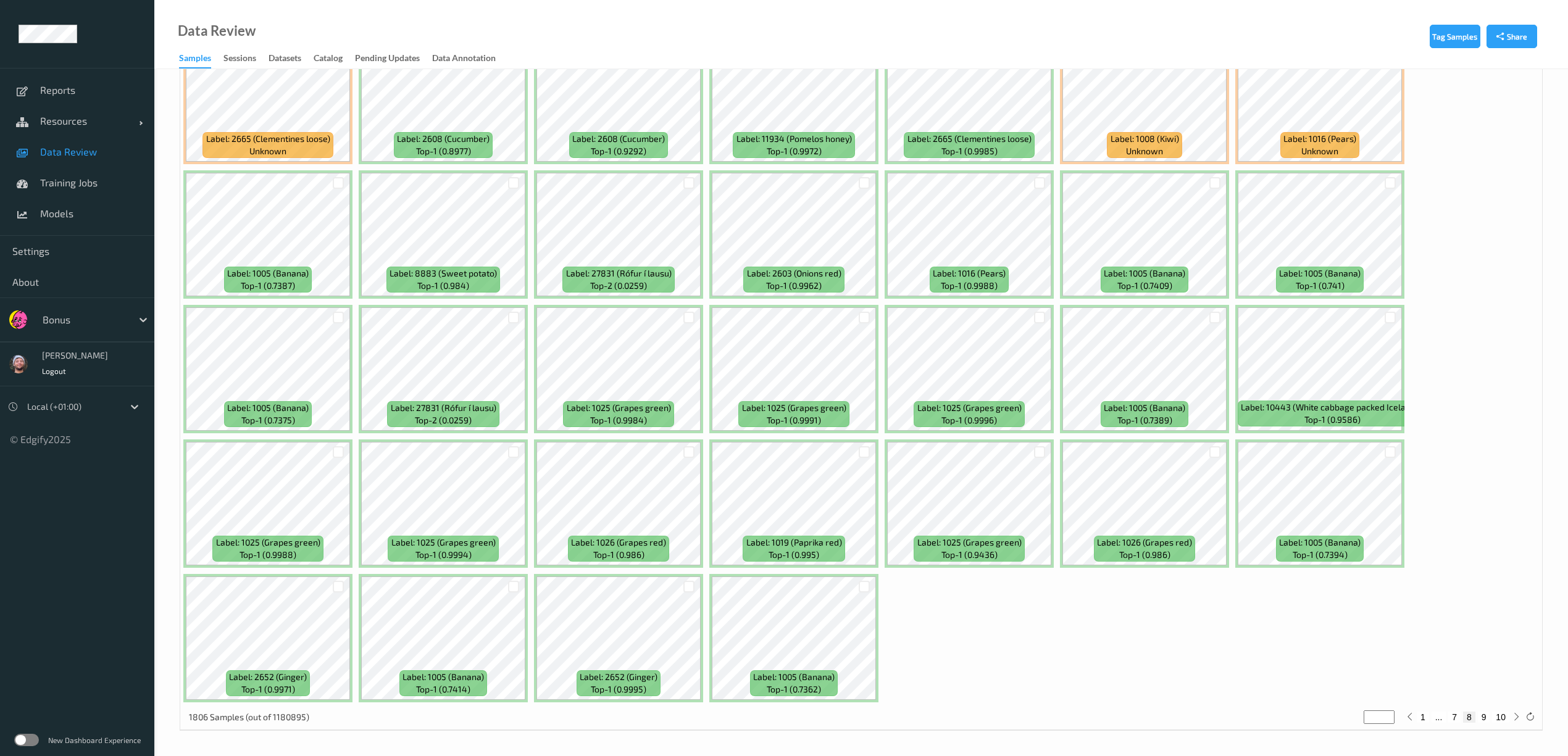
click at [1485, 720] on button "9" at bounding box center [1484, 717] width 12 height 11
type input "*"
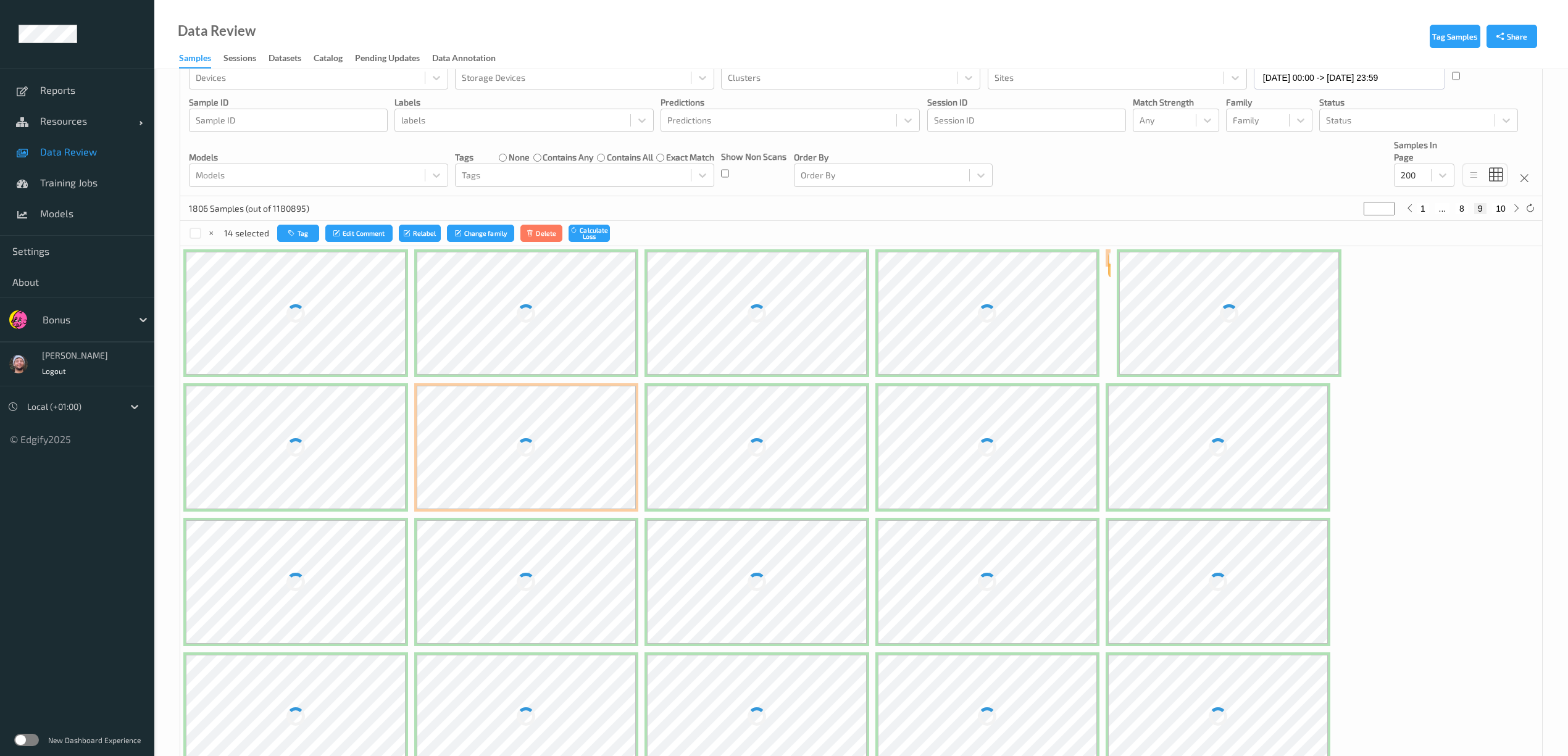
scroll to position [0, 0]
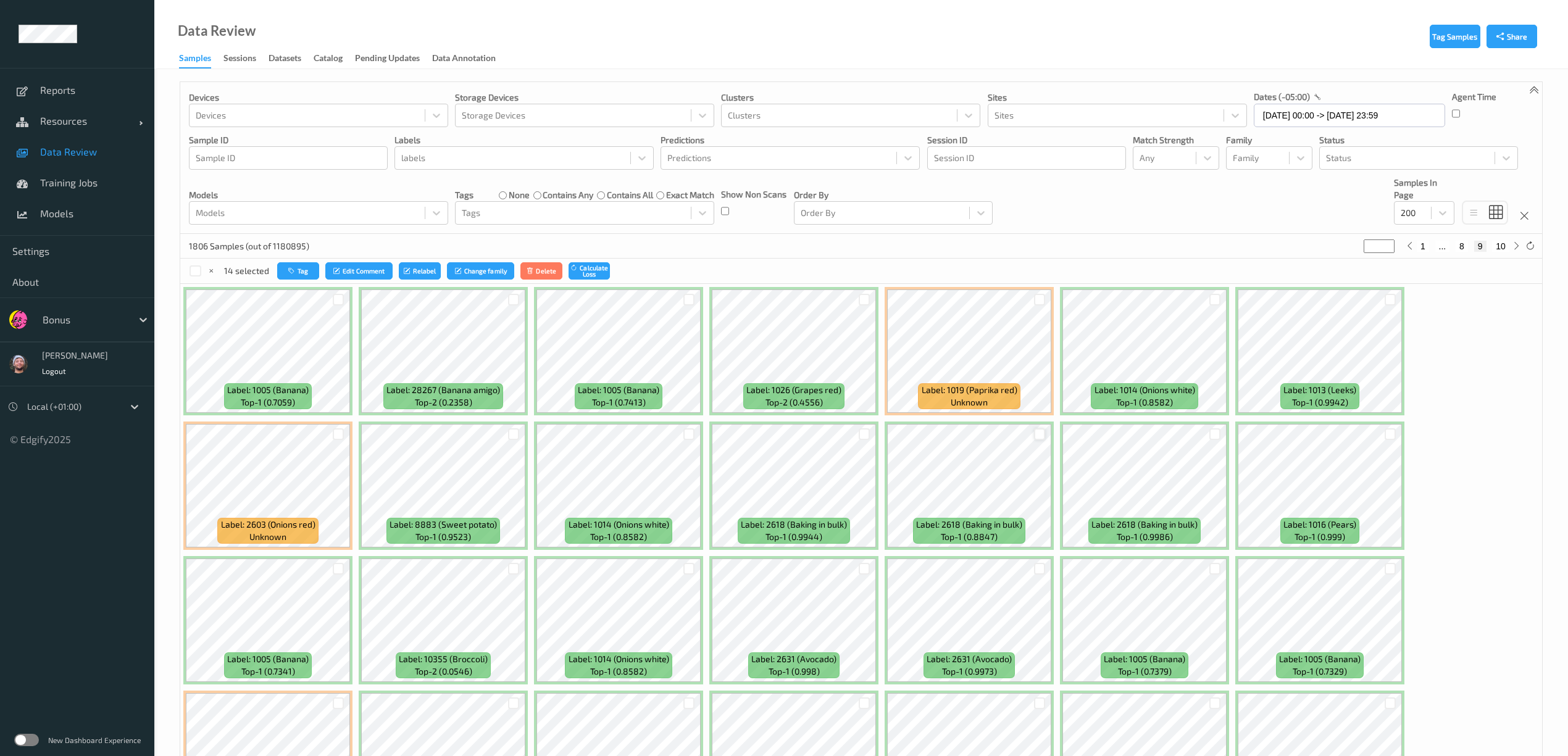
click at [1043, 438] on div at bounding box center [1039, 434] width 11 height 11
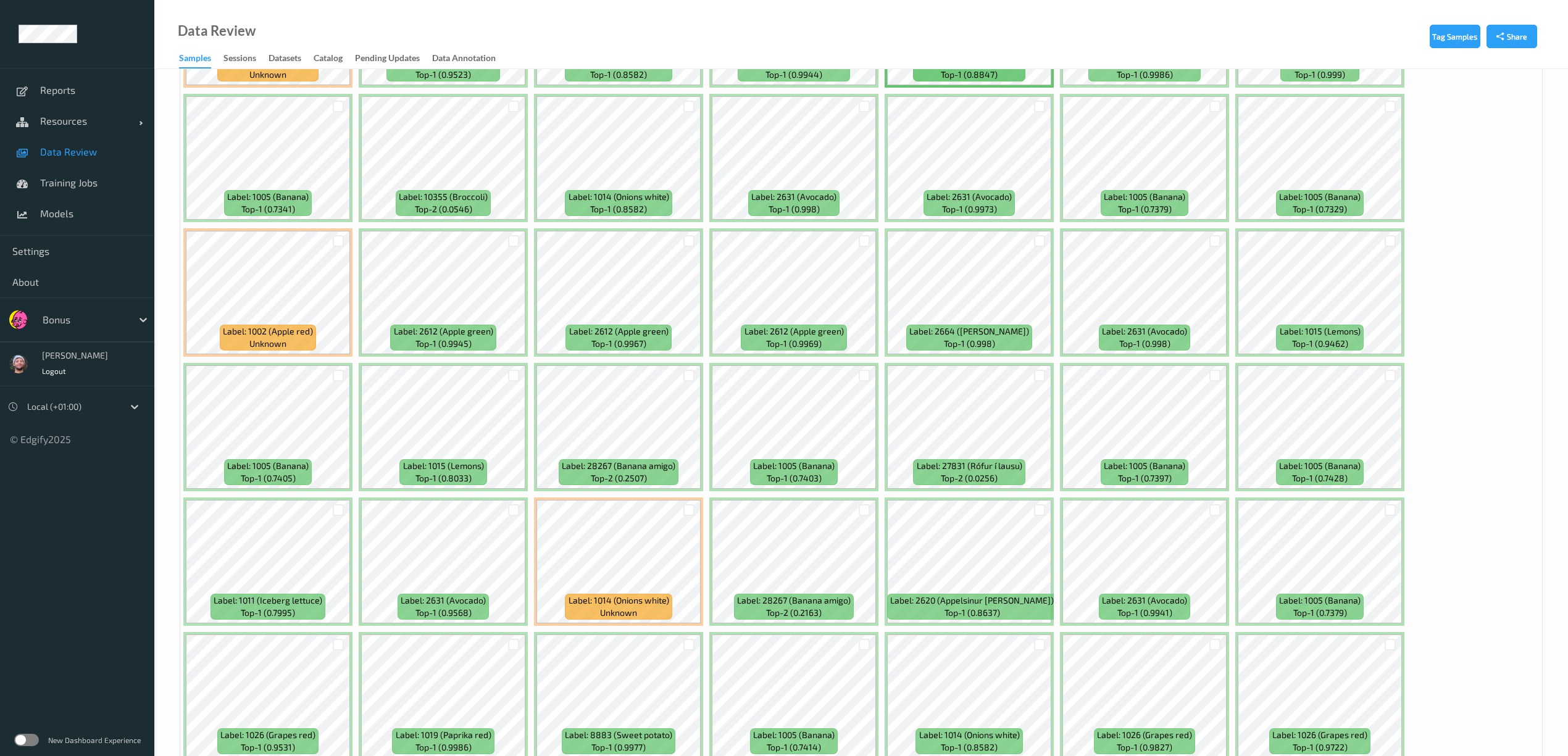
scroll to position [247, 0]
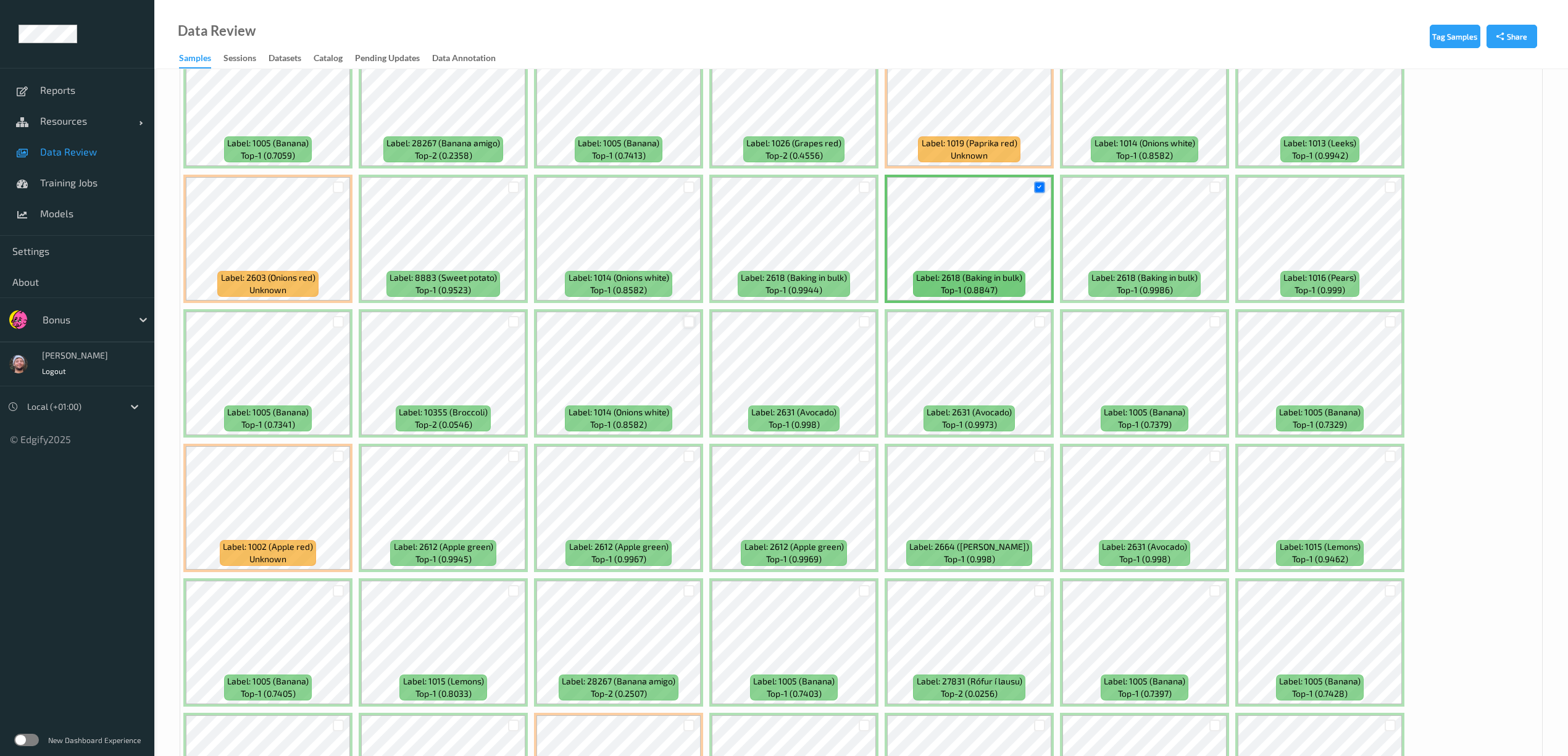
click at [692, 325] on div at bounding box center [689, 321] width 11 height 11
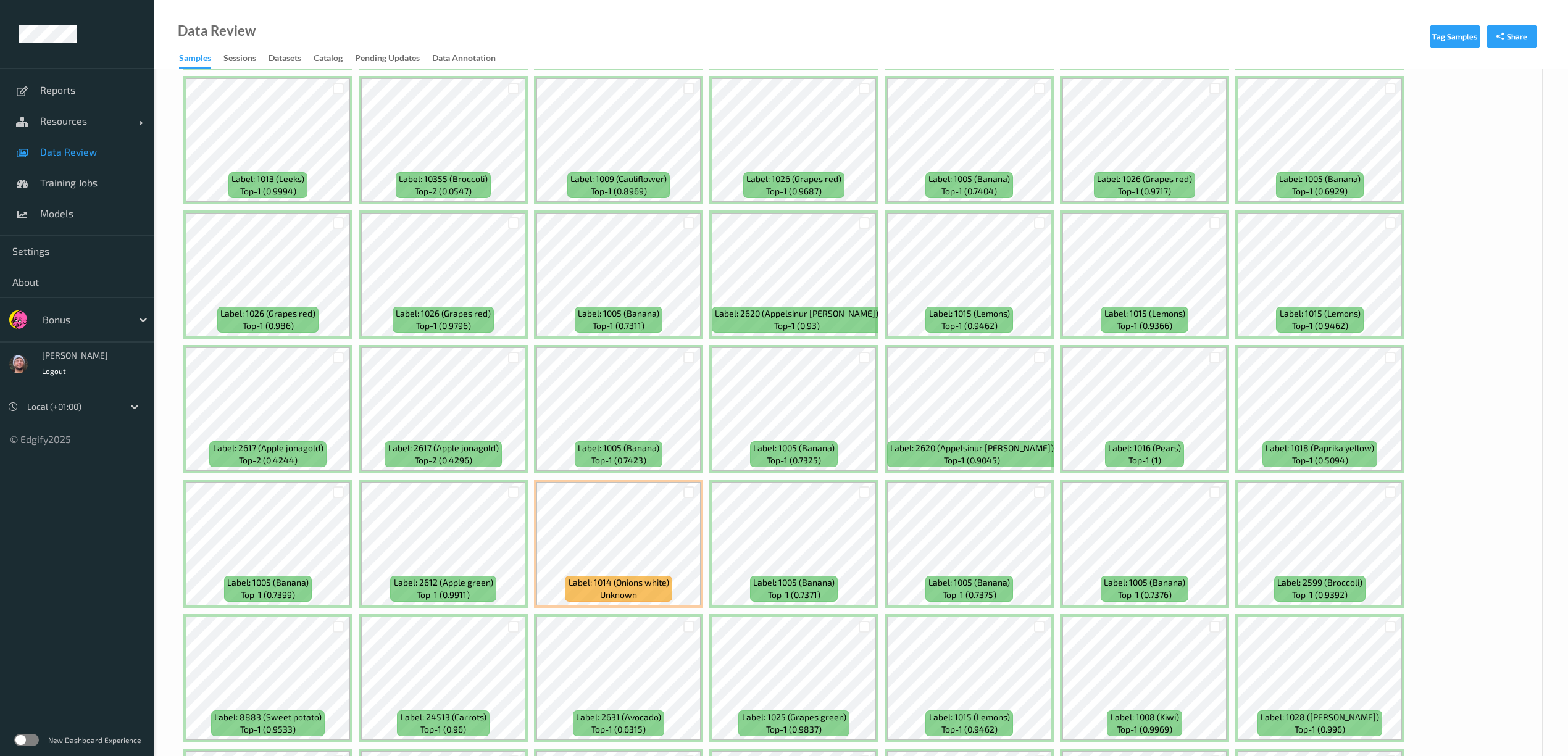
scroll to position [3375, 0]
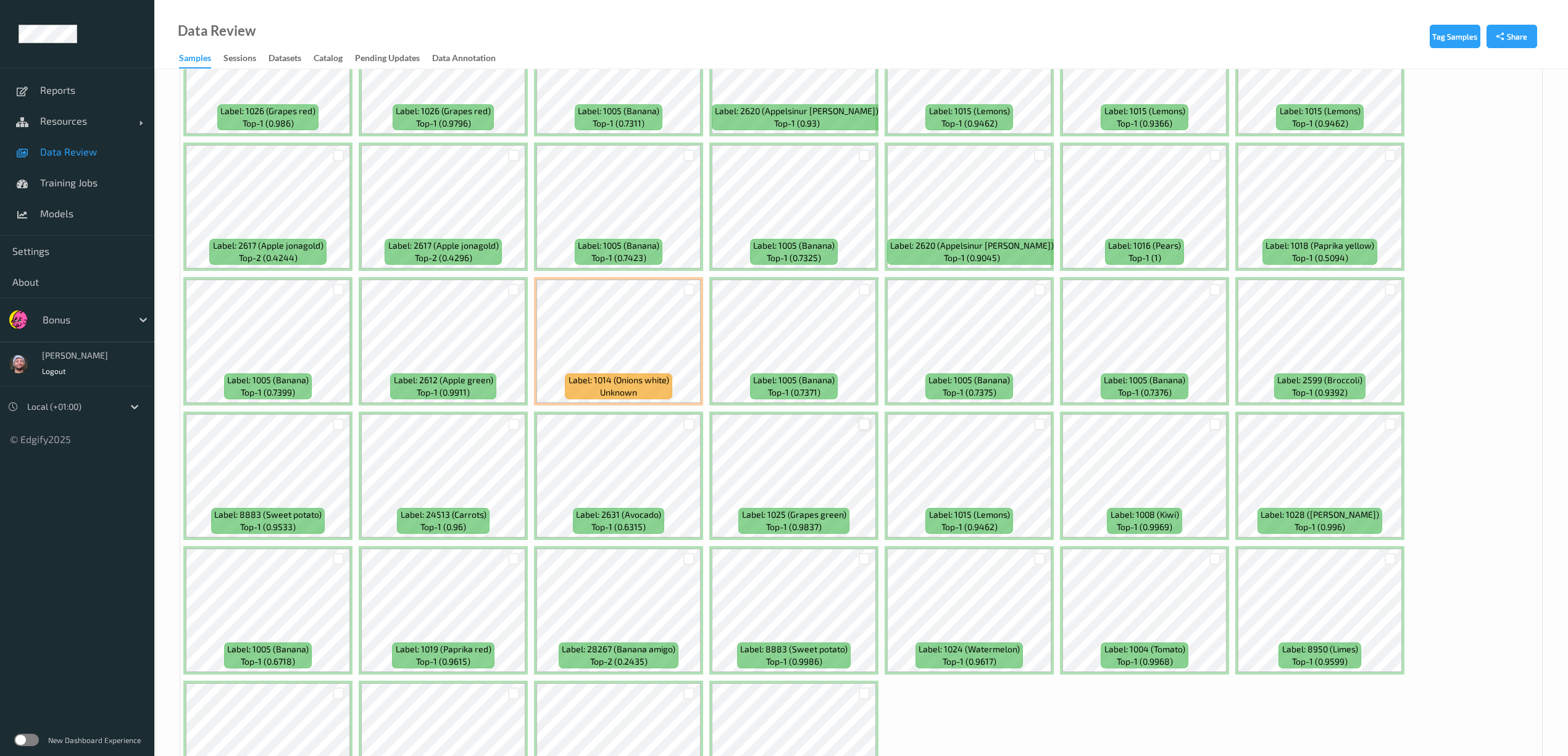
click at [864, 423] on div at bounding box center [864, 424] width 11 height 11
click at [687, 430] on div at bounding box center [689, 424] width 11 height 11
click at [511, 430] on div at bounding box center [514, 424] width 11 height 11
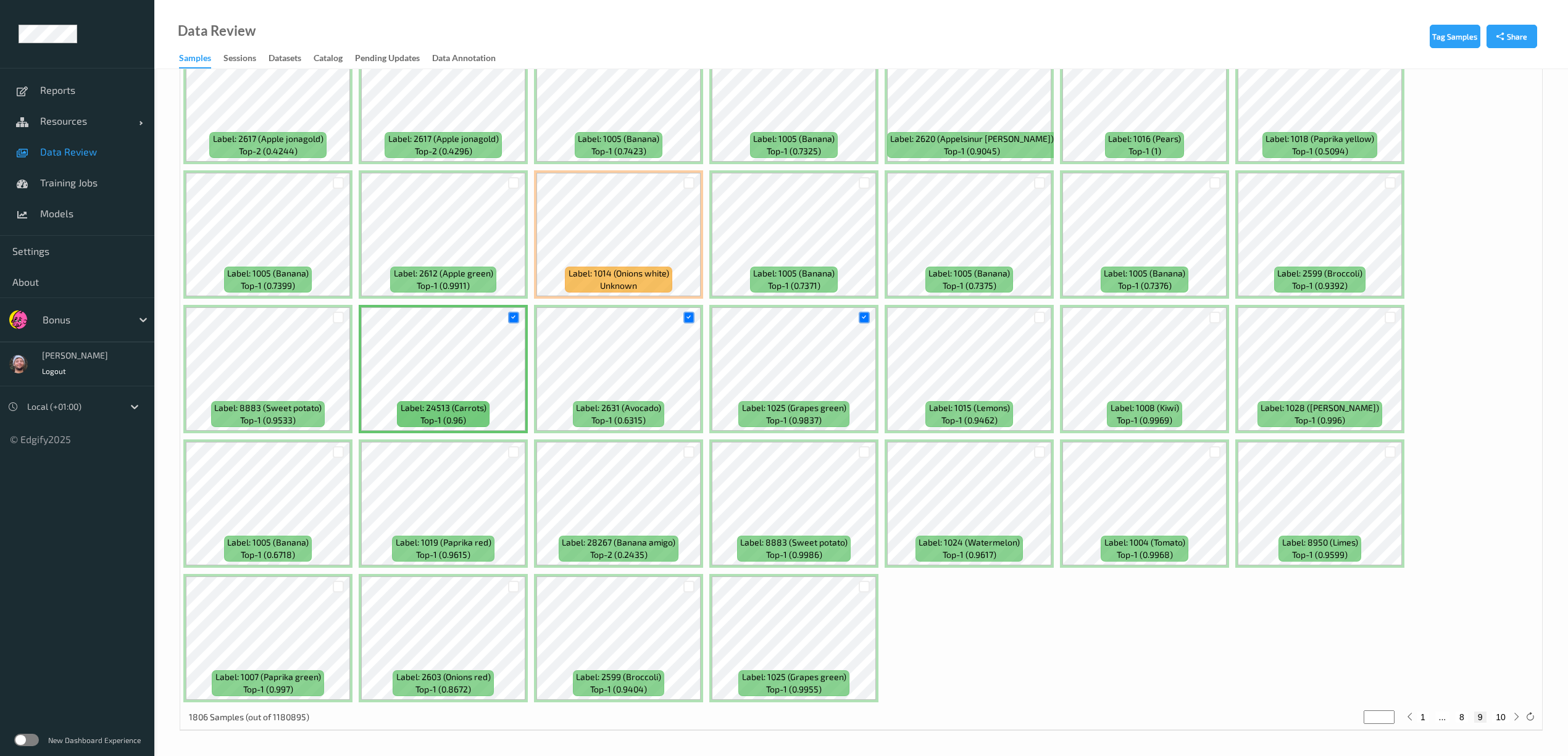
click at [1501, 717] on button "10" at bounding box center [1501, 717] width 17 height 11
type input "**"
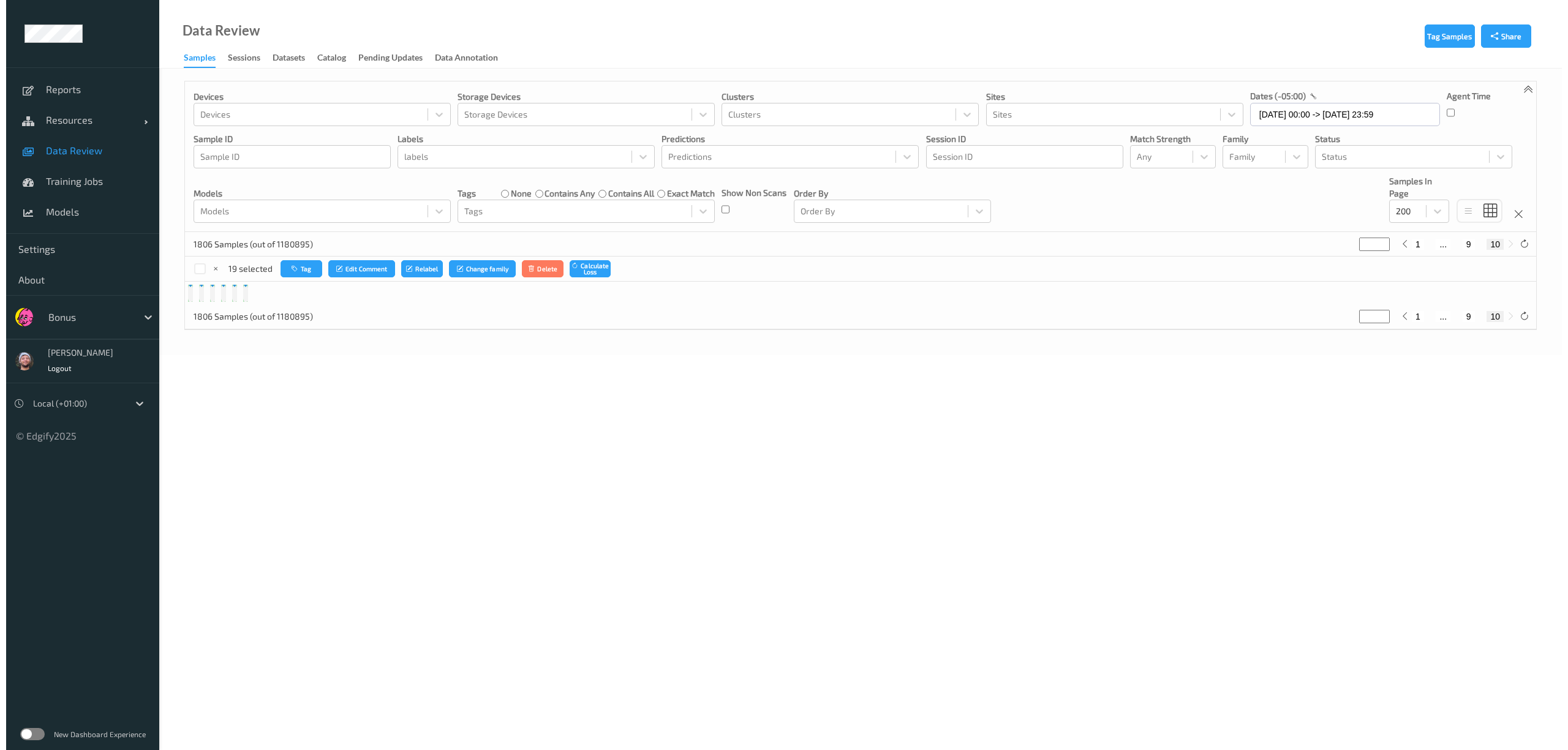
scroll to position [0, 0]
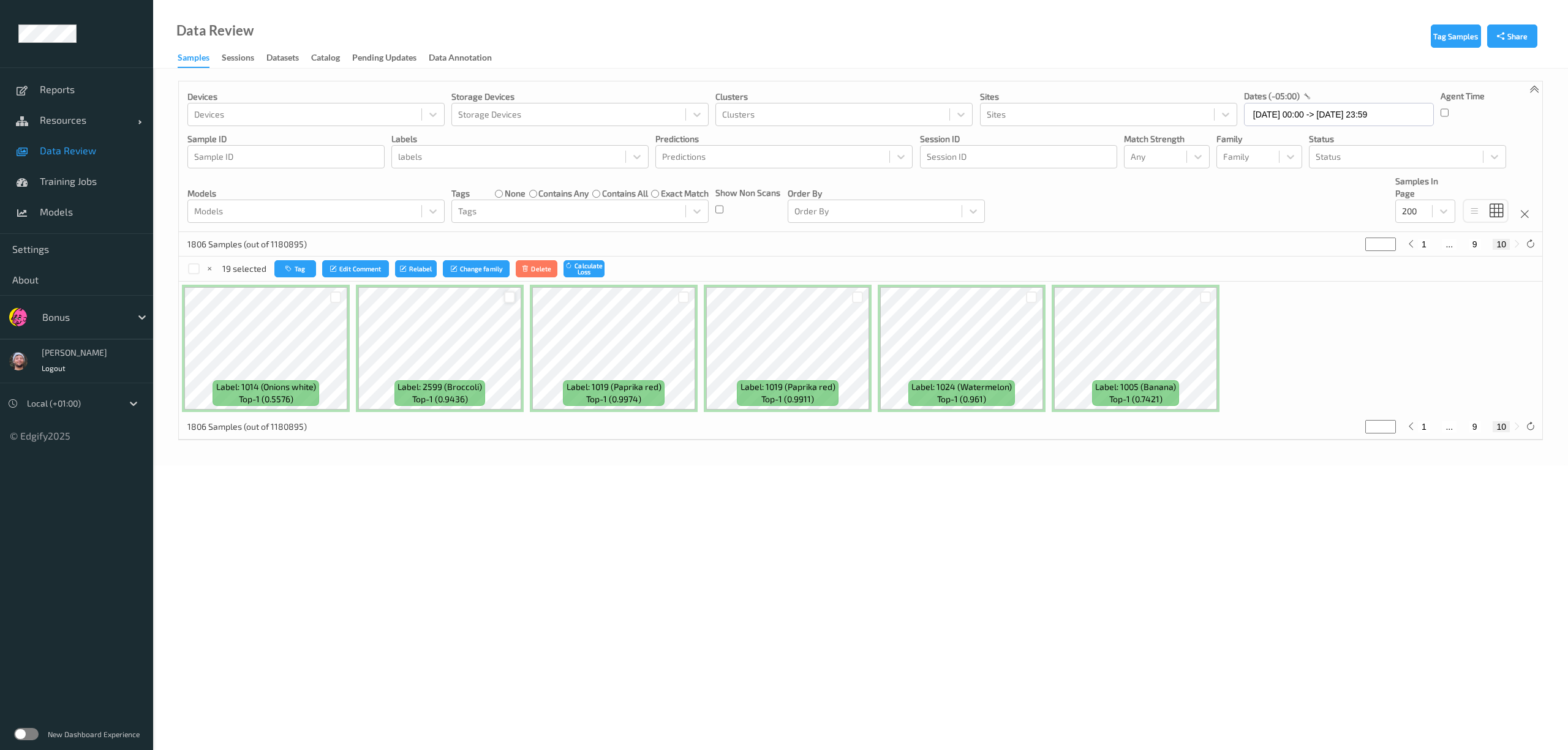
click at [512, 303] on div at bounding box center [510, 297] width 11 height 11
click at [289, 266] on icon "button" at bounding box center [291, 269] width 9 height 8
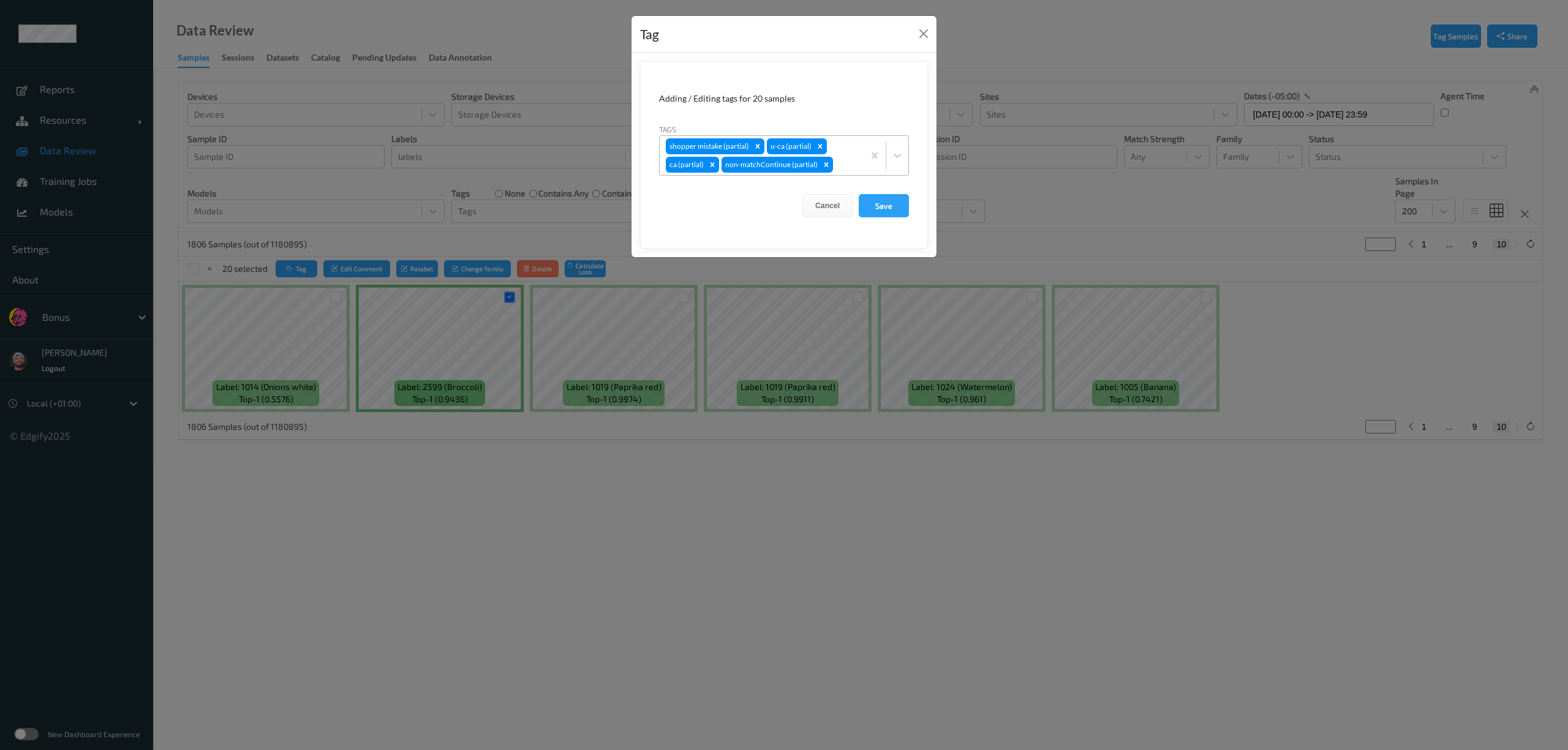
click at [838, 153] on div "shopper mistake (partial) u-ca (partial) ca (partial) non-matchContinue (partia…" at bounding box center [761, 156] width 204 height 39
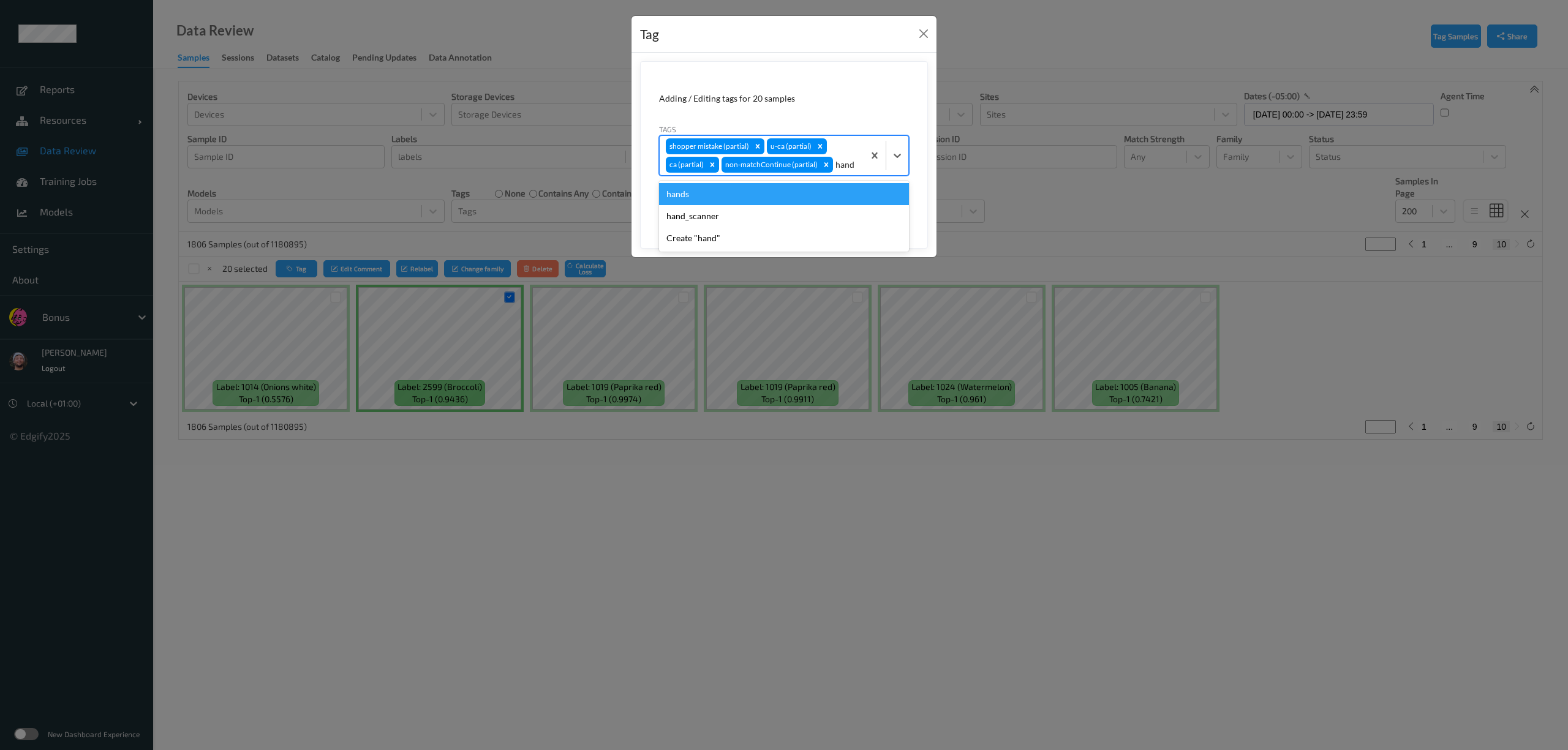
type input "hands"
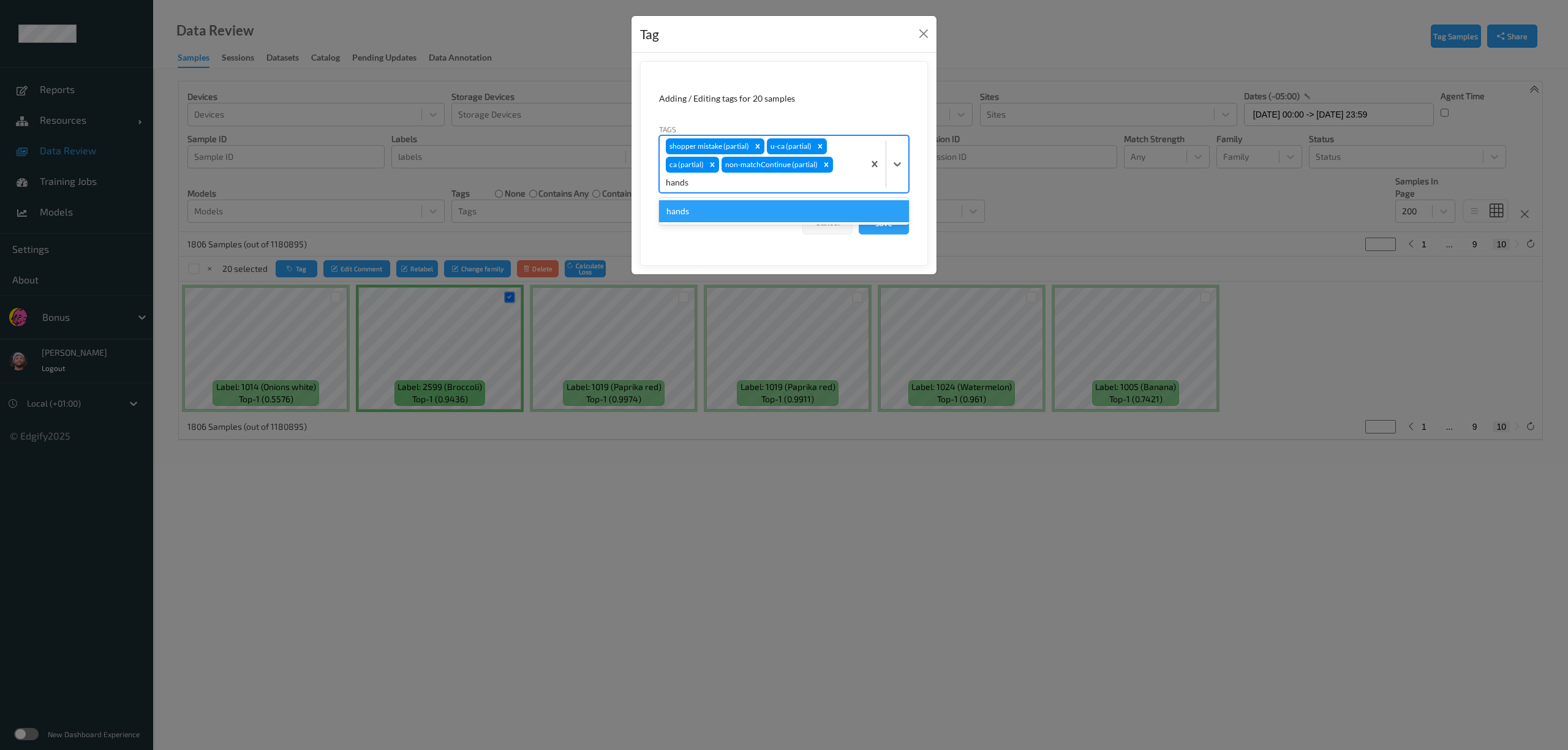
click at [748, 201] on div "hands" at bounding box center [784, 211] width 250 height 22
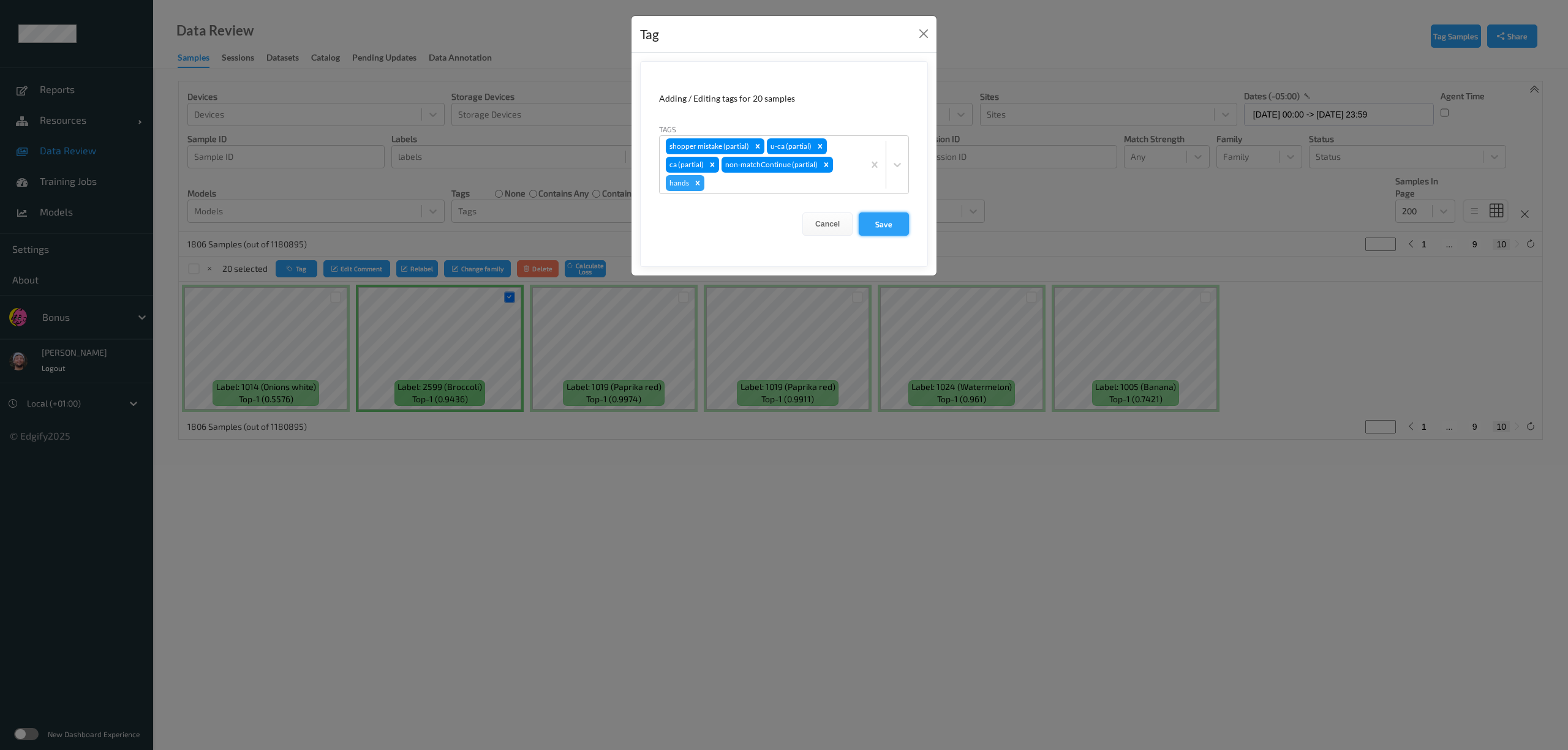
click at [871, 218] on button "Save" at bounding box center [884, 224] width 50 height 23
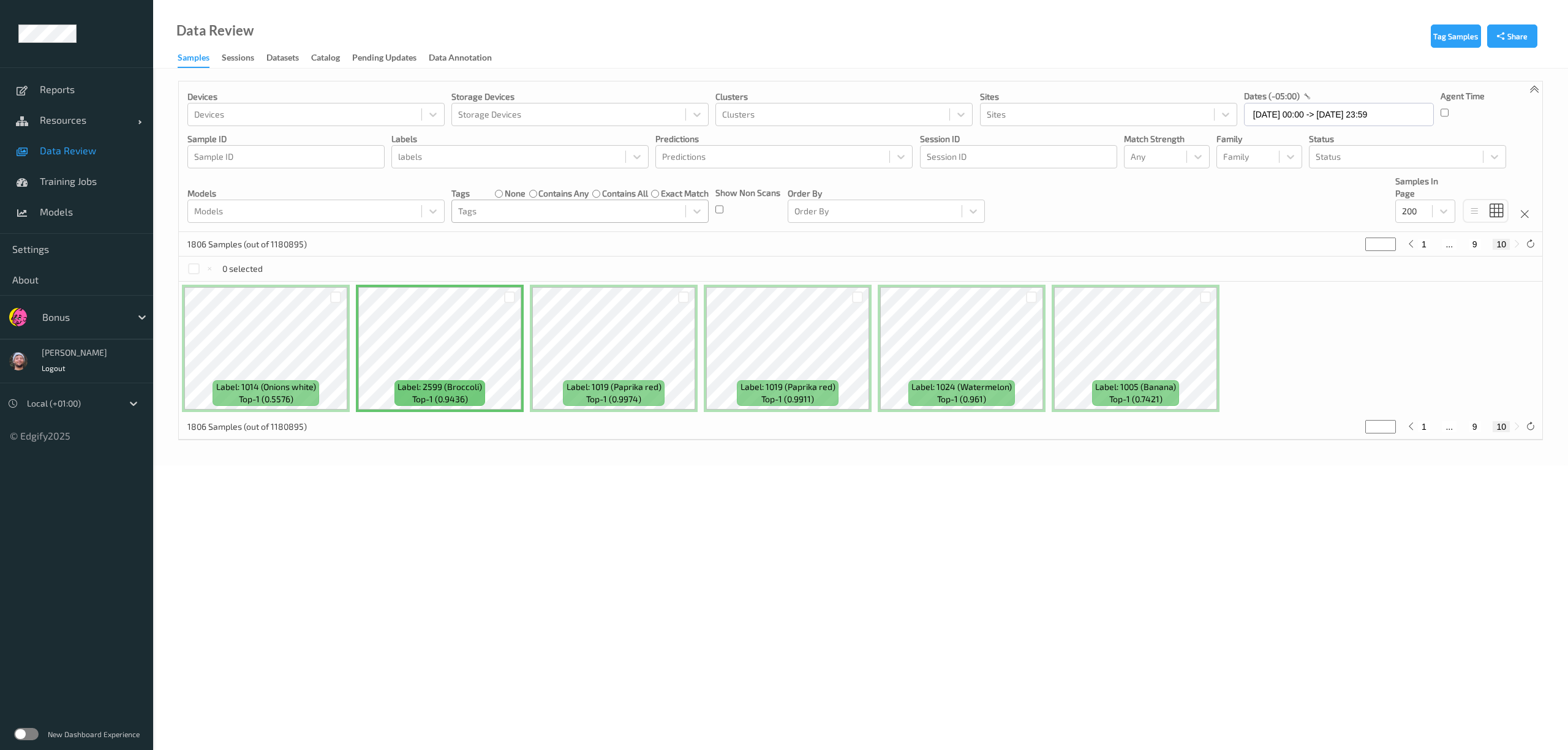
click at [492, 216] on div at bounding box center [569, 211] width 221 height 15
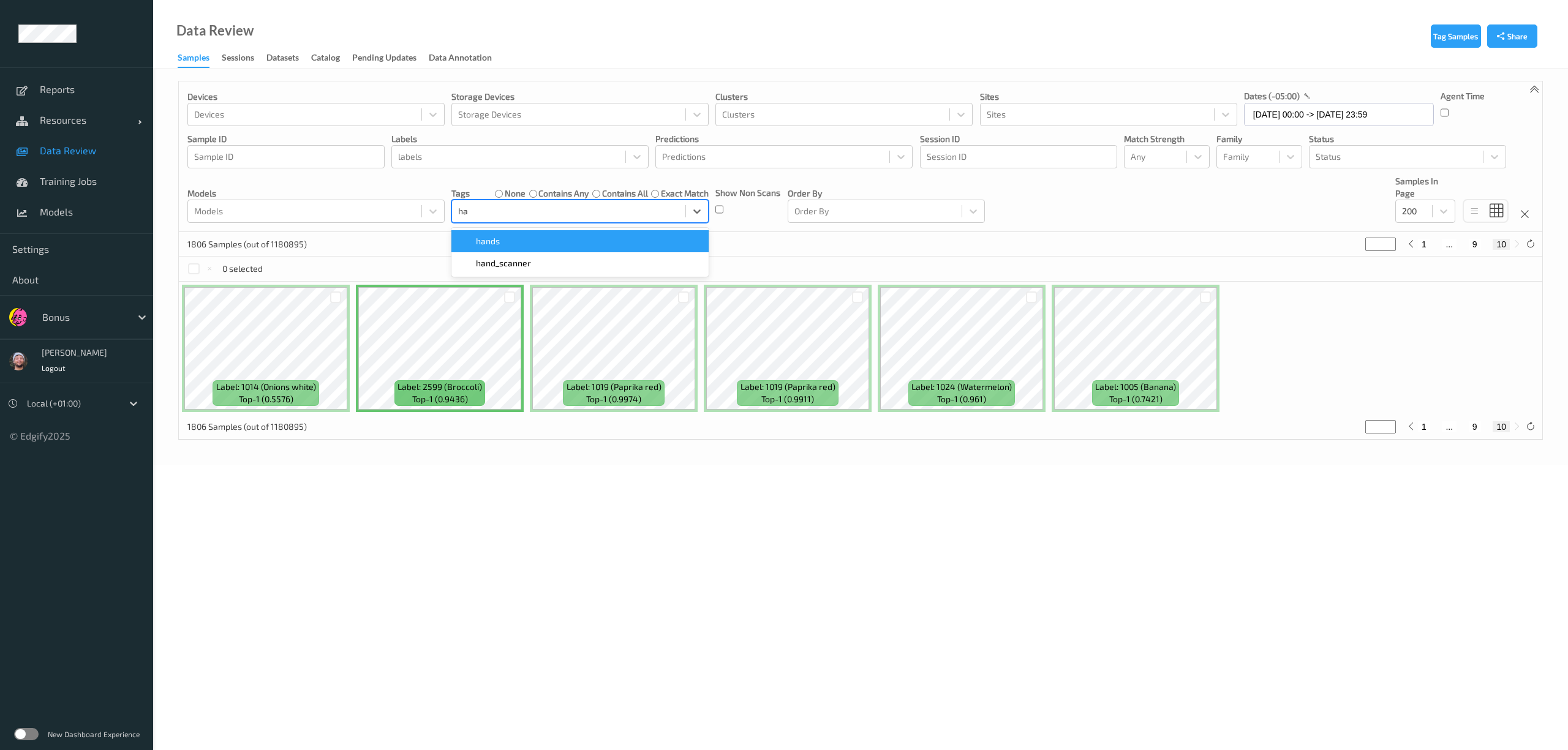
type input "han"
click at [486, 239] on span "hands" at bounding box center [488, 241] width 24 height 12
type input "*"
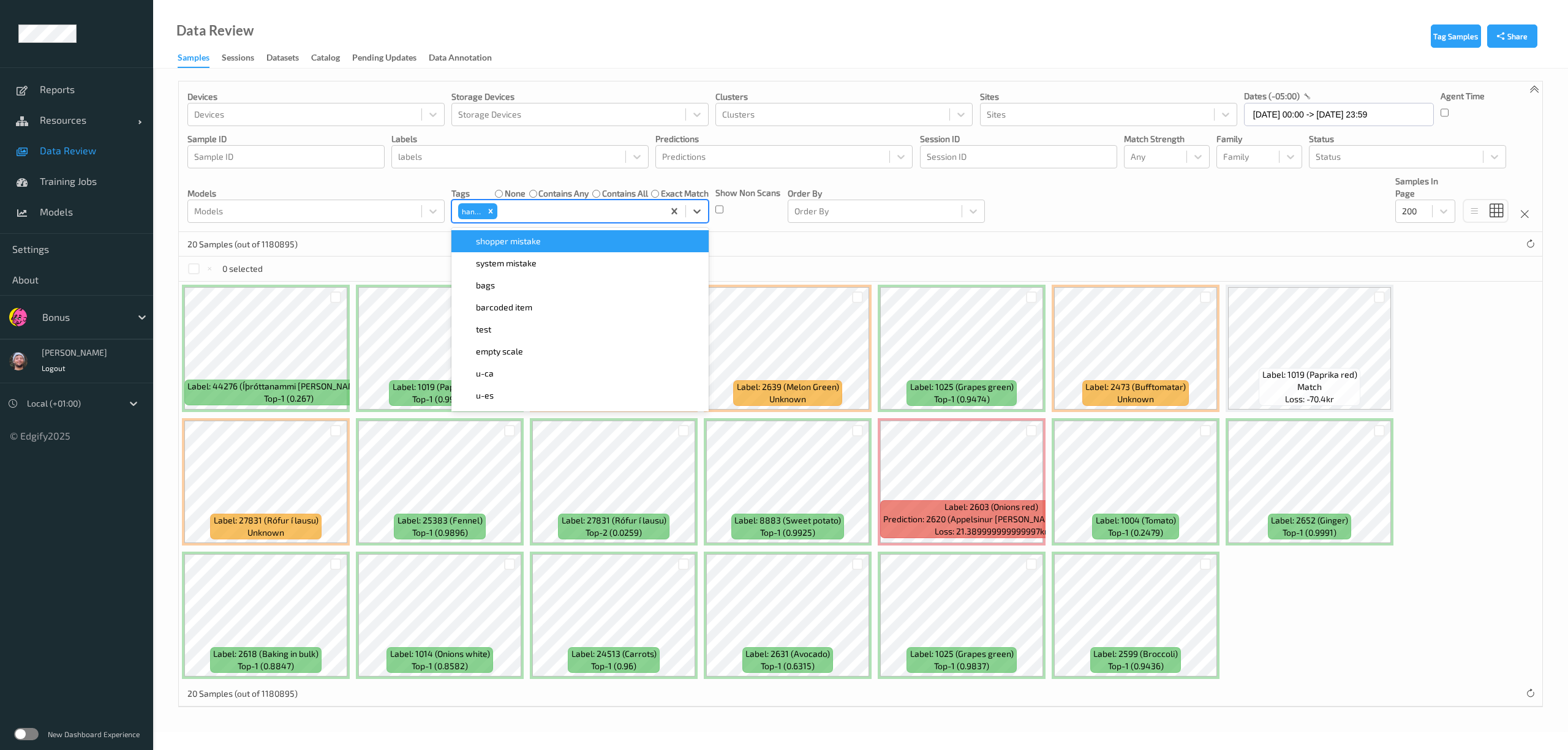
click at [743, 258] on div "0 selected" at bounding box center [861, 268] width 1364 height 25
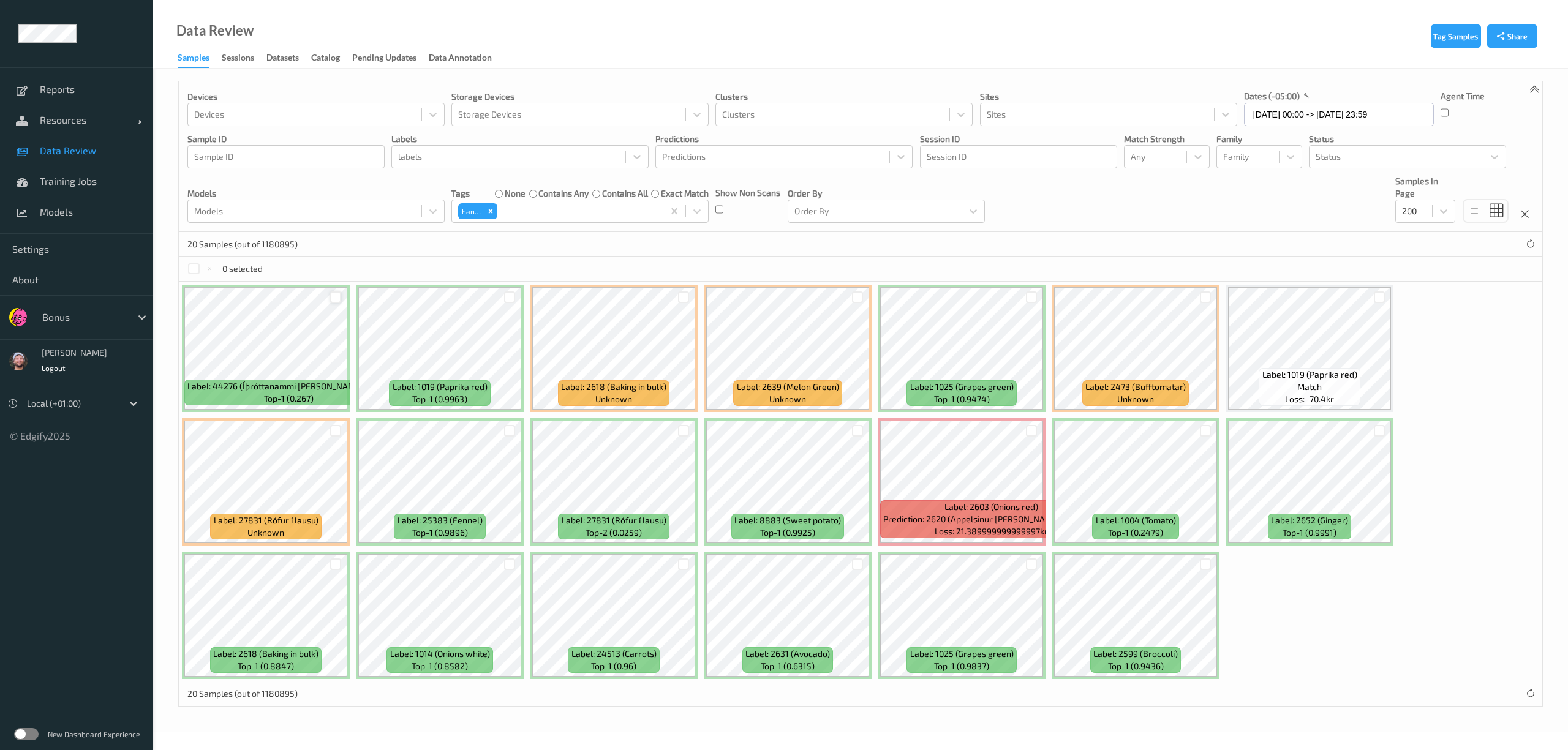
click at [339, 303] on div at bounding box center [335, 297] width 11 height 11
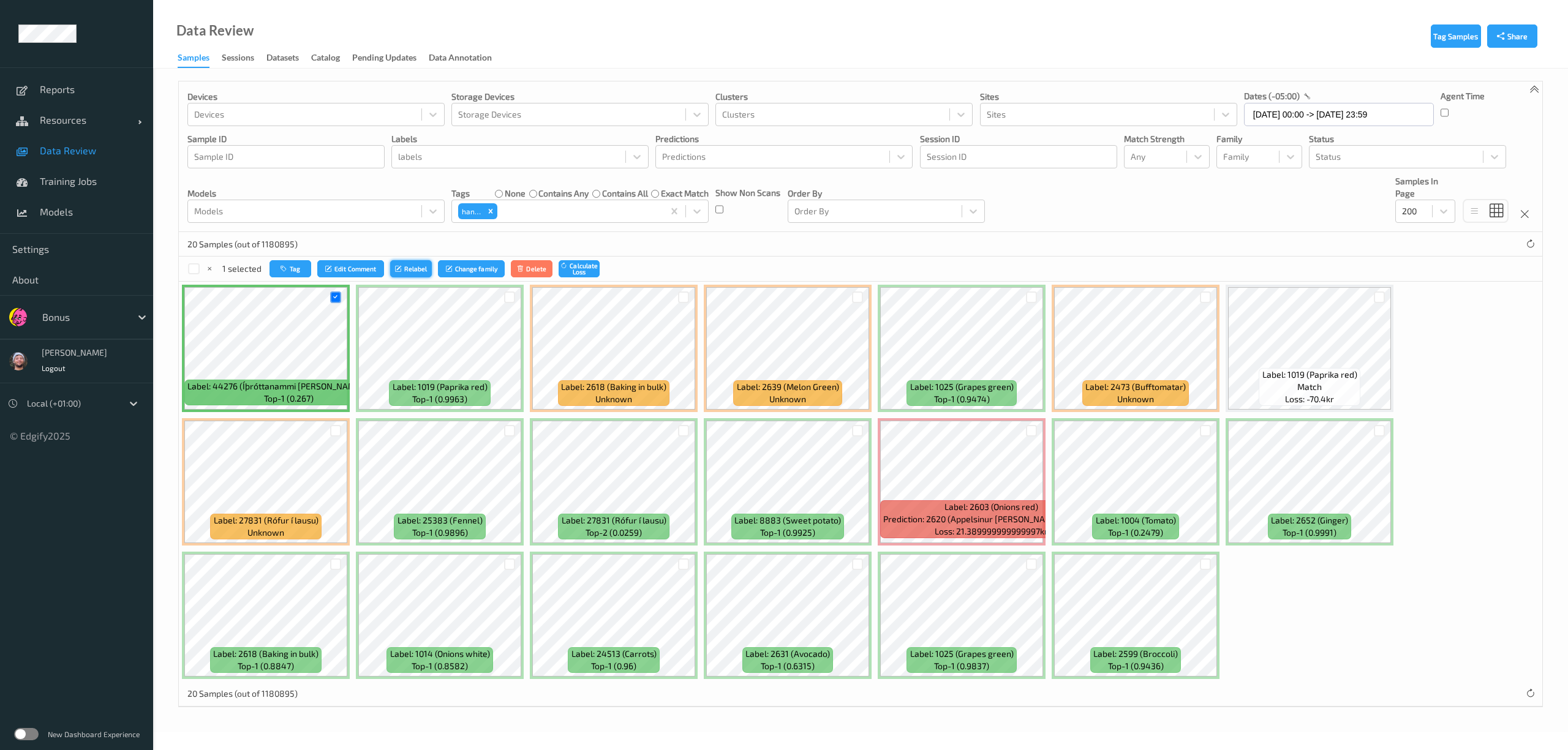
click at [410, 272] on button "Relabel" at bounding box center [410, 269] width 41 height 18
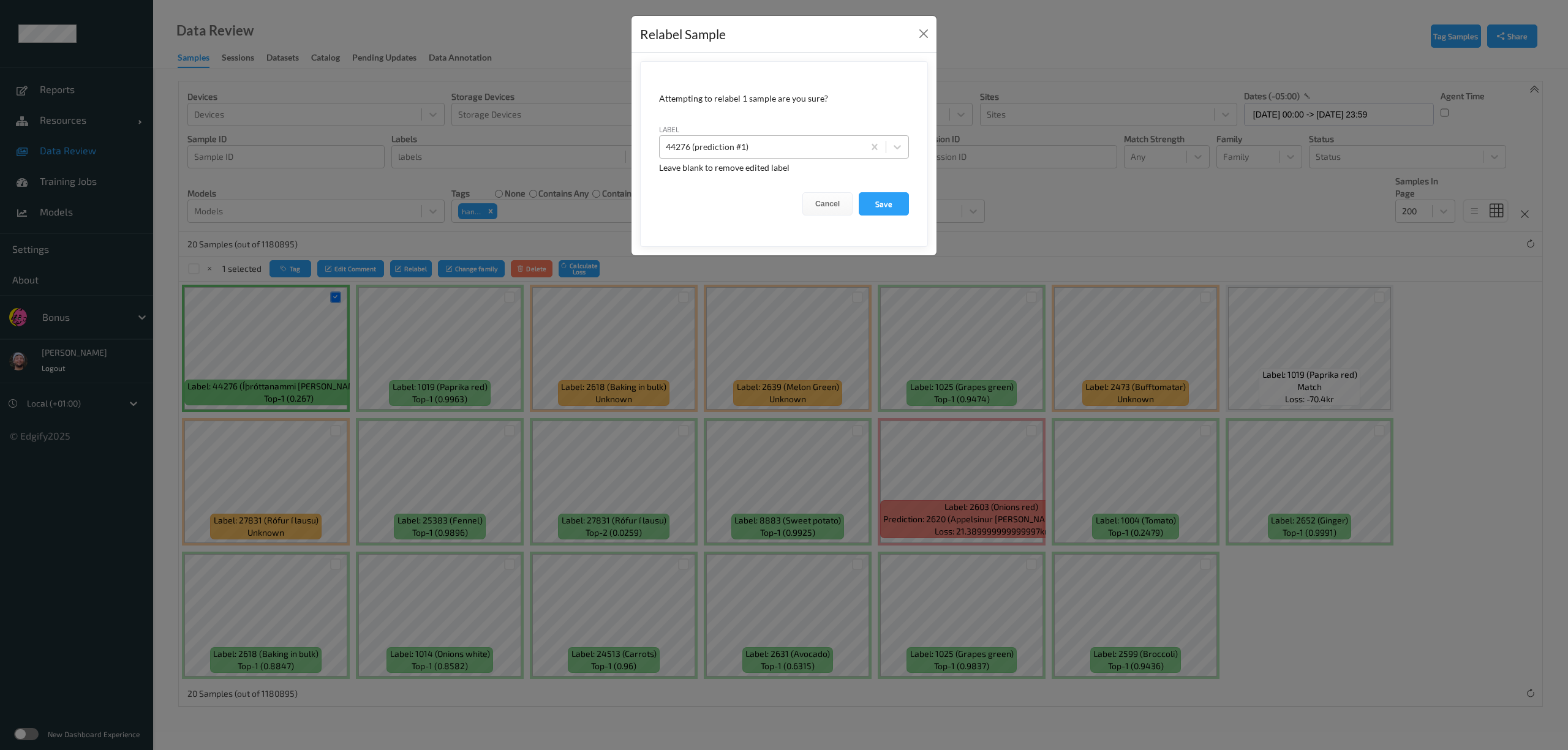
click at [733, 143] on div at bounding box center [761, 147] width 192 height 15
type input "hand_scanner"
click at [859, 192] on button "Save" at bounding box center [884, 204] width 50 height 23
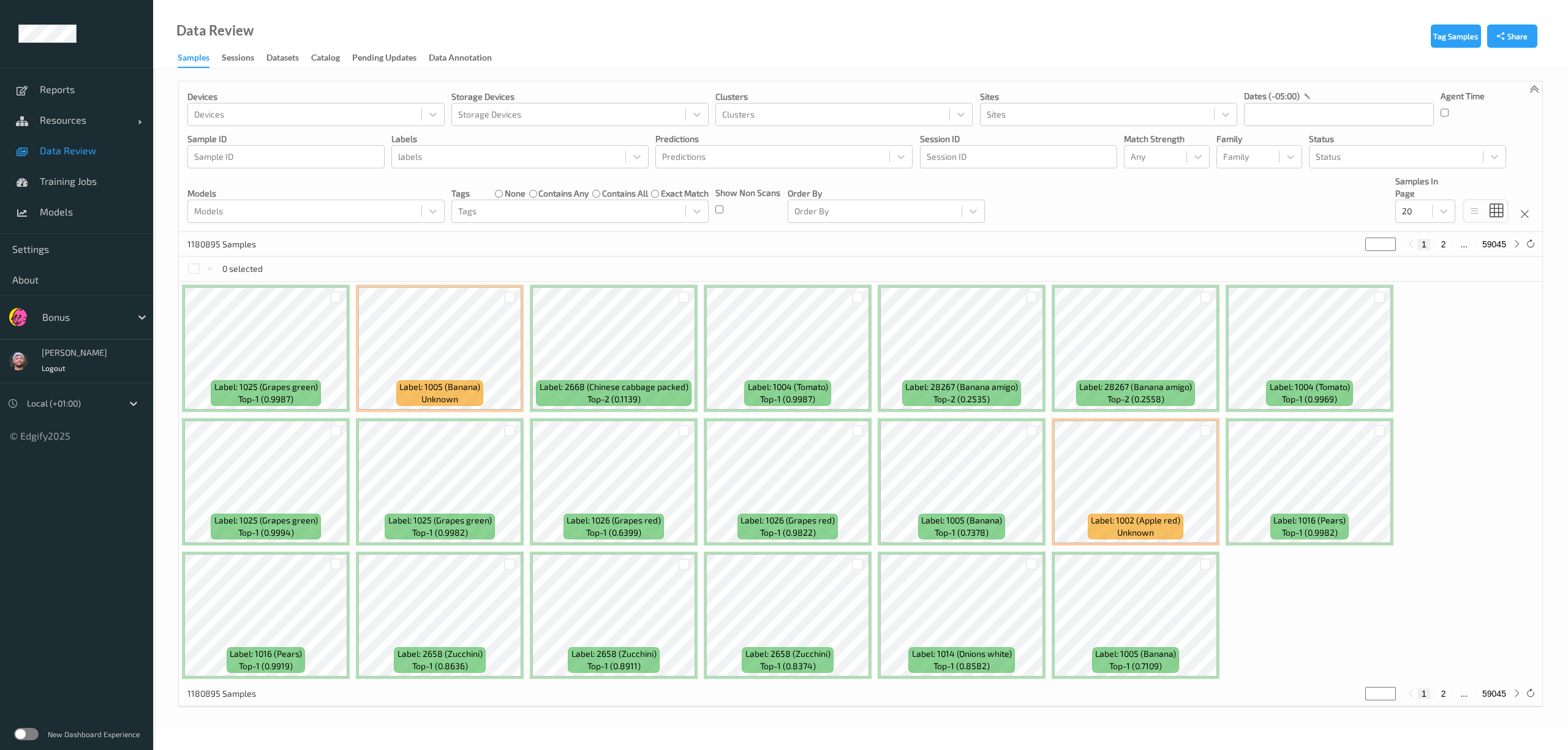
click at [77, 328] on div "Bonus" at bounding box center [95, 317] width 117 height 23
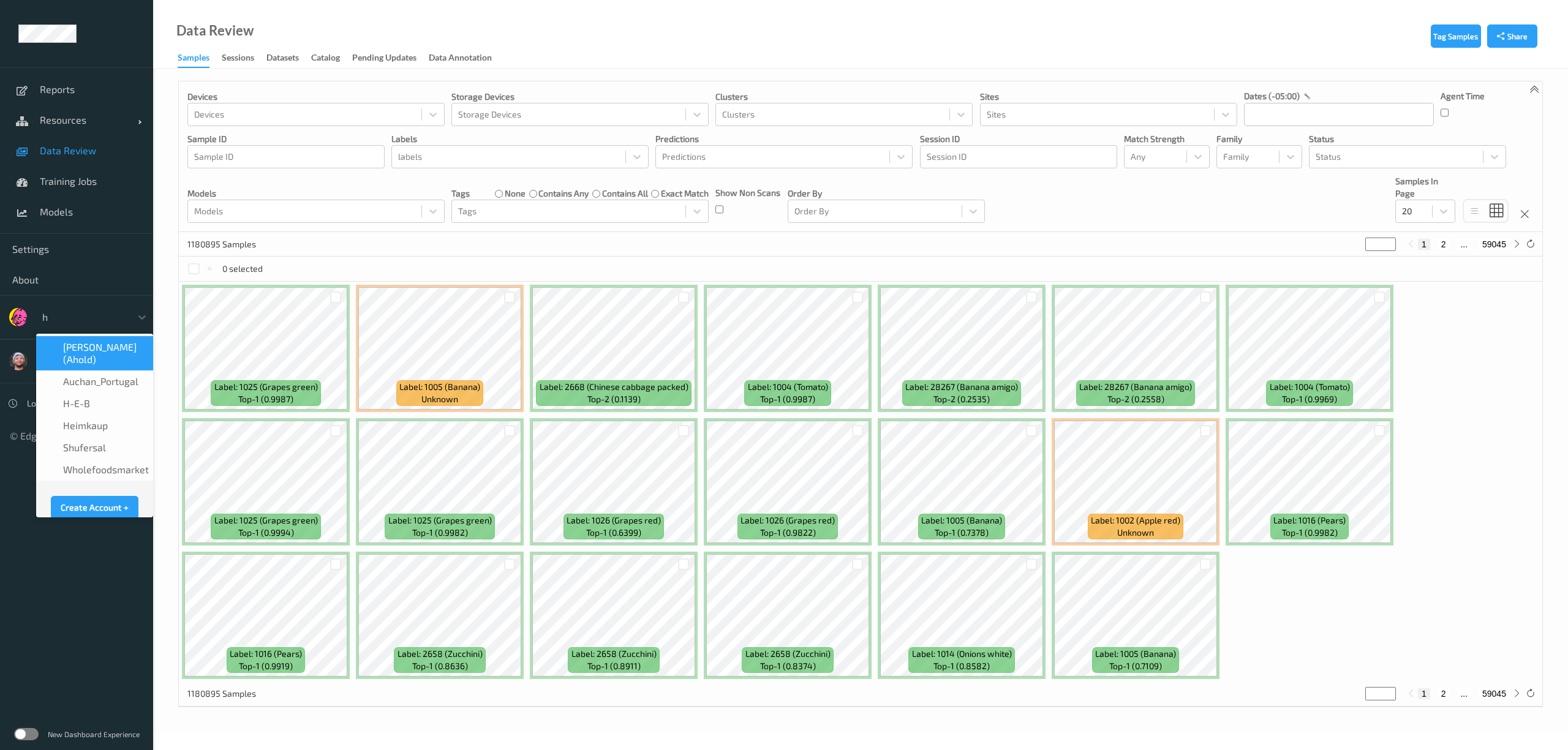
type input "h-"
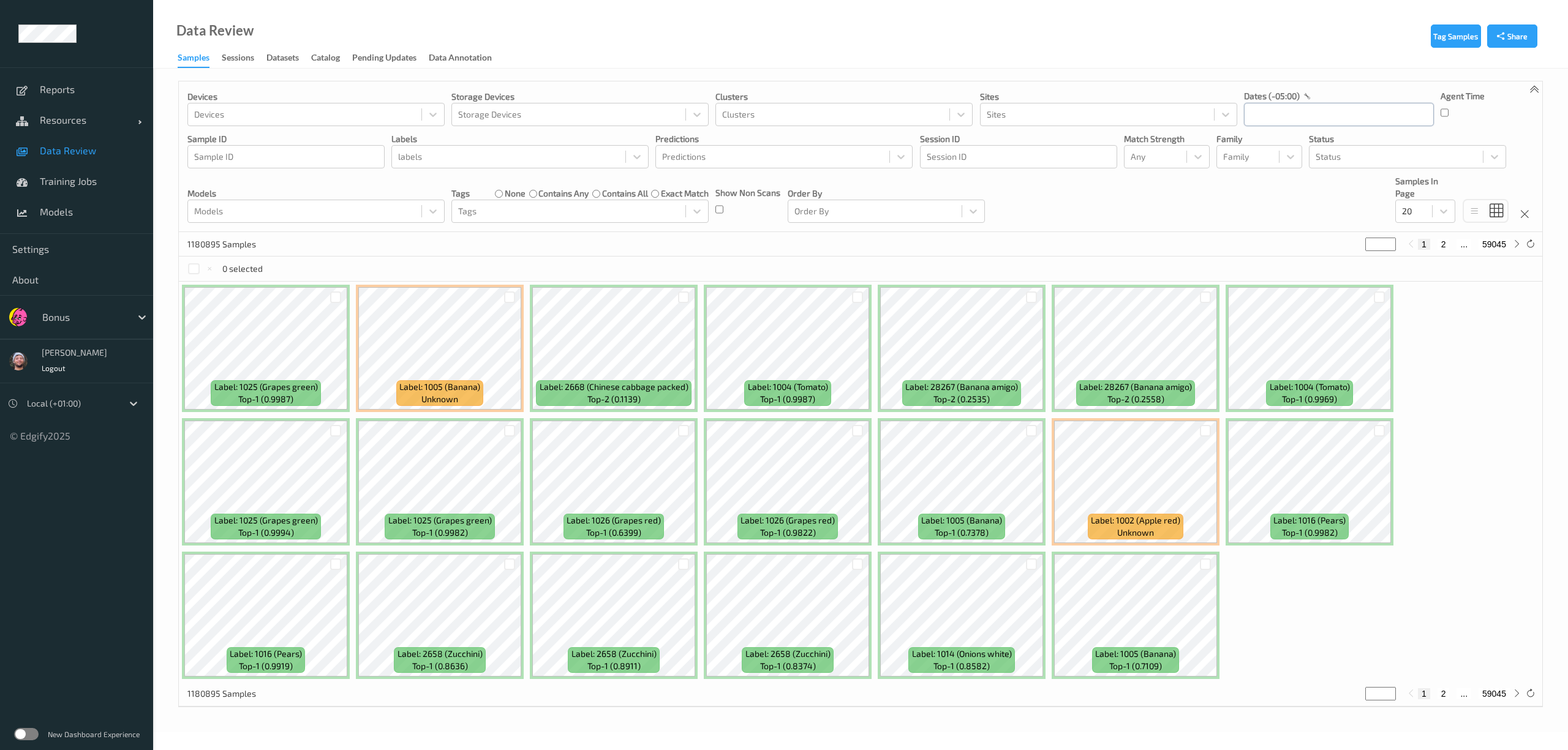
click at [1246, 116] on input "text" at bounding box center [1339, 114] width 190 height 23
click at [1339, 198] on span "2" at bounding box center [1343, 195] width 17 height 17
type input "02/10/2025 00:00 -> 02/10/2025 23:59"
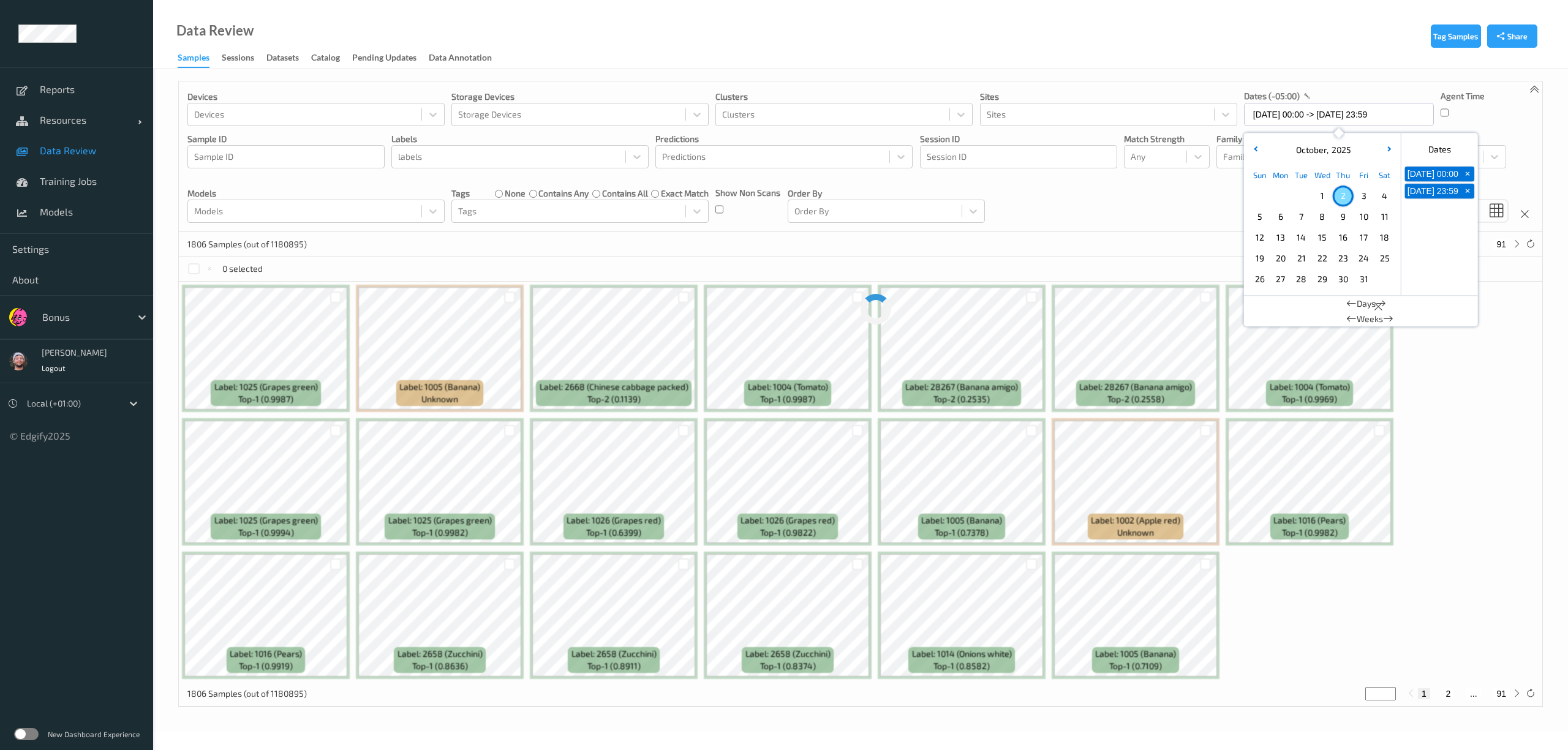
click at [1106, 218] on div "Devices Devices Storage Devices Storage Devices Clusters Clusters Sites Sites d…" at bounding box center [861, 156] width 1364 height 150
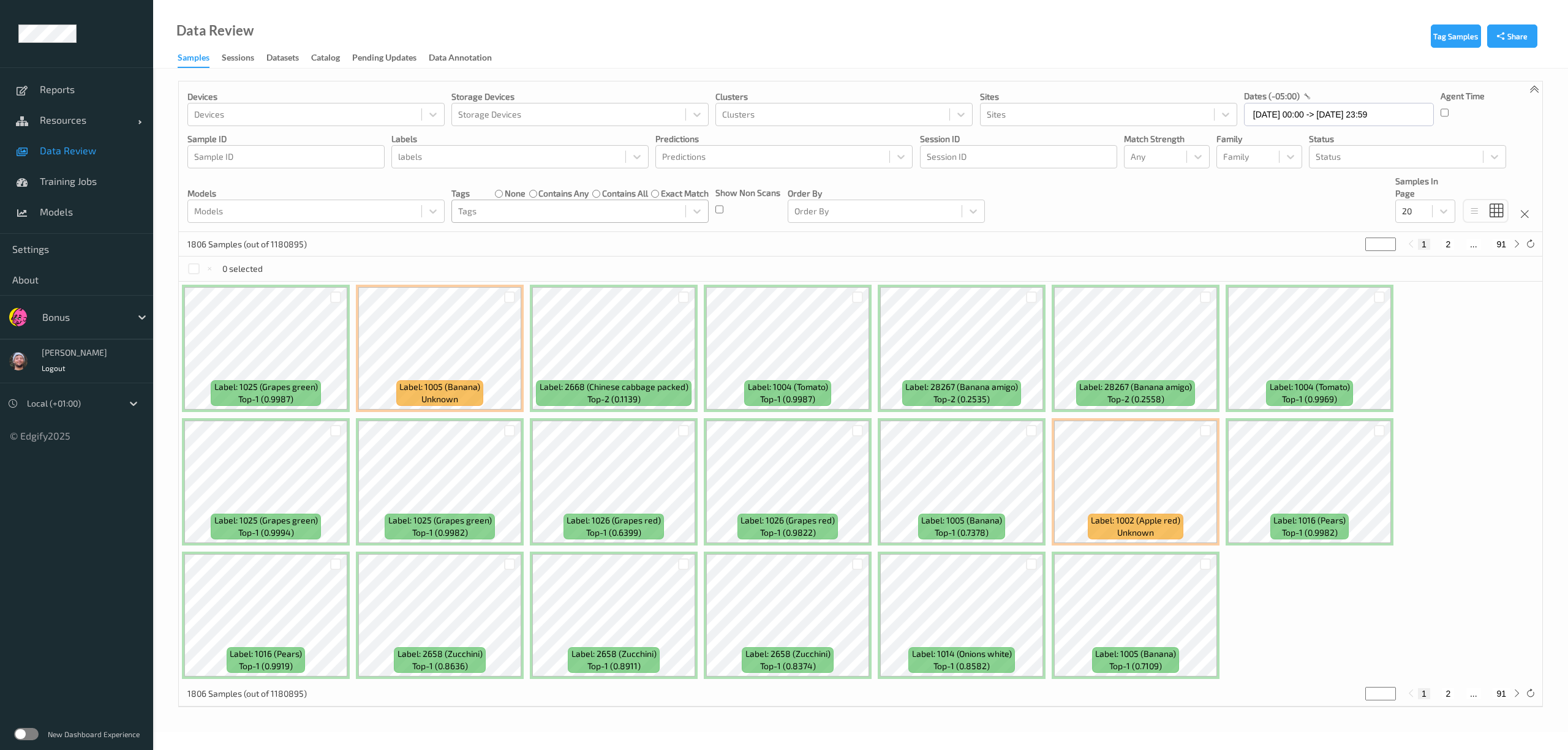
click at [571, 218] on div at bounding box center [569, 211] width 221 height 15
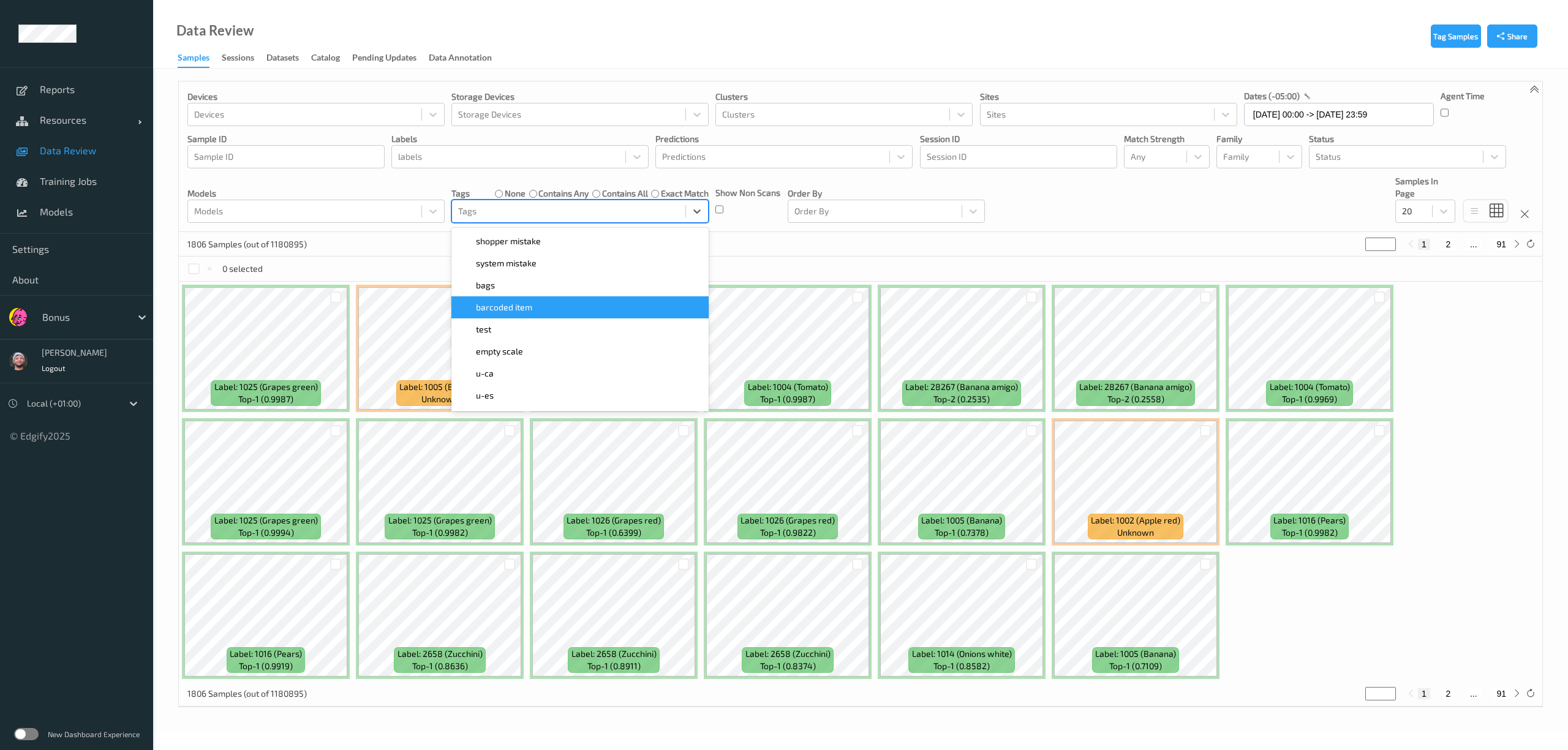
click at [531, 309] on span "barcoded item" at bounding box center [504, 307] width 56 height 12
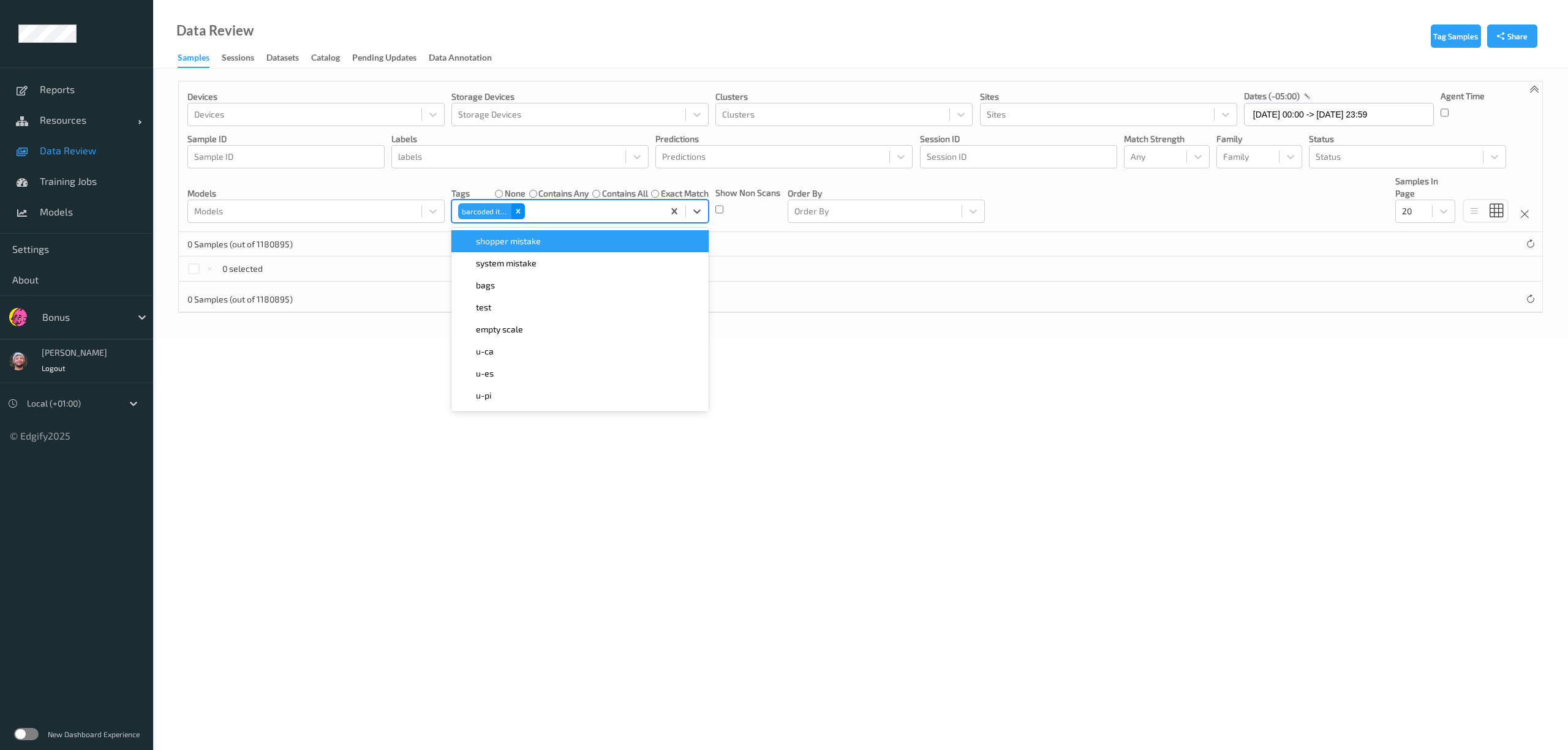
click at [522, 211] on icon "Remove barcoded item" at bounding box center [518, 210] width 8 height 8
type input "ha"
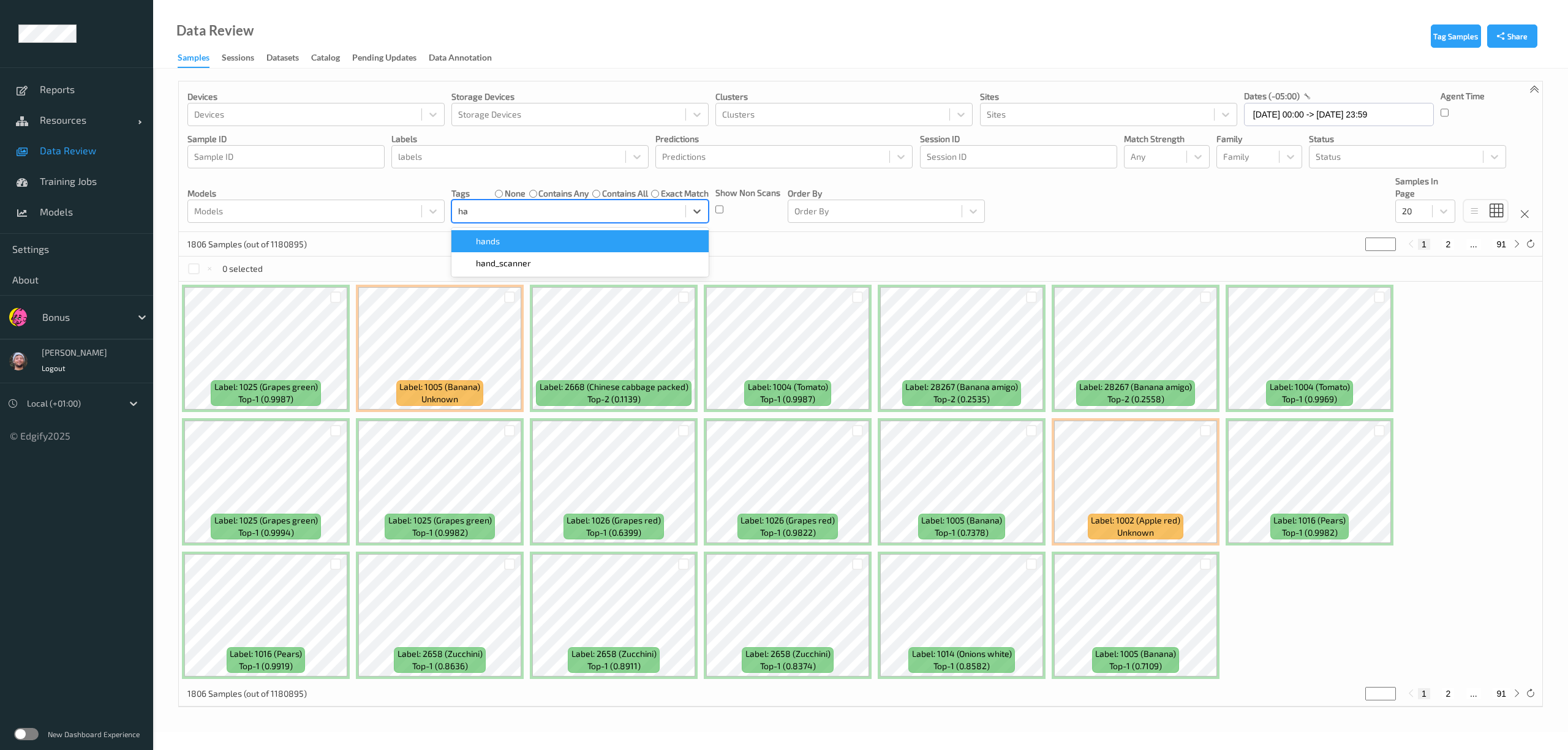
click at [494, 245] on span "hands" at bounding box center [488, 241] width 24 height 12
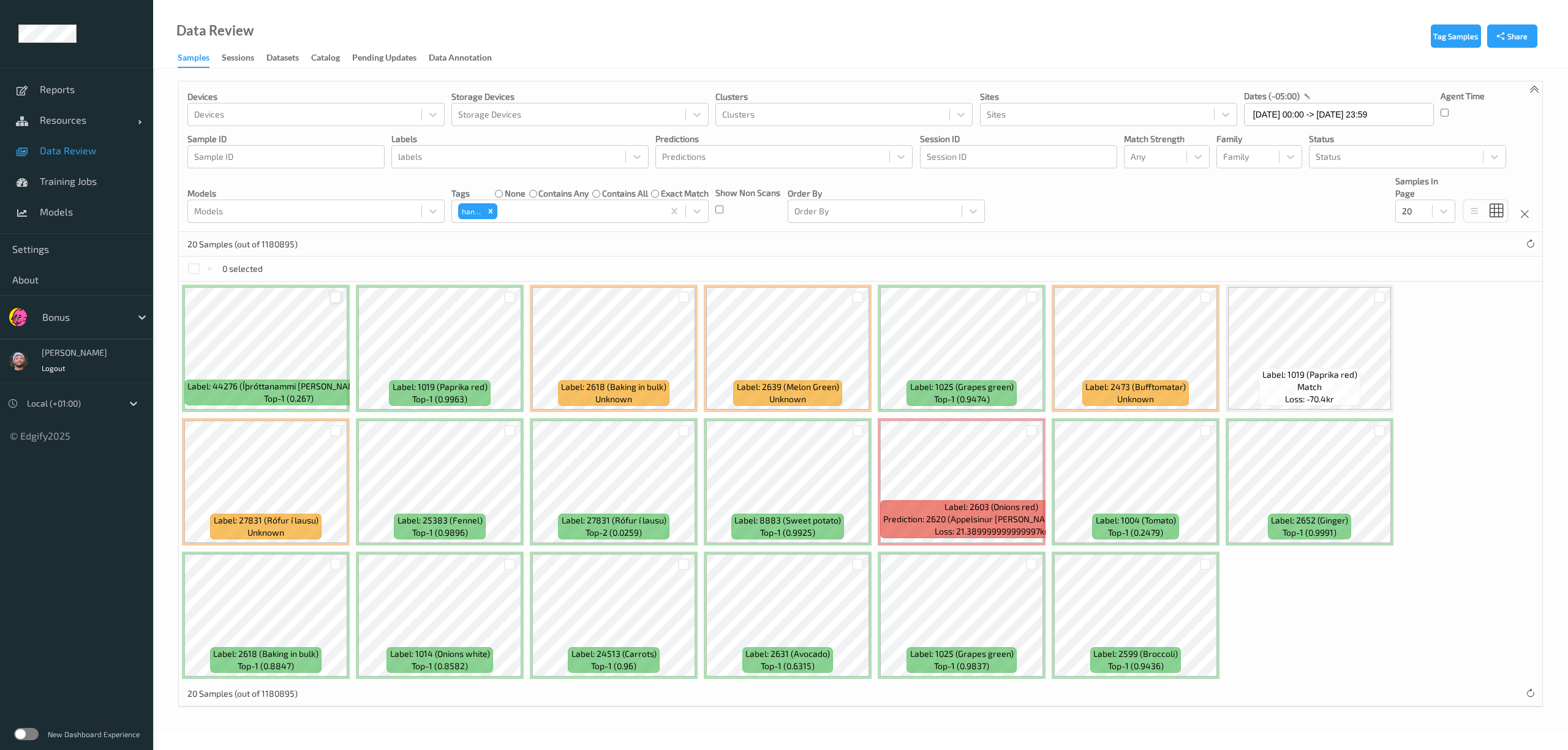
click at [336, 300] on div at bounding box center [335, 297] width 11 height 11
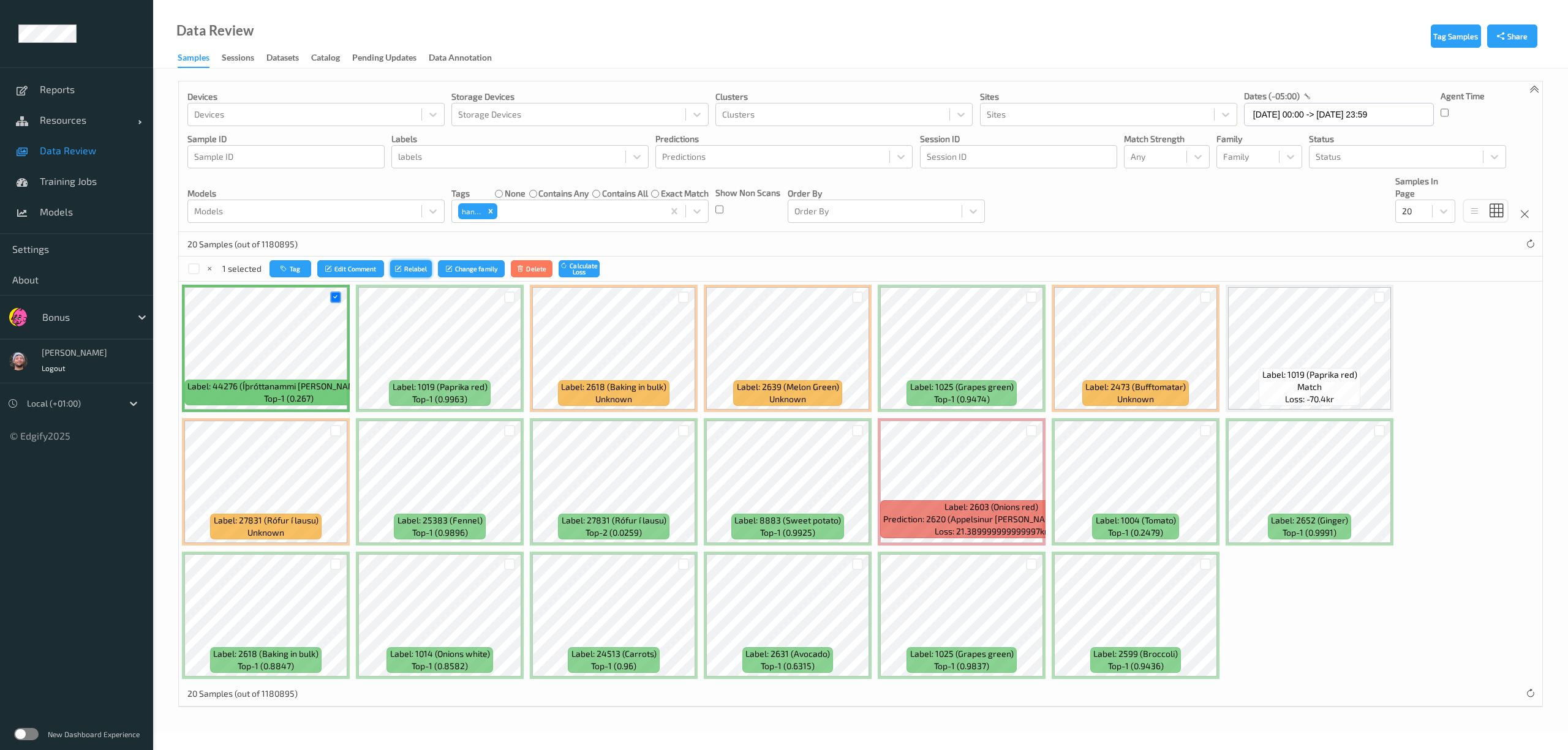
click at [406, 266] on button "Relabel" at bounding box center [410, 269] width 41 height 18
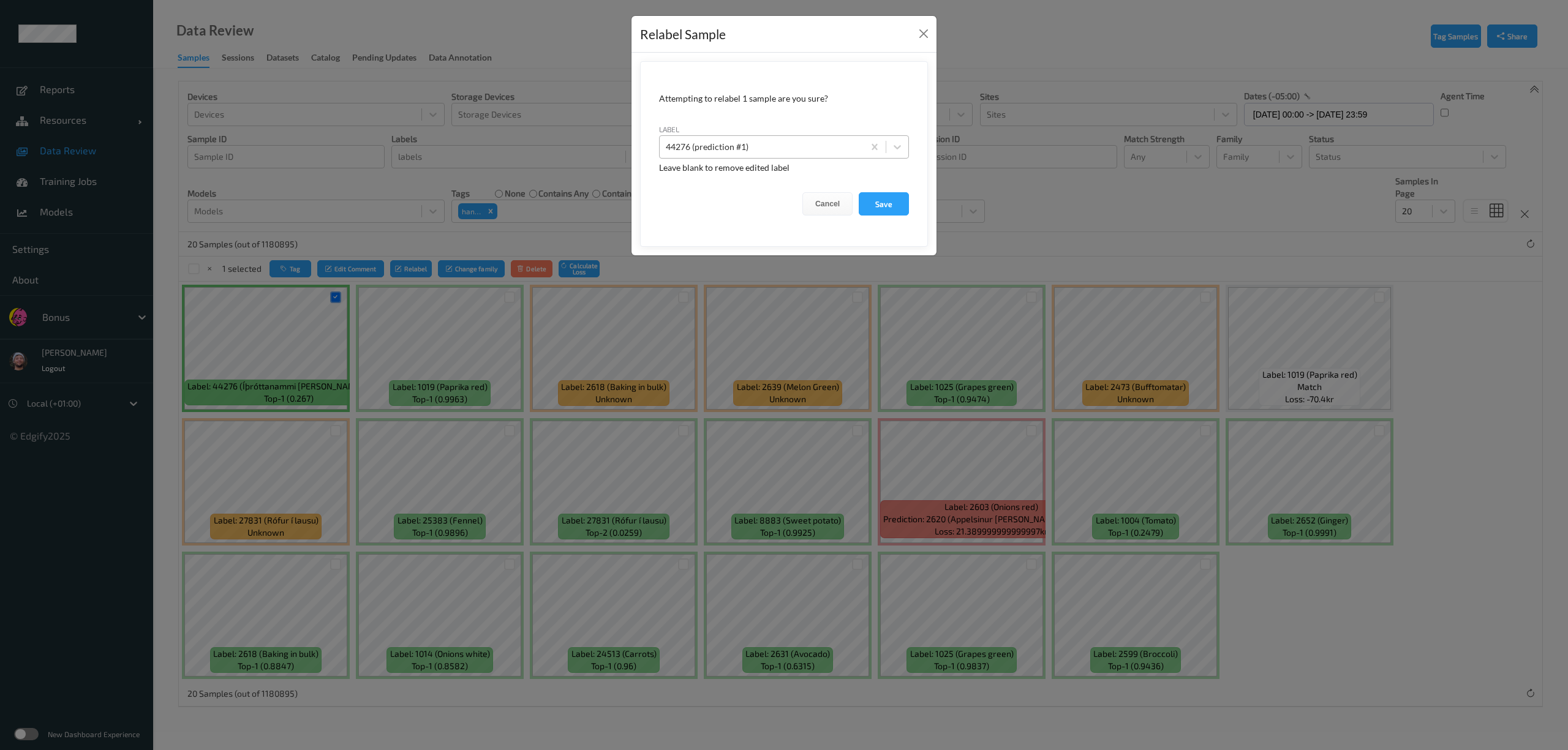
click at [753, 138] on div "44276 (prediction #1)" at bounding box center [784, 147] width 250 height 23
type input "hand_scanner"
click at [859, 192] on button "Save" at bounding box center [884, 204] width 50 height 23
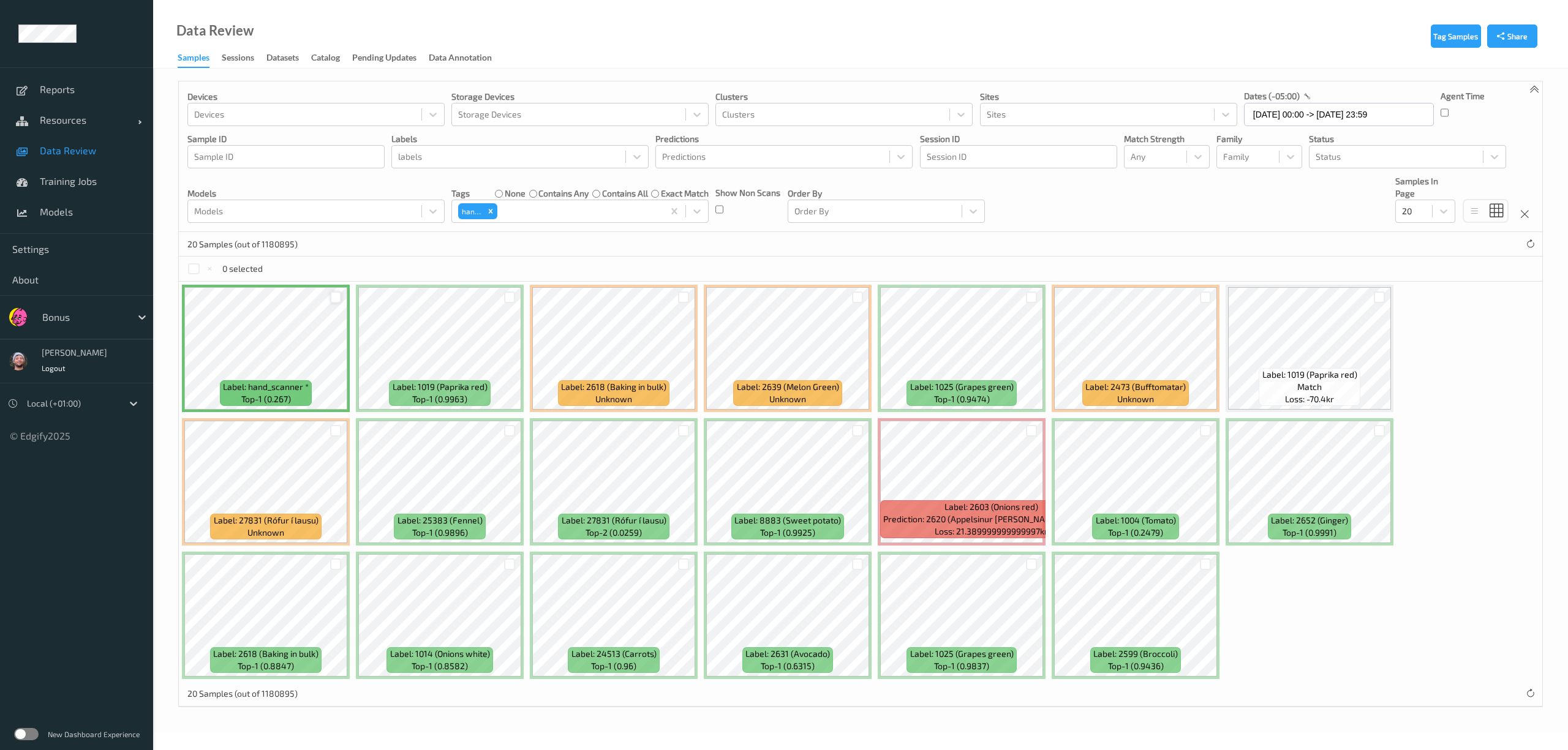
click at [334, 296] on div at bounding box center [335, 297] width 11 height 11
click at [301, 274] on button "Tag" at bounding box center [290, 269] width 41 height 18
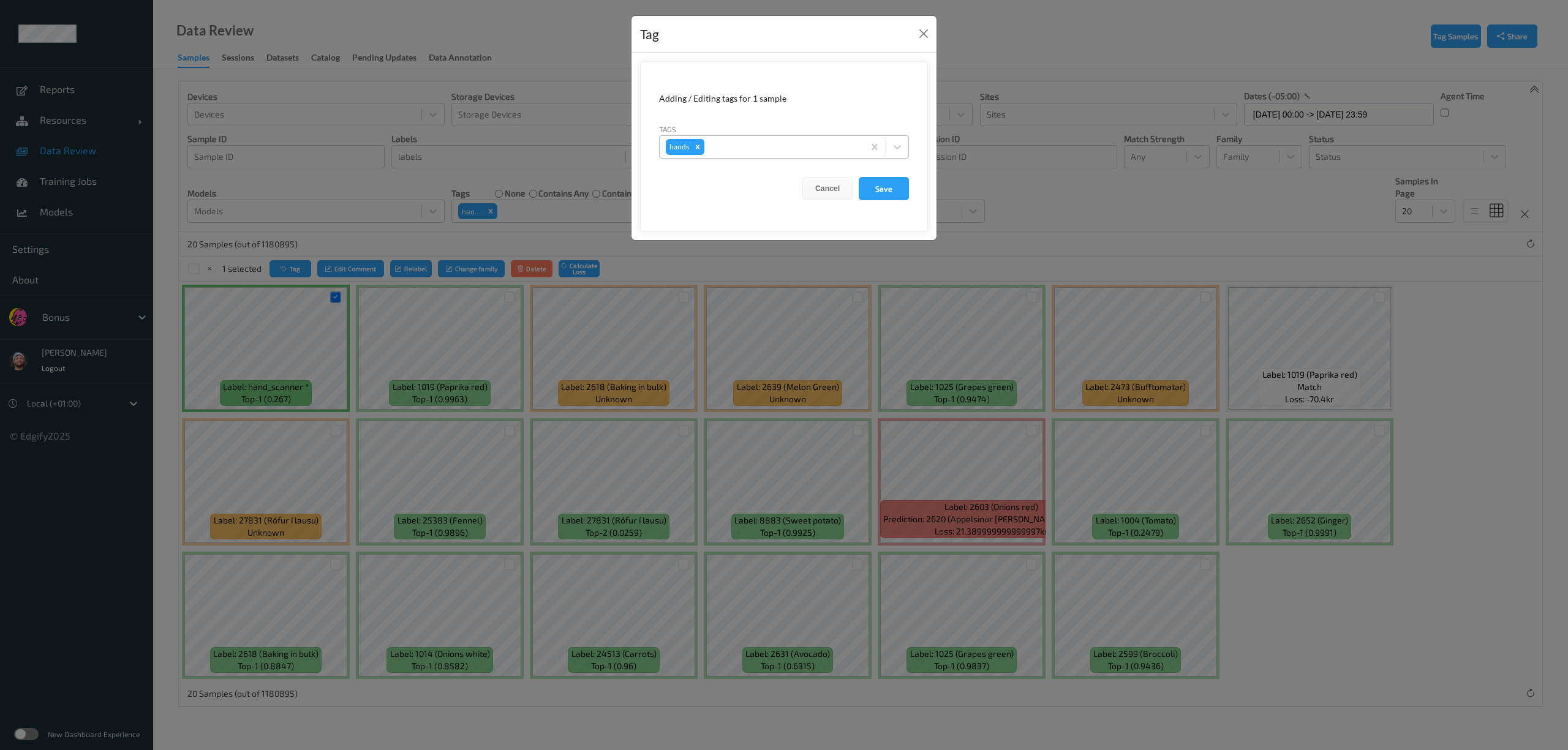
drag, startPoint x: 689, startPoint y: 144, endPoint x: 692, endPoint y: 153, distance: 9.5
click at [692, 153] on div "hands" at bounding box center [685, 147] width 38 height 16
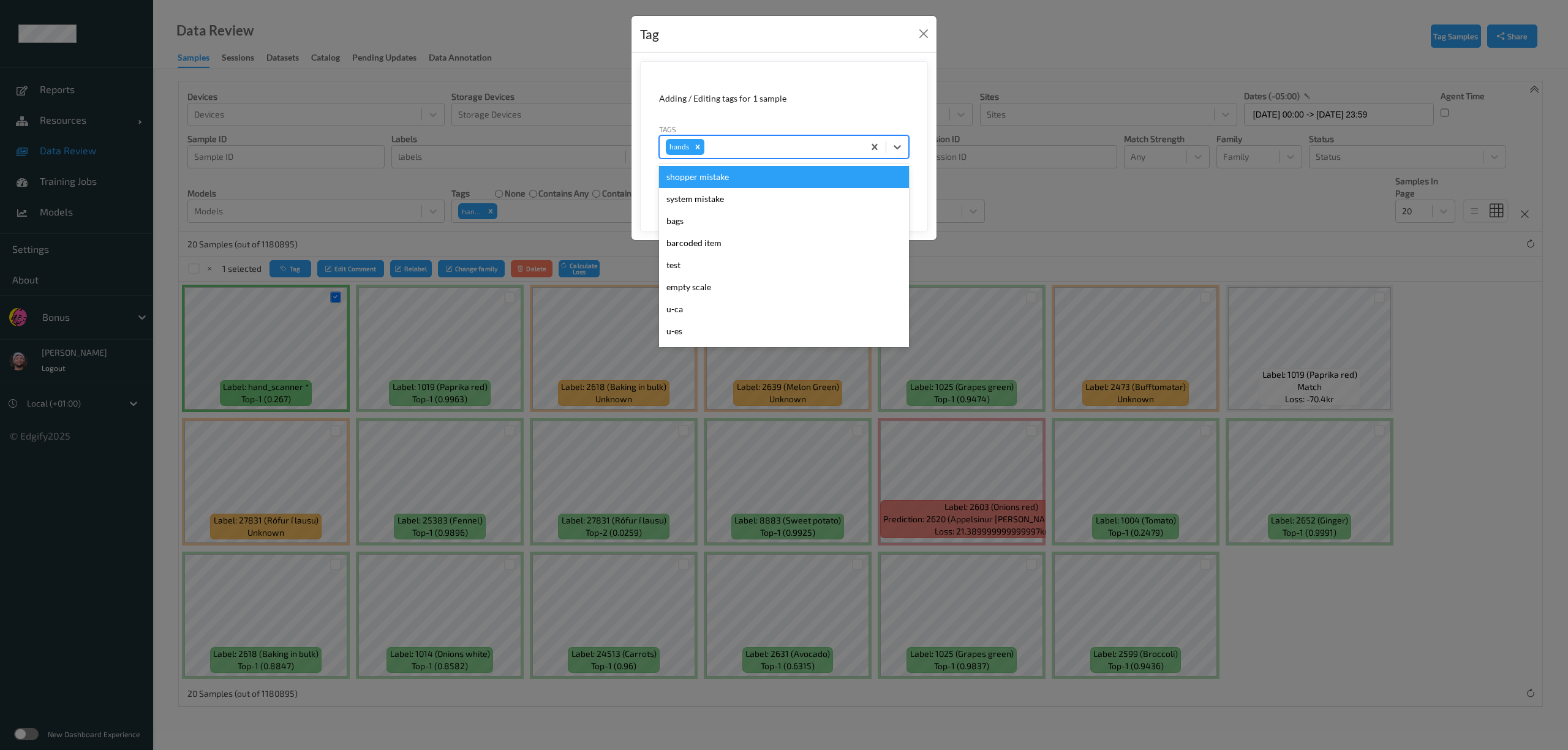
click at [701, 144] on icon "Remove hands" at bounding box center [698, 147] width 8 height 8
type input "ha"
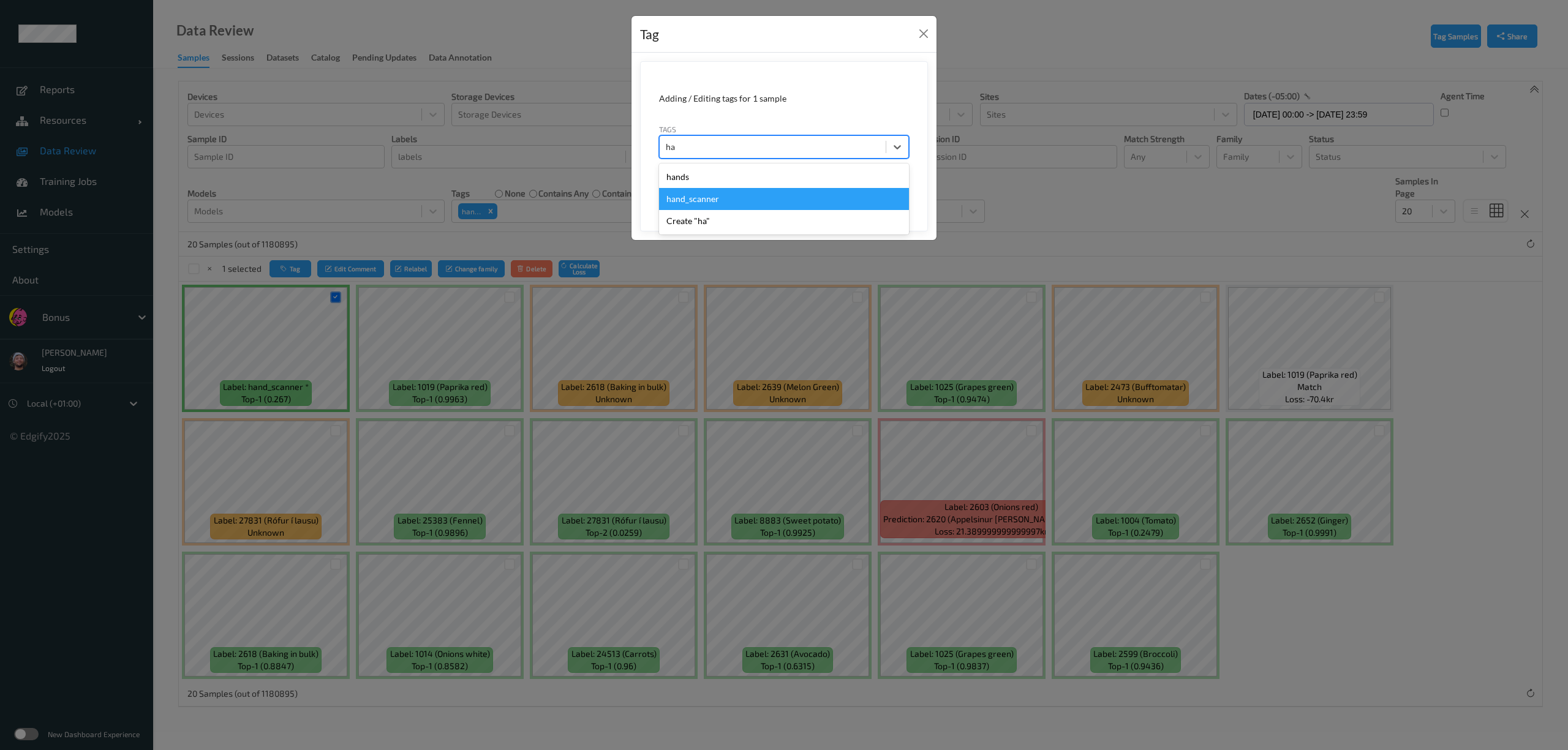
click at [701, 201] on div "hand_scanner" at bounding box center [784, 198] width 250 height 22
click at [873, 177] on form "Adding / Editing tags for 1 sample Tags option hand_scanner, selected. Select i…" at bounding box center [784, 147] width 288 height 171
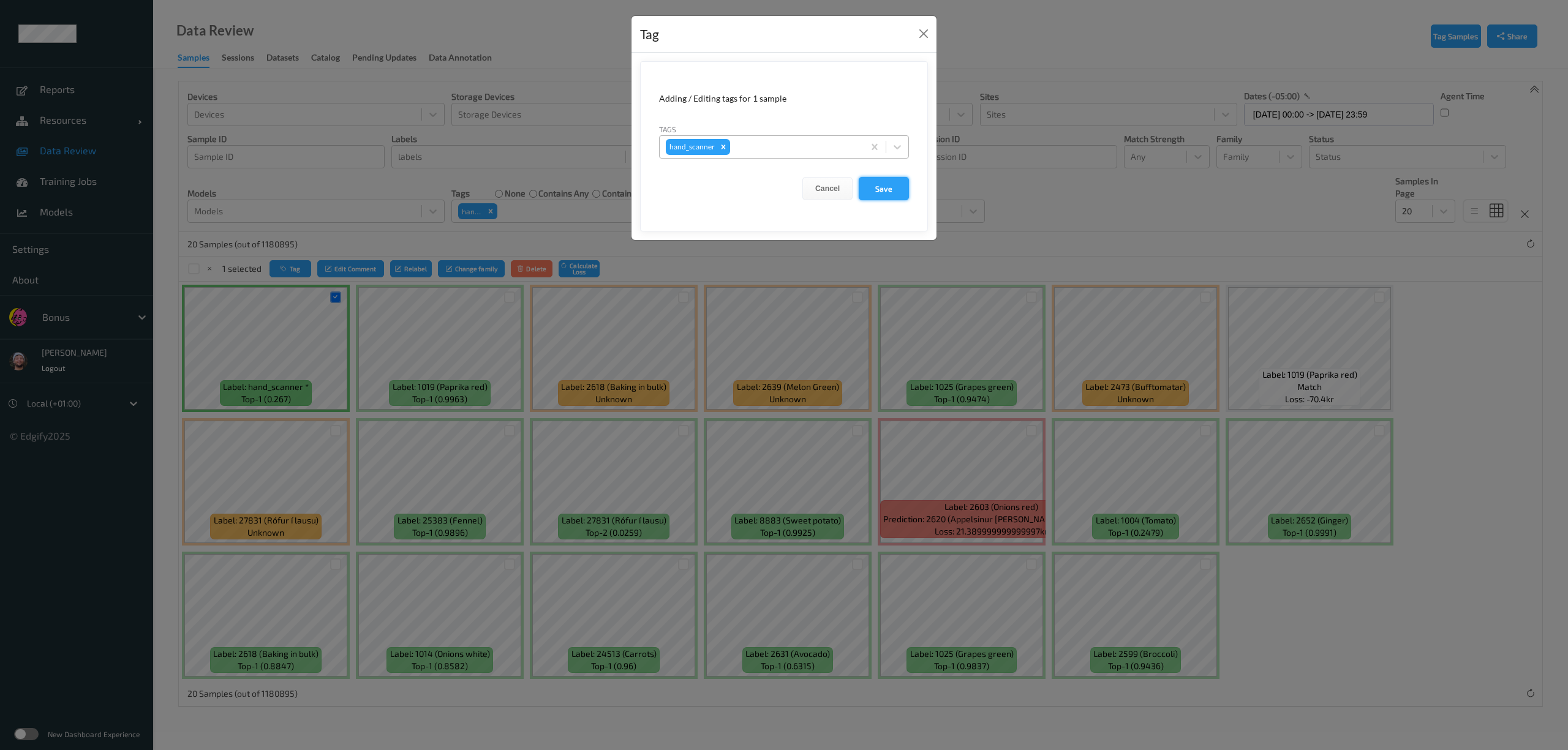
click at [873, 184] on button "Save" at bounding box center [884, 189] width 50 height 23
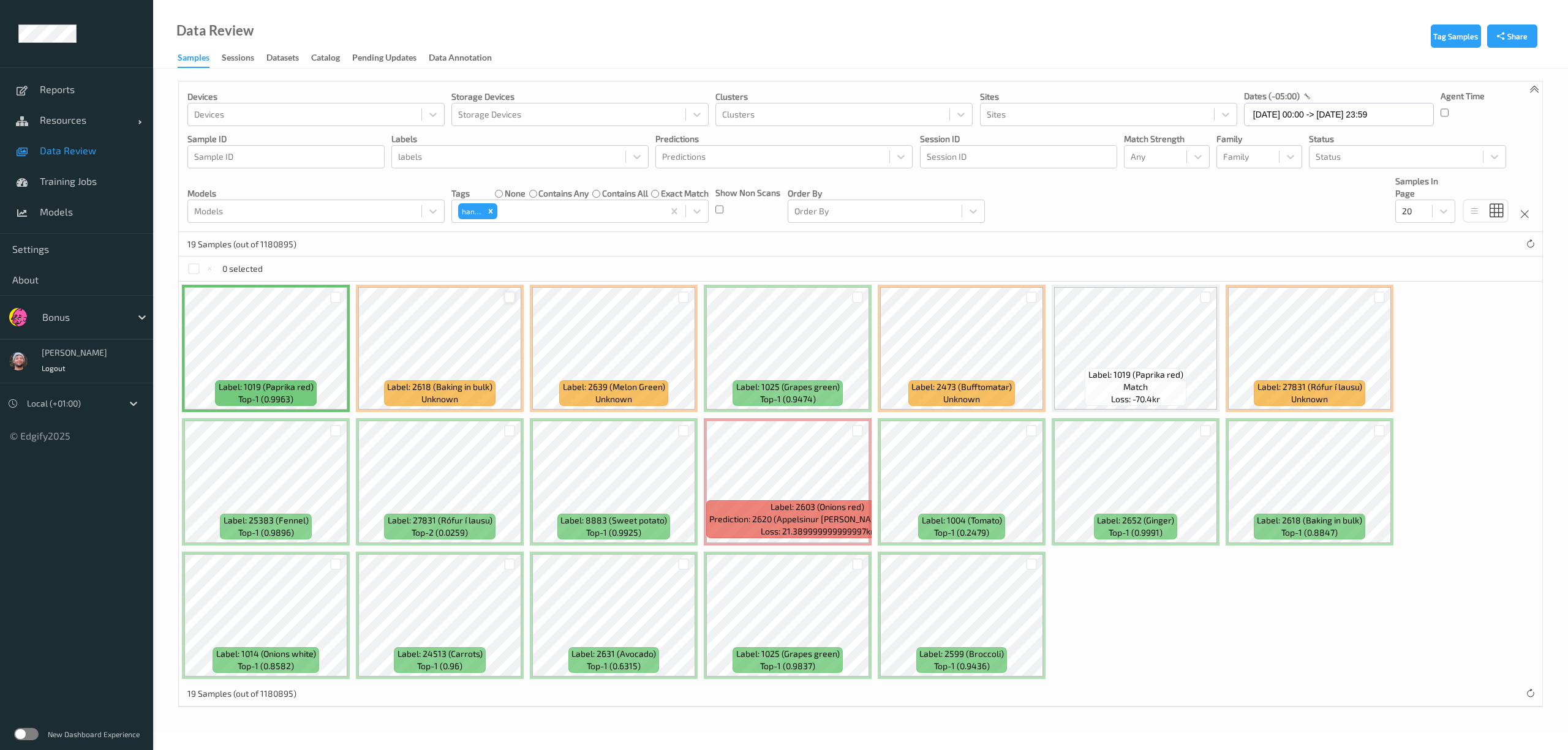
click at [505, 294] on div at bounding box center [510, 297] width 11 height 11
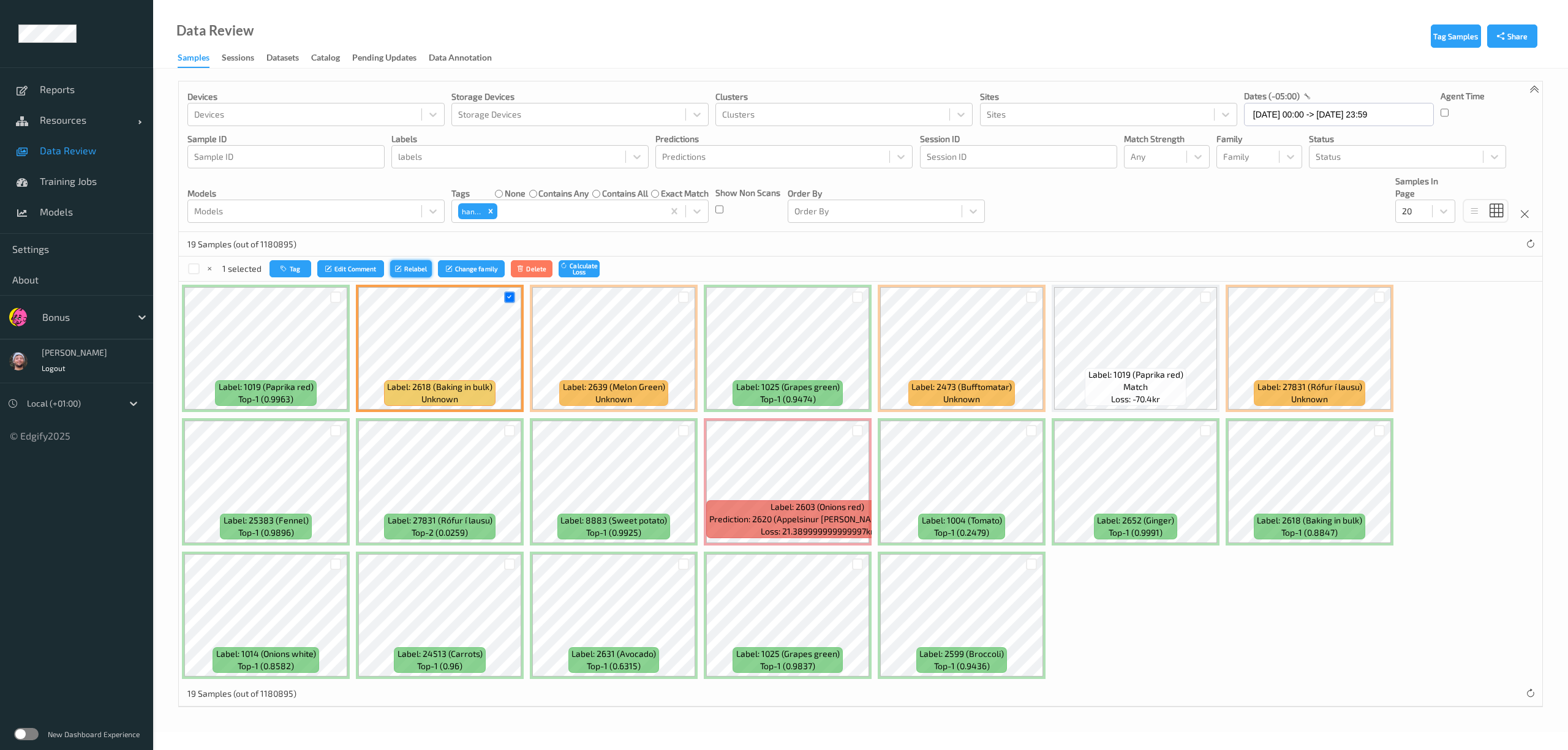
click at [415, 273] on button "Relabel" at bounding box center [410, 269] width 41 height 18
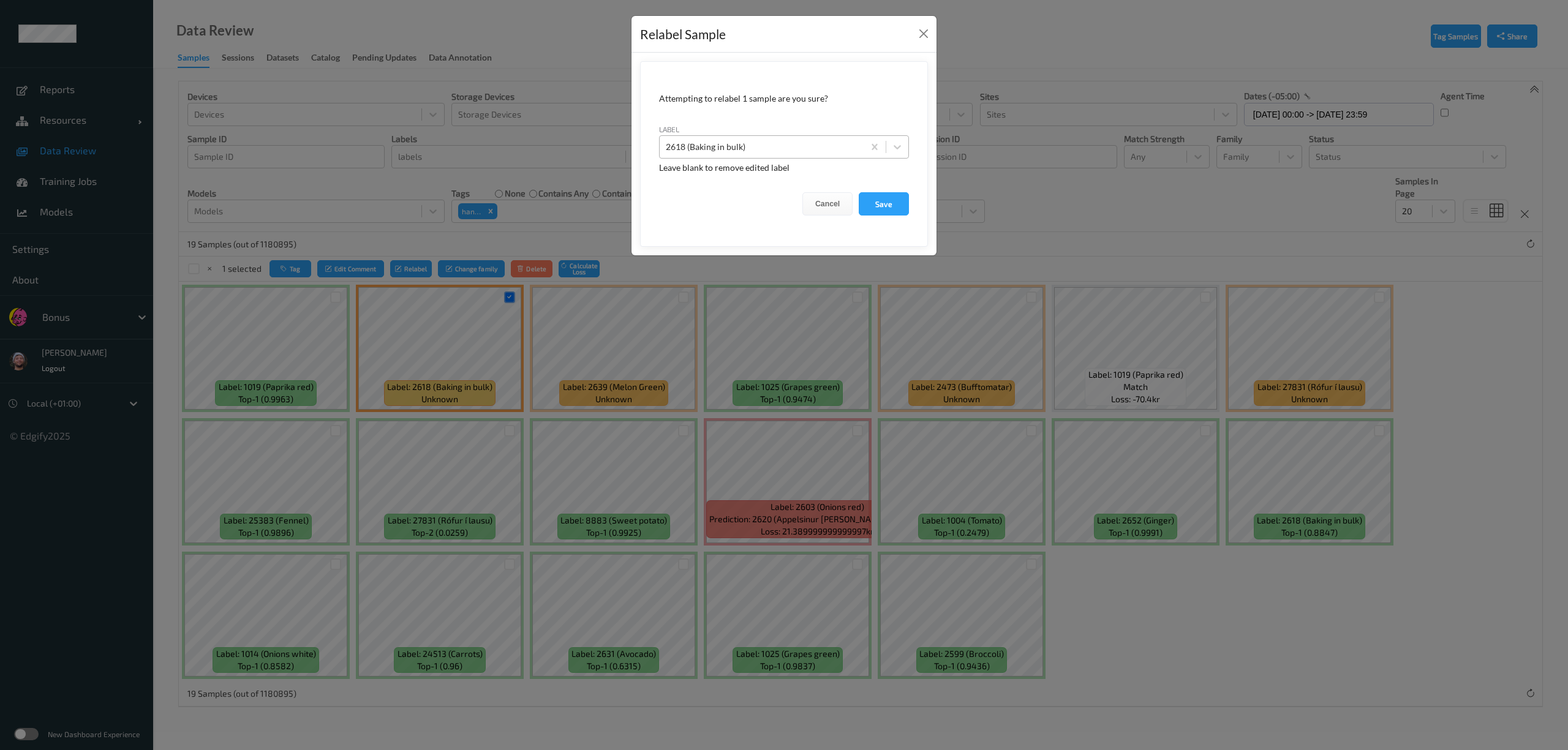
click at [704, 146] on div at bounding box center [761, 147] width 192 height 15
type input "32"
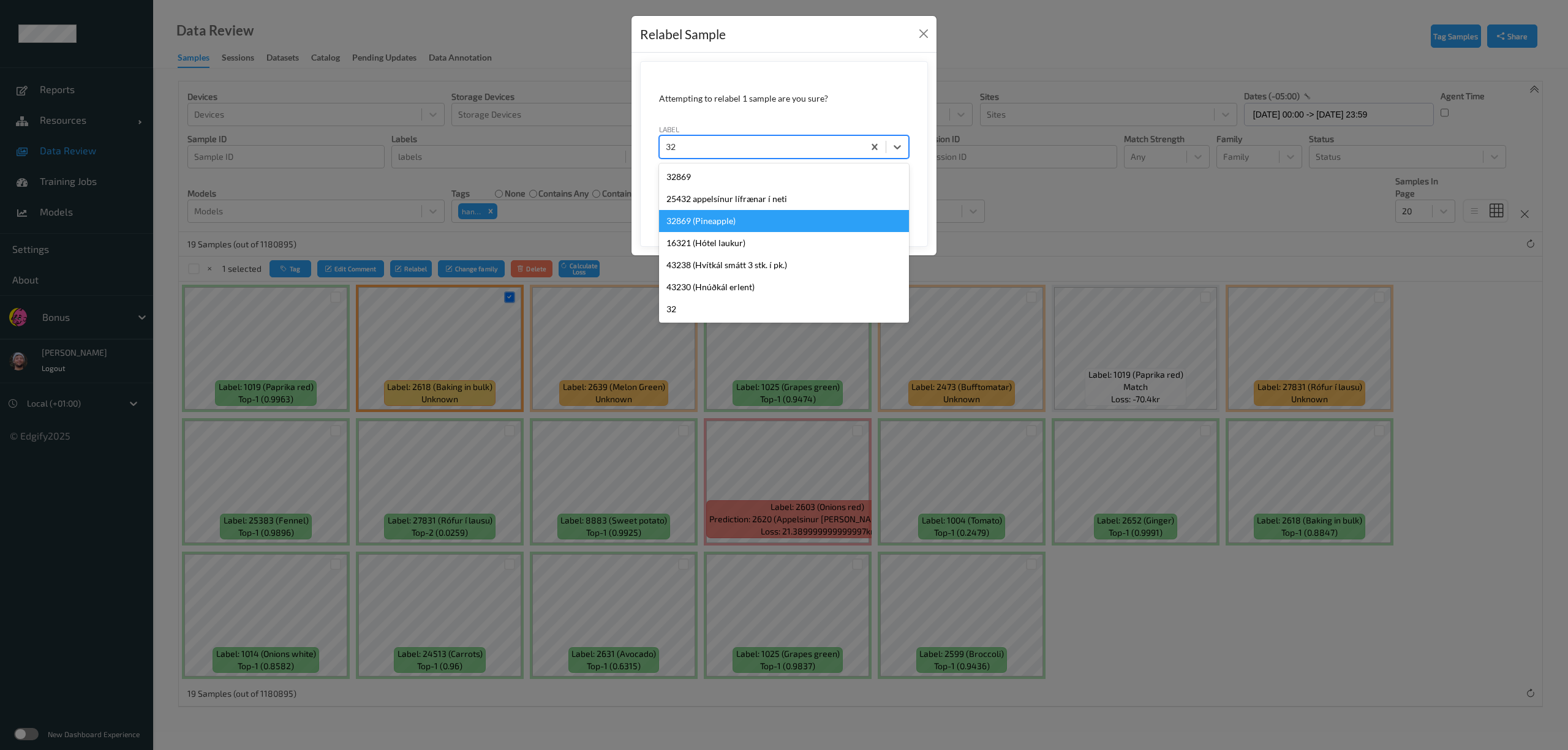
click at [722, 219] on div "32869 (Pineapple)" at bounding box center [784, 221] width 250 height 22
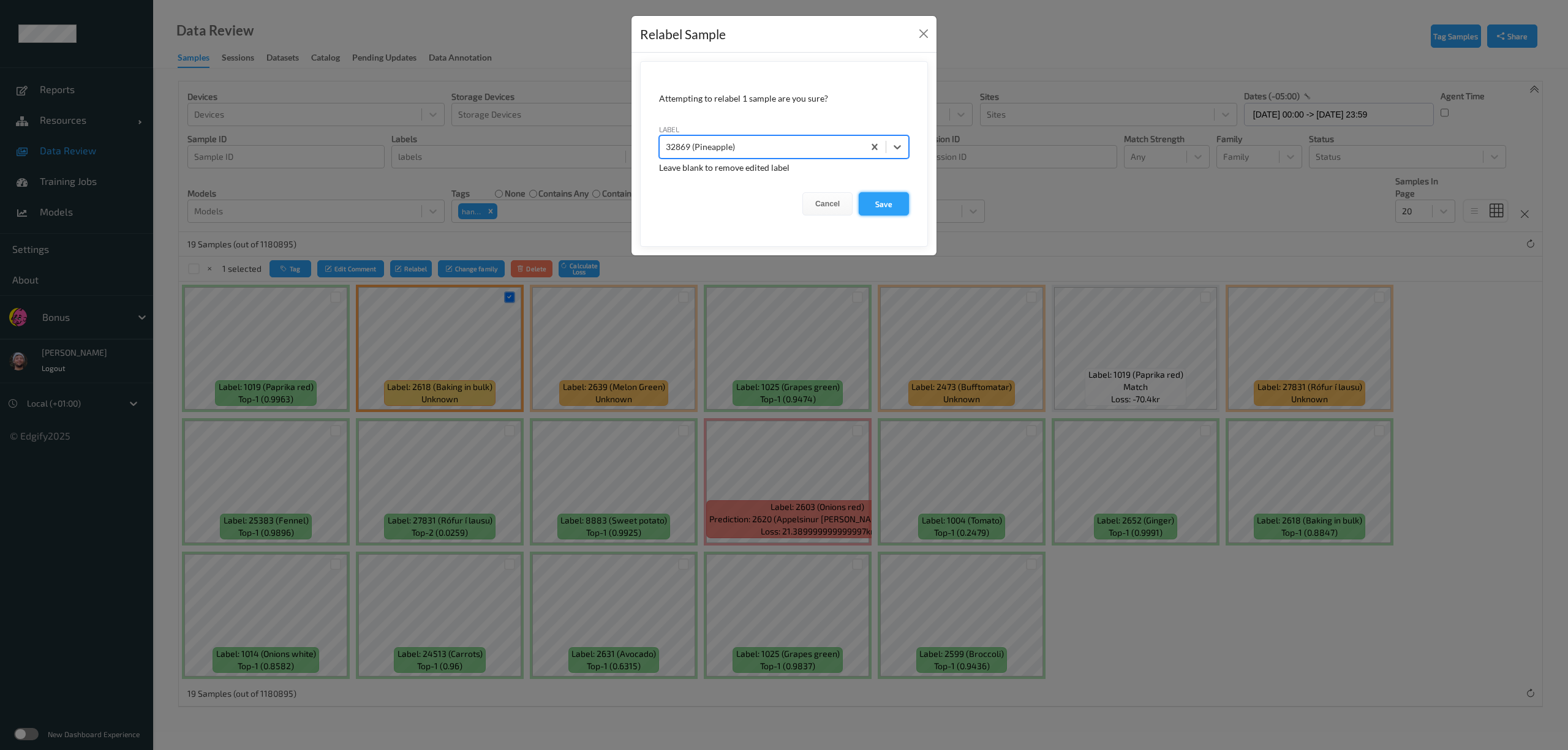
click at [886, 194] on button "Save" at bounding box center [884, 204] width 50 height 23
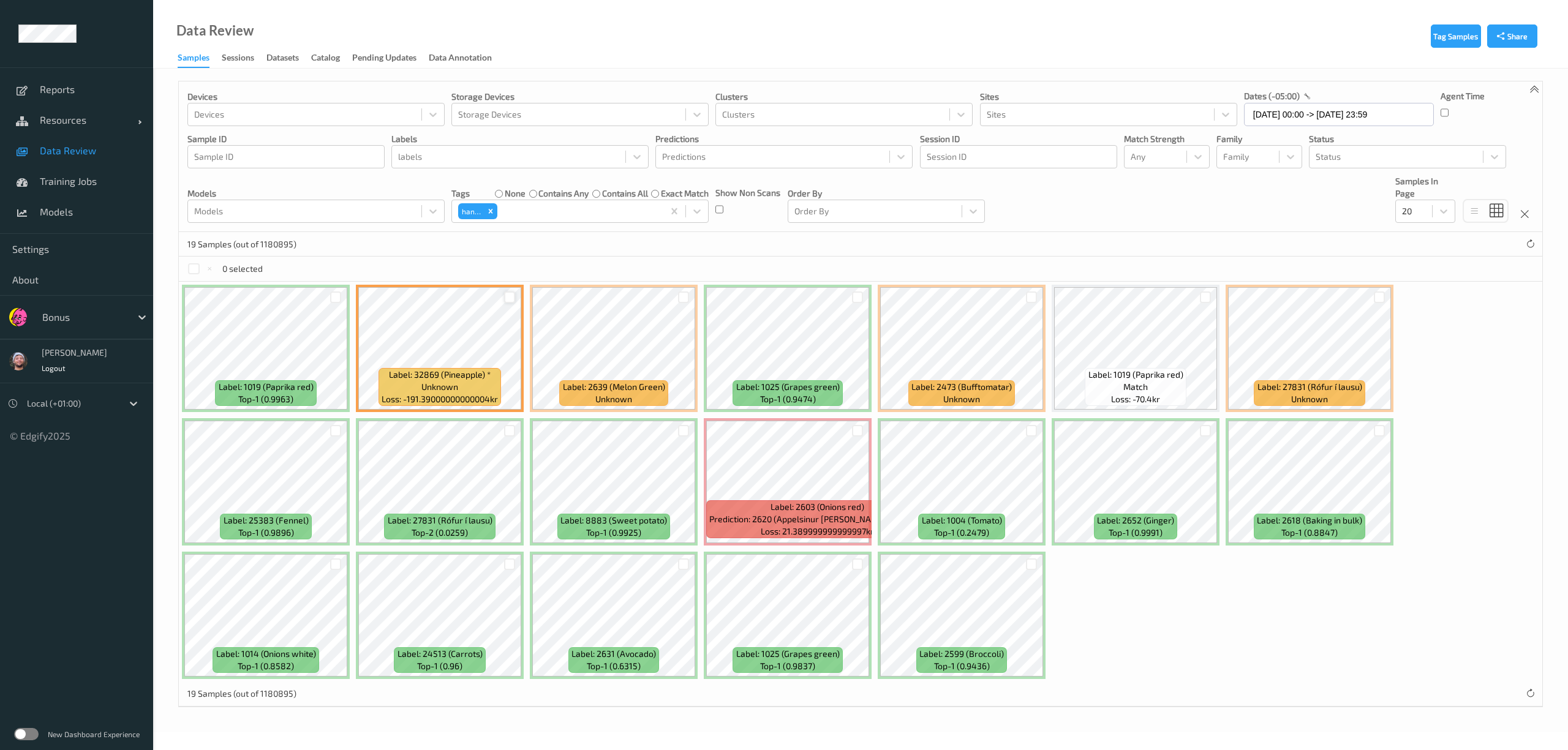
click at [508, 301] on div at bounding box center [510, 297] width 11 height 11
click at [855, 564] on div at bounding box center [858, 564] width 11 height 11
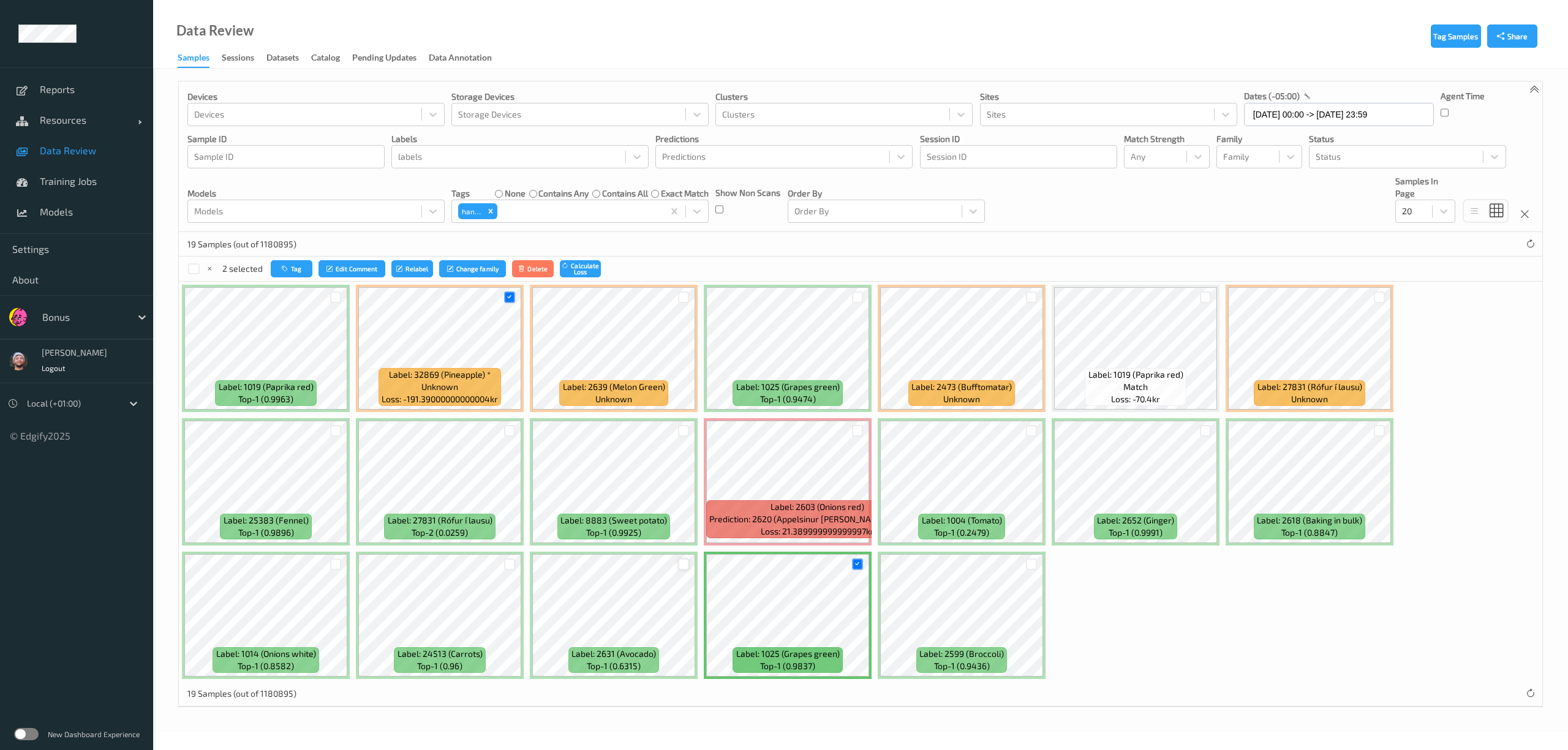
click at [683, 564] on div at bounding box center [683, 564] width 11 height 11
click at [505, 564] on div at bounding box center [510, 564] width 11 height 11
click at [1030, 300] on div at bounding box center [1031, 297] width 11 height 11
click at [856, 300] on div at bounding box center [858, 297] width 11 height 11
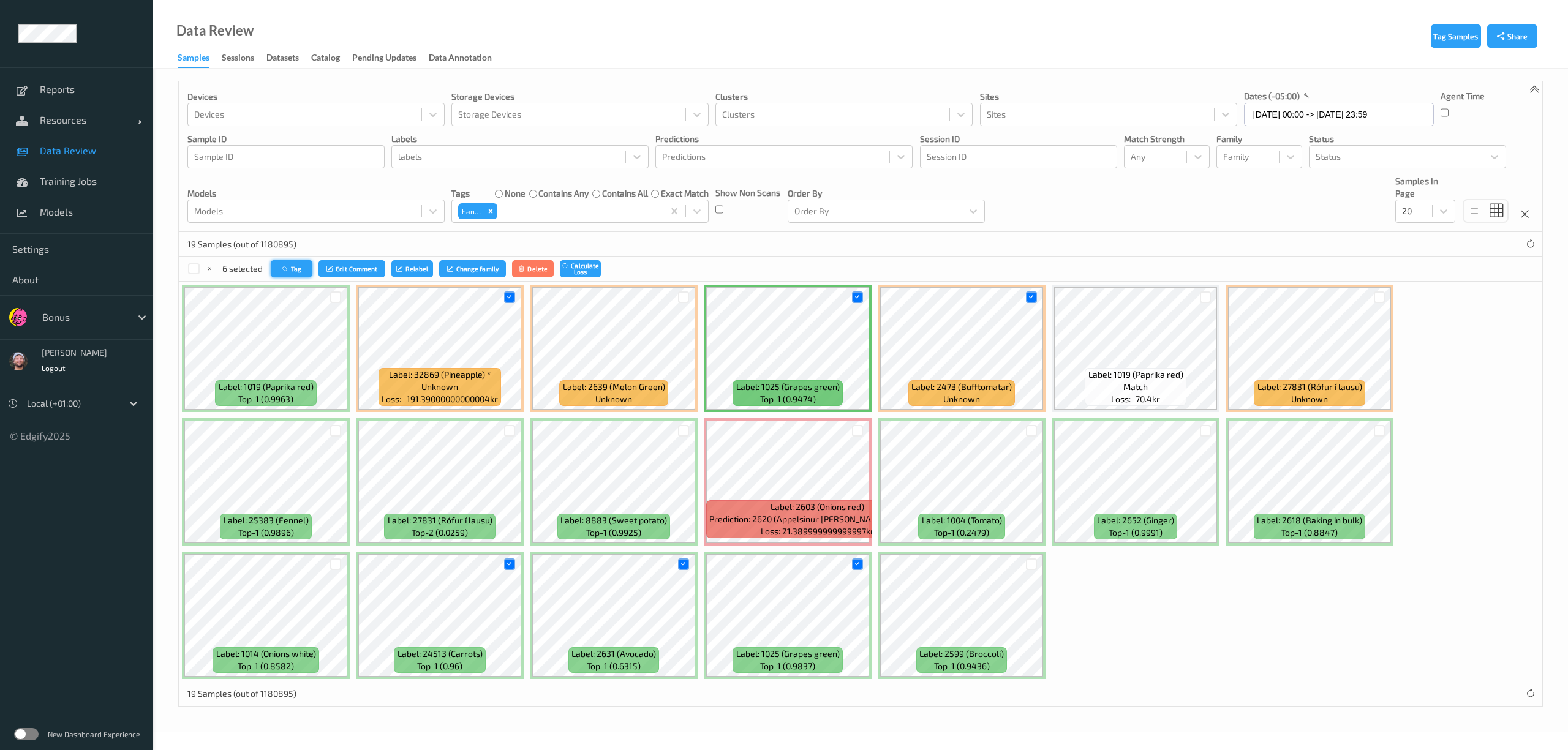
click at [288, 272] on icon "button" at bounding box center [286, 269] width 9 height 8
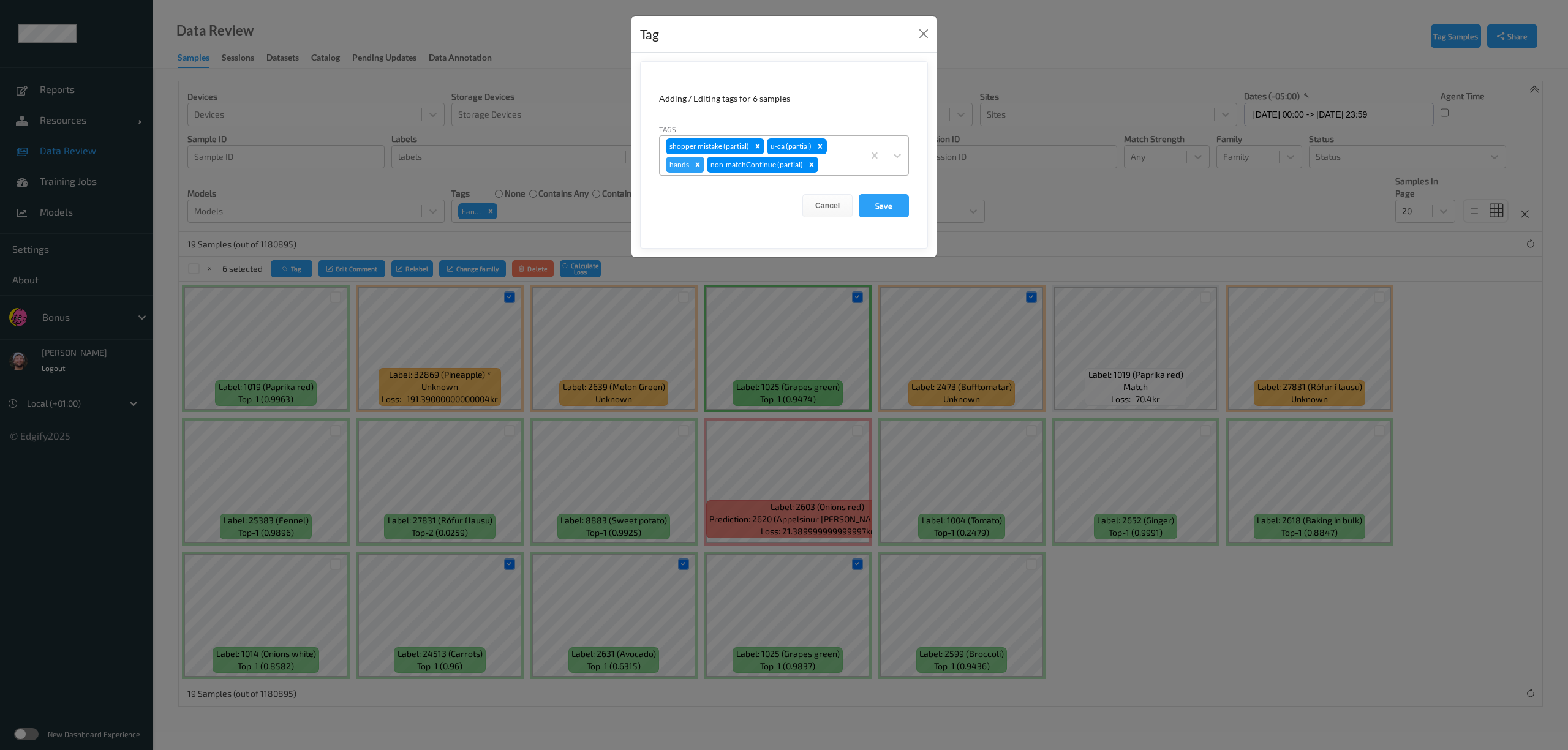
click at [700, 168] on icon "Remove hands" at bounding box center [698, 165] width 8 height 8
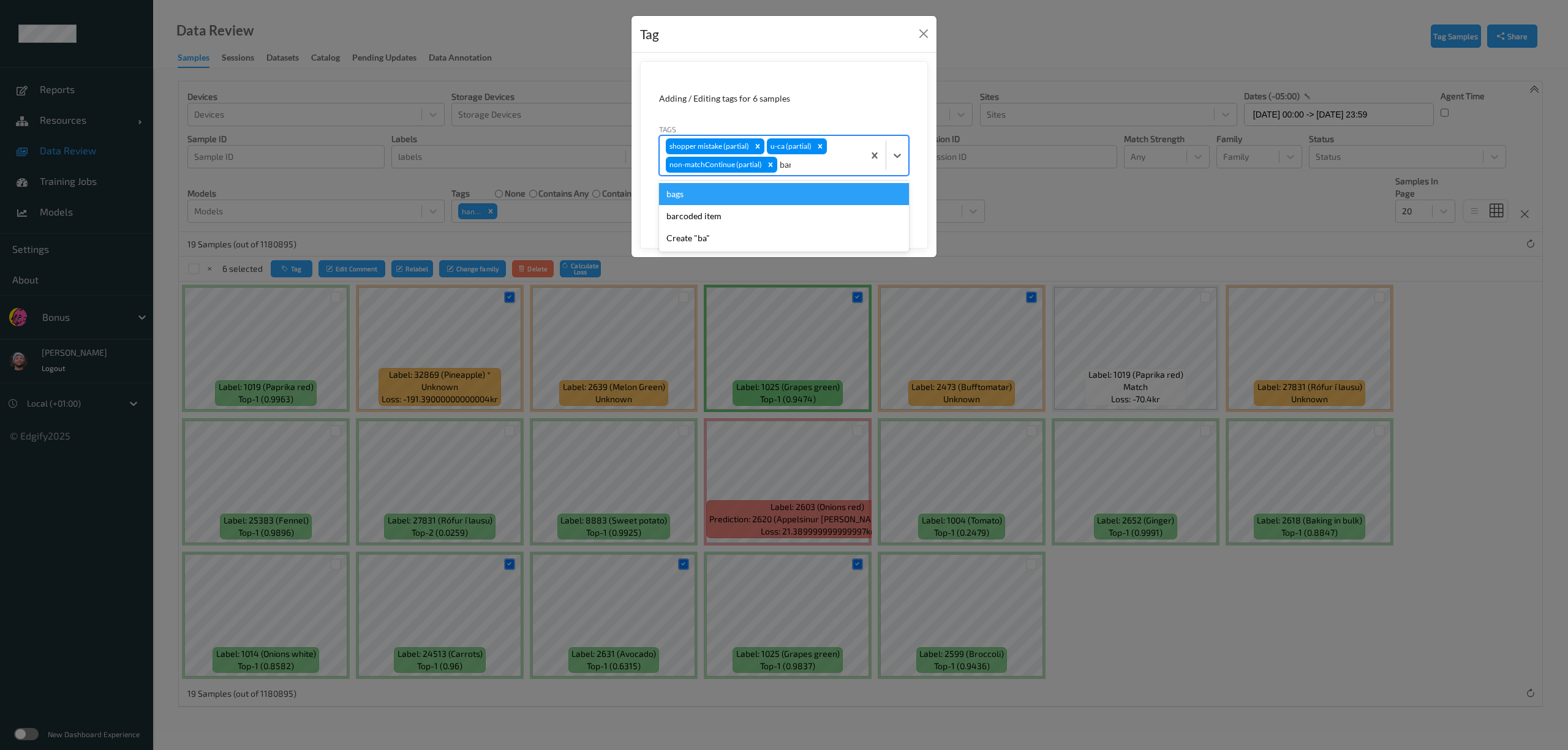
type input "barc"
click at [716, 197] on div "barcoded item" at bounding box center [784, 194] width 250 height 22
click at [888, 204] on button "Save" at bounding box center [884, 205] width 50 height 23
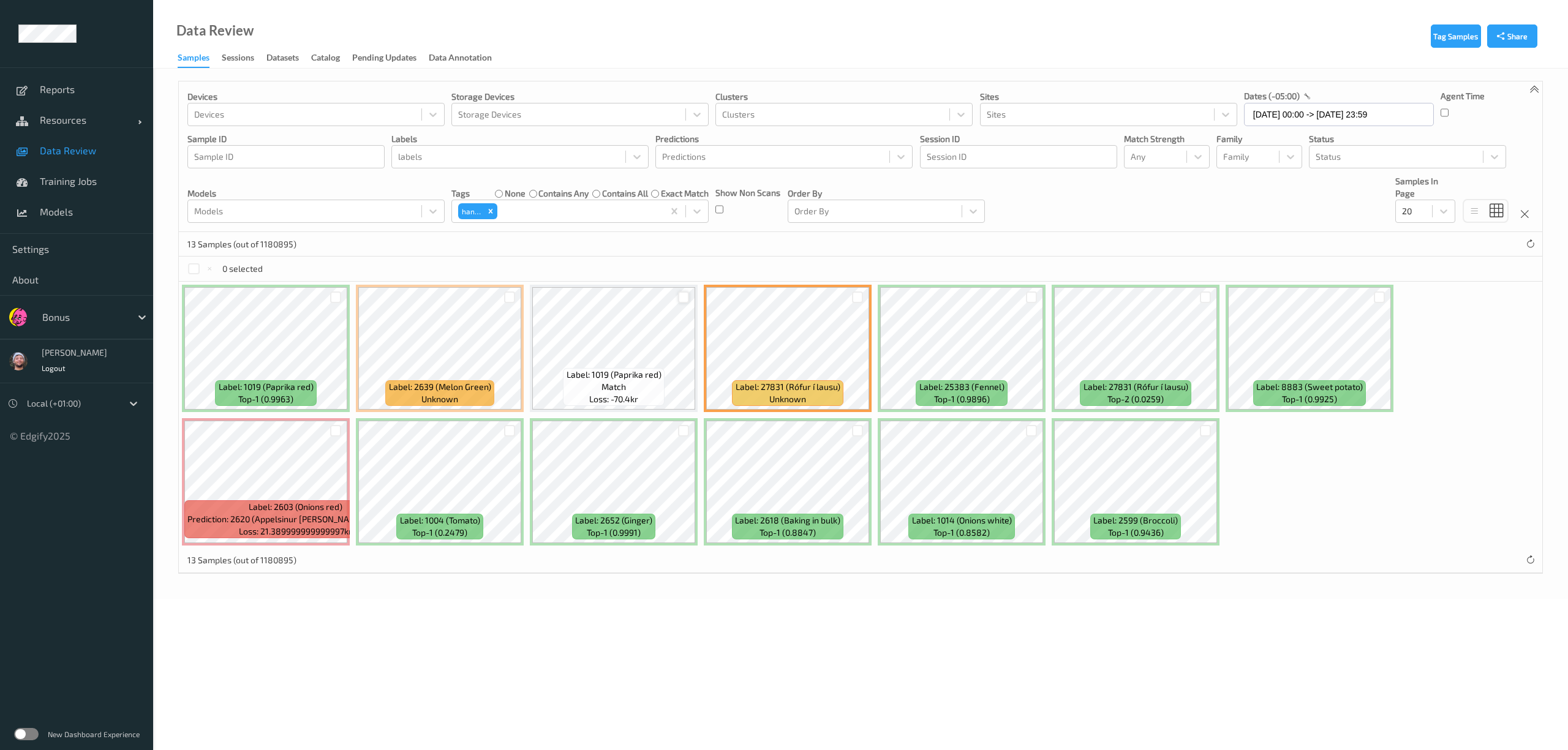
click at [680, 299] on div at bounding box center [683, 297] width 11 height 11
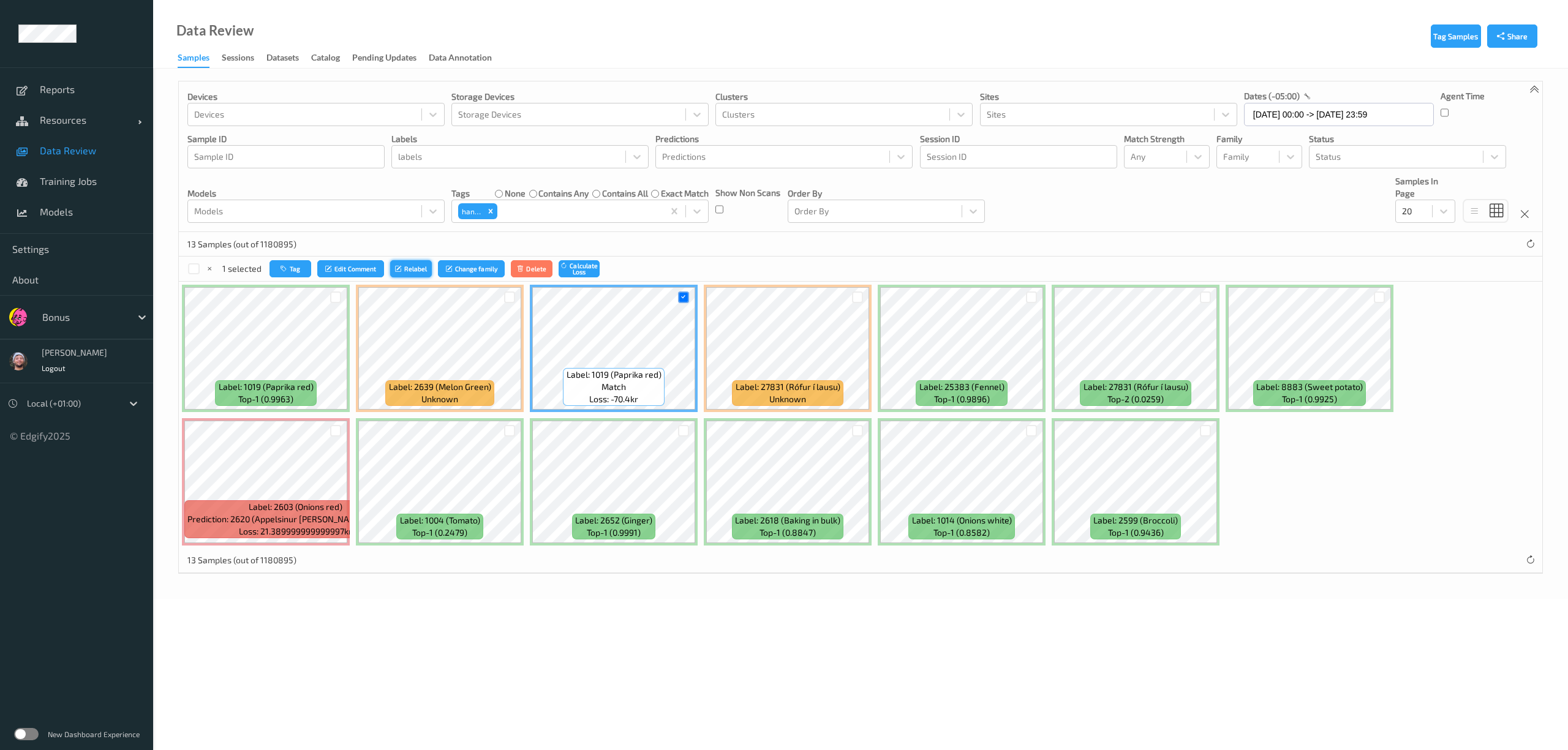
click at [392, 265] on button "Relabel" at bounding box center [410, 269] width 41 height 18
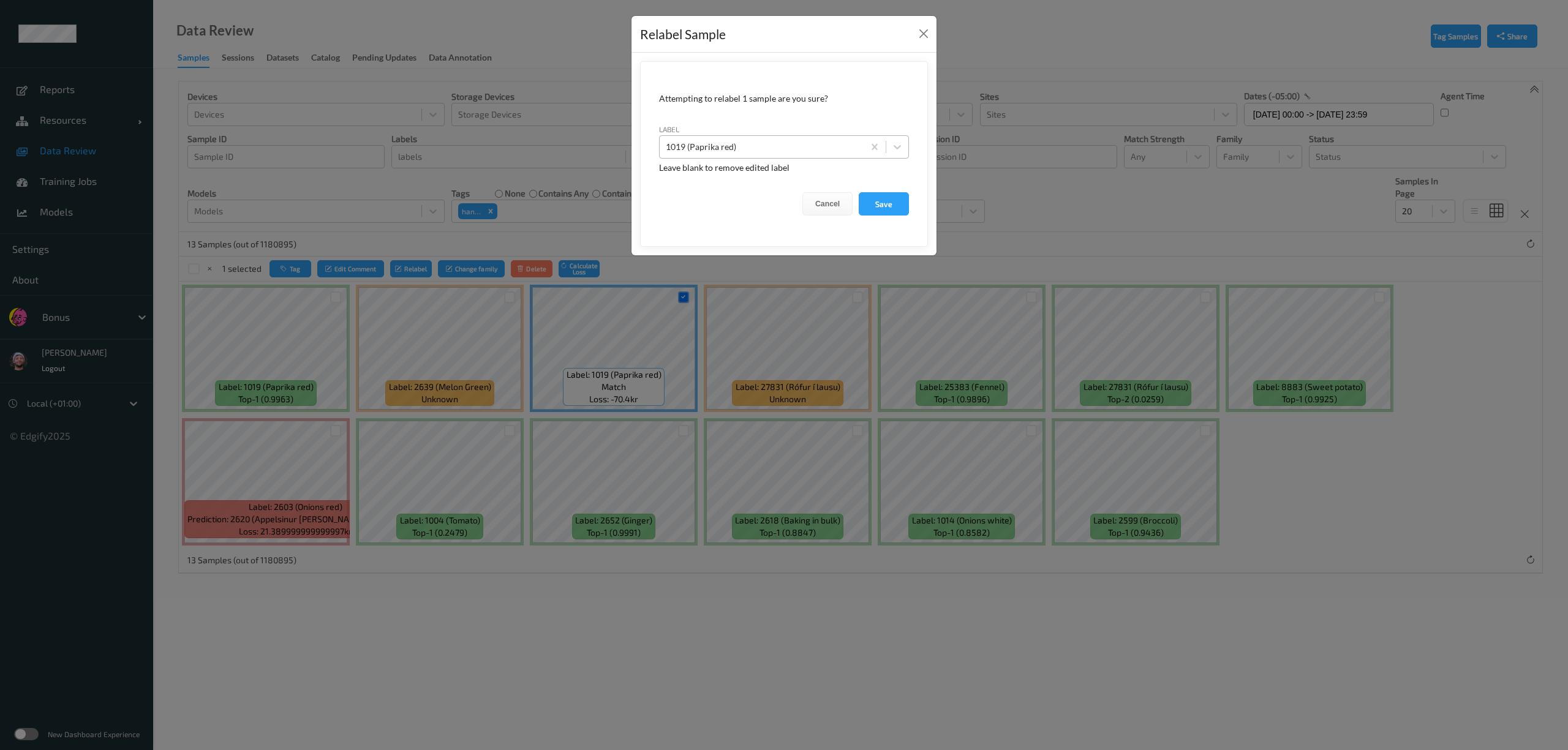
click at [731, 142] on div at bounding box center [761, 147] width 192 height 15
type input "bag_blur"
click at [859, 192] on button "Save" at bounding box center [884, 204] width 50 height 23
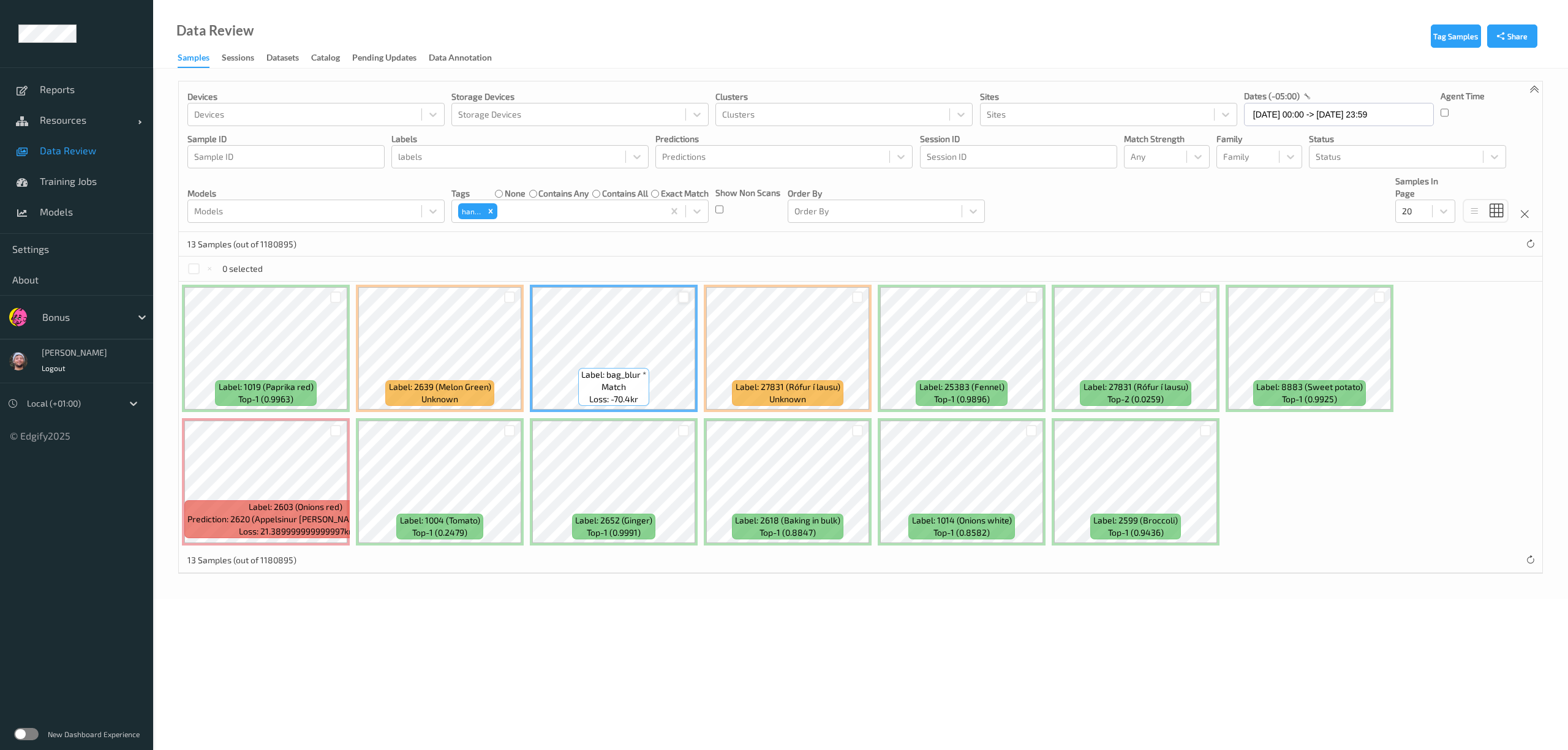
click at [686, 298] on div at bounding box center [683, 297] width 11 height 11
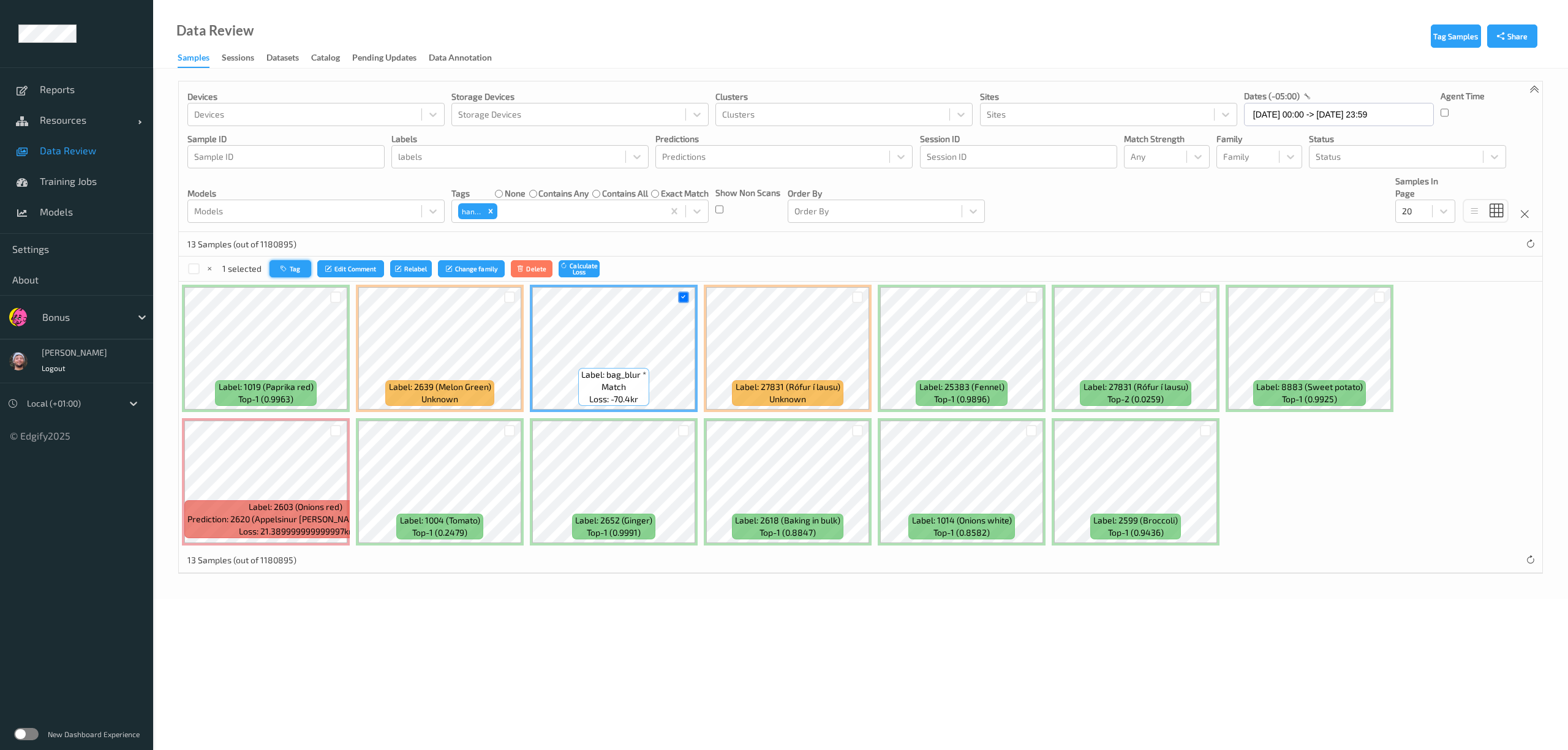
click at [288, 265] on icon "button" at bounding box center [285, 269] width 9 height 8
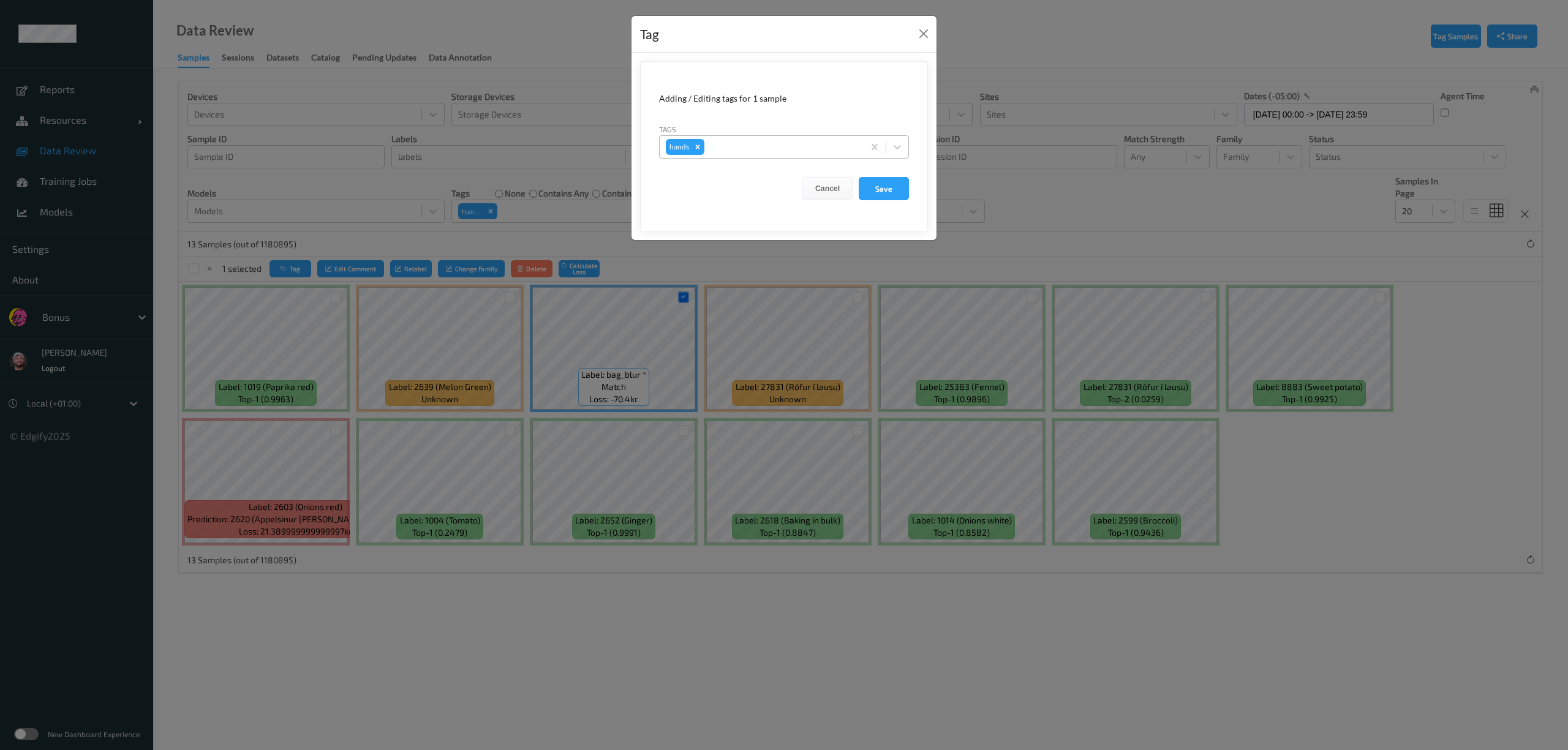
click at [729, 144] on div at bounding box center [782, 147] width 150 height 15
type input "bag"
click at [859, 177] on button "Save" at bounding box center [884, 189] width 50 height 23
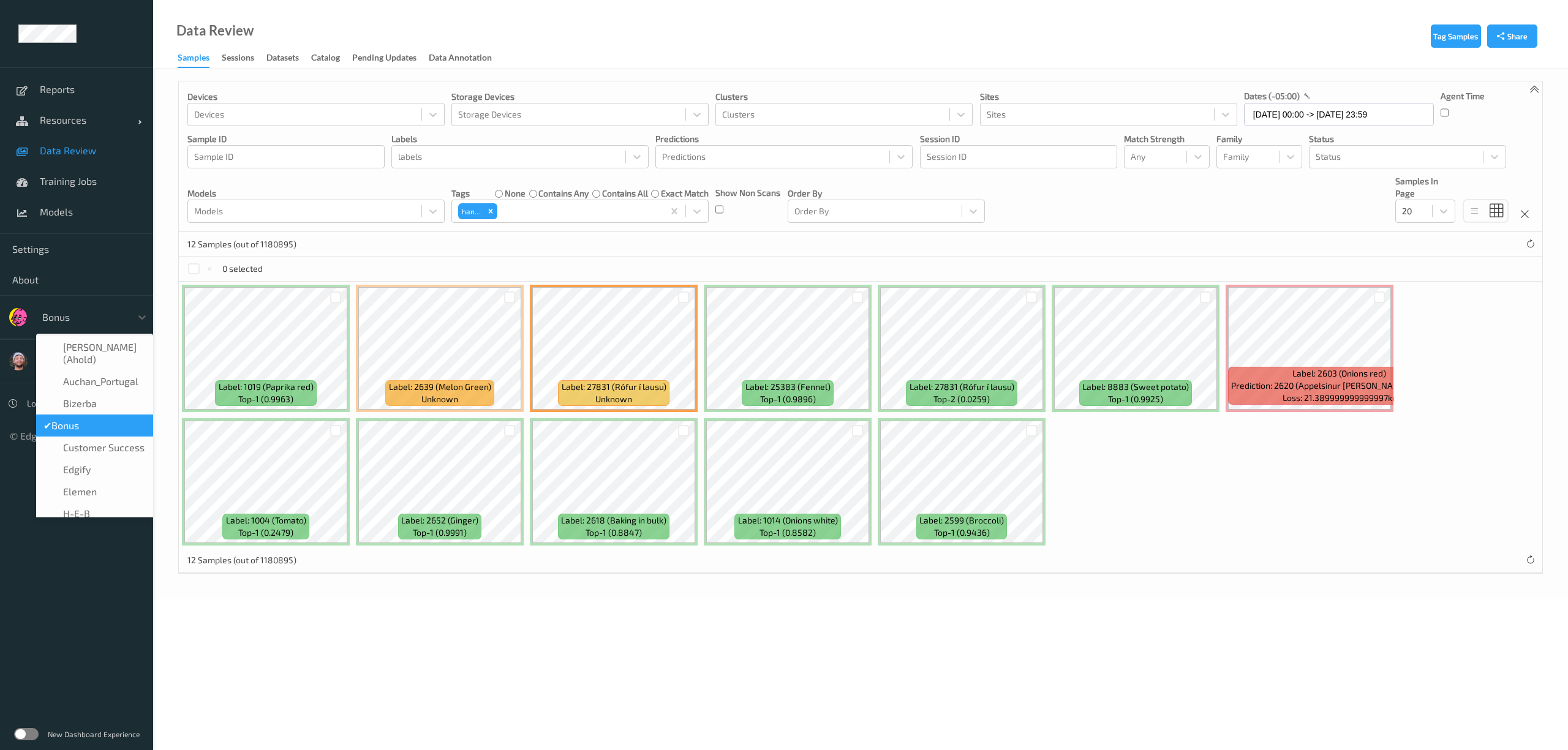
click at [104, 312] on div at bounding box center [83, 317] width 83 height 15
type input "h-"
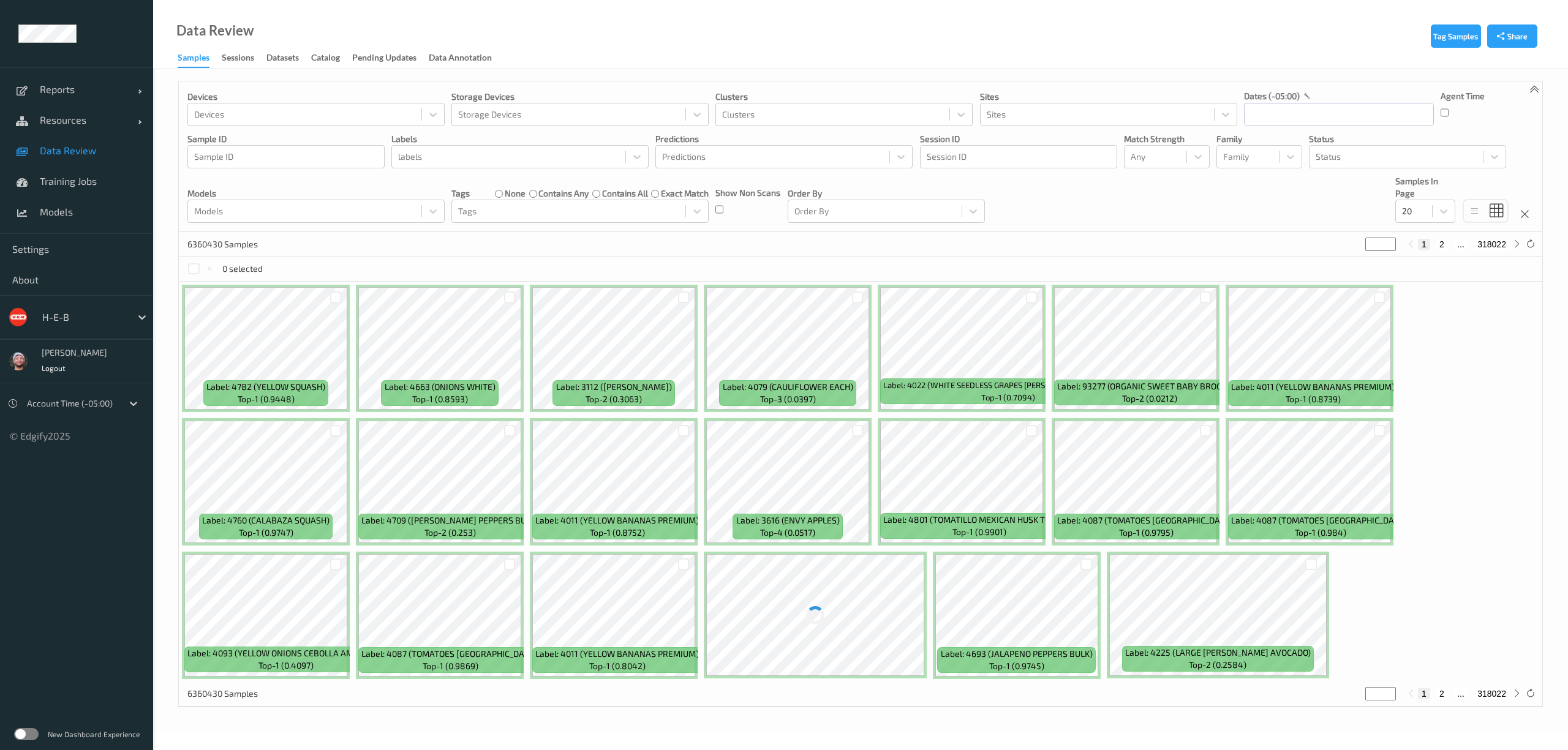
click at [797, 27] on div "Data Review Samples Sessions Datasets Catalog Pending Updates Data Annotation" at bounding box center [861, 34] width 1415 height 68
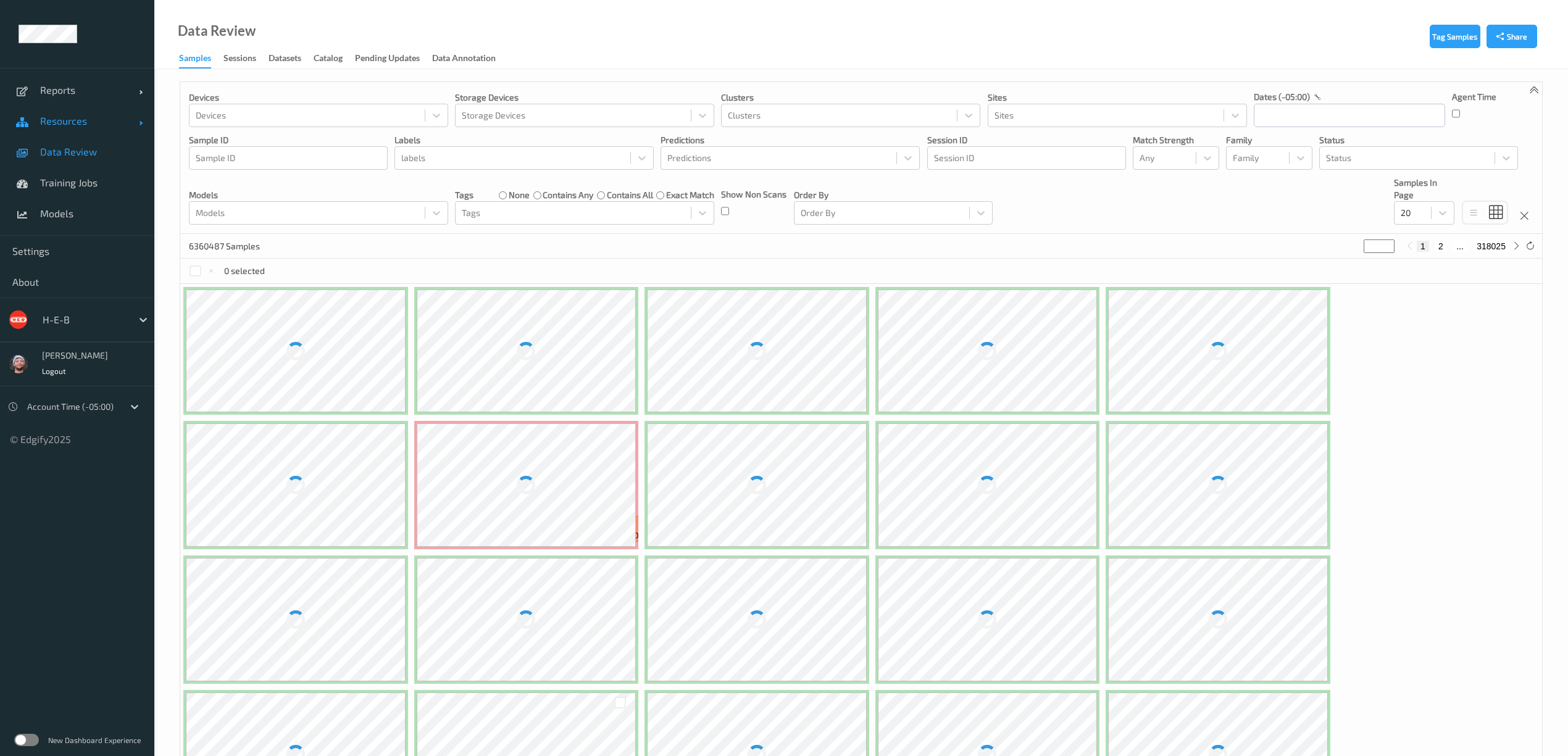
click at [58, 125] on span "Resources" at bounding box center [89, 121] width 98 height 12
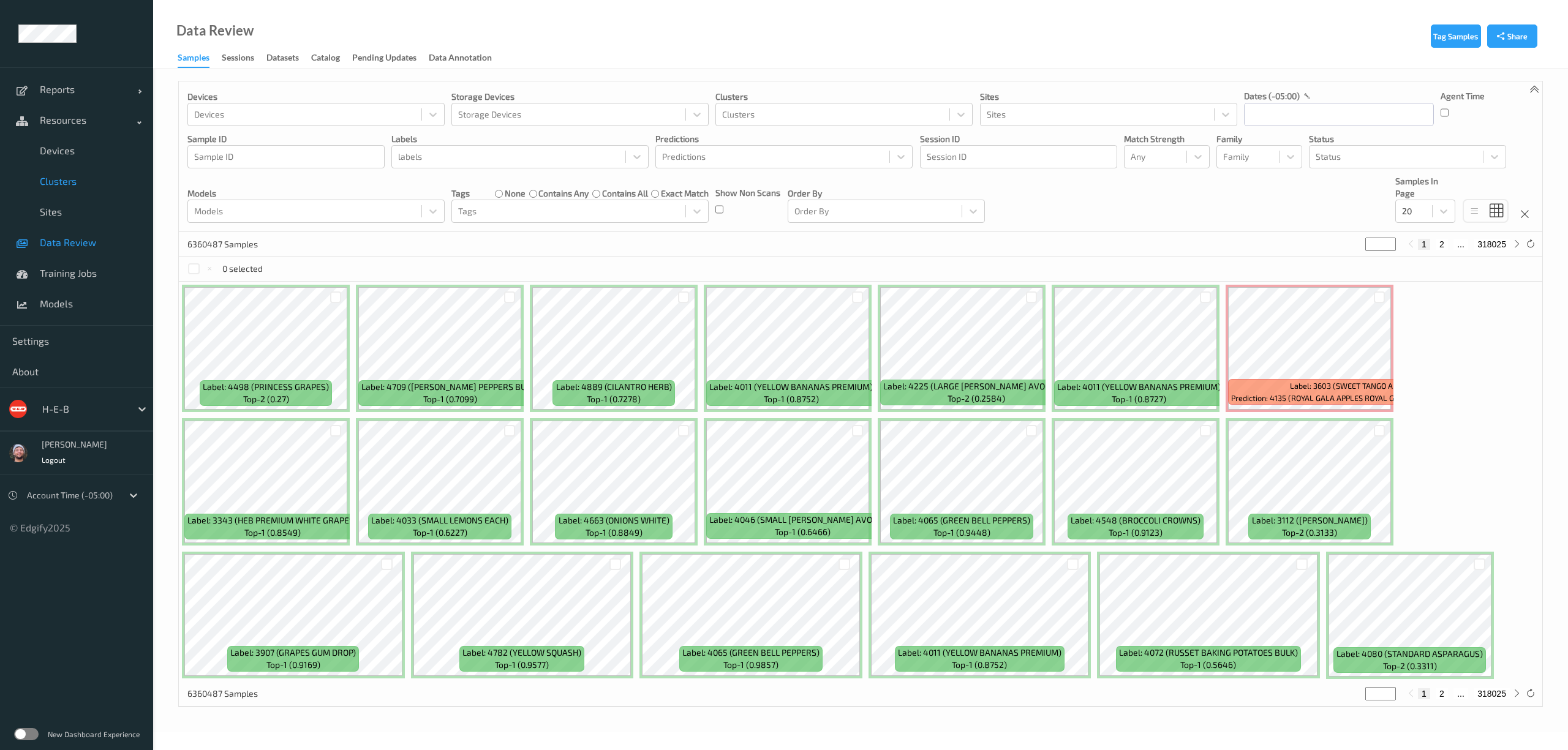
click at [71, 171] on link "Clusters" at bounding box center [77, 181] width 153 height 31
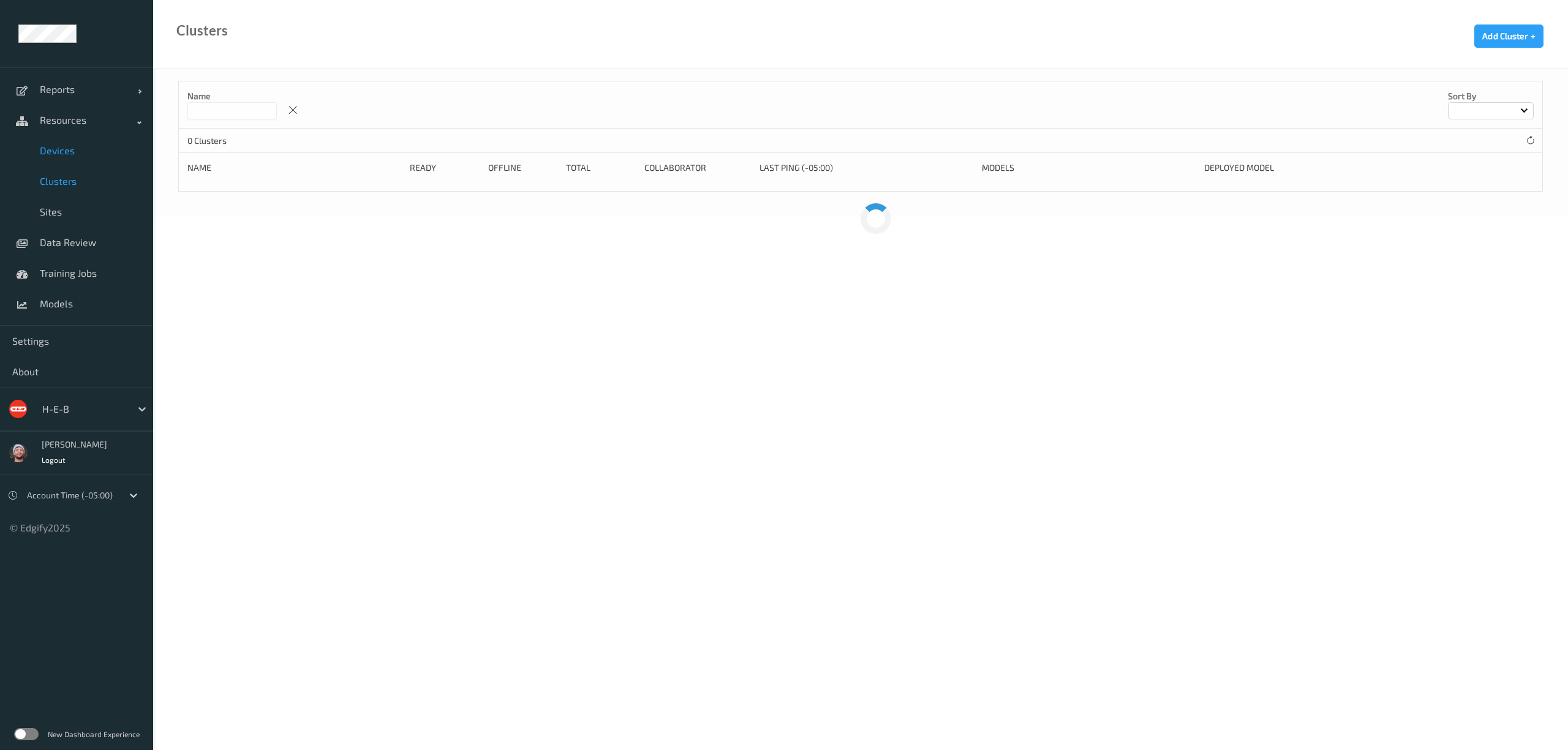
click at [74, 146] on span "Devices" at bounding box center [90, 150] width 101 height 12
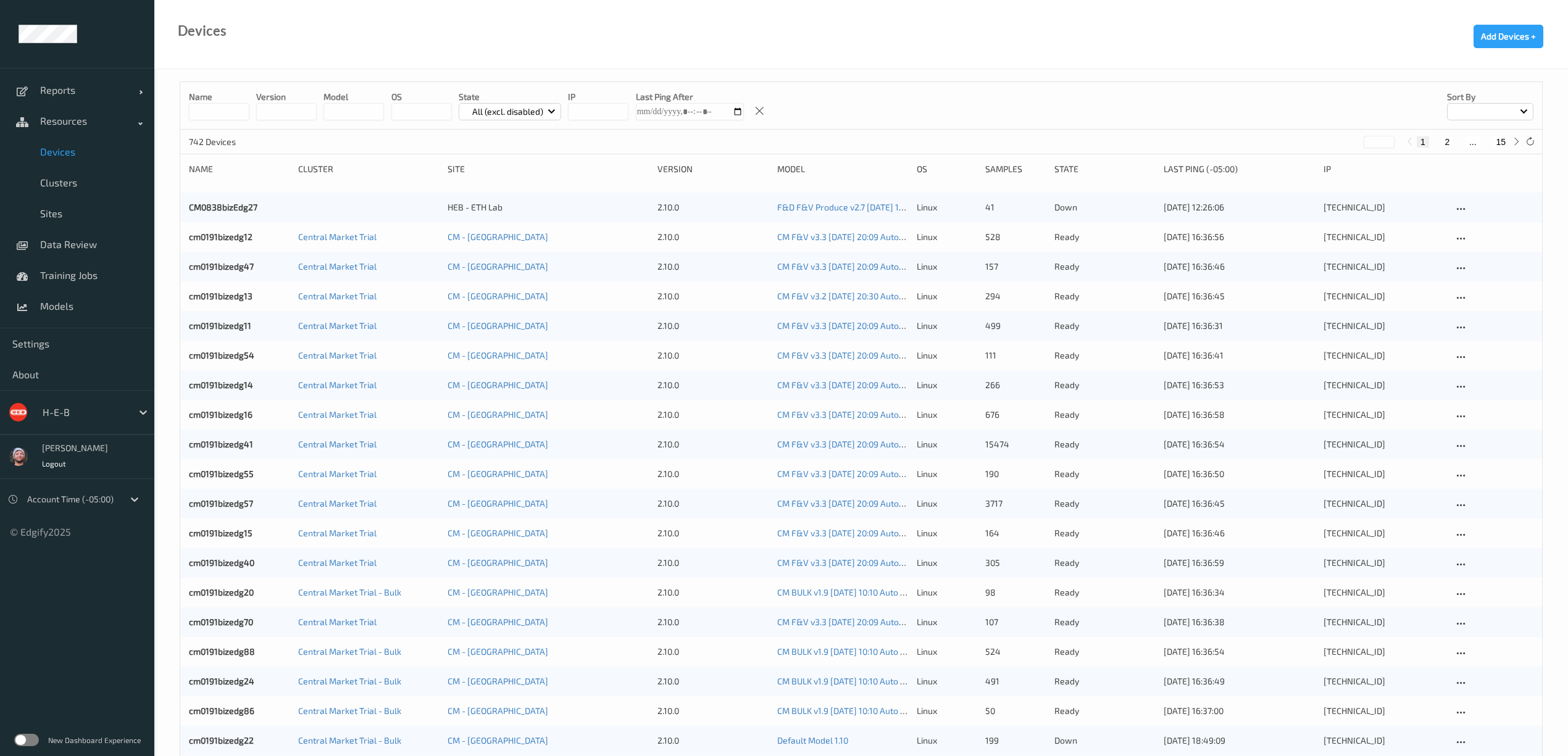
click at [1499, 137] on button "15" at bounding box center [1501, 142] width 17 height 11
type input "**"
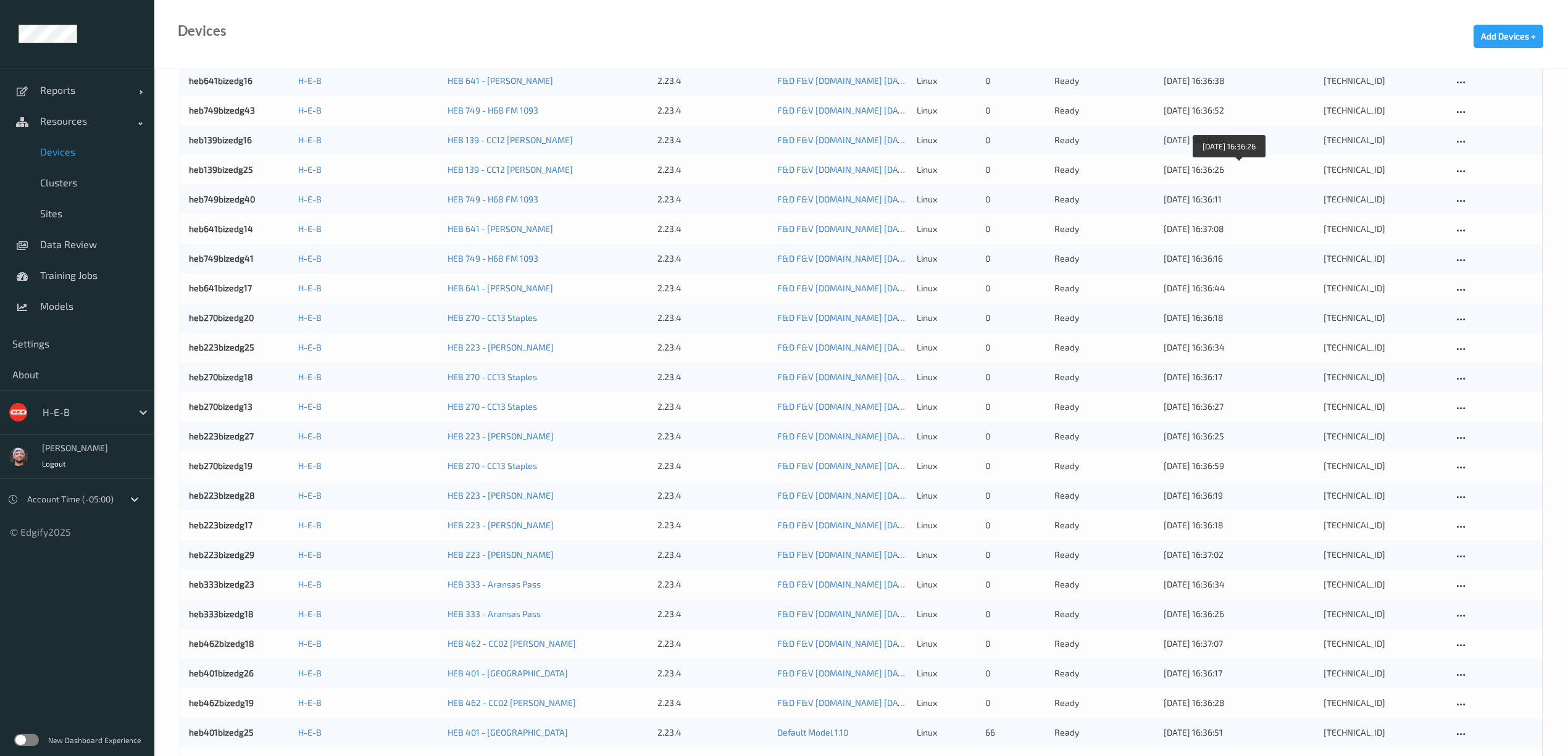
scroll to position [708, 0]
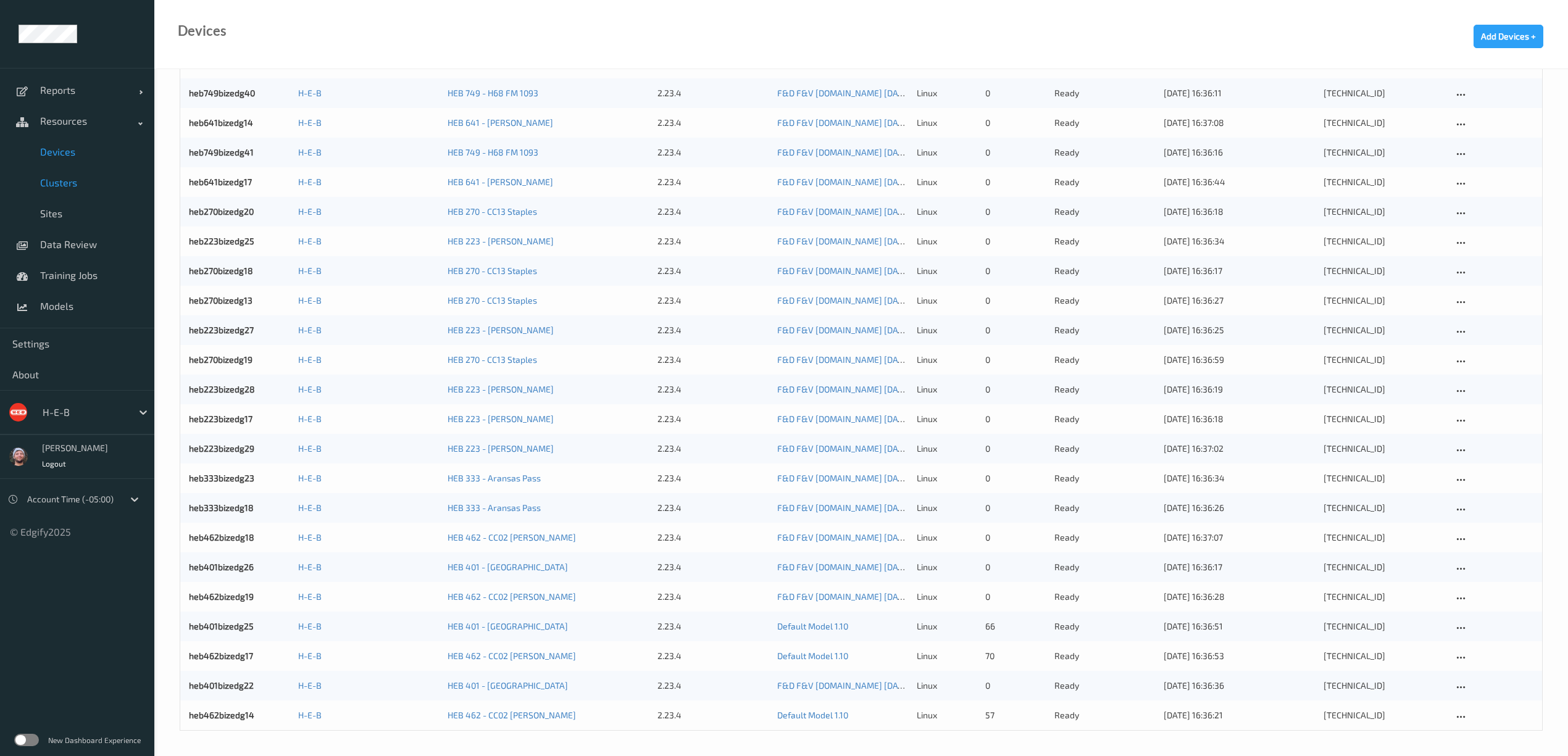
click at [60, 189] on span "Clusters" at bounding box center [91, 183] width 102 height 12
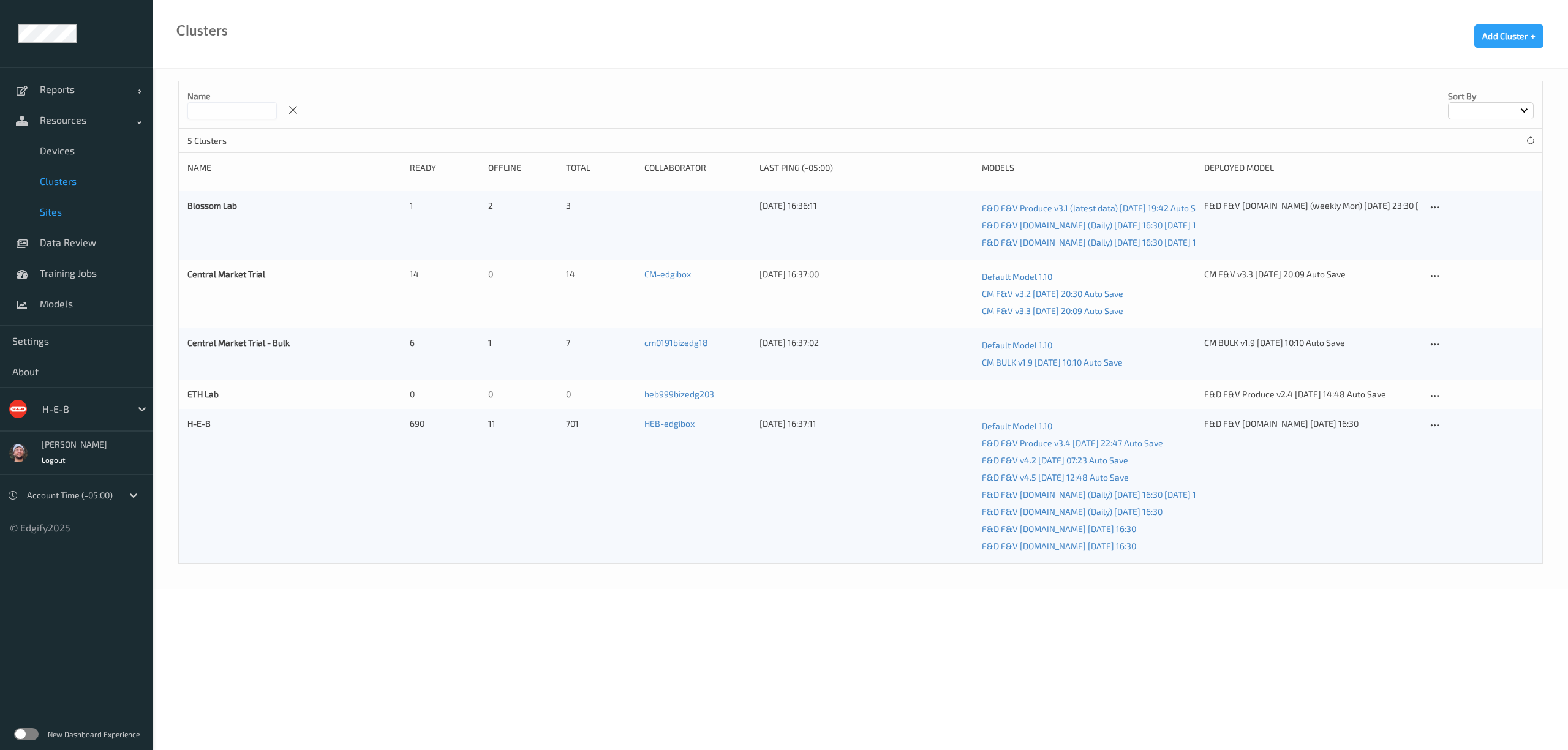
click at [55, 222] on link "Sites" at bounding box center [77, 212] width 153 height 31
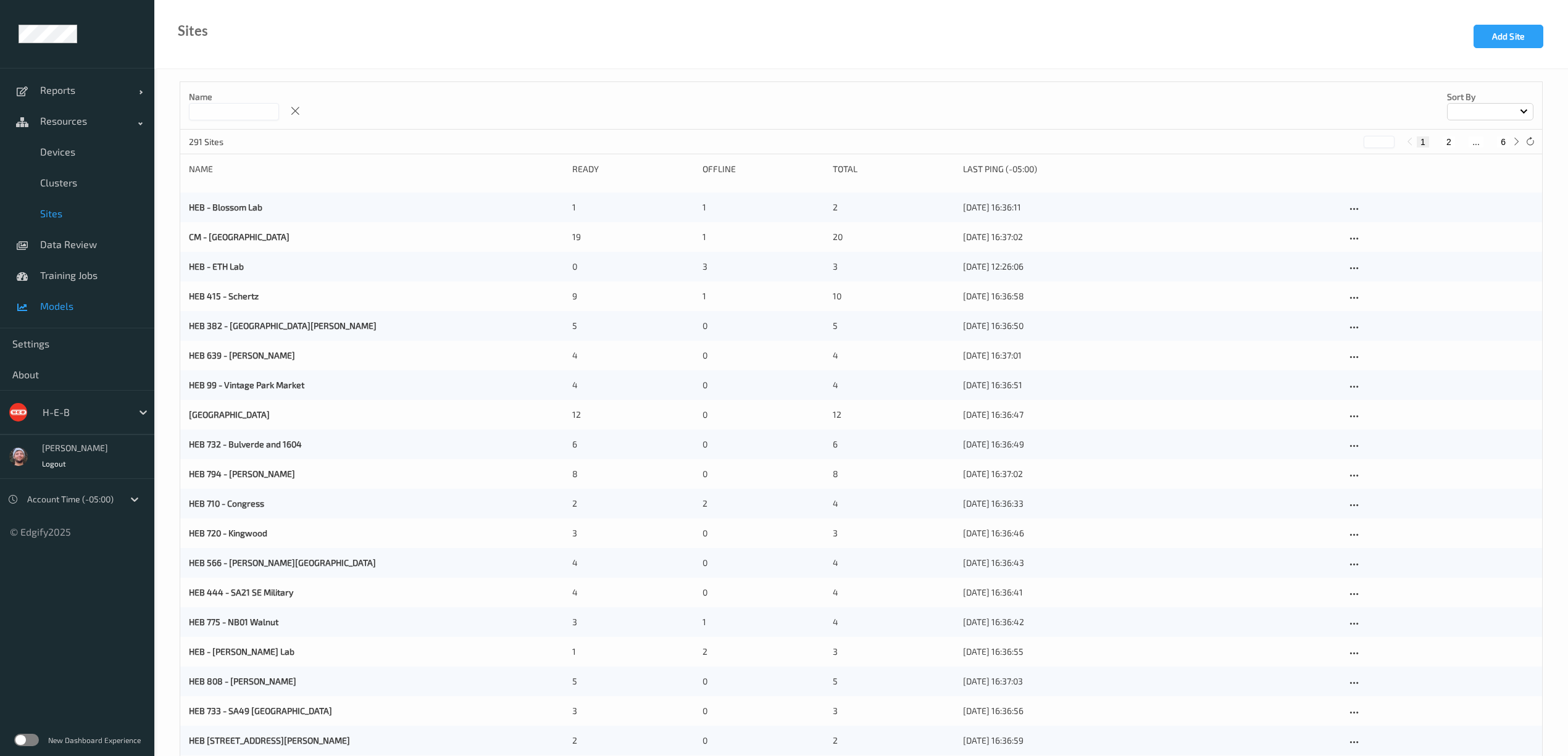
click at [72, 302] on span "Models" at bounding box center [91, 306] width 102 height 12
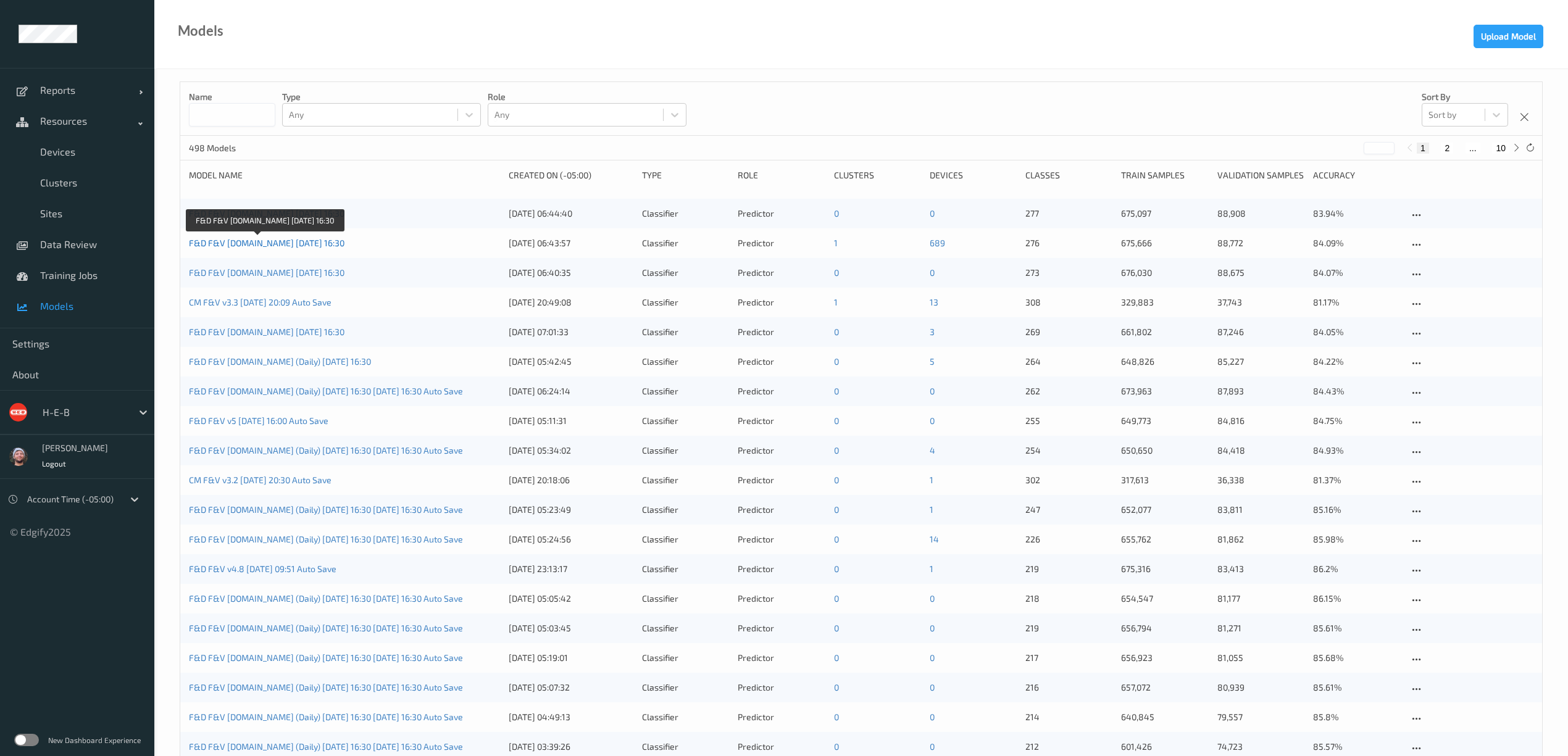
click at [265, 240] on link "F&D F&V [DOMAIN_NAME] [DATE] 16:30" at bounding box center [266, 243] width 155 height 11
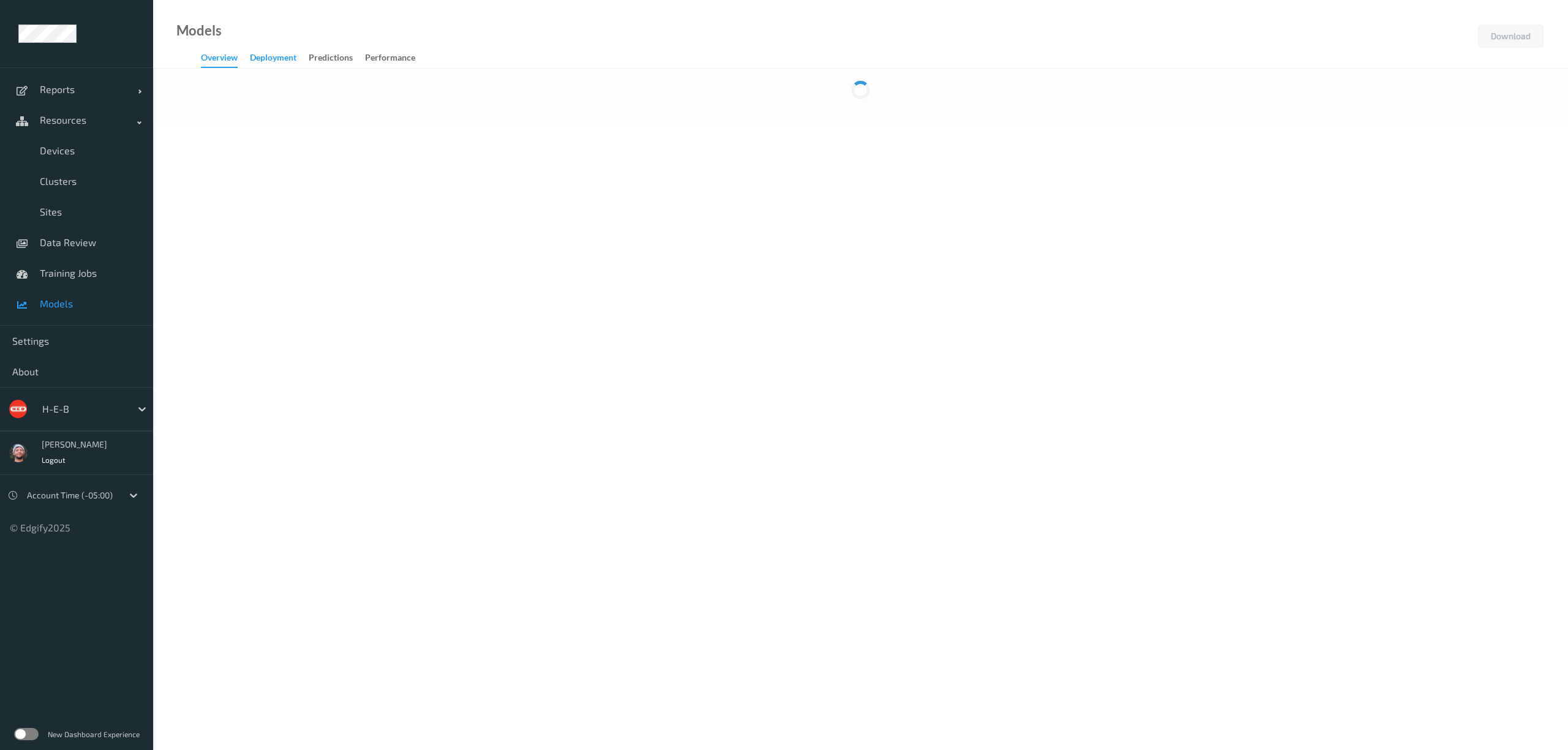
click at [295, 60] on div "Deployment" at bounding box center [274, 59] width 47 height 15
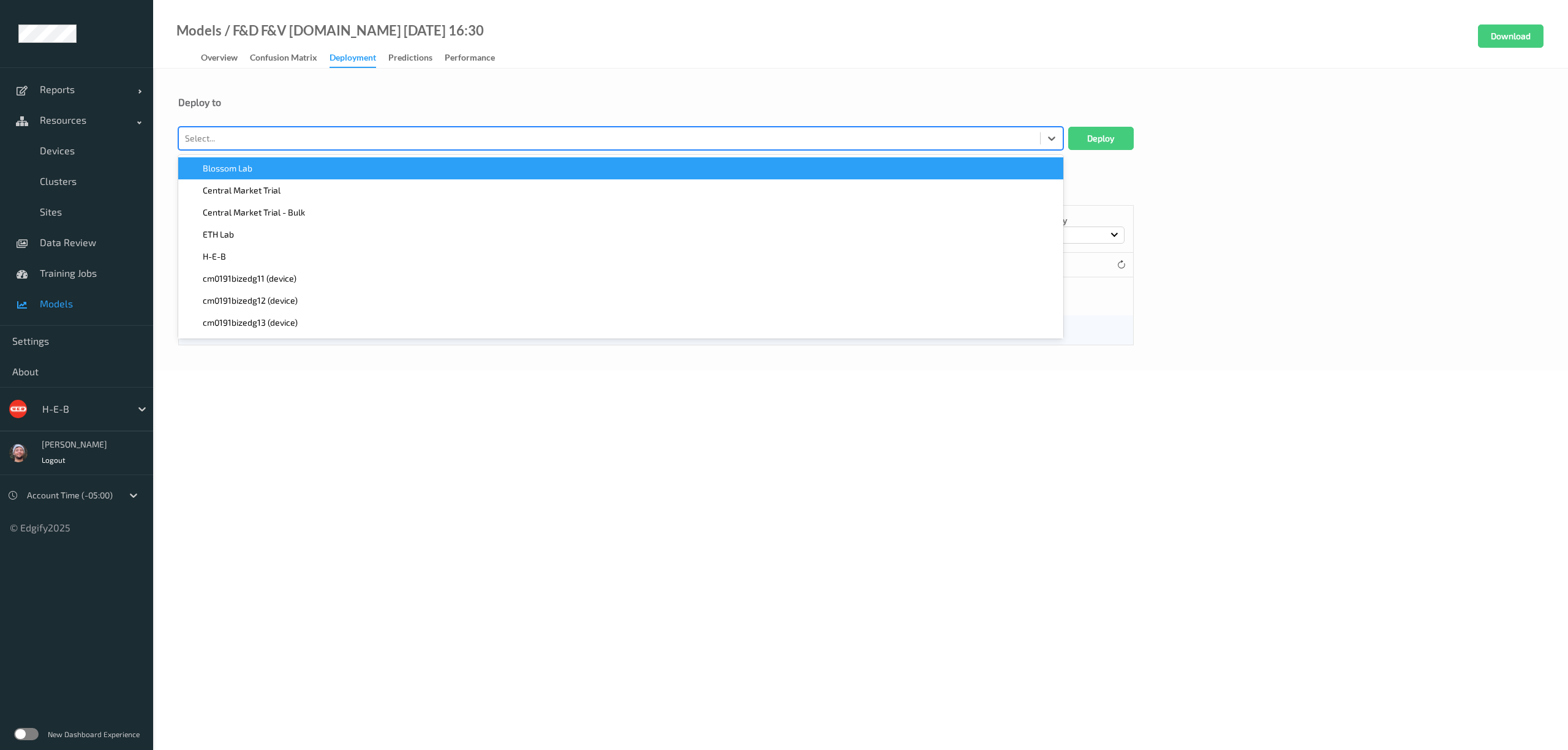
click at [280, 131] on div at bounding box center [610, 138] width 849 height 15
type input "heb462"
paste input "heb462"
type input "heb462"
paste input "heb462"
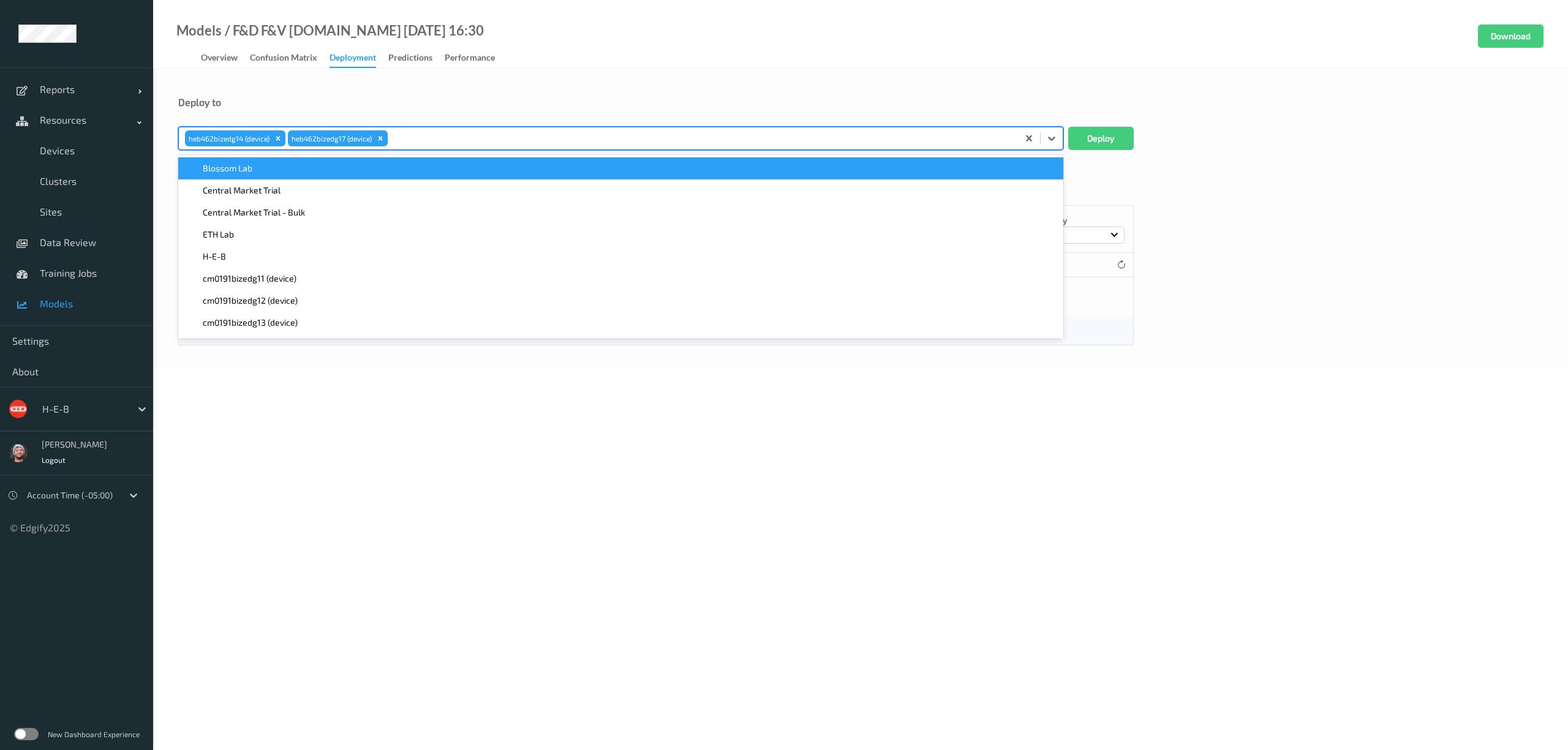
type input "heb462"
paste input "heb462"
type input "heb462"
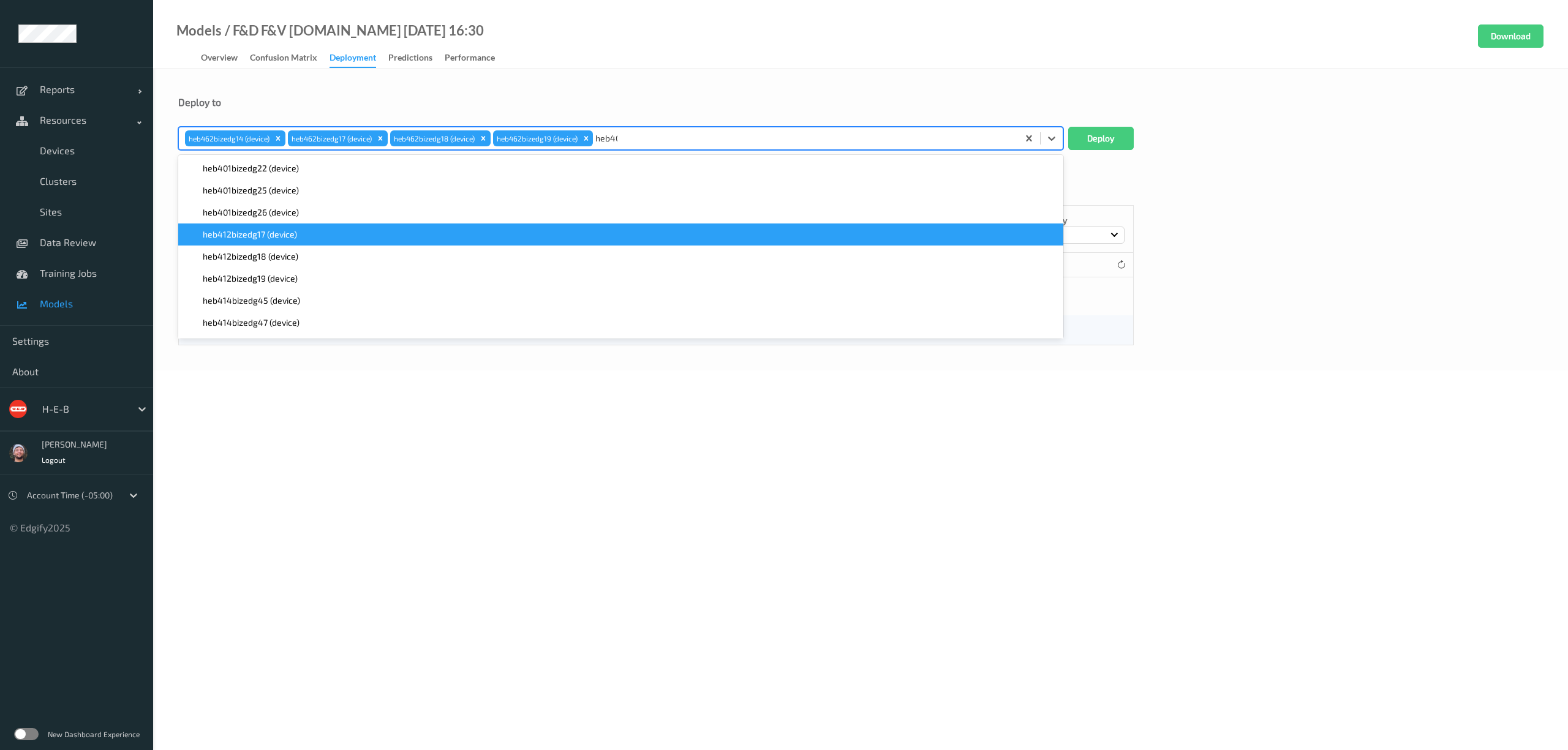
type input "heb401"
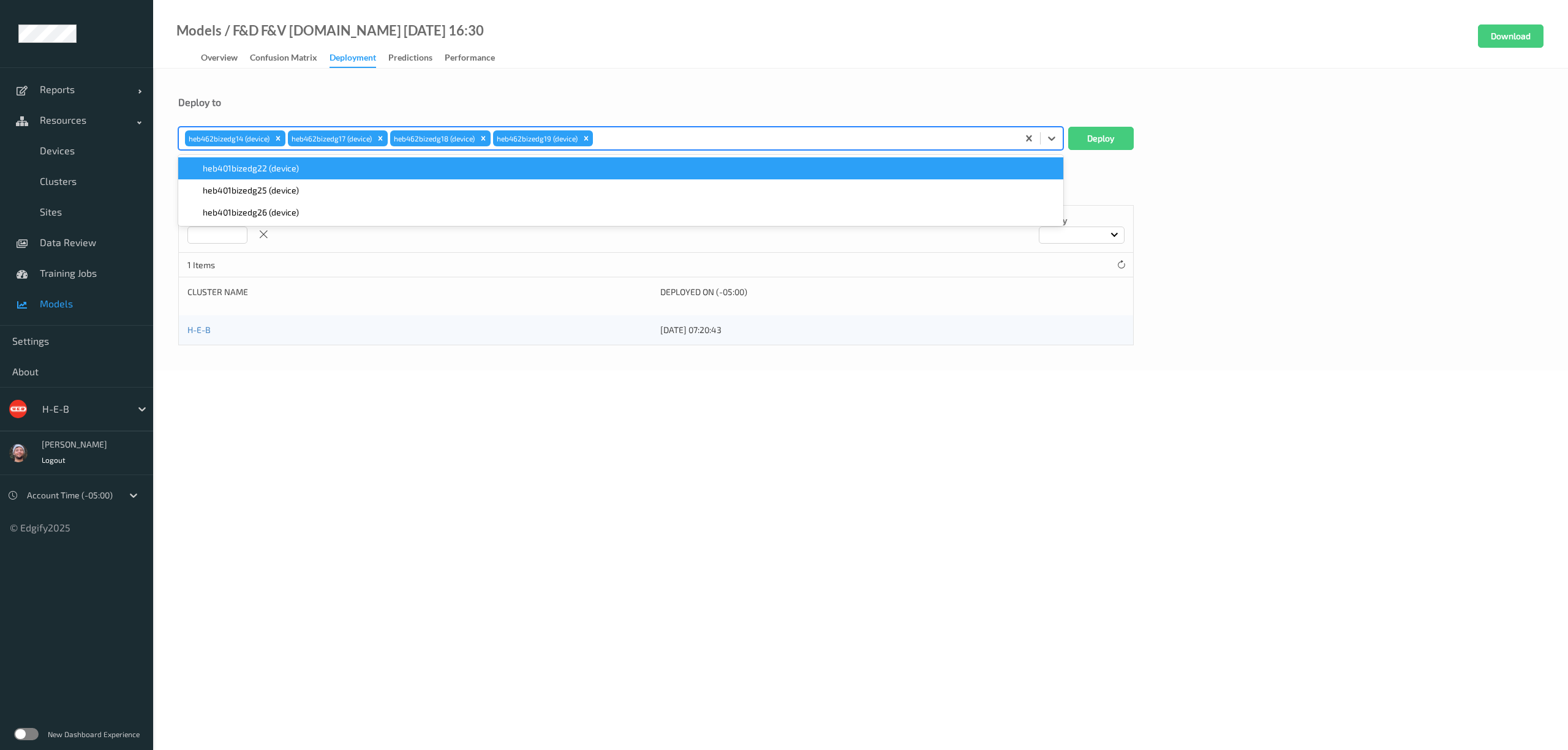
paste input "heb401"
type input "heb401"
paste input "heb401"
type input "heb401"
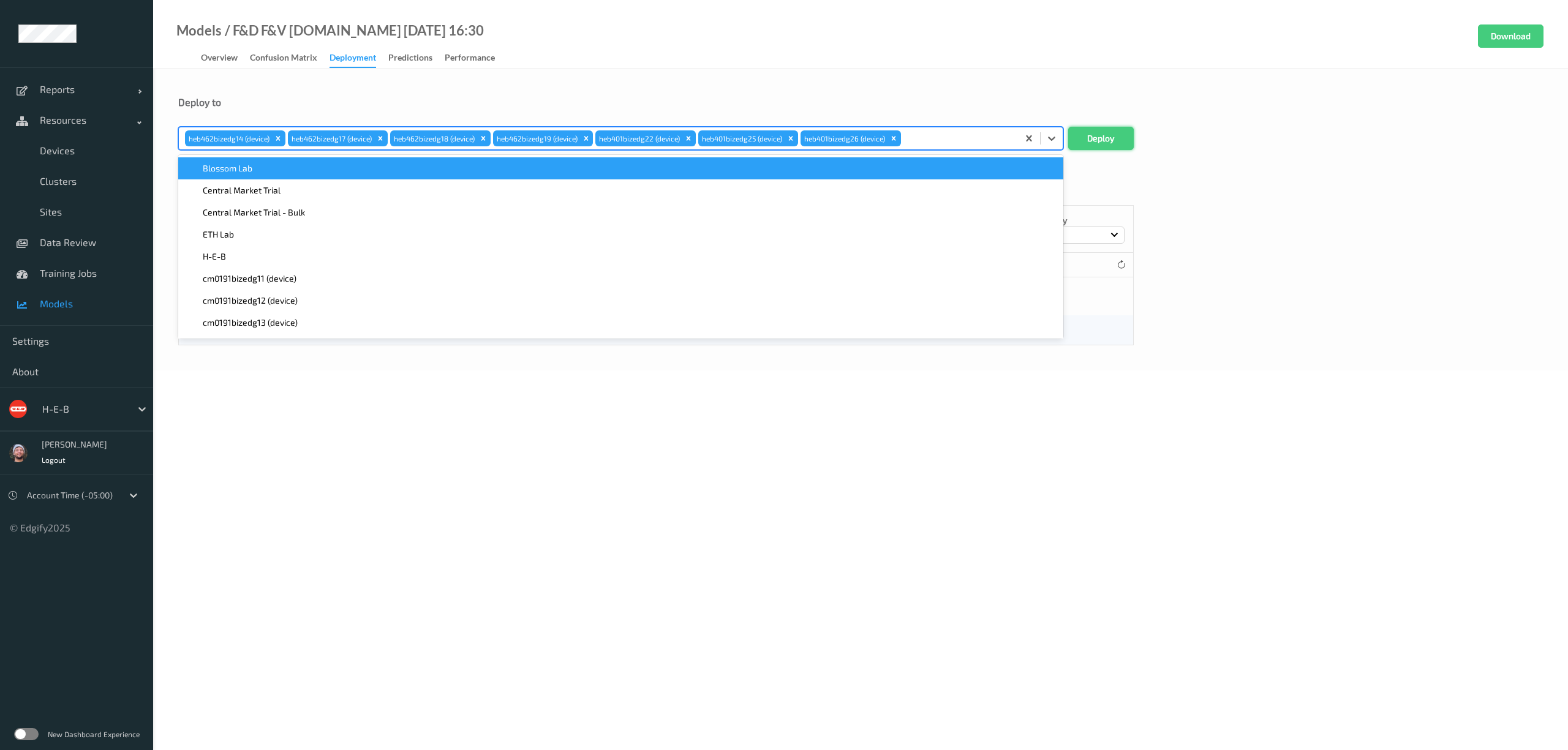
click at [1094, 135] on button "Deploy" at bounding box center [1100, 138] width 65 height 23
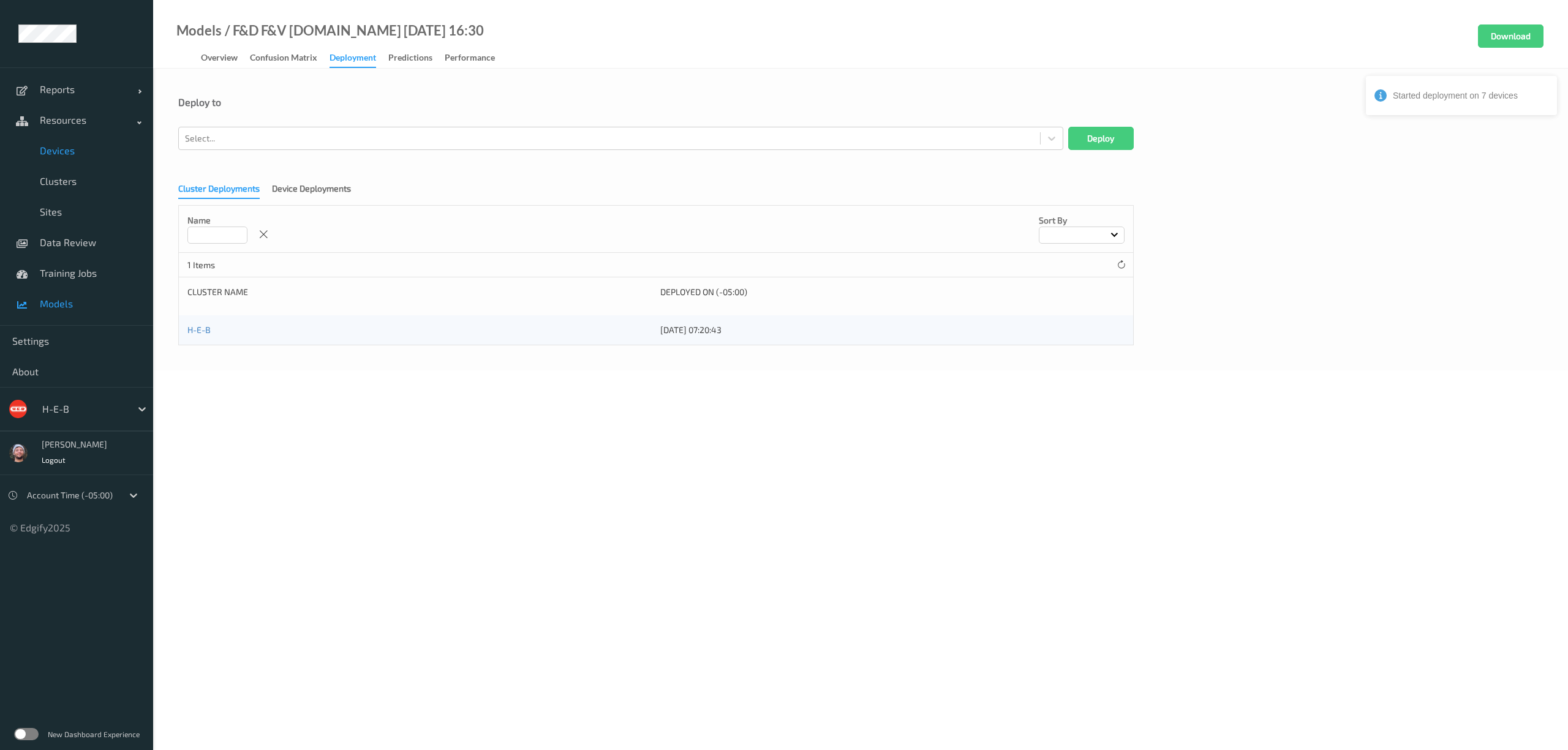
click at [94, 150] on span "Devices" at bounding box center [90, 150] width 101 height 12
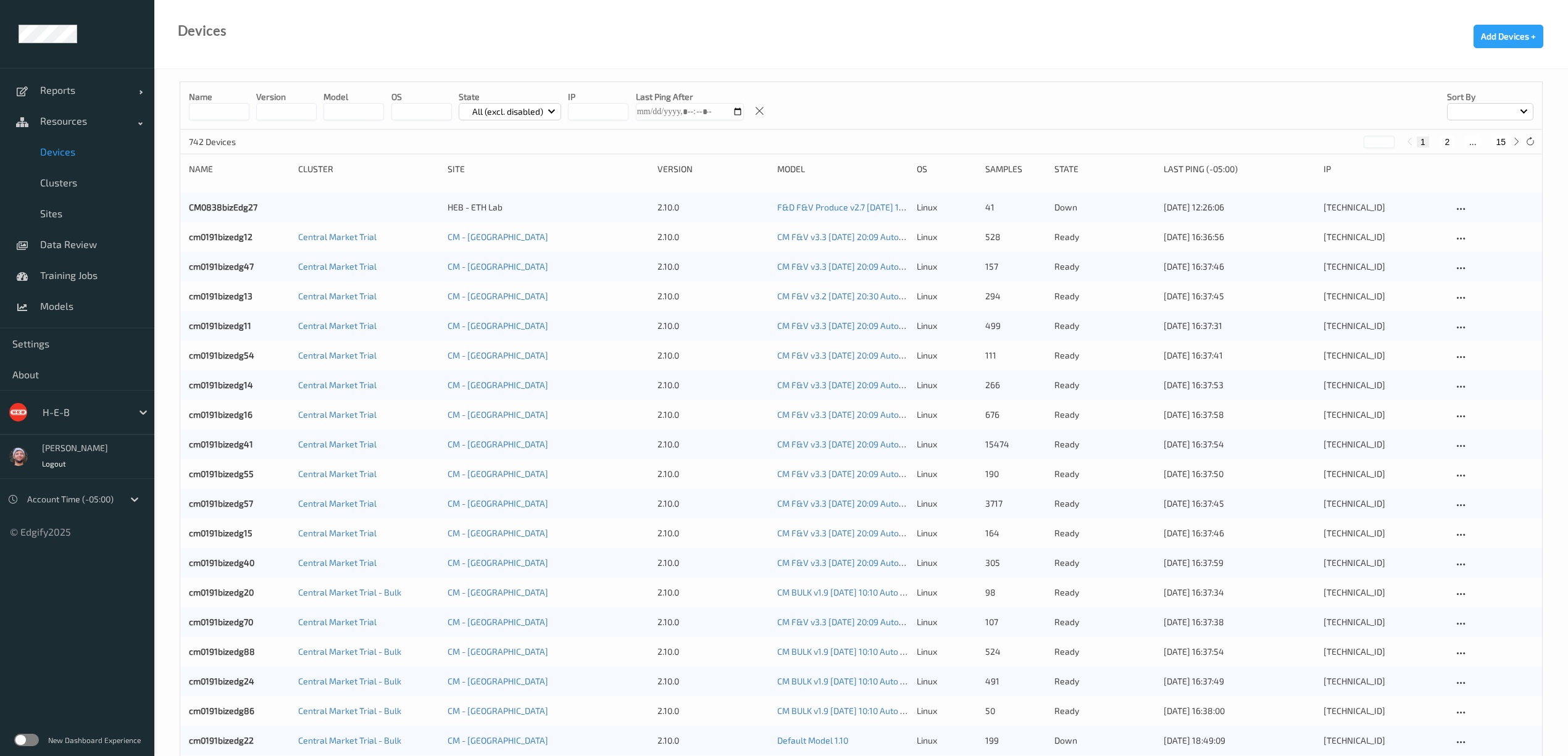
click at [1505, 141] on button "15" at bounding box center [1501, 142] width 17 height 11
type input "**"
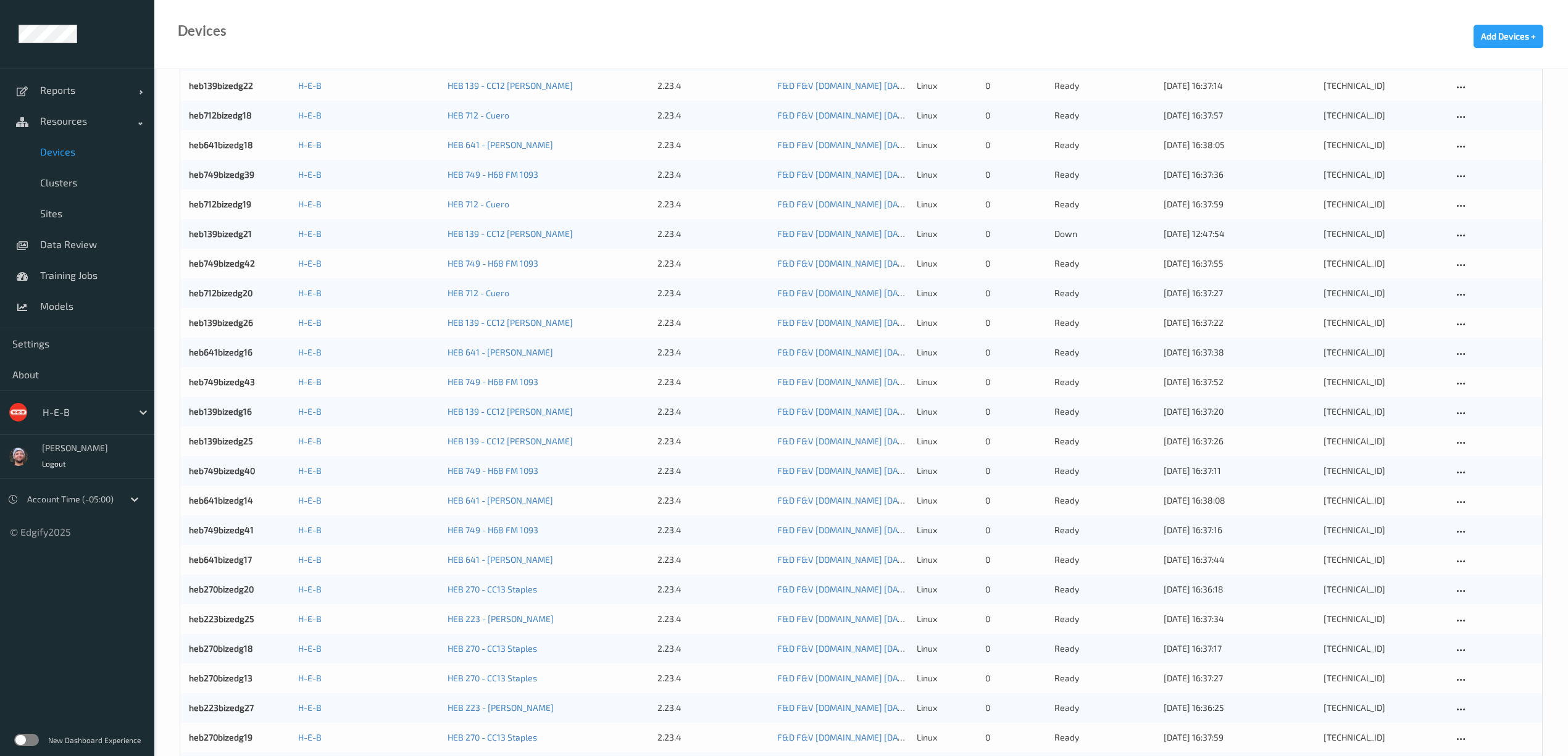
scroll to position [708, 0]
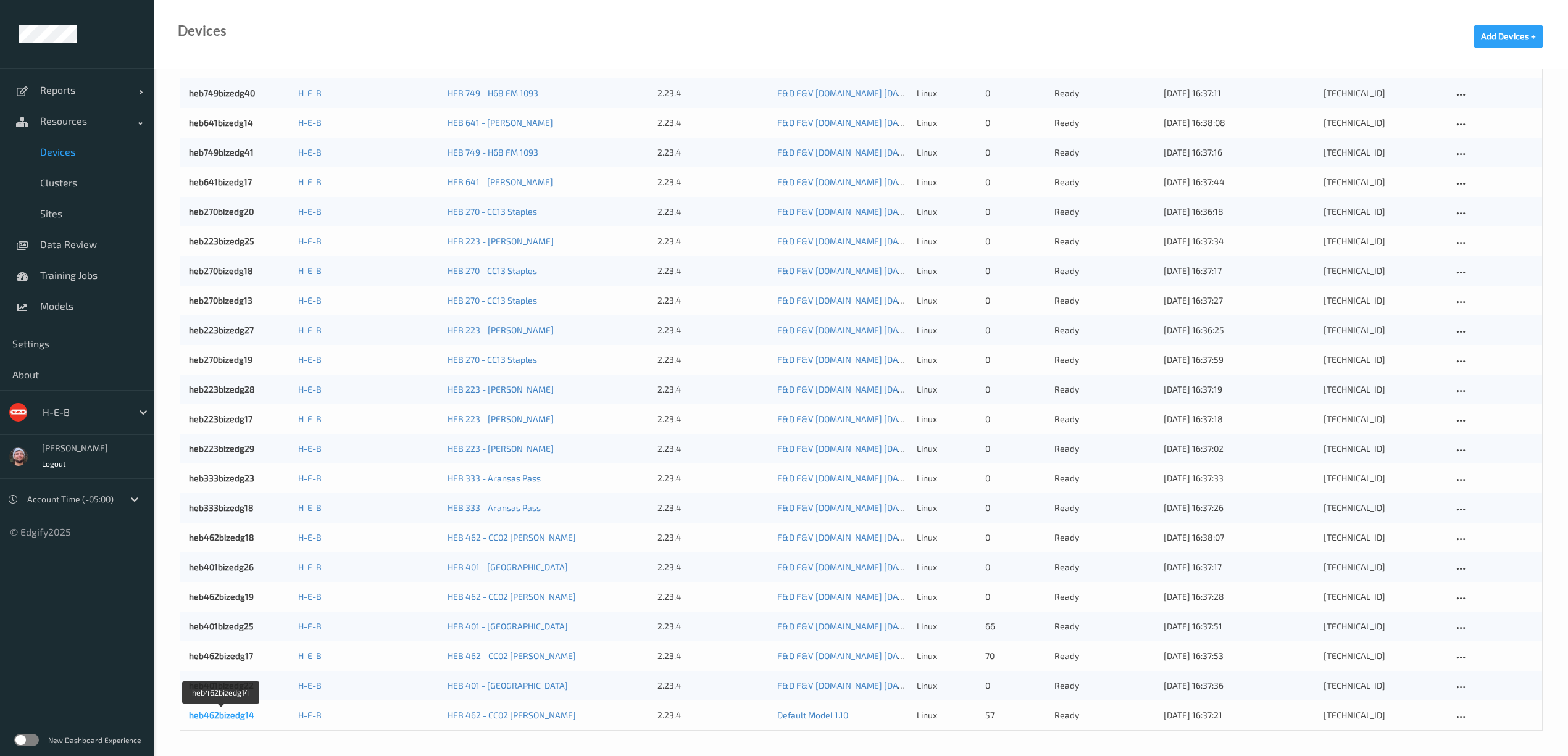
click at [236, 717] on link "heb462bizedg14" at bounding box center [221, 715] width 65 height 11
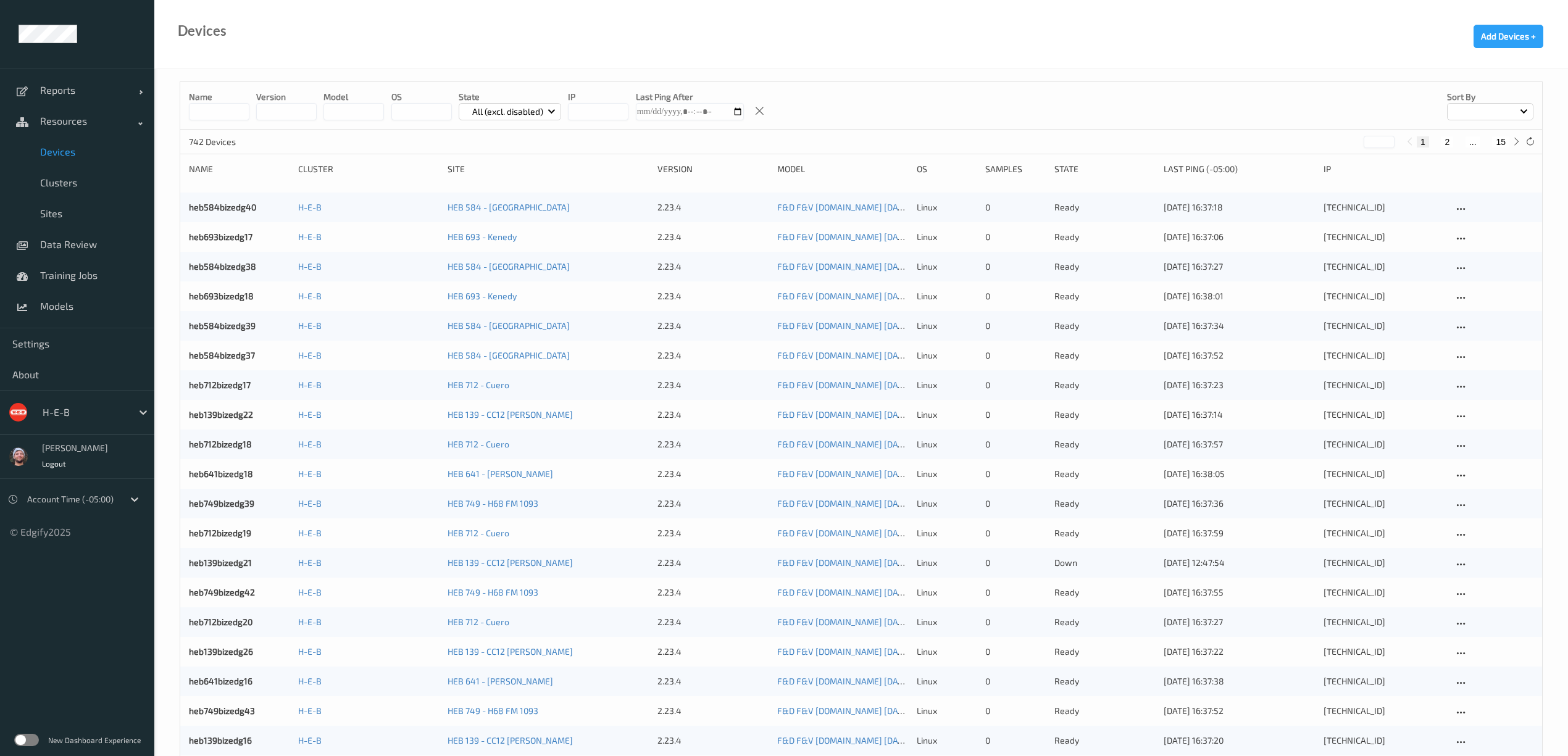
click at [1502, 139] on button "15" at bounding box center [1501, 142] width 17 height 11
type input "**"
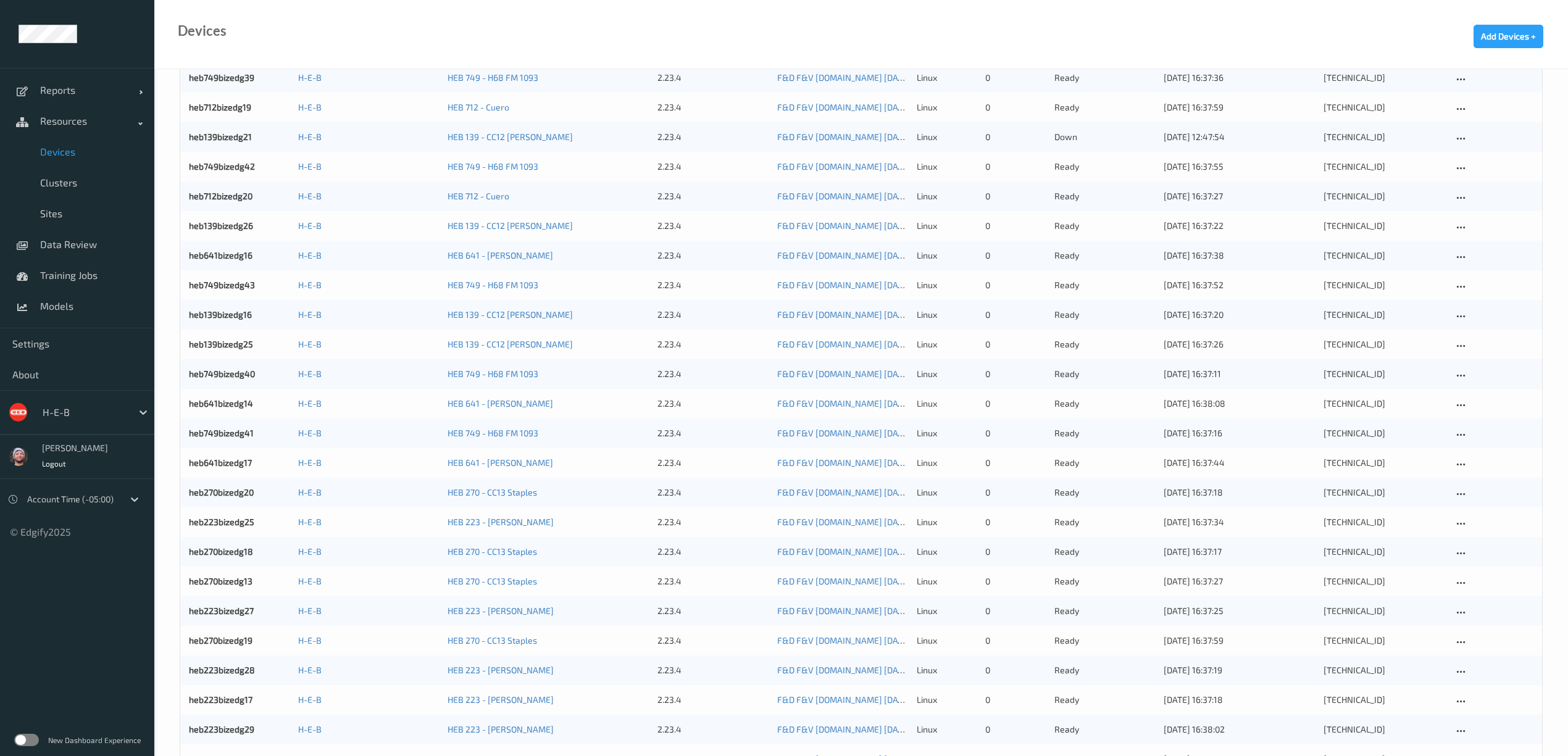
scroll to position [708, 0]
